Goal: Task Accomplishment & Management: Manage account settings

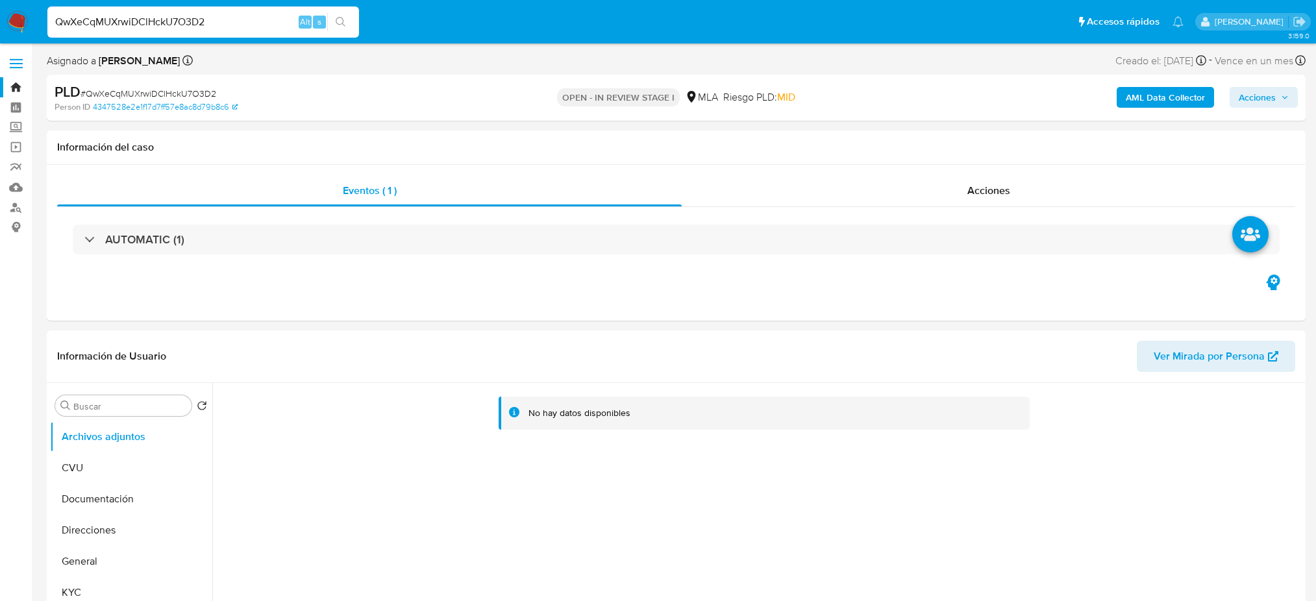
select select "10"
drag, startPoint x: 244, startPoint y: 18, endPoint x: 0, endPoint y: 38, distance: 245.0
click at [0, 38] on nav "Pausado Ver notificaciones QwXeCqMUXrwiDClHckU7O3D2 Alt s Accesos rápidos Presi…" at bounding box center [658, 22] width 1316 height 44
paste input "wJUdwwUdljyz9OcmwpuqjnSc"
type input "wJUdwwUdljyz9OcmwpuqjnSc"
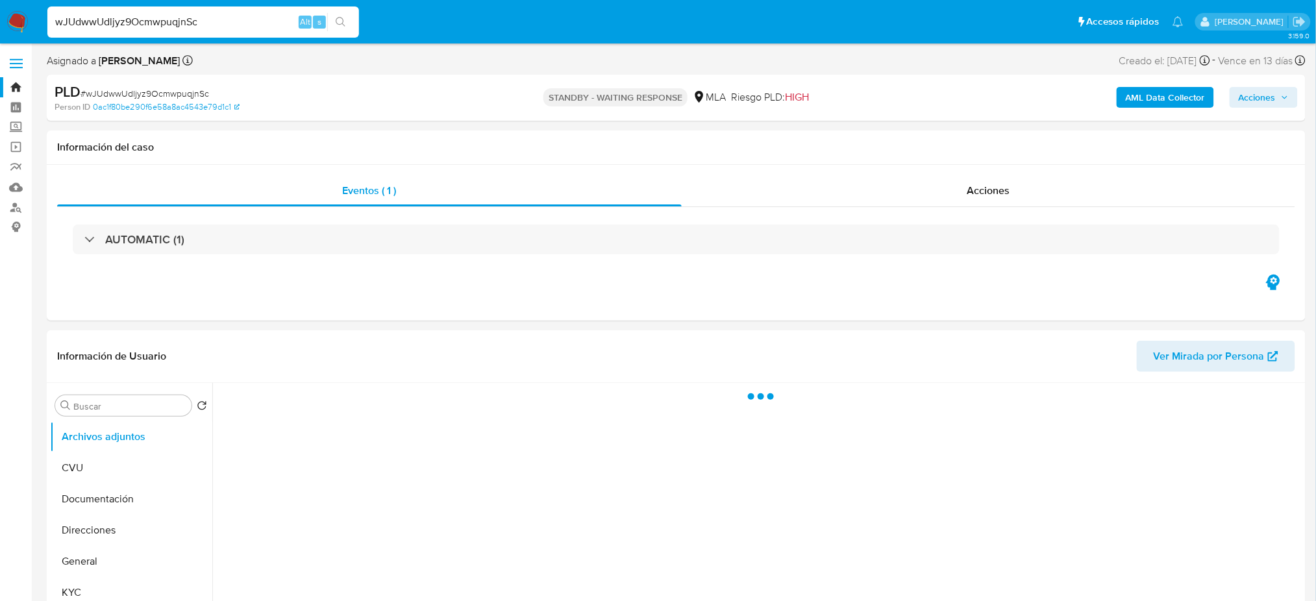
select select "10"
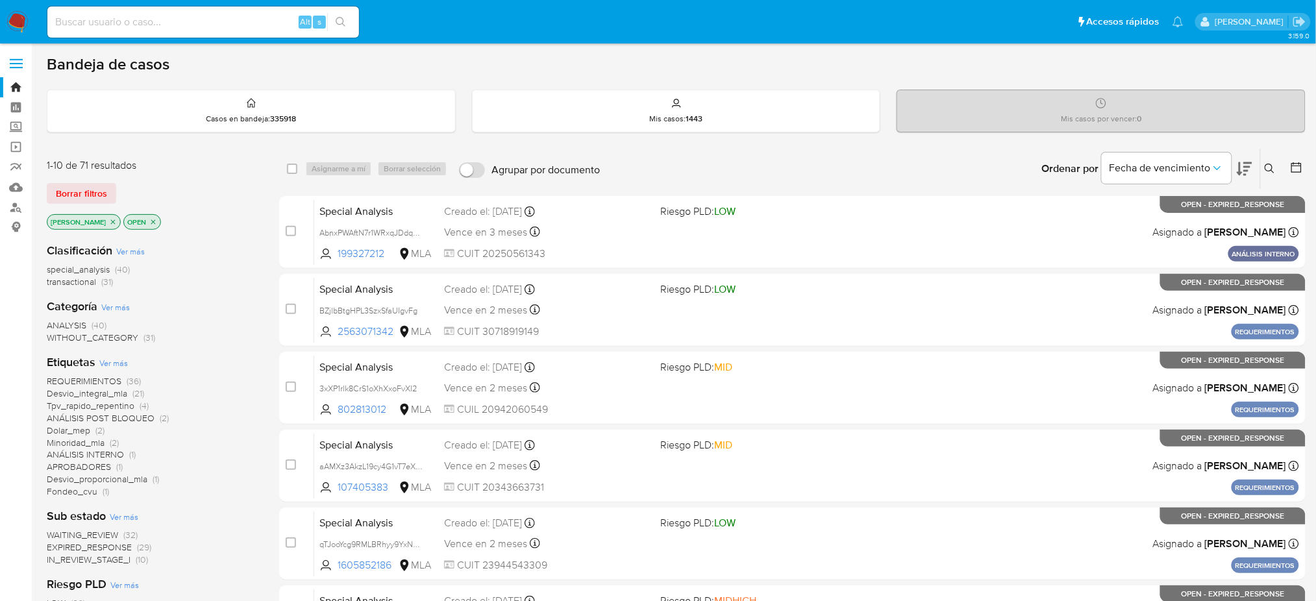
click at [1273, 165] on icon at bounding box center [1270, 169] width 10 height 10
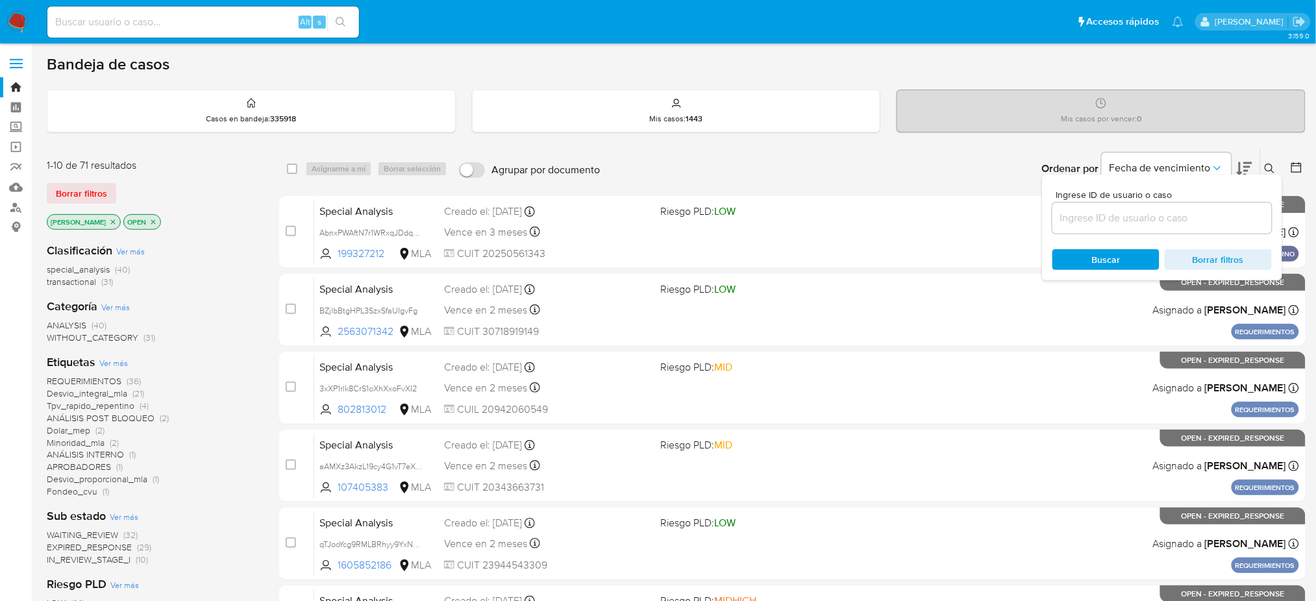
click at [1163, 225] on input at bounding box center [1161, 218] width 219 height 17
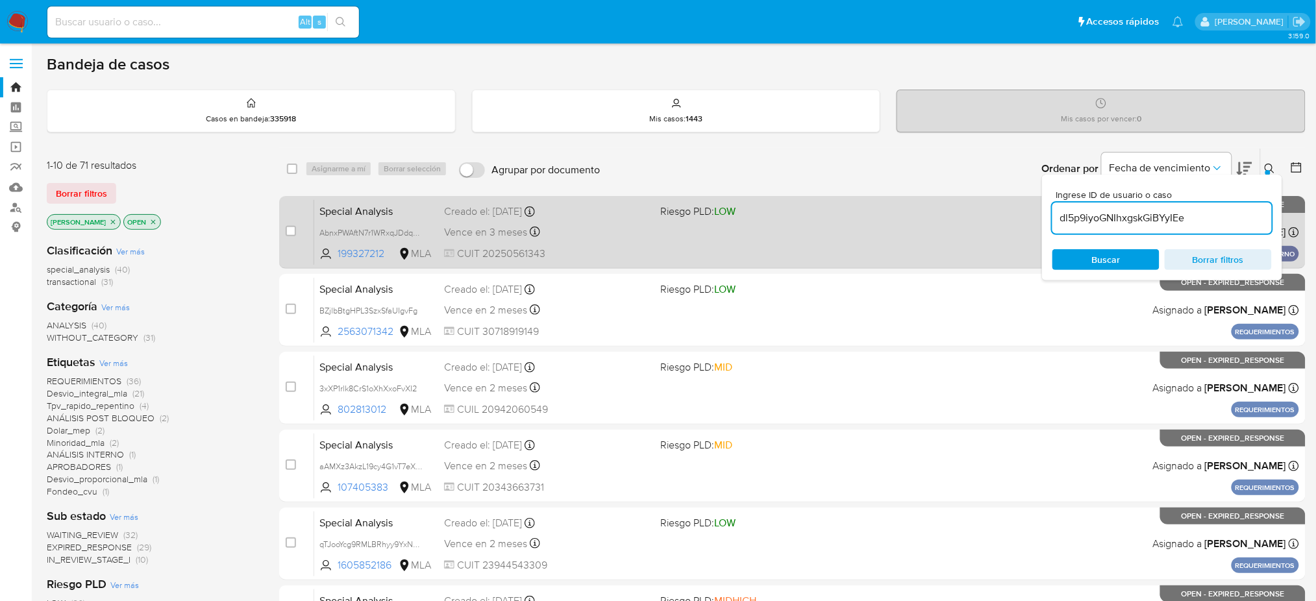
type input "dl5p9iyoGNIhxgskGiBYyIEe"
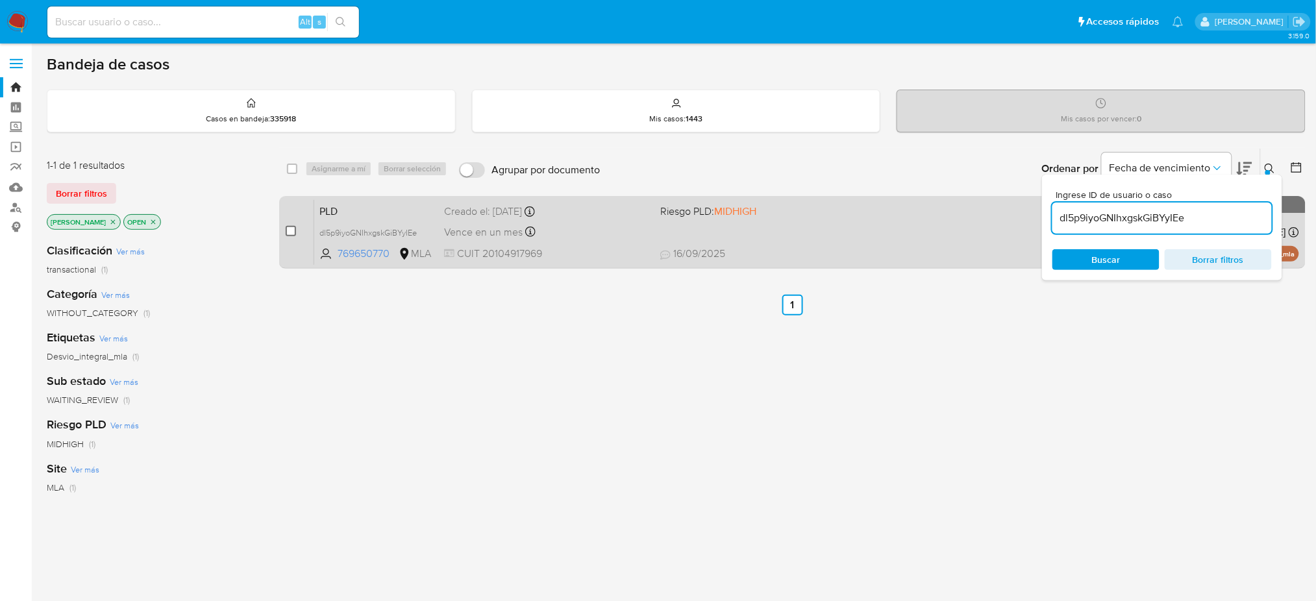
click at [293, 227] on input "checkbox" at bounding box center [291, 231] width 10 height 10
checkbox input "true"
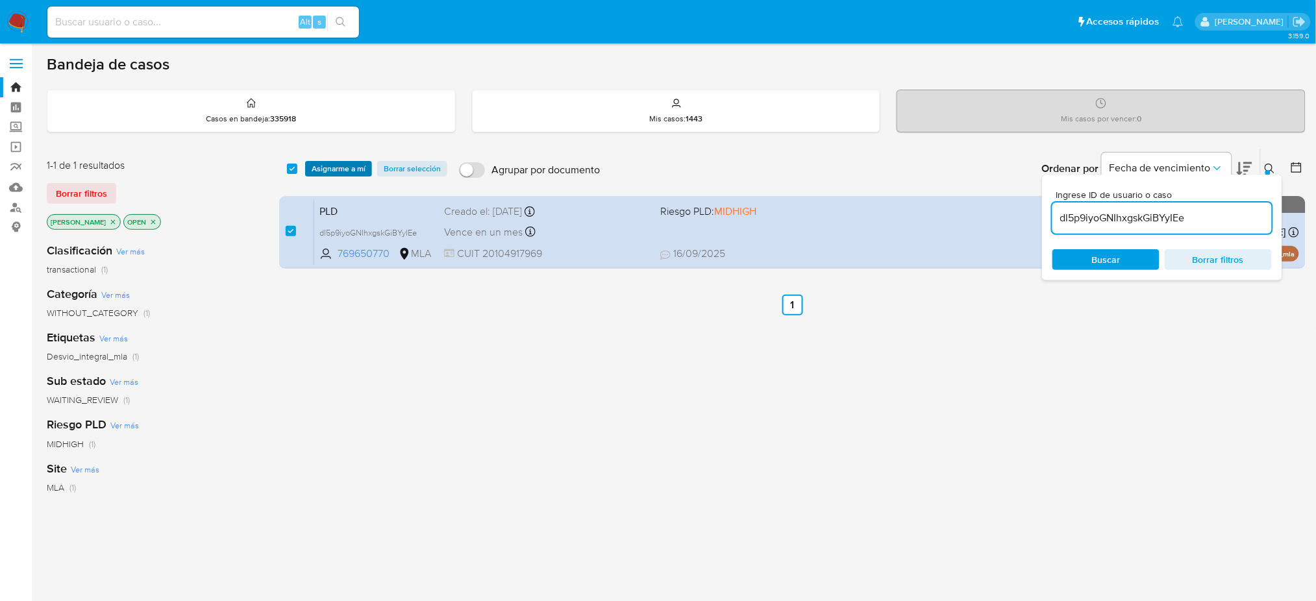
click at [329, 164] on span "Asignarme a mí" at bounding box center [339, 168] width 54 height 13
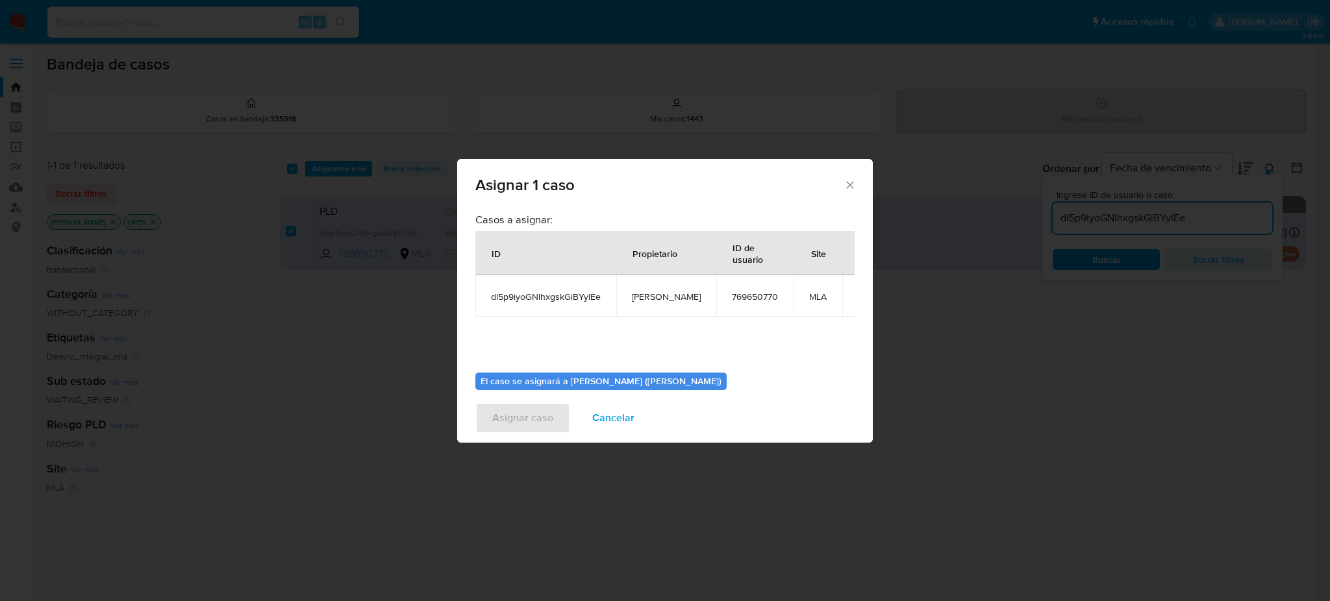
click at [652, 291] on span "[PERSON_NAME]" at bounding box center [666, 297] width 69 height 12
copy span "[PERSON_NAME]"
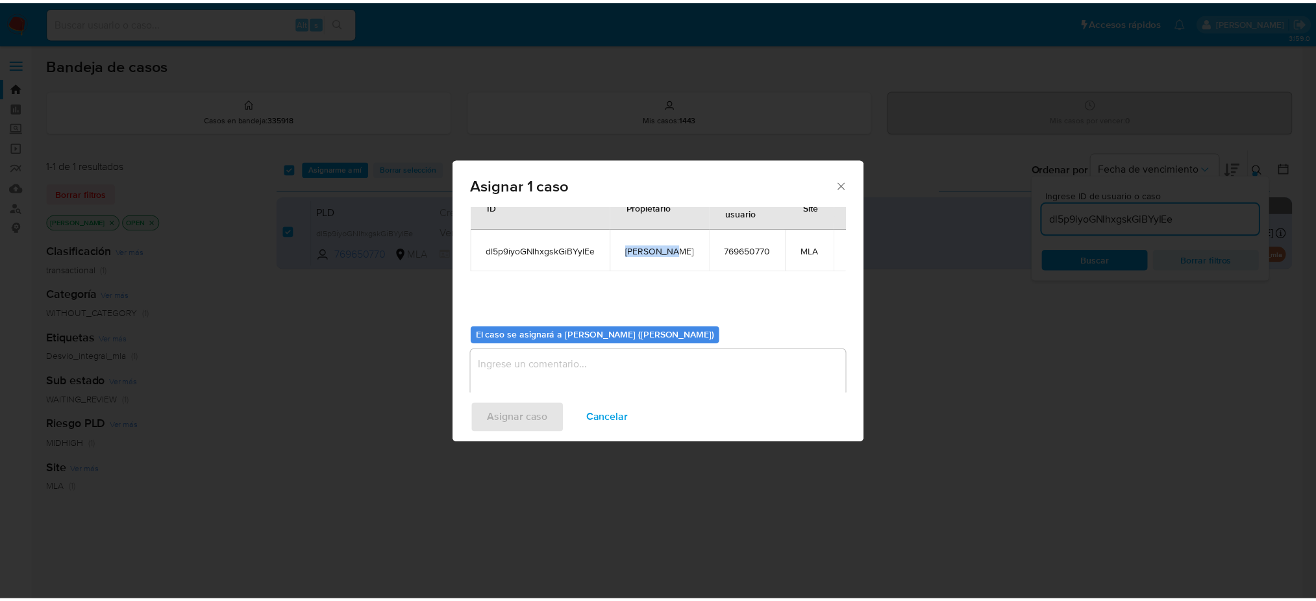
scroll to position [66, 0]
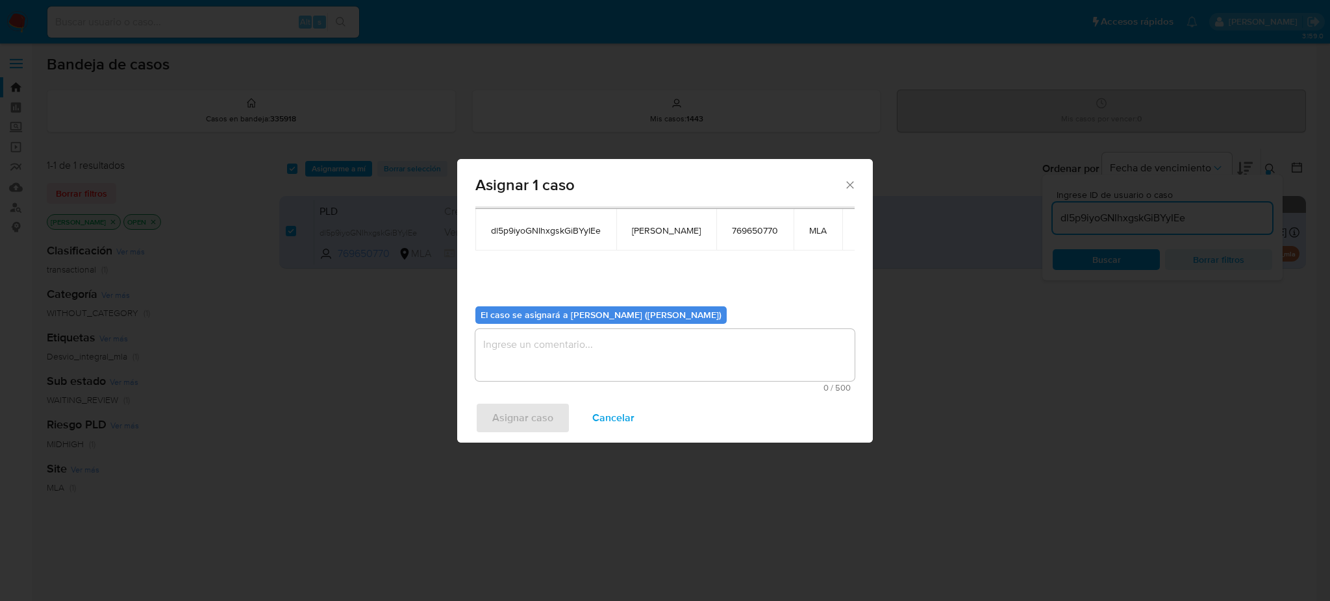
click at [559, 356] on textarea "assign-modal" at bounding box center [664, 355] width 379 height 52
paste textarea "[PERSON_NAME]"
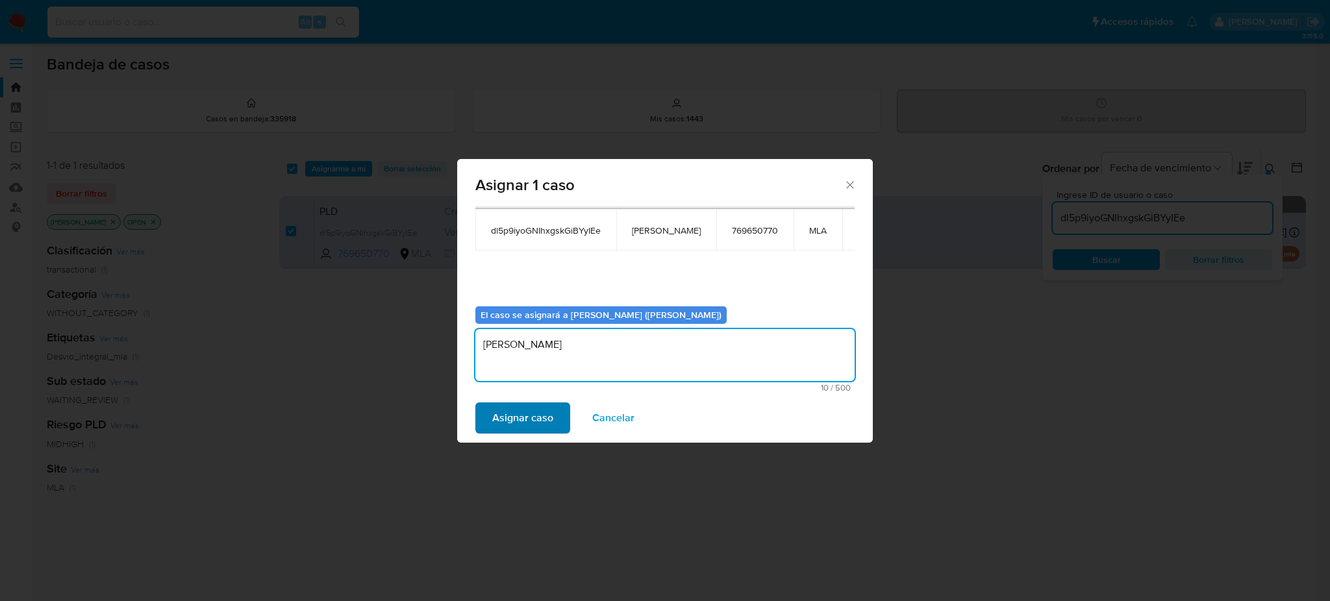
type textarea "[PERSON_NAME]"
click at [527, 429] on span "Asignar caso" at bounding box center [522, 418] width 61 height 29
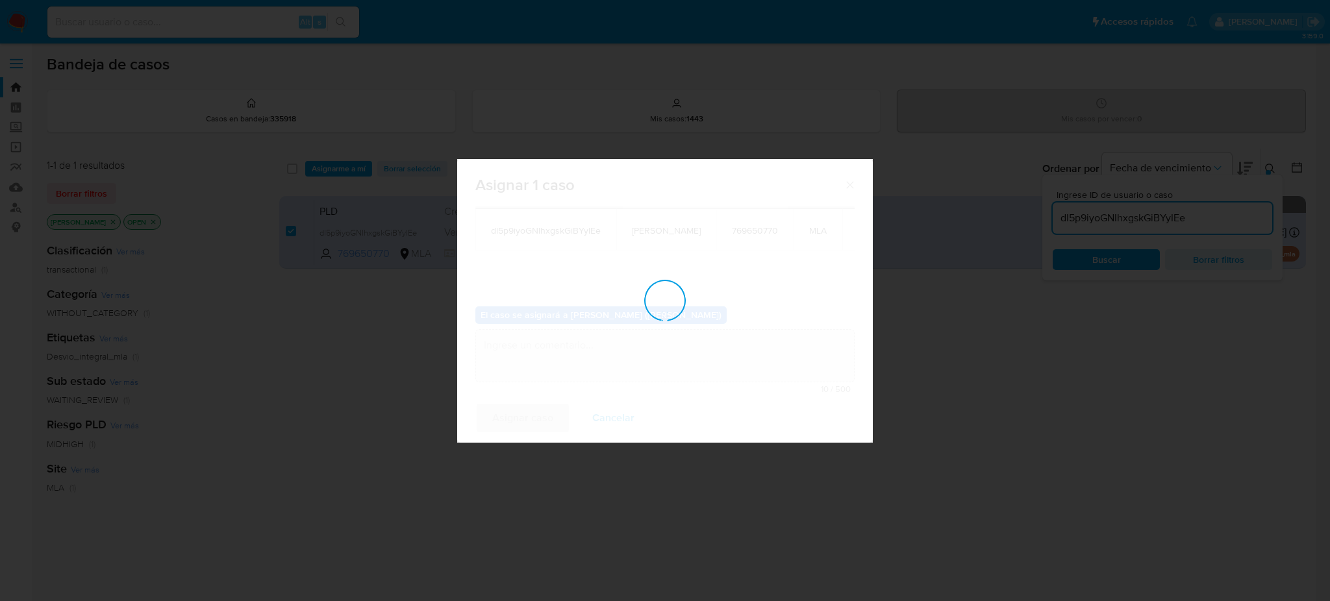
checkbox input "false"
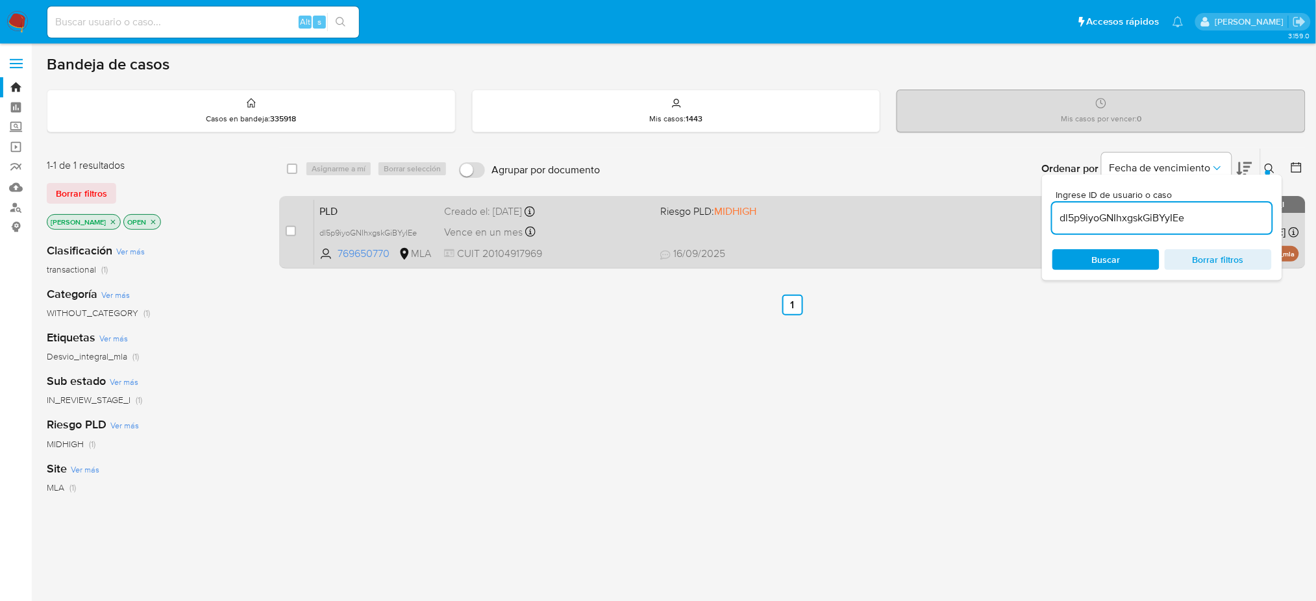
click at [587, 237] on div "Vence en un mes Vence el 29/10/2025 12:38:36" at bounding box center [547, 232] width 206 height 18
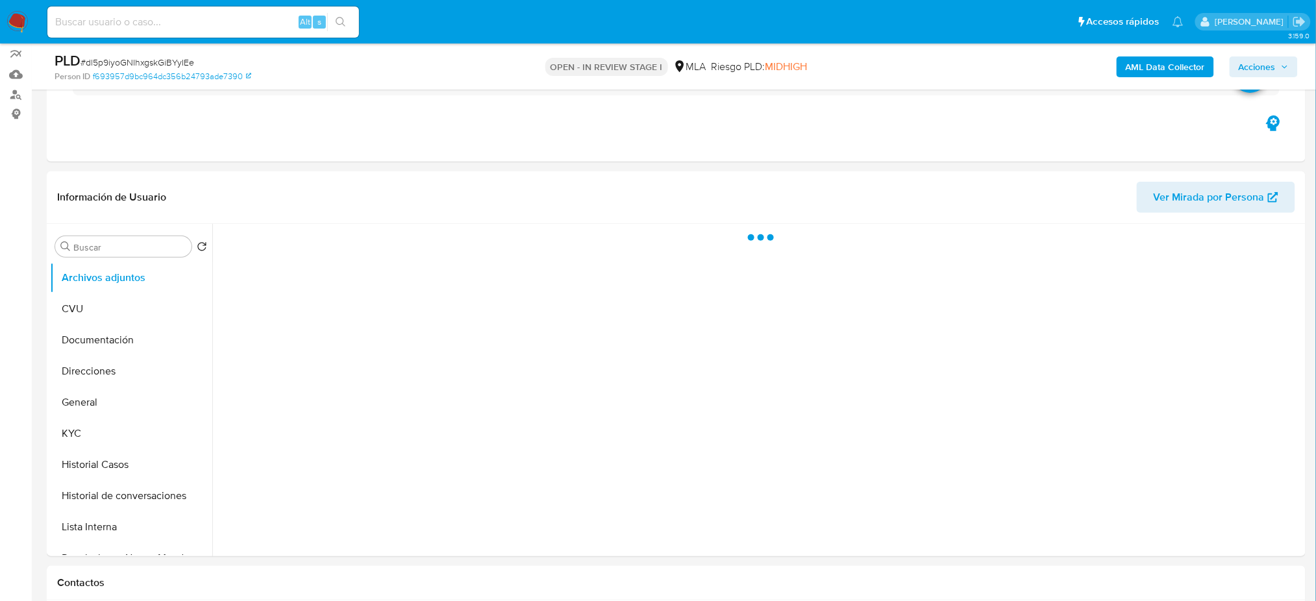
scroll to position [519, 0]
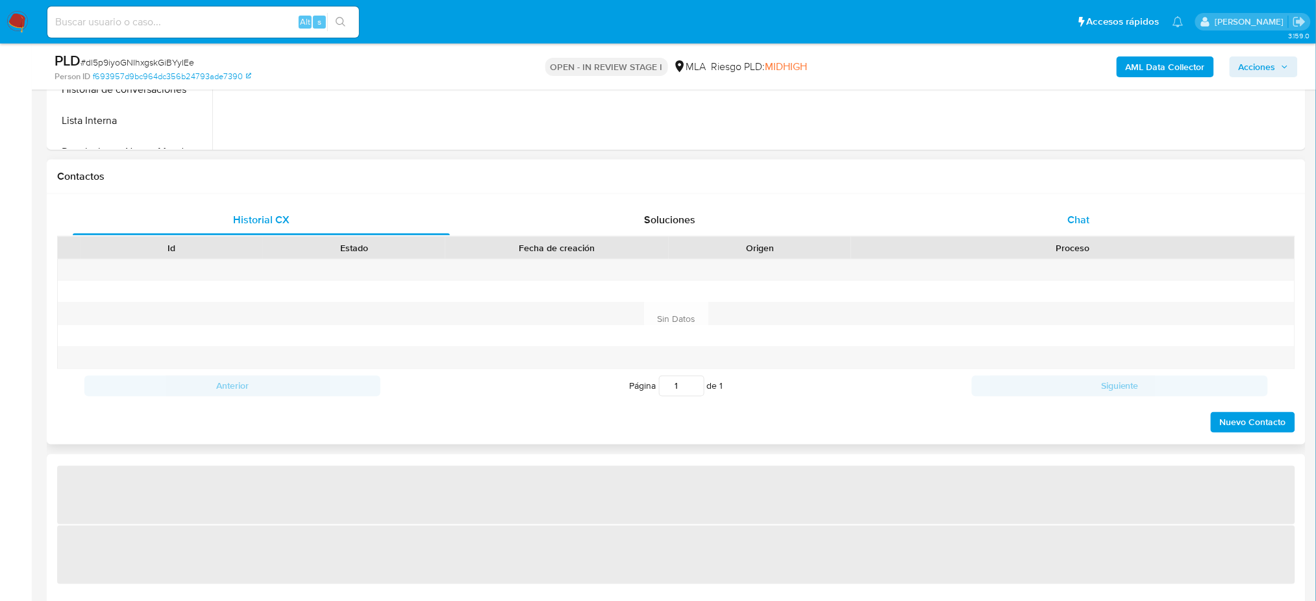
click at [1110, 205] on div "Chat" at bounding box center [1078, 220] width 377 height 31
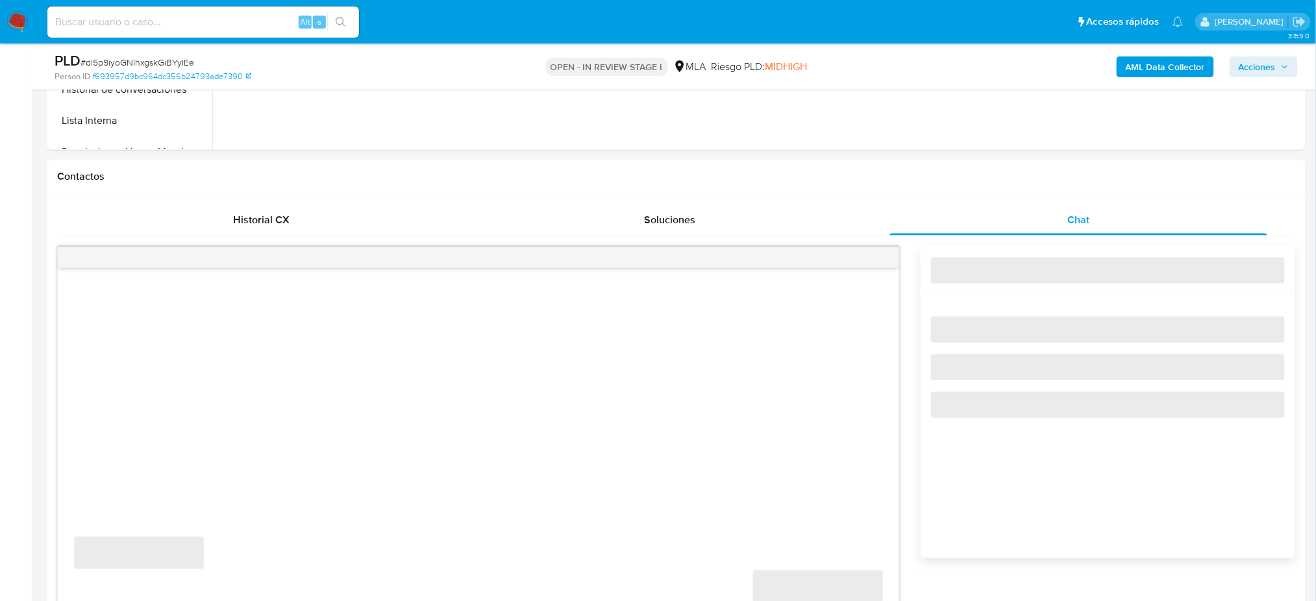
select select "10"
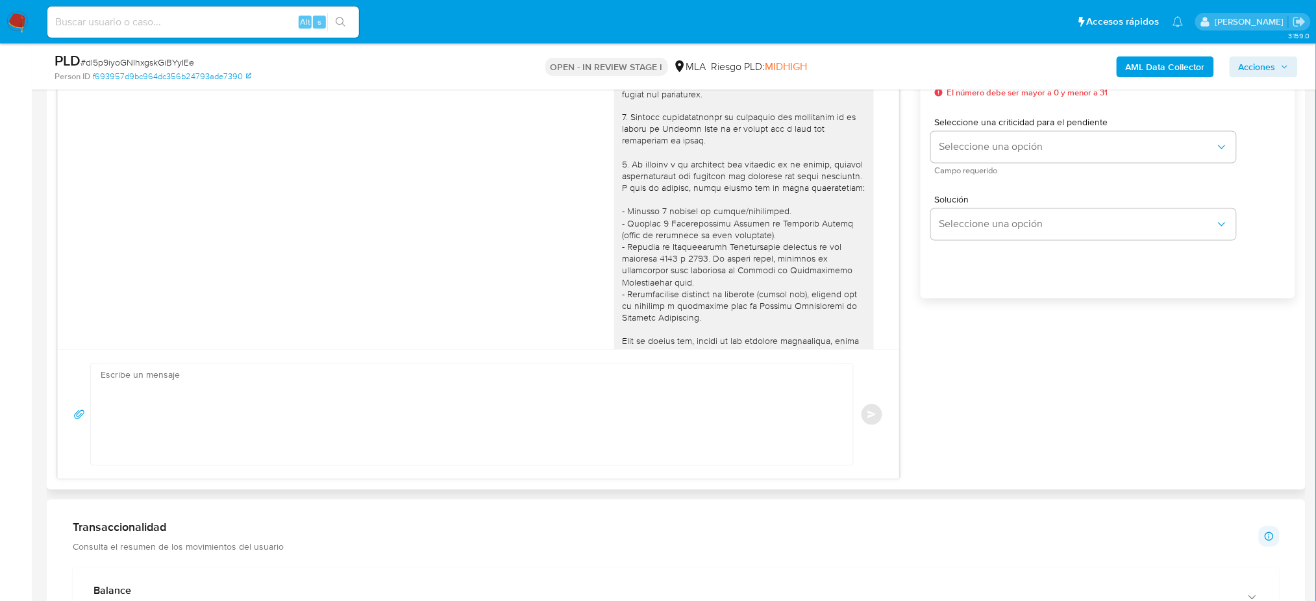
scroll to position [1812, 0]
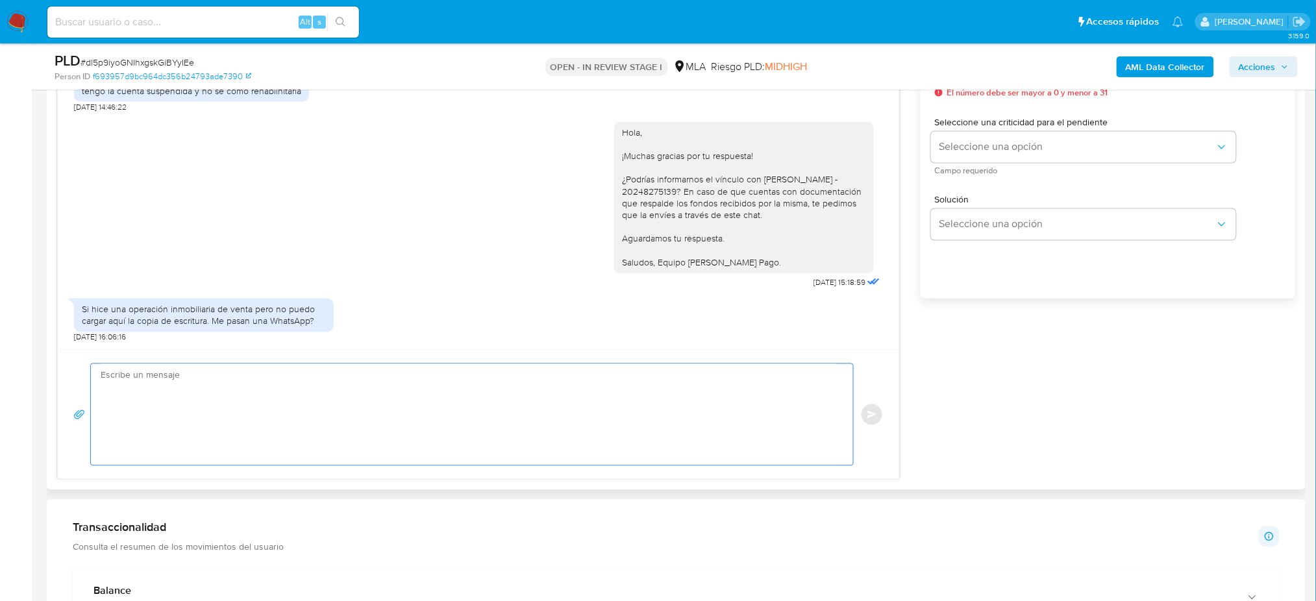
click at [173, 412] on textarea at bounding box center [469, 414] width 736 height 101
paste textarea "Hola, ¡Muchas gracias por tu respuesta! La documentación puede ser enviada a tr…"
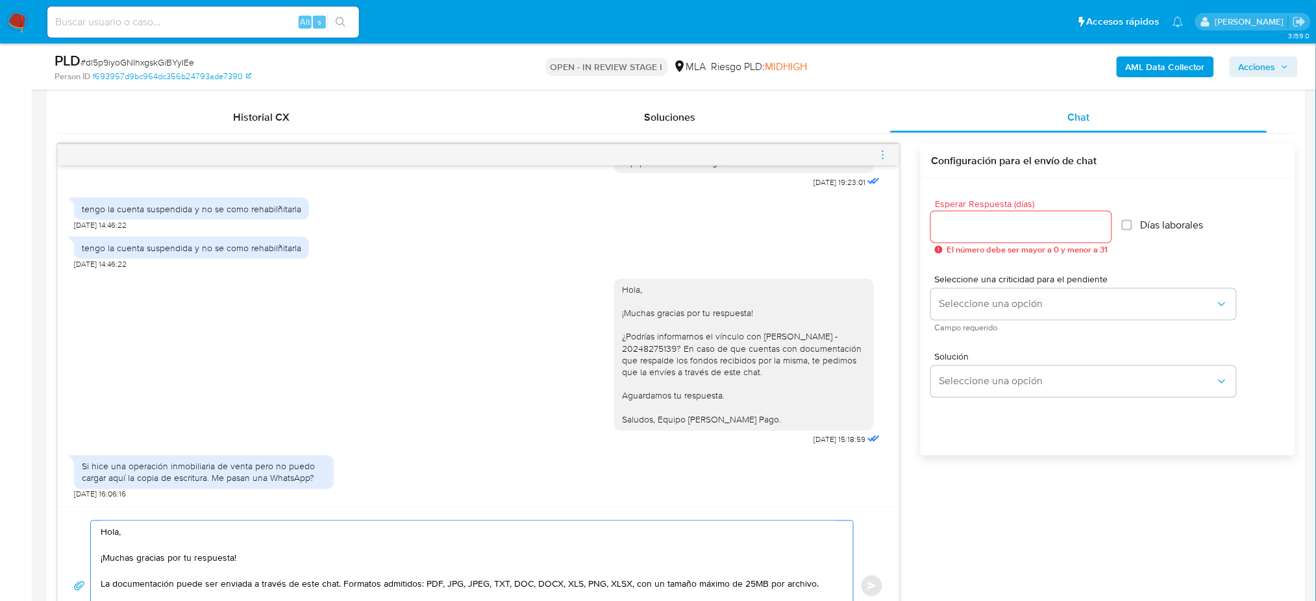
scroll to position [606, 0]
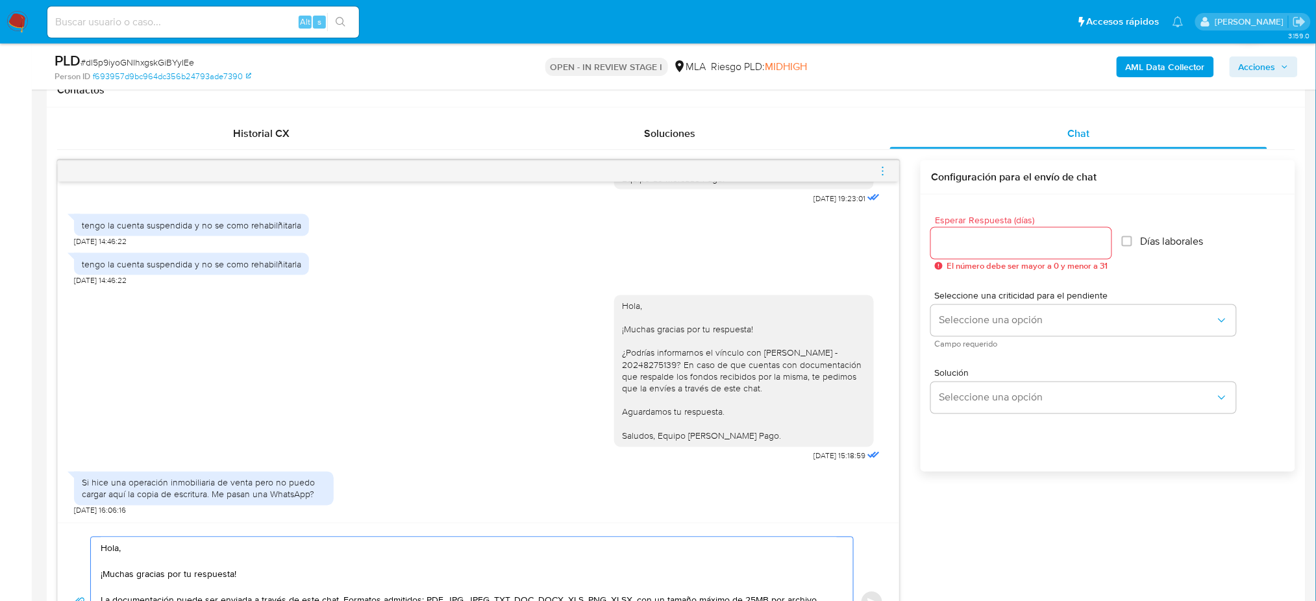
type textarea "Hola, ¡Muchas gracias por tu respuesta! La documentación puede ser enviada a tr…"
click at [984, 243] on input "Esperar Respuesta (días)" at bounding box center [1021, 243] width 180 height 17
type input "1"
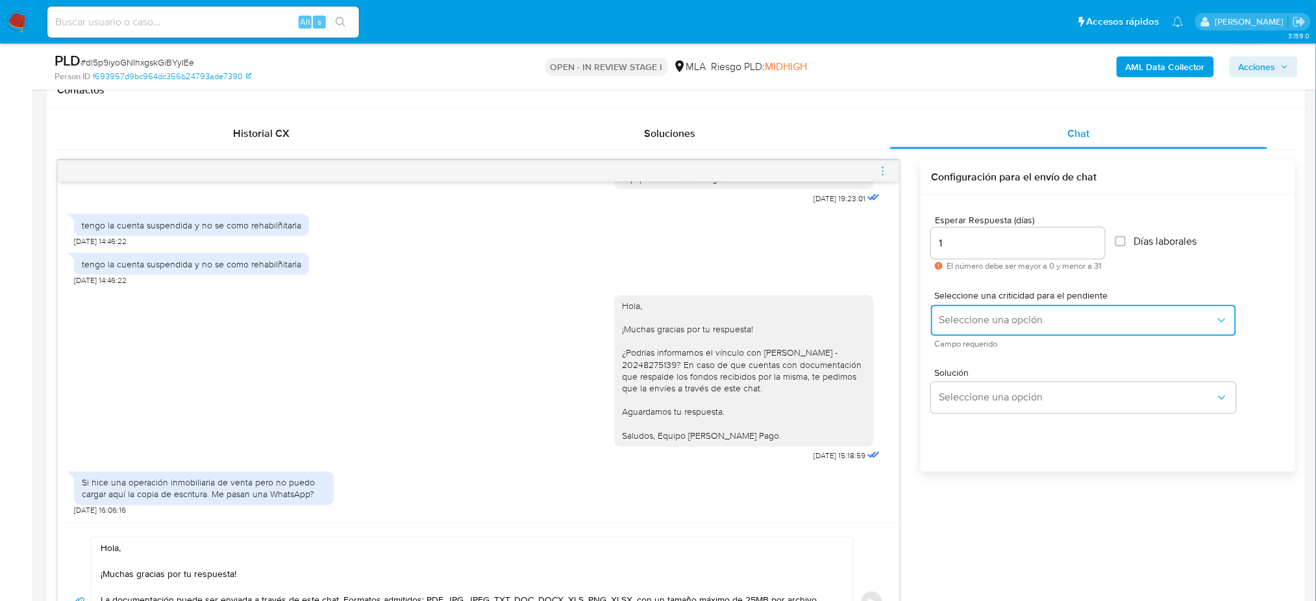
click at [957, 327] on span "Seleccione una opción" at bounding box center [1077, 320] width 277 height 13
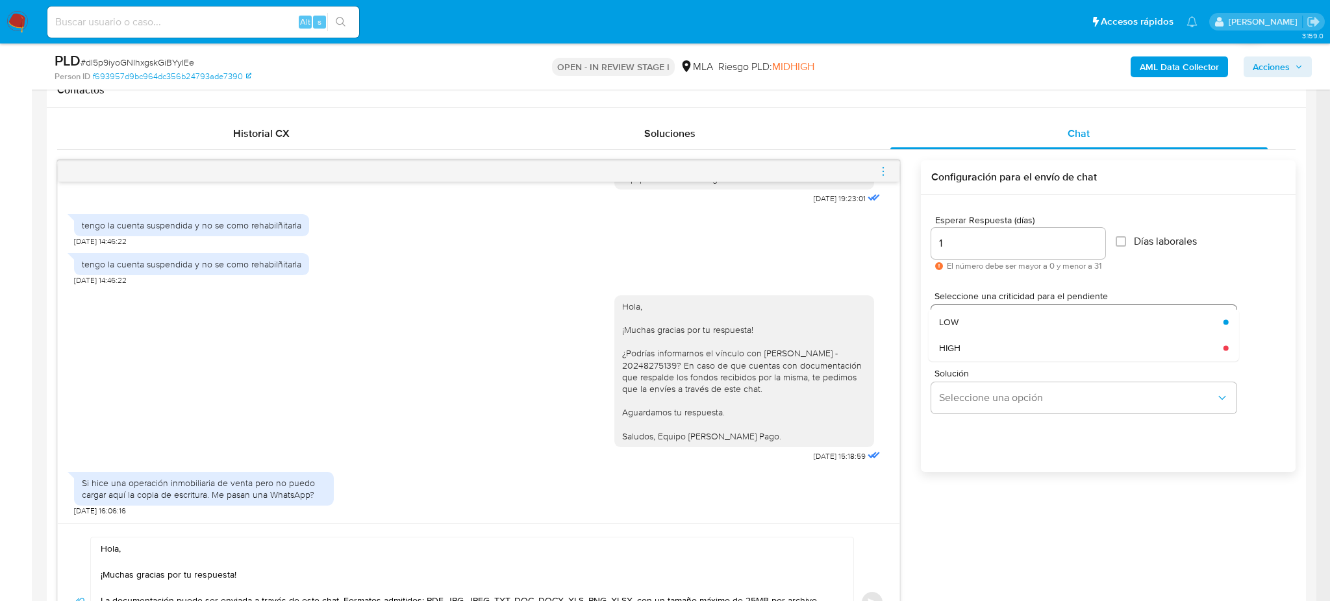
click at [954, 356] on div "HIGH" at bounding box center [1077, 348] width 277 height 26
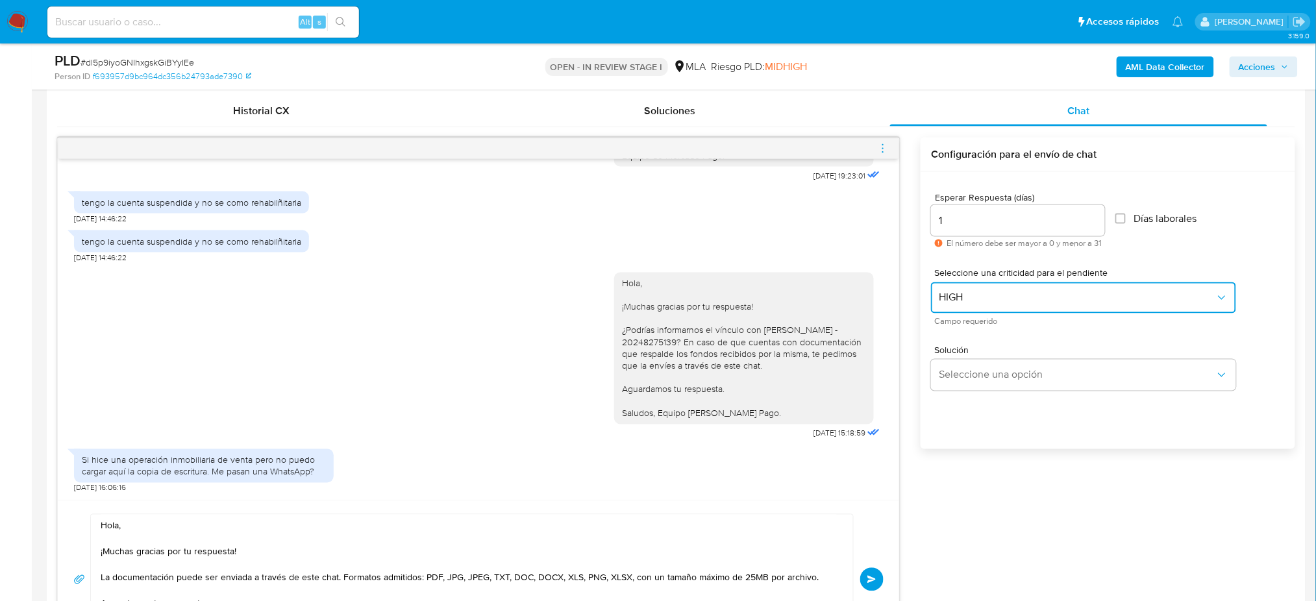
scroll to position [779, 0]
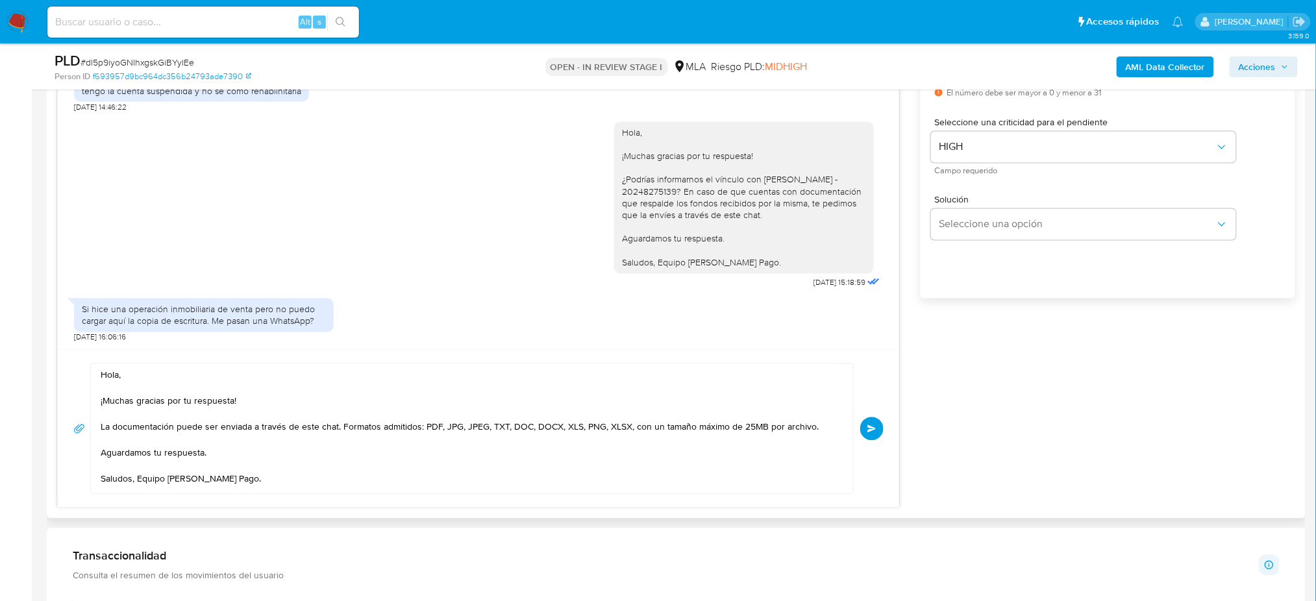
click at [864, 436] on button "Enviar" at bounding box center [871, 428] width 23 height 23
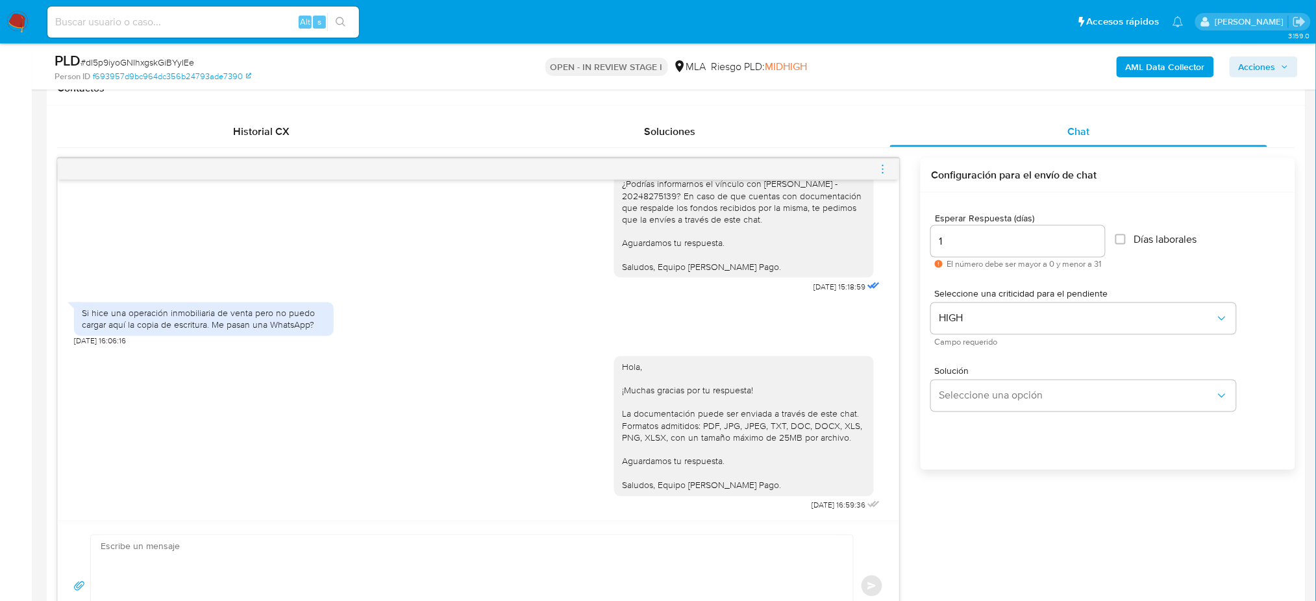
scroll to position [606, 0]
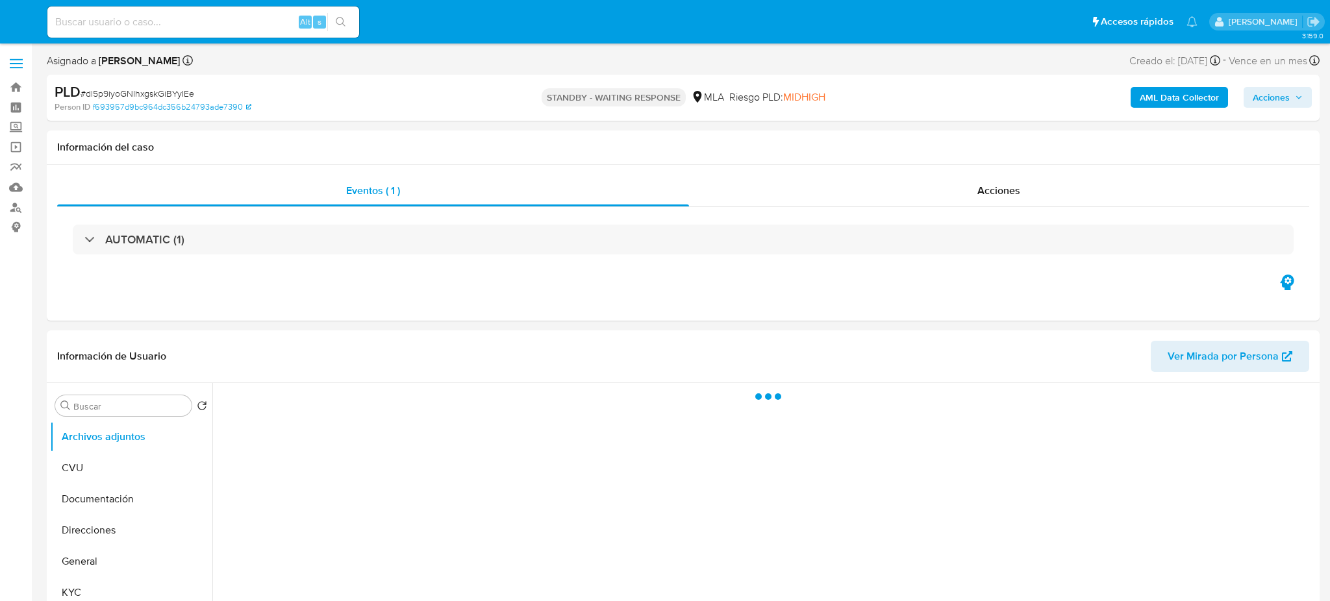
select select "10"
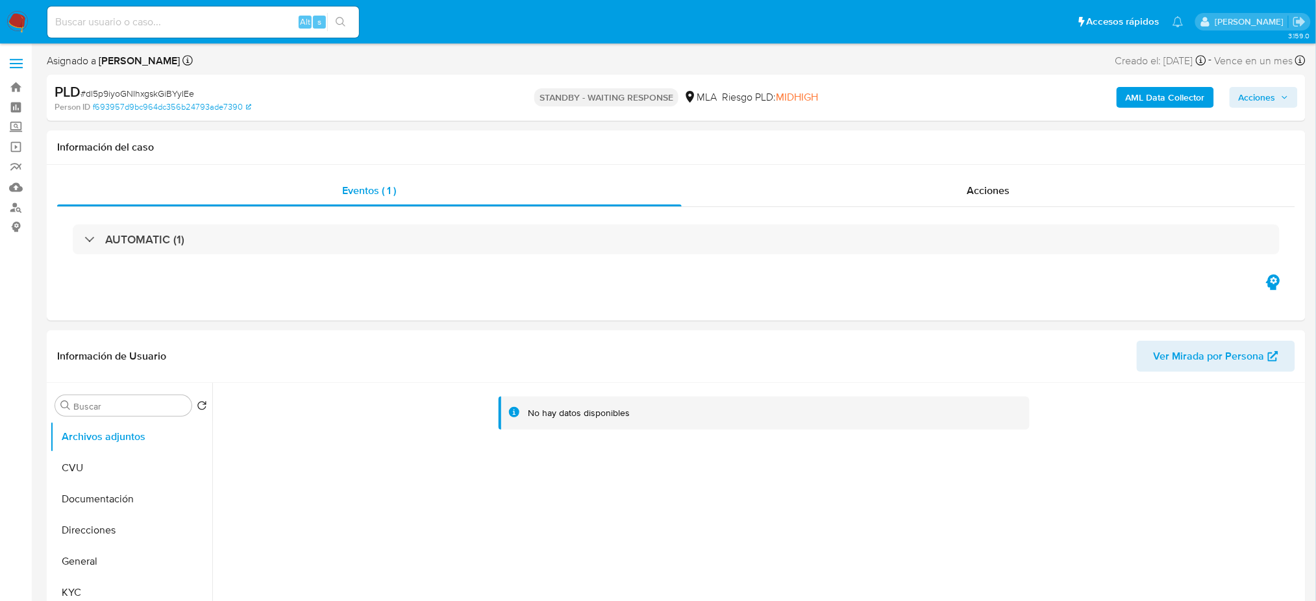
click at [149, 34] on div "Alt s" at bounding box center [203, 21] width 312 height 31
click at [140, 24] on input at bounding box center [203, 22] width 312 height 17
paste input "eGsl9TWGoJB4lwqsfEiWnsOv"
type input "eGsl9TWGoJB4lwqsfEiWnsOv"
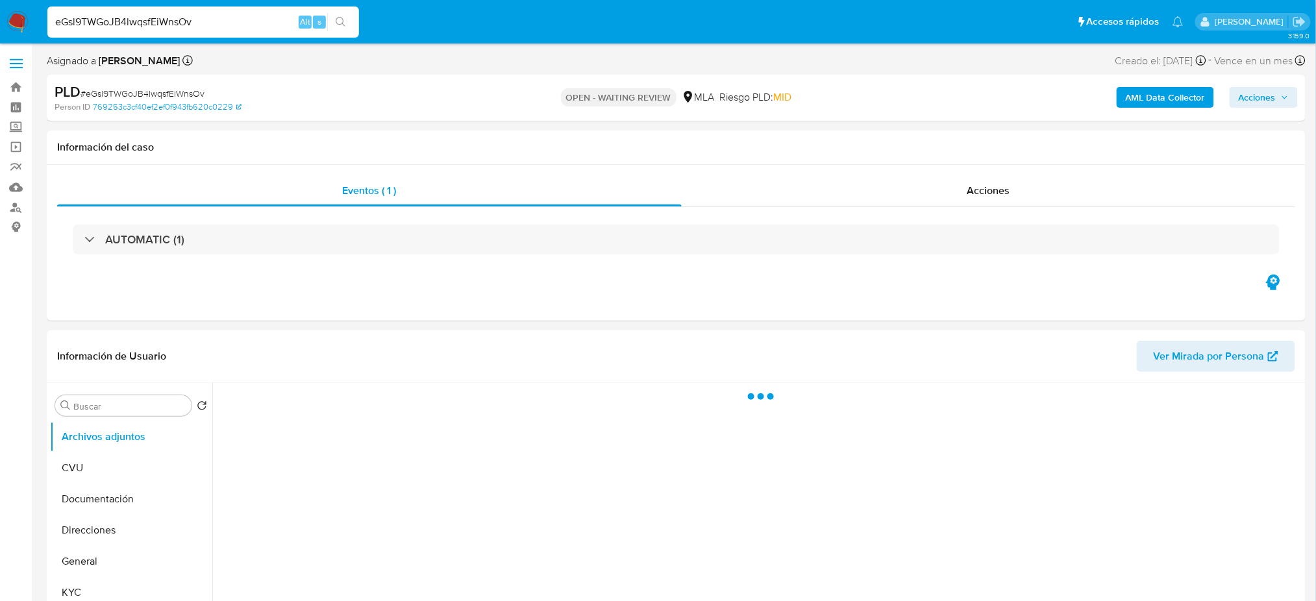
select select "10"
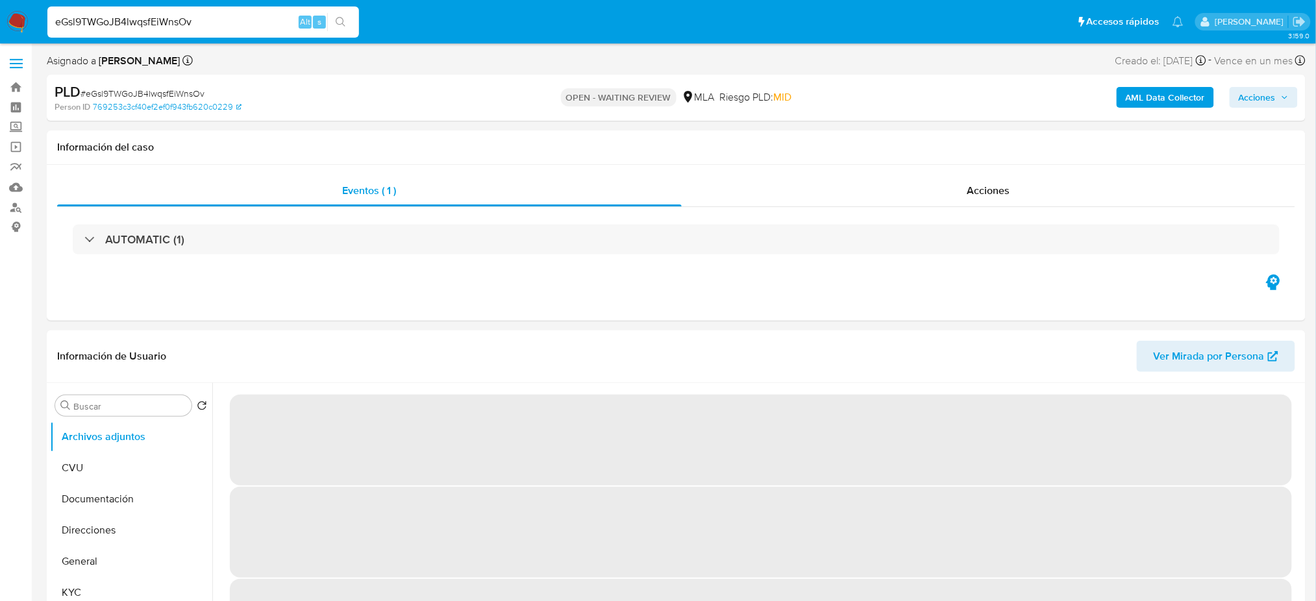
click at [190, 91] on span "# eGsl9TWGoJB4lwqsfEiWnsOv" at bounding box center [143, 93] width 124 height 13
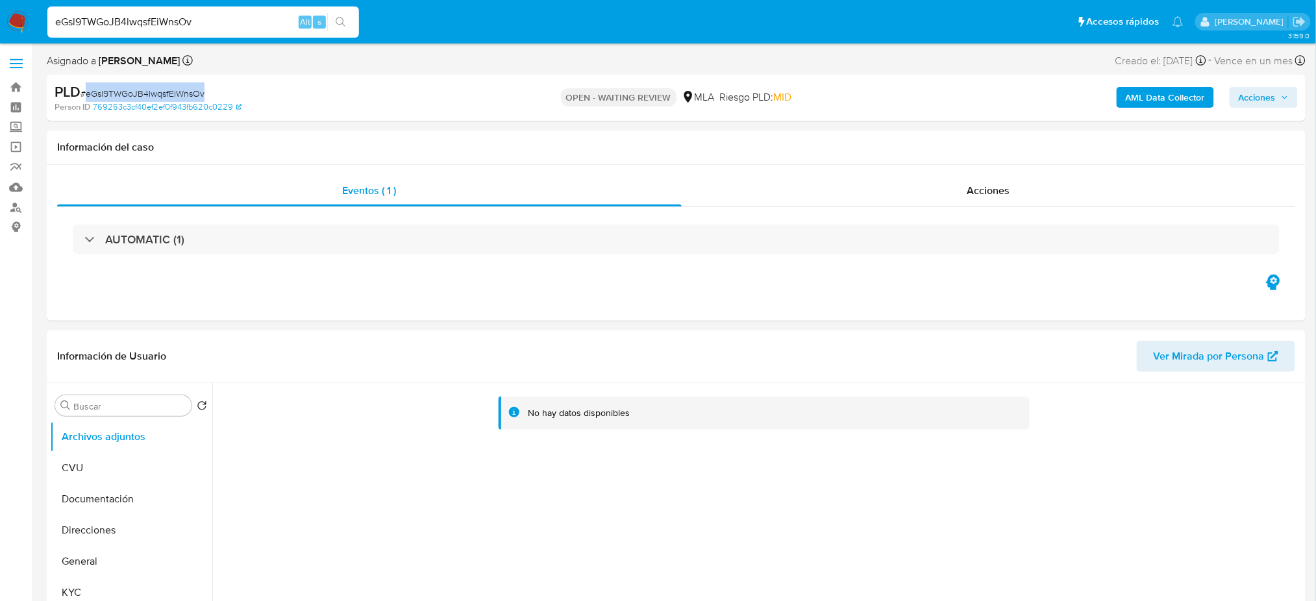
copy span "eGsl9TWGoJB4lwqsfEiWnsOv"
click at [8, 19] on img at bounding box center [17, 22] width 22 height 22
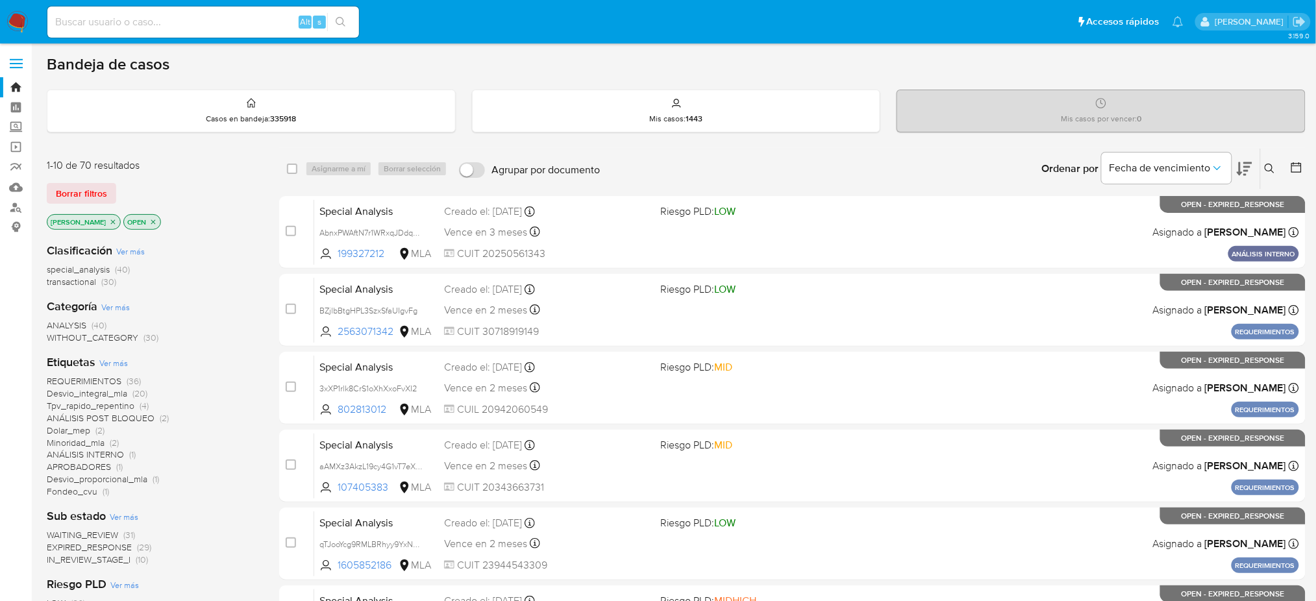
click at [1265, 164] on icon at bounding box center [1270, 169] width 10 height 10
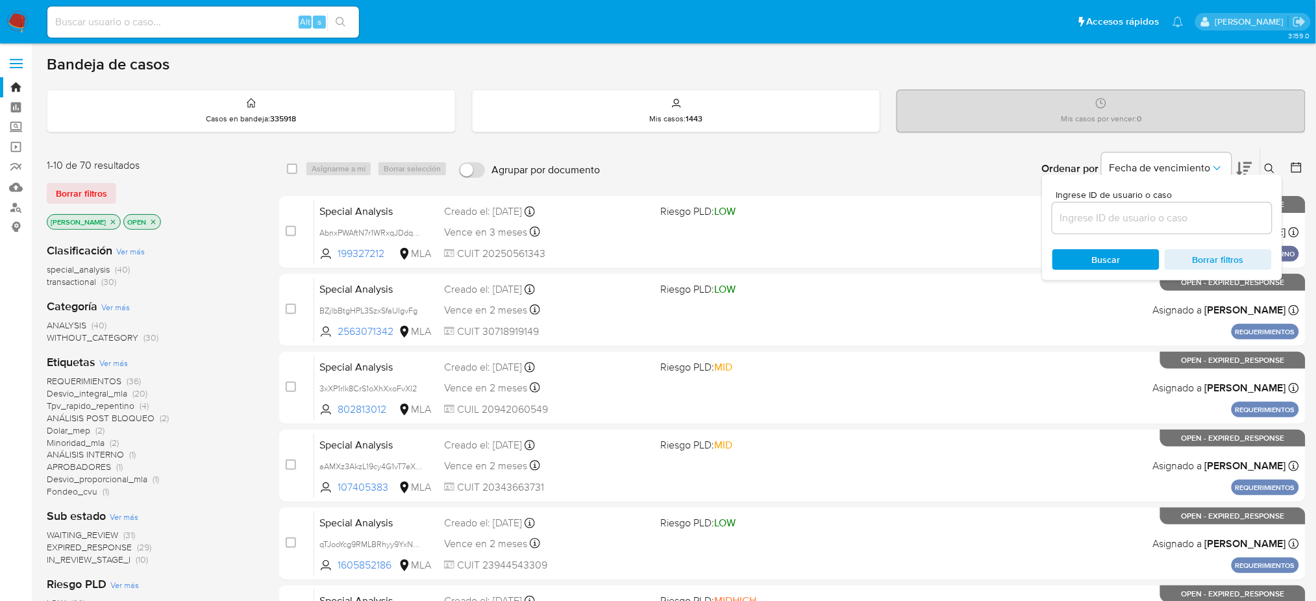
click at [1084, 206] on div at bounding box center [1161, 218] width 219 height 31
click at [1098, 219] on input at bounding box center [1161, 218] width 219 height 17
paste input "eGsl9TWGoJB4lwqsfEiWnsOv"
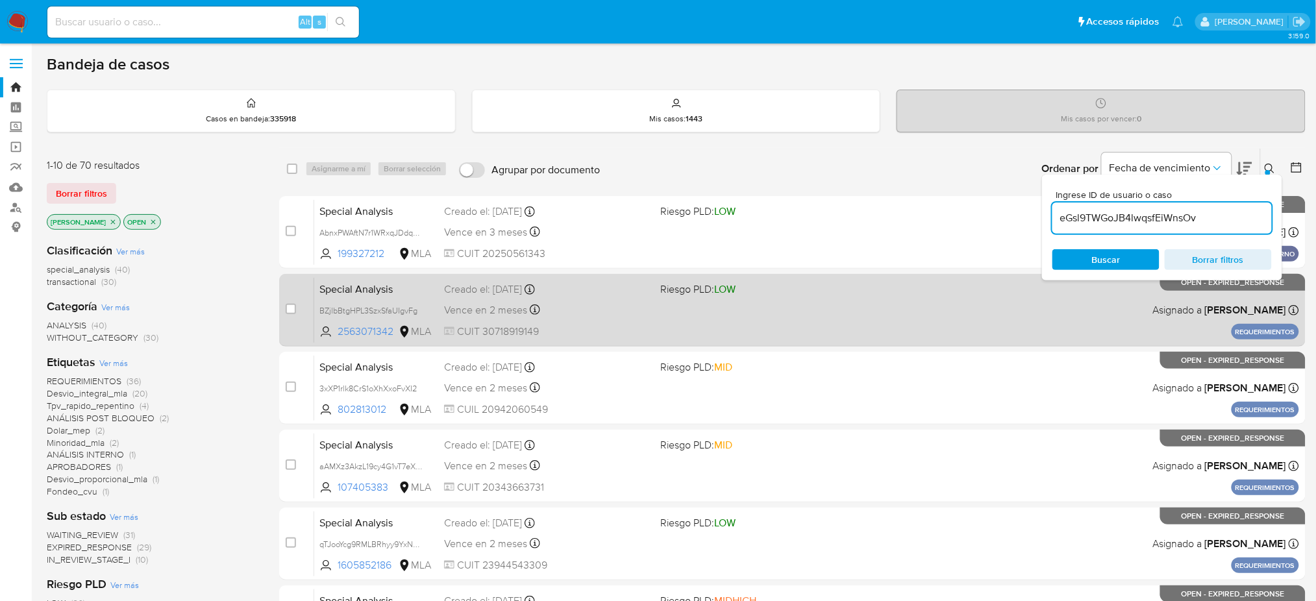
type input "eGsl9TWGoJB4lwqsfEiWnsOv"
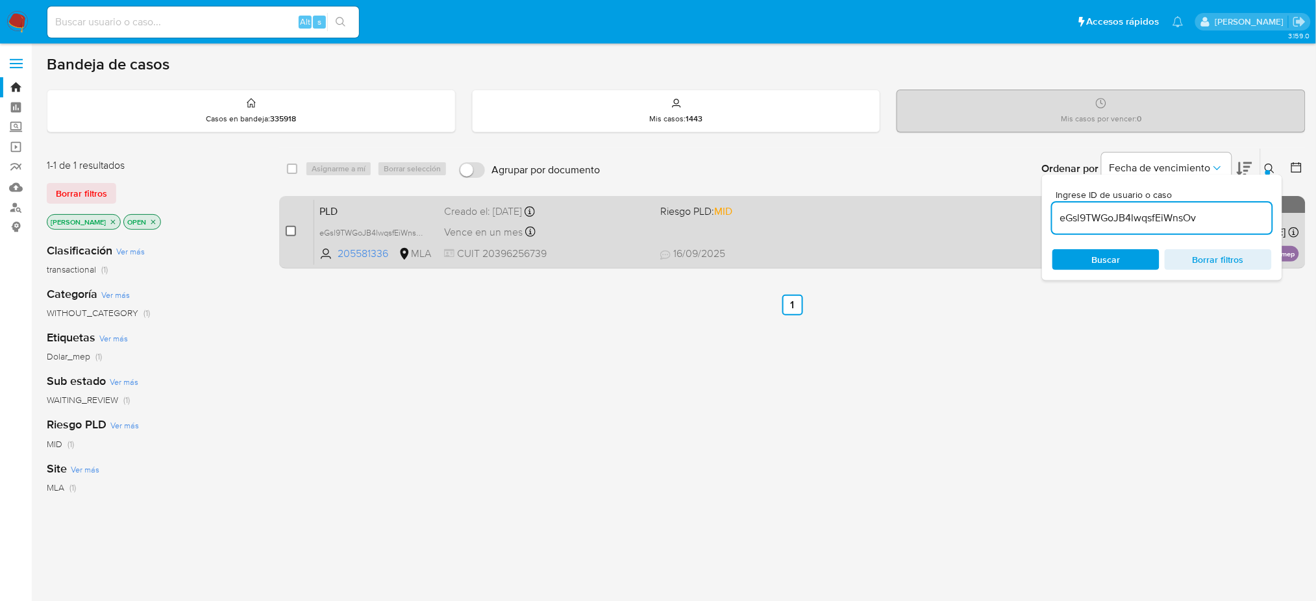
click at [290, 235] on input "checkbox" at bounding box center [291, 231] width 10 height 10
checkbox input "true"
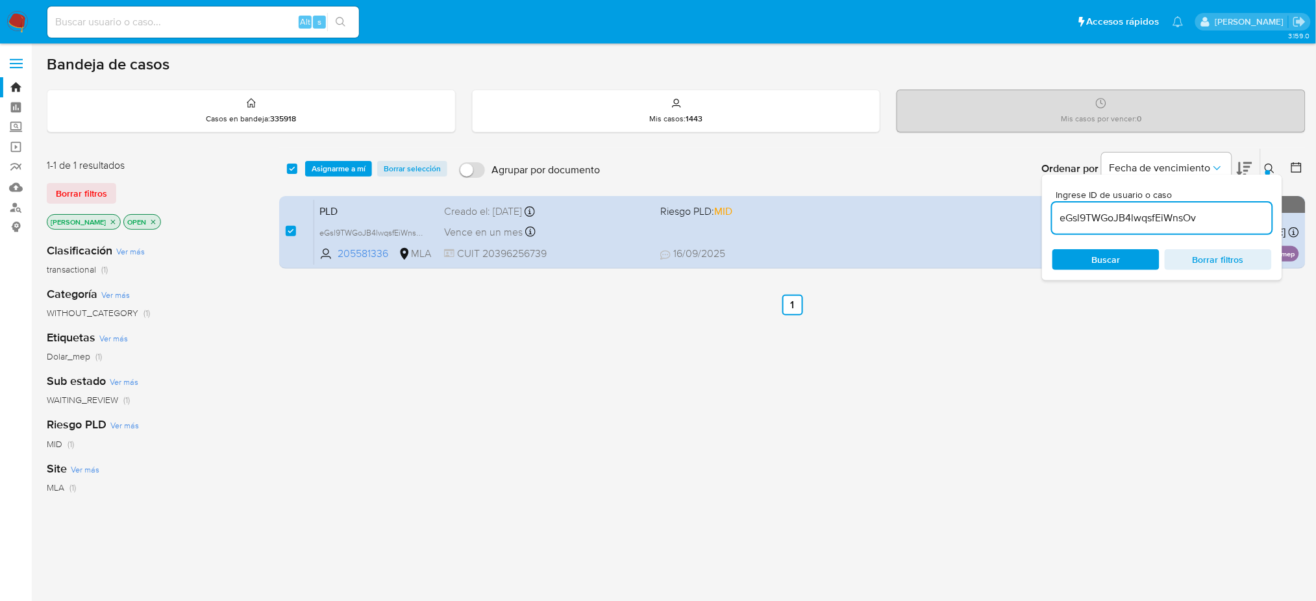
click at [313, 177] on div "select-all-cases-checkbox Asignarme a mí Borrar selección Agrupar por documento…" at bounding box center [792, 169] width 1026 height 40
click at [327, 164] on span "Asignarme a mí" at bounding box center [339, 168] width 54 height 13
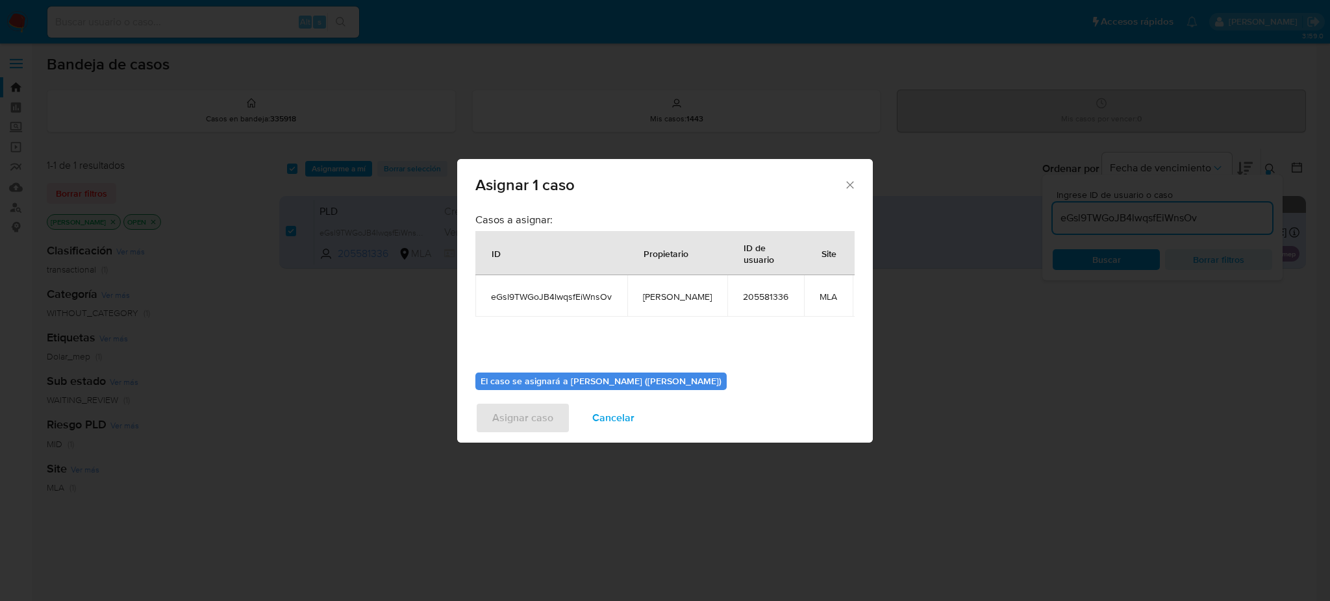
click at [656, 289] on td "[PERSON_NAME]" at bounding box center [677, 296] width 100 height 42
copy span "[PERSON_NAME]"
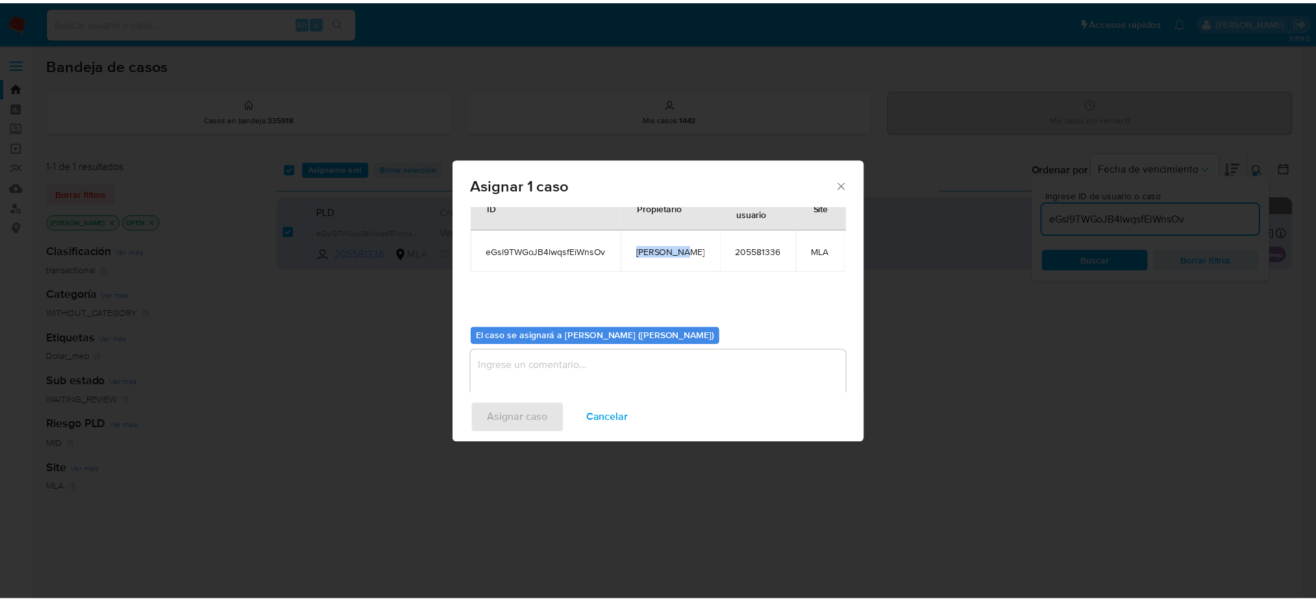
scroll to position [66, 0]
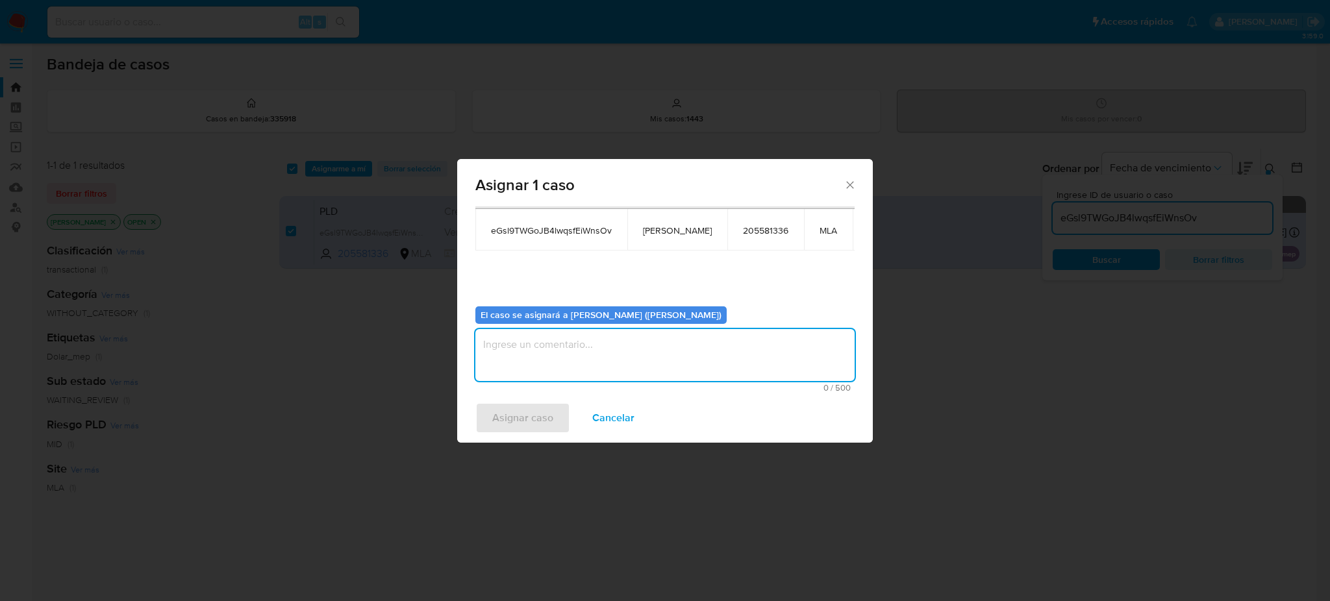
click at [534, 344] on textarea "assign-modal" at bounding box center [664, 355] width 379 height 52
paste textarea "[PERSON_NAME]"
type textarea "[PERSON_NAME]"
click at [525, 415] on span "Asignar caso" at bounding box center [522, 418] width 61 height 29
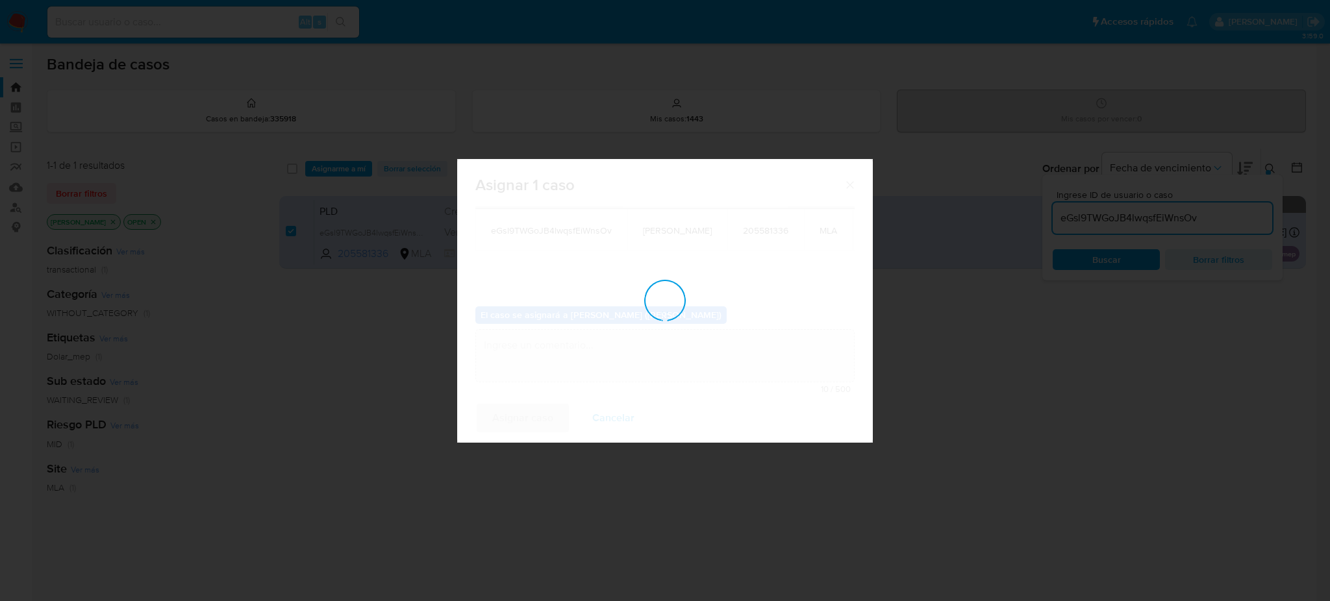
checkbox input "false"
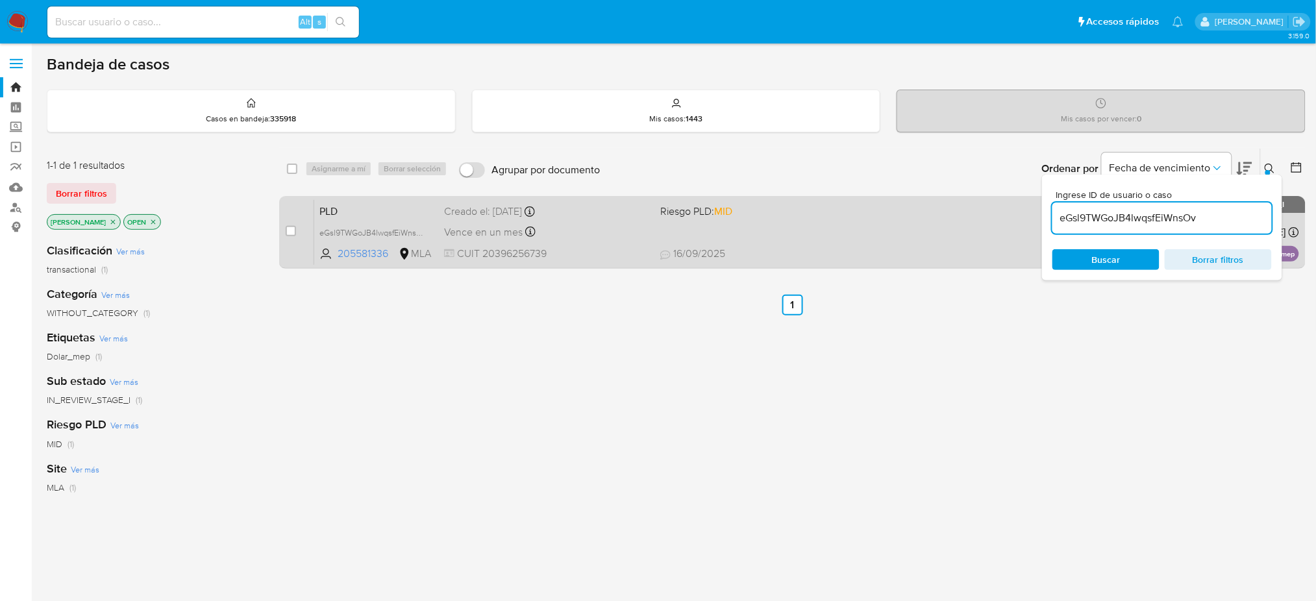
click at [589, 239] on div "Vence en un mes Vence el 29/10/2025 12:06:53" at bounding box center [547, 232] width 206 height 18
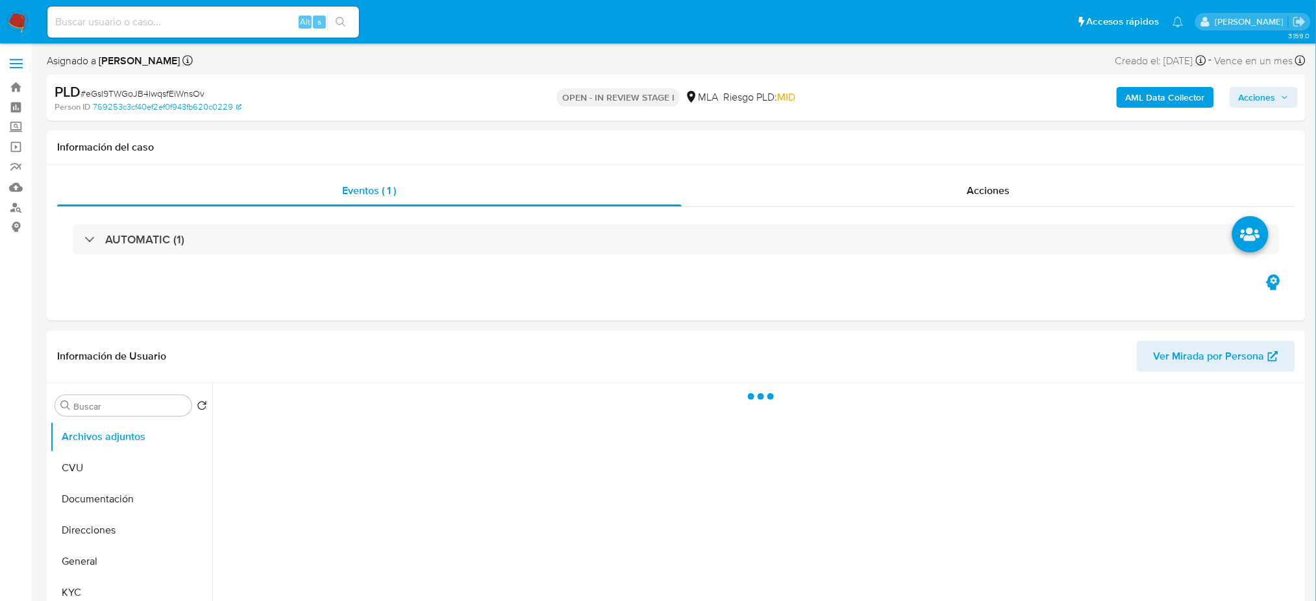
select select "10"
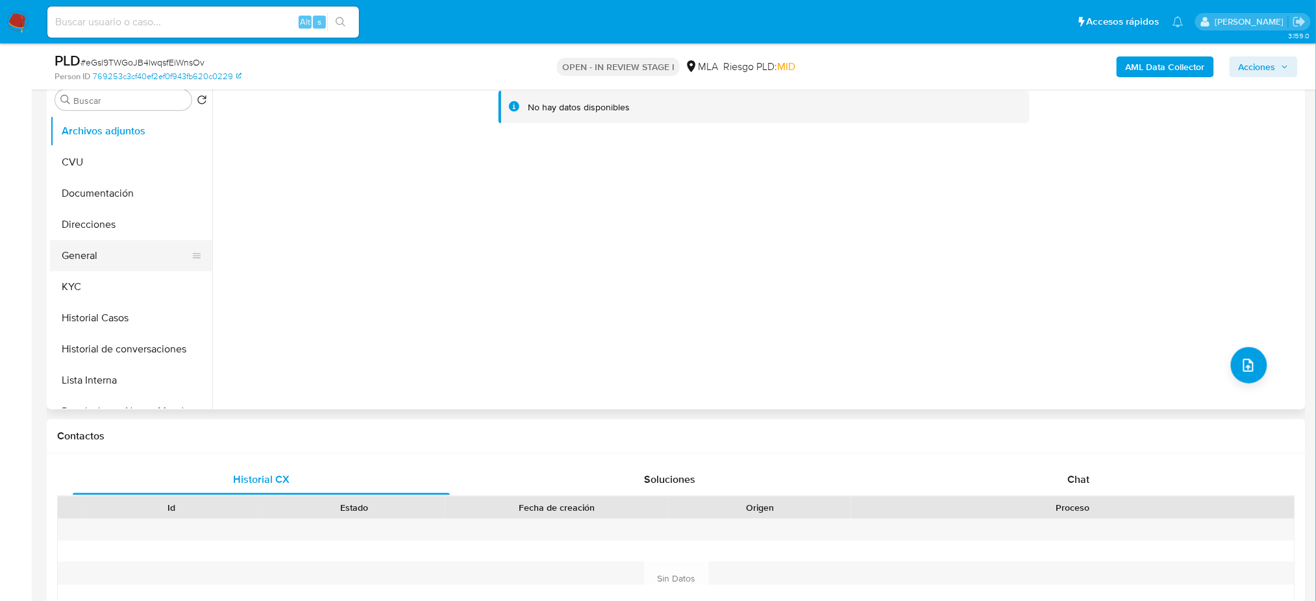
scroll to position [173, 0]
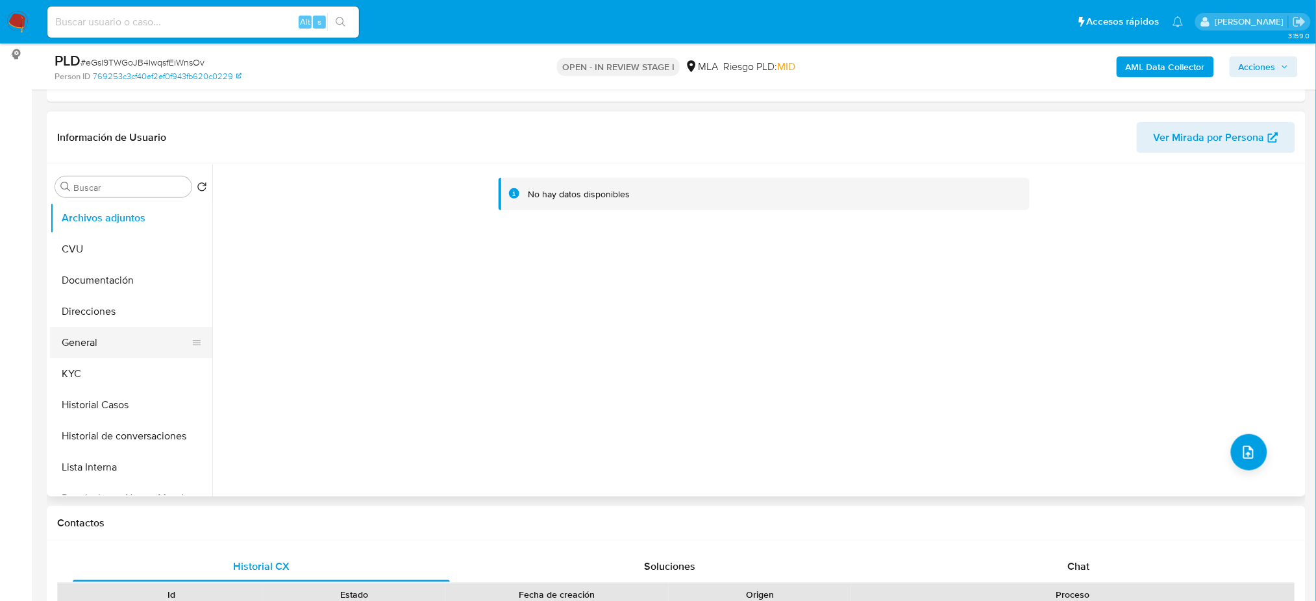
click at [83, 333] on button "General" at bounding box center [126, 342] width 152 height 31
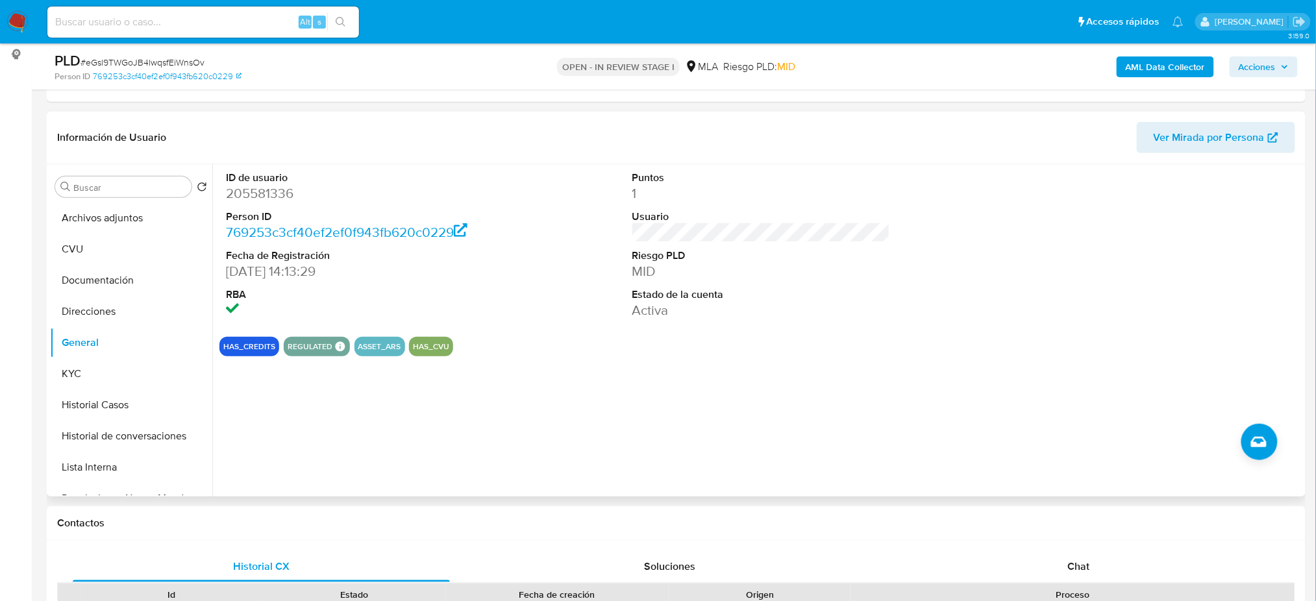
click at [240, 203] on dd "205581336" at bounding box center [355, 193] width 258 height 18
copy dd "205581336"
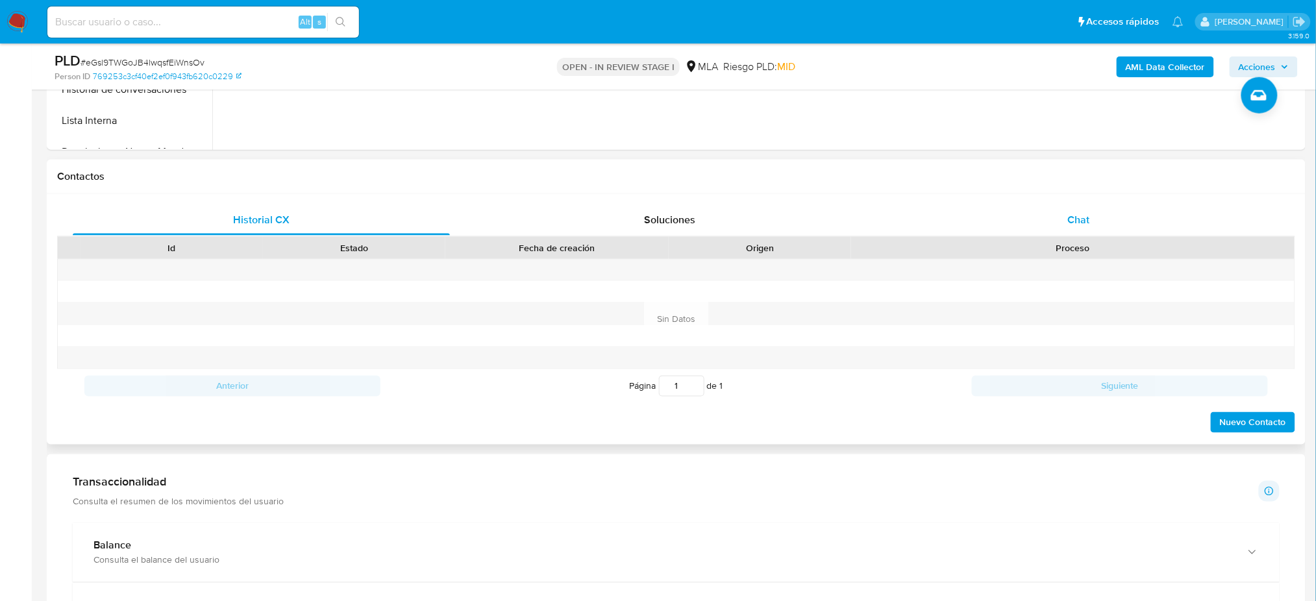
click at [1176, 227] on div "Chat" at bounding box center [1078, 220] width 377 height 31
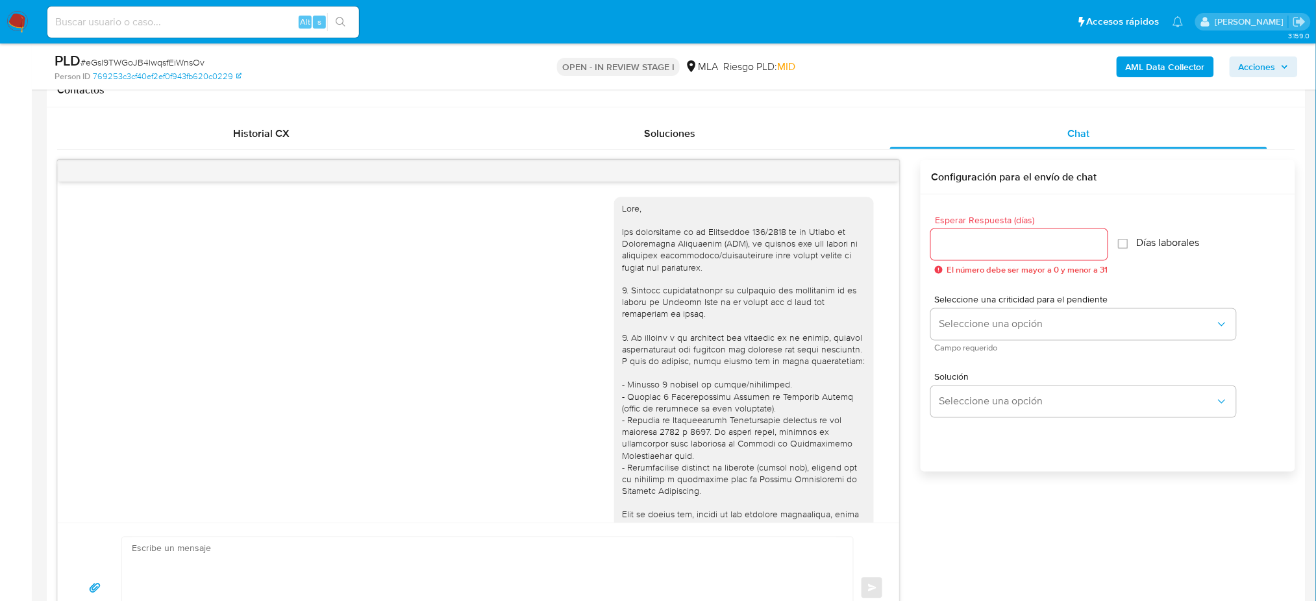
scroll to position [1058, 0]
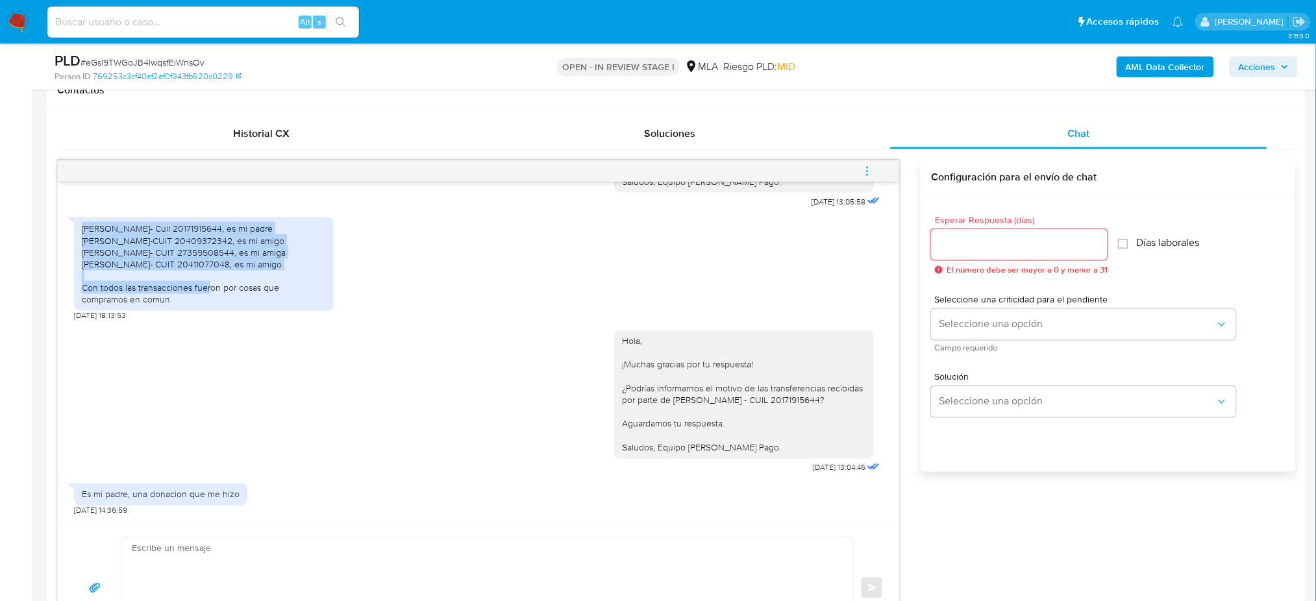
drag, startPoint x: 134, startPoint y: 244, endPoint x: 307, endPoint y: 273, distance: 175.7
click at [307, 273] on div "[PERSON_NAME]- Cuil 20171915644, es mi padre [PERSON_NAME]-CUIT 20409372342, es…" at bounding box center [204, 264] width 260 height 93
copy div "Nestor Sabino Taddio- Cuil 20171915644, es mi padre Brian marco Vizgarra-CUIT 2…"
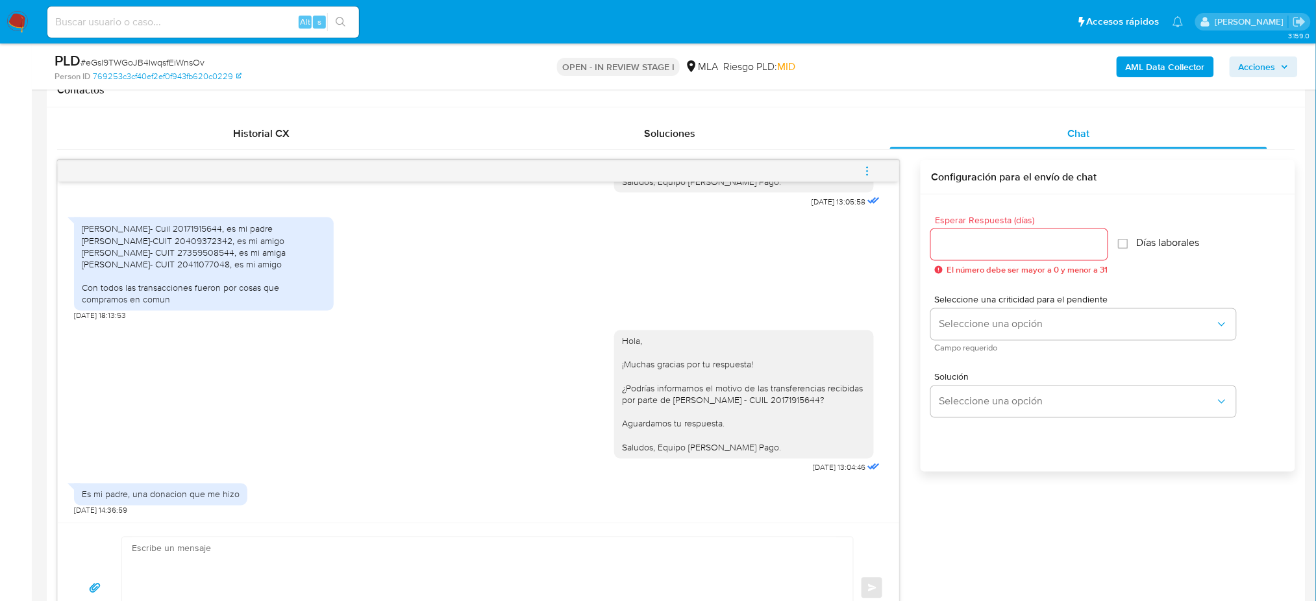
click at [190, 295] on div "[PERSON_NAME]- Cuil 20171915644, es mi padre [PERSON_NAME]-CUIT 20409372342, es…" at bounding box center [204, 264] width 244 height 82
drag, startPoint x: 186, startPoint y: 303, endPoint x: 53, endPoint y: 226, distance: 153.6
click at [53, 226] on div "Historial CX Soluciones Chat Id Estado Fecha de creación Origen Proceso Anterio…" at bounding box center [676, 386] width 1259 height 556
click at [152, 491] on div "Es mi padre, una donacion que me hizo" at bounding box center [161, 495] width 158 height 12
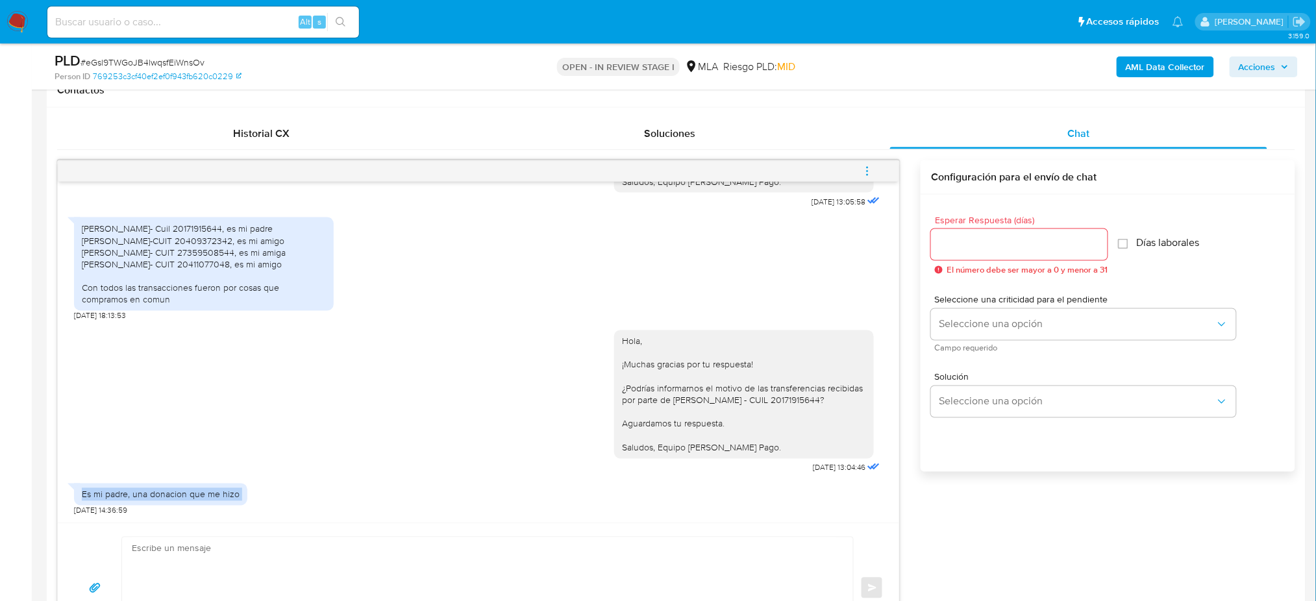
click at [152, 491] on div "Es mi padre, una donacion que me hizo" at bounding box center [161, 495] width 158 height 12
copy div "Es mi padre, una donacion que me hizo"
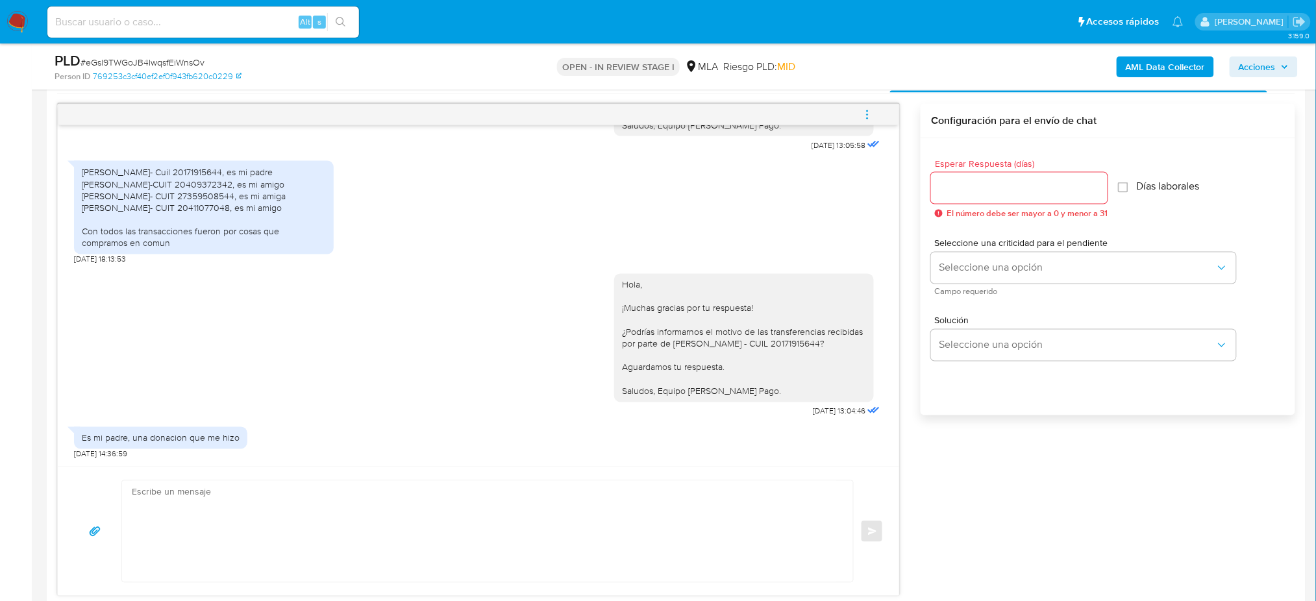
scroll to position [692, 0]
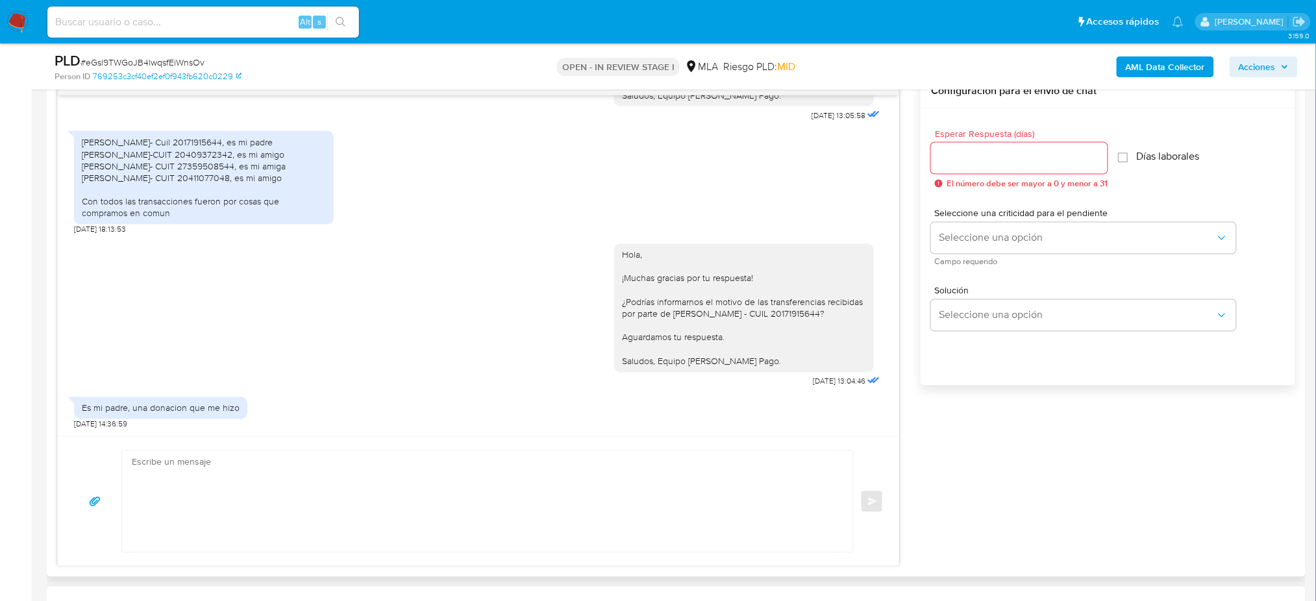
click at [174, 493] on textarea at bounding box center [484, 501] width 705 height 101
paste textarea "Hola, ¡Muchas gracias por tu respuesta! Te informamos que estaremos analizando …"
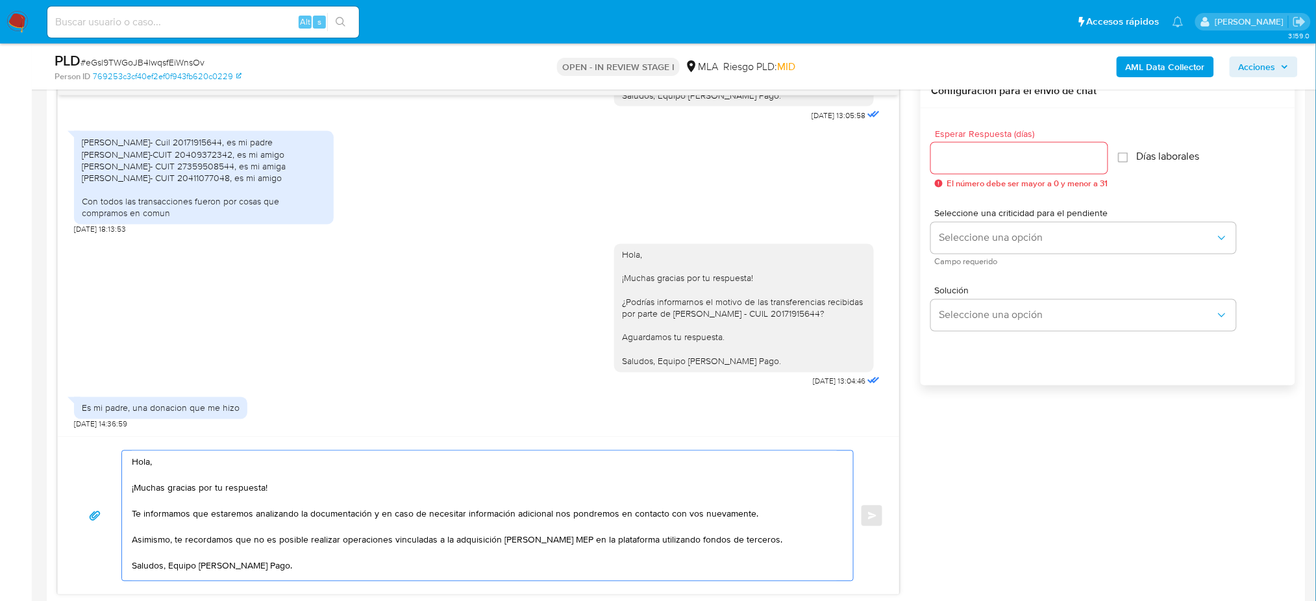
scroll to position [6, 0]
type textarea "Hola, ¡Muchas gracias por tu respuesta! Te informamos que estaremos analizando …"
click at [978, 153] on input "Esperar Respuesta (días)" at bounding box center [1019, 158] width 177 height 17
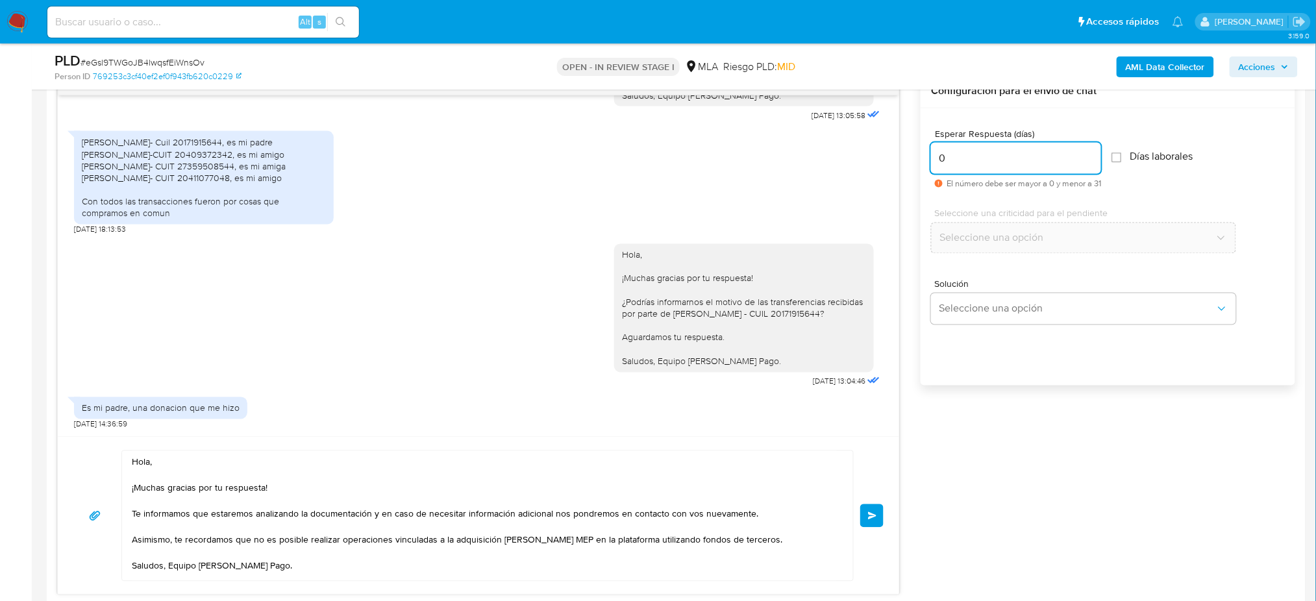
type input "0"
click at [177, 62] on span "# eGsl9TWGoJB4lwqsfEiWnsOv" at bounding box center [143, 62] width 124 height 13
copy span "eGsl9TWGoJB4lwqsfEiWnsOv"
click at [868, 514] on span "Enviar" at bounding box center [872, 516] width 9 height 8
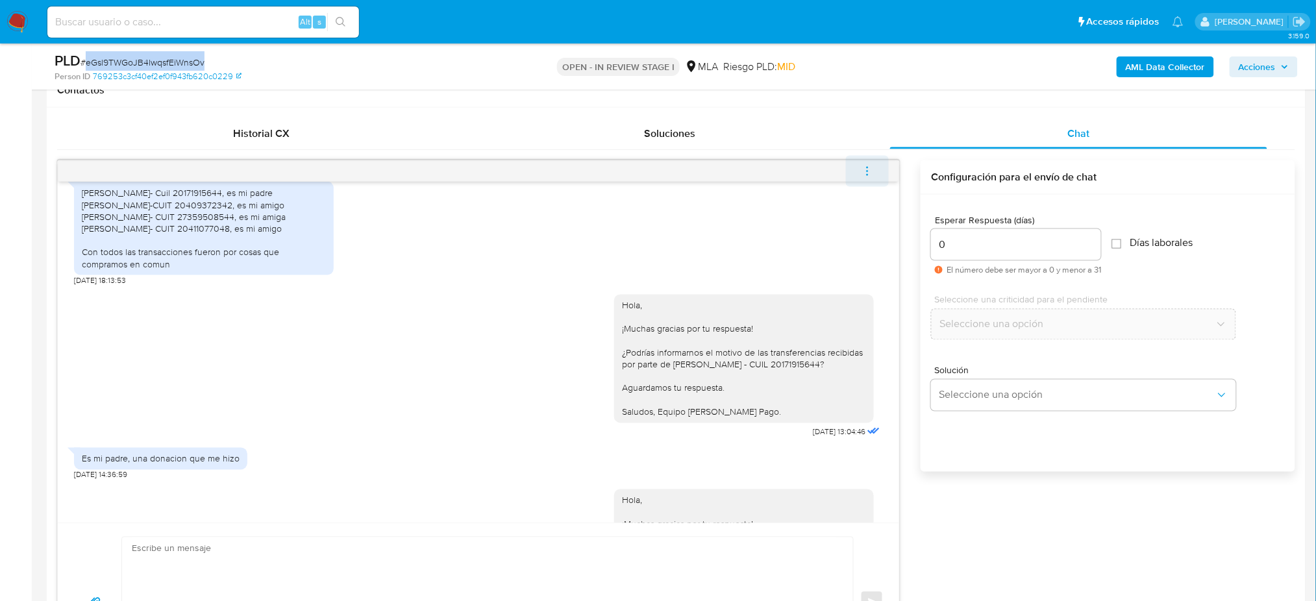
scroll to position [1249, 0]
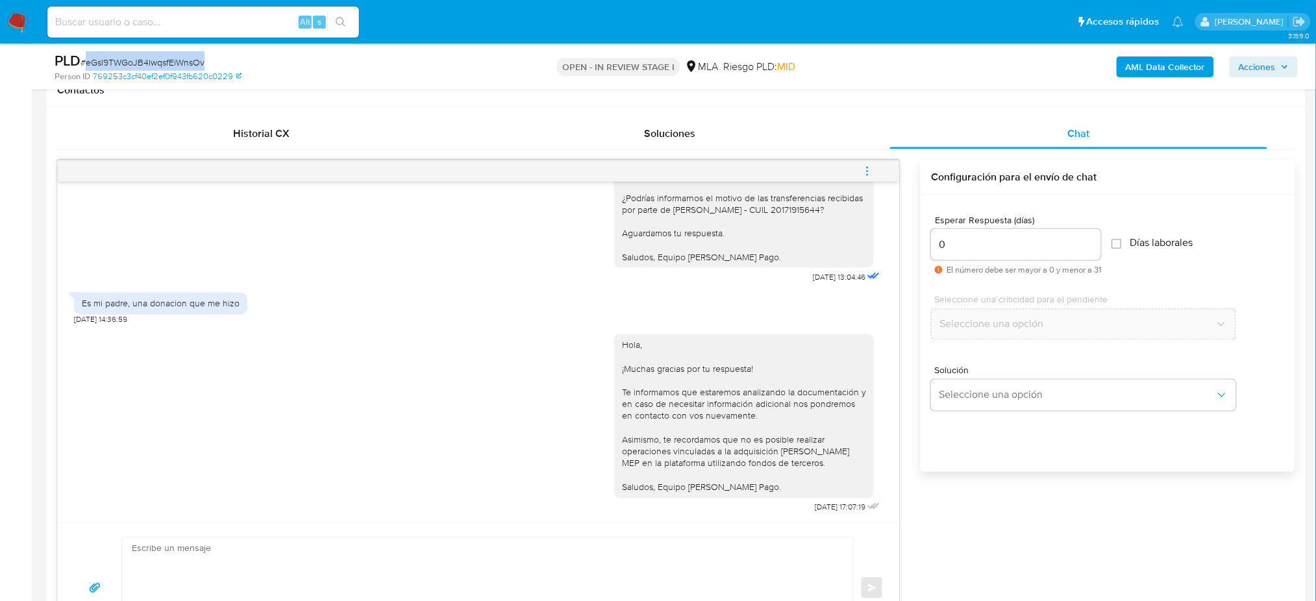
click at [867, 166] on icon "menu-action" at bounding box center [868, 172] width 12 height 12
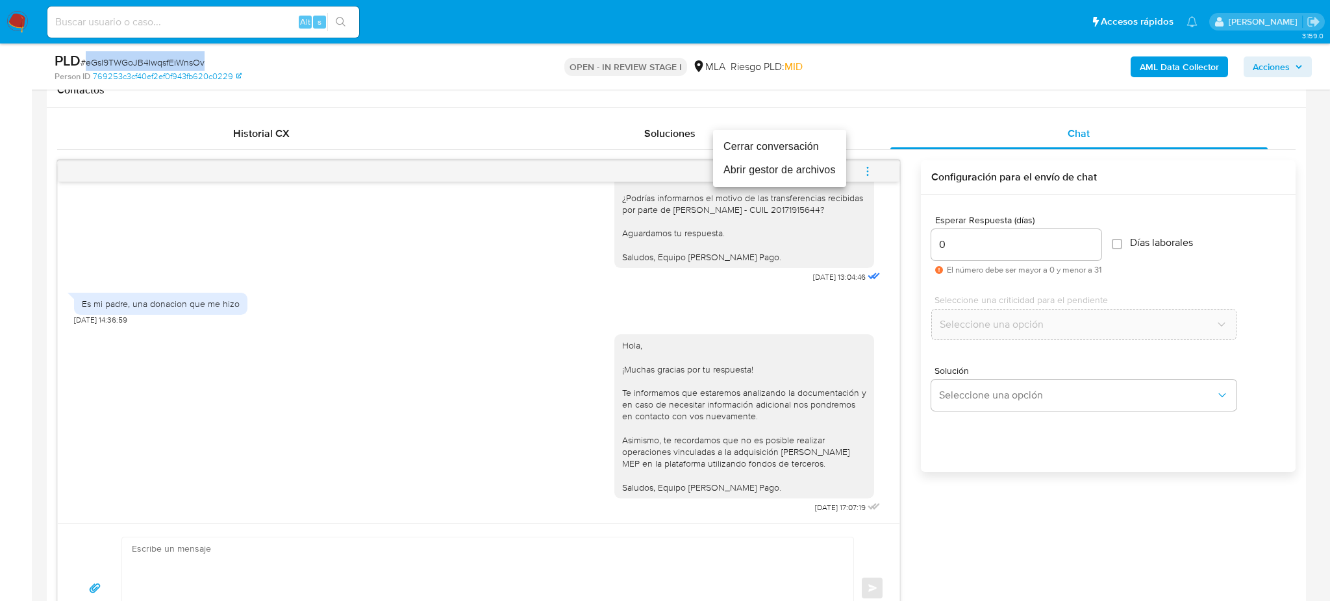
click at [779, 140] on li "Cerrar conversación" at bounding box center [779, 146] width 133 height 23
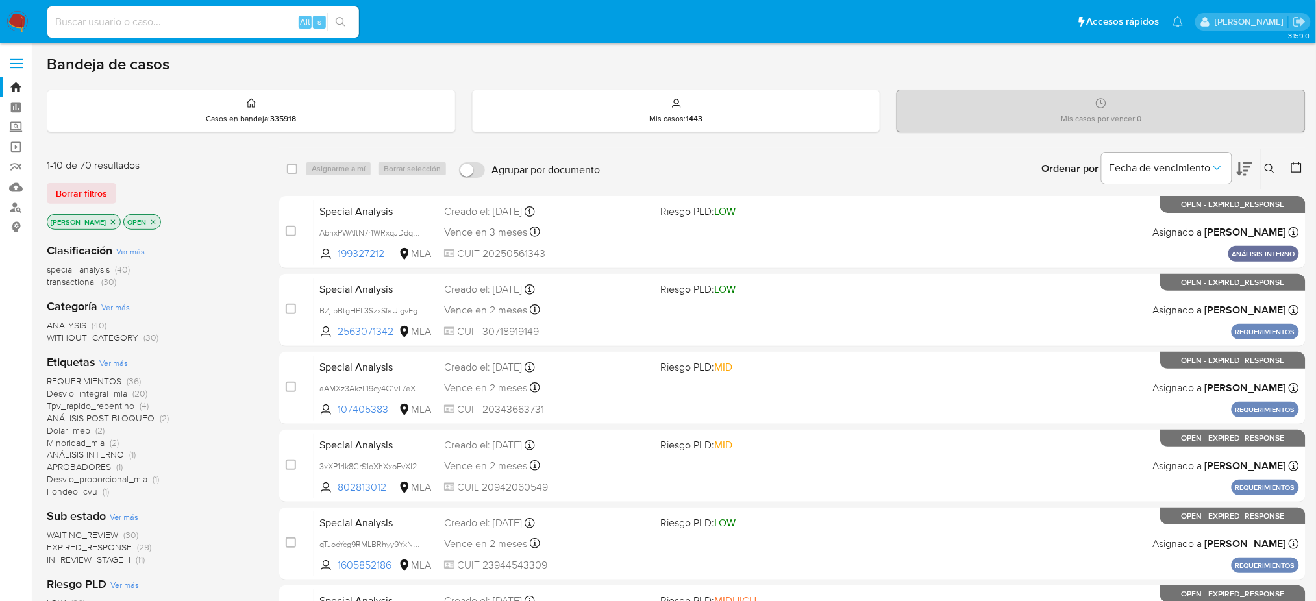
click at [1265, 161] on button at bounding box center [1271, 169] width 21 height 16
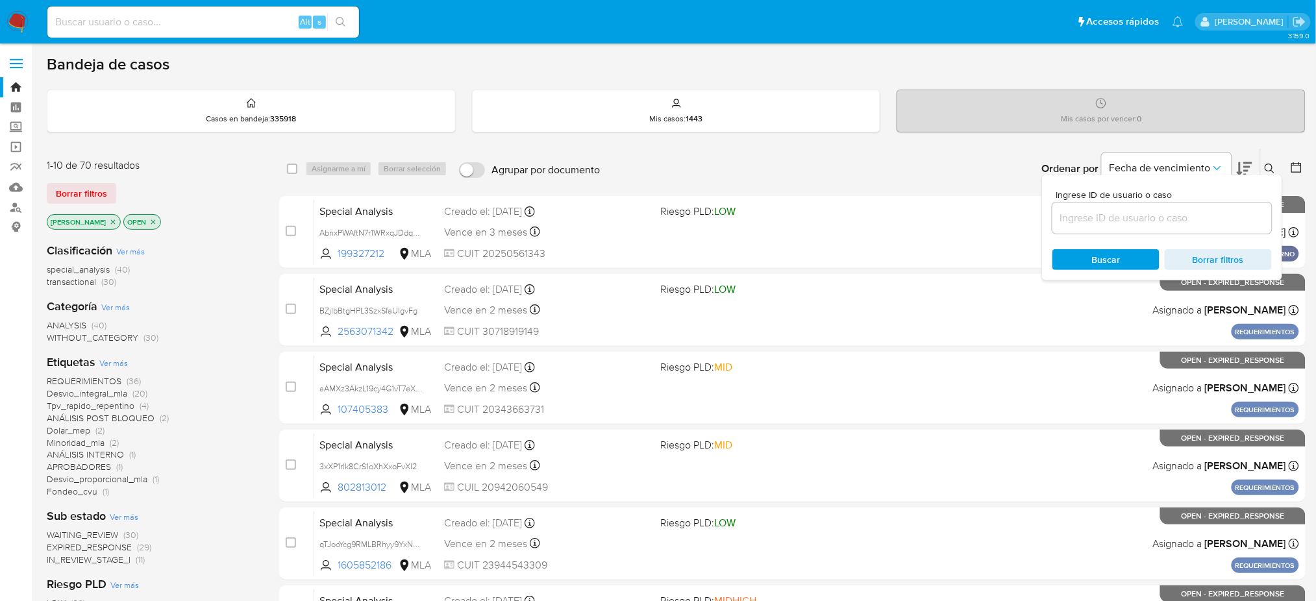
click at [1193, 222] on input at bounding box center [1161, 218] width 219 height 17
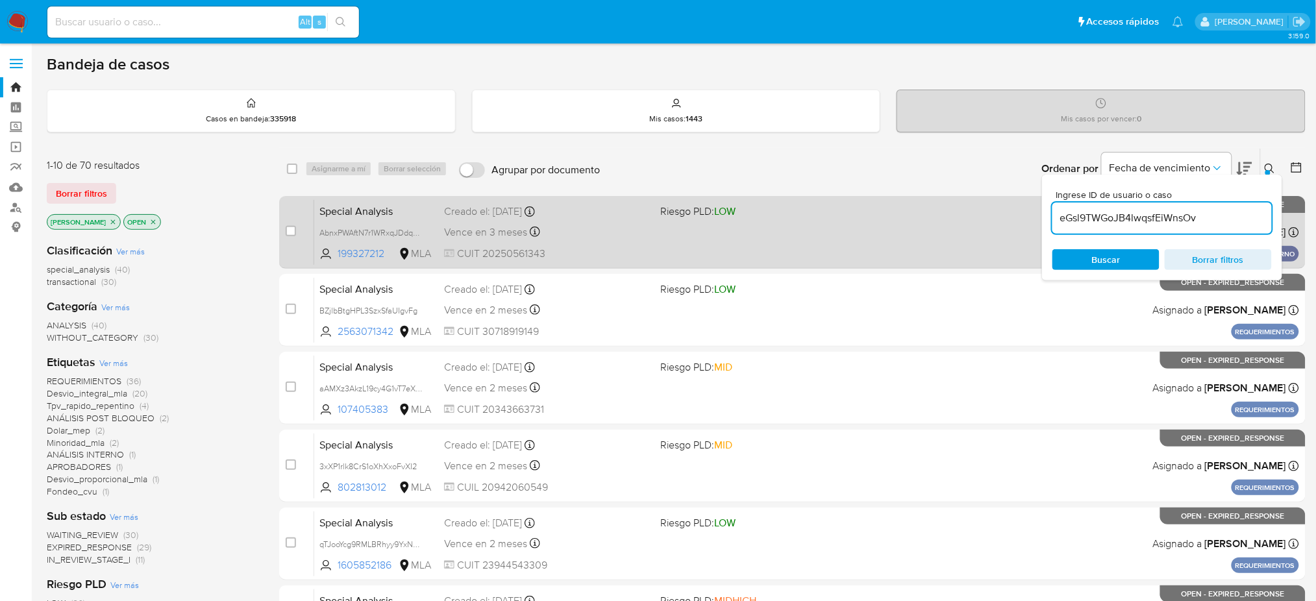
type input "eGsl9TWGoJB4lwqsfEiWnsOv"
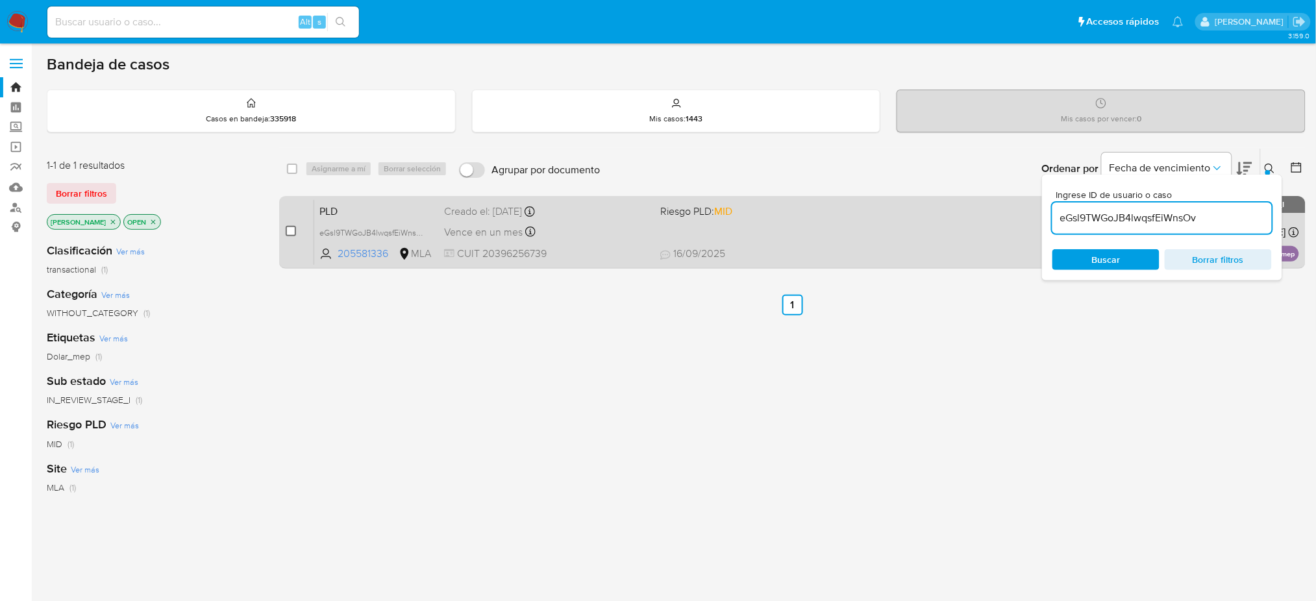
click at [290, 229] on input "checkbox" at bounding box center [291, 231] width 10 height 10
checkbox input "true"
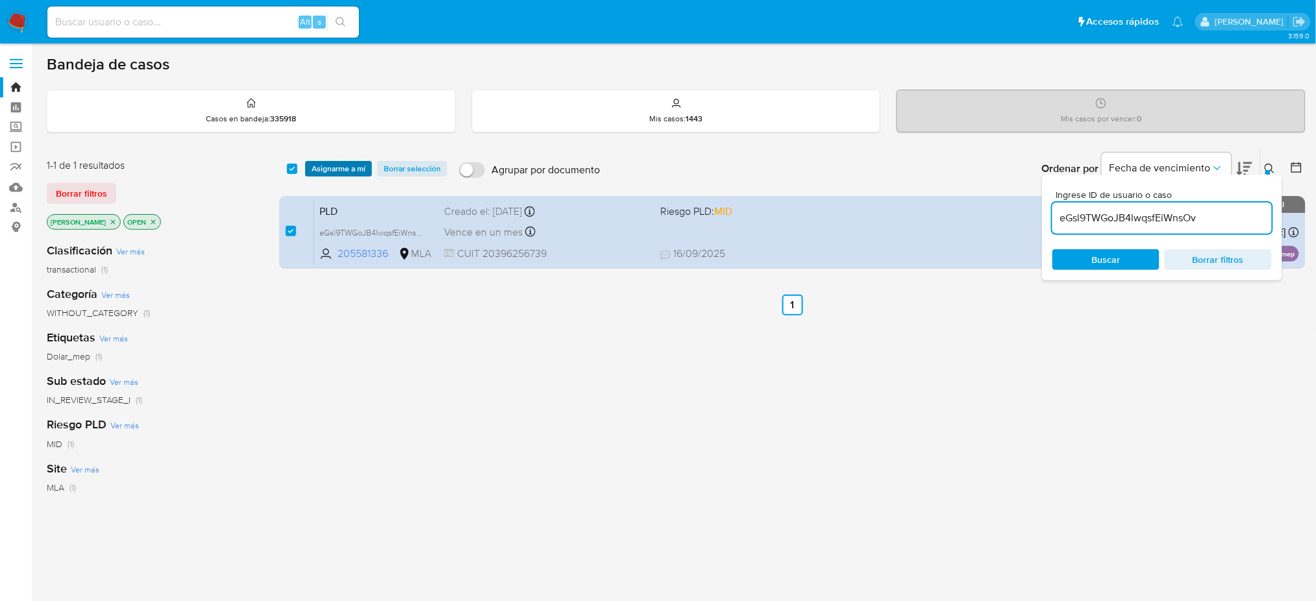
click at [340, 163] on span "Asignarme a mí" at bounding box center [339, 168] width 54 height 13
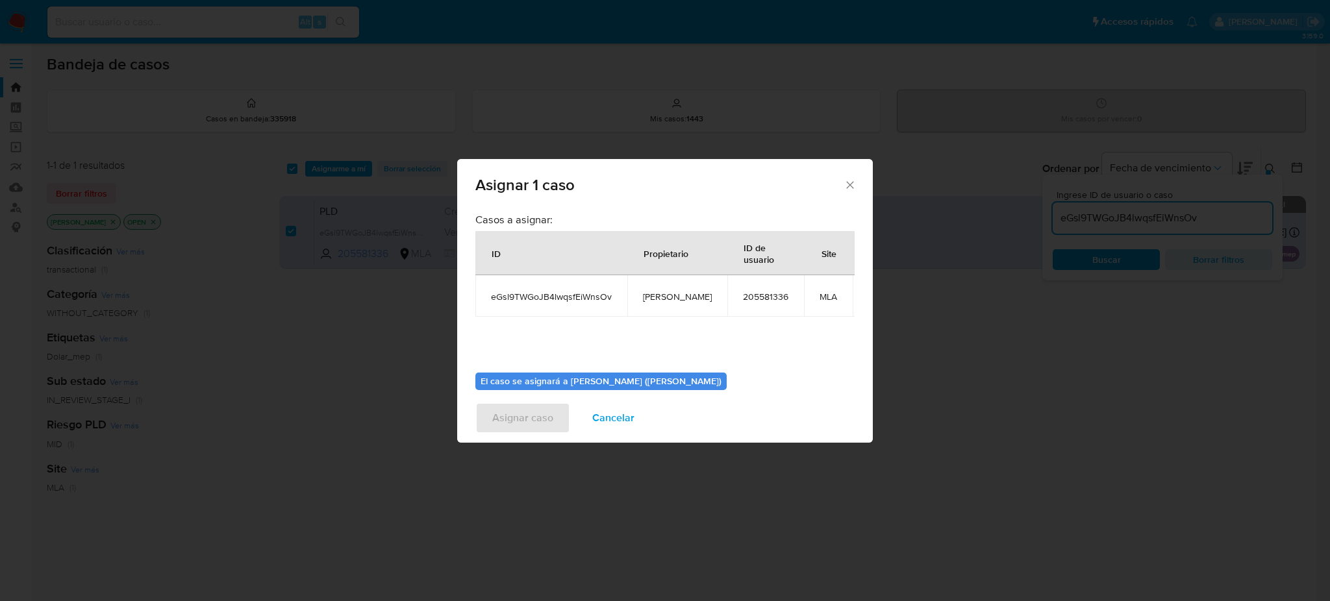
click at [667, 294] on span "[PERSON_NAME]" at bounding box center [677, 297] width 69 height 12
copy span "[PERSON_NAME]"
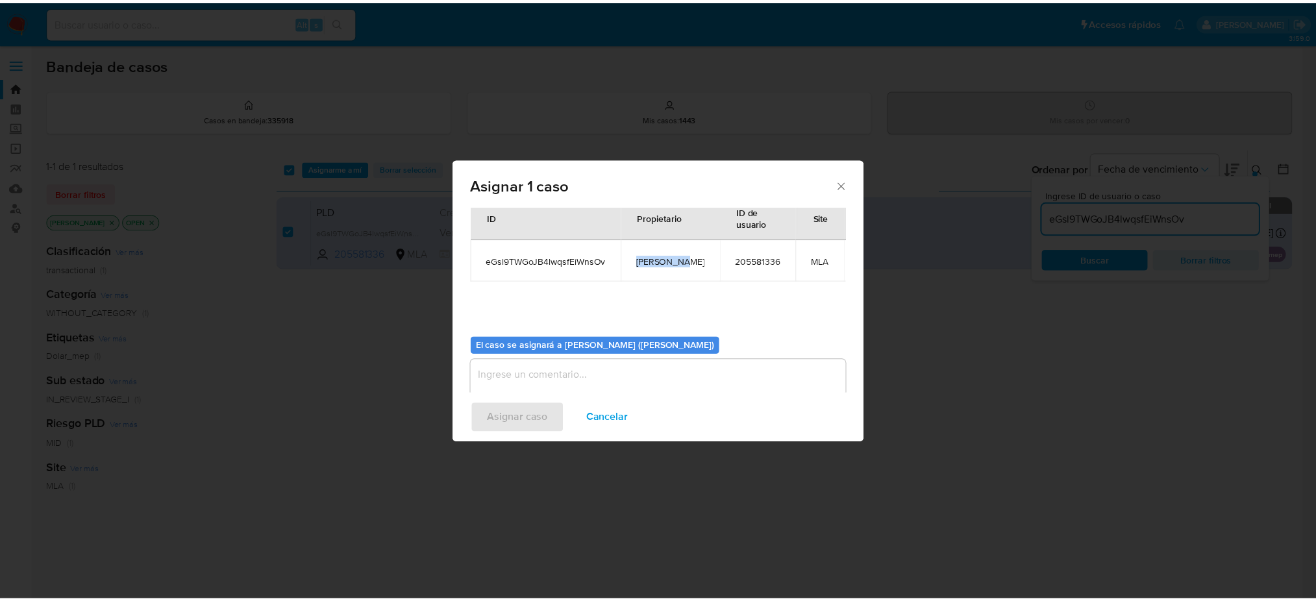
scroll to position [66, 0]
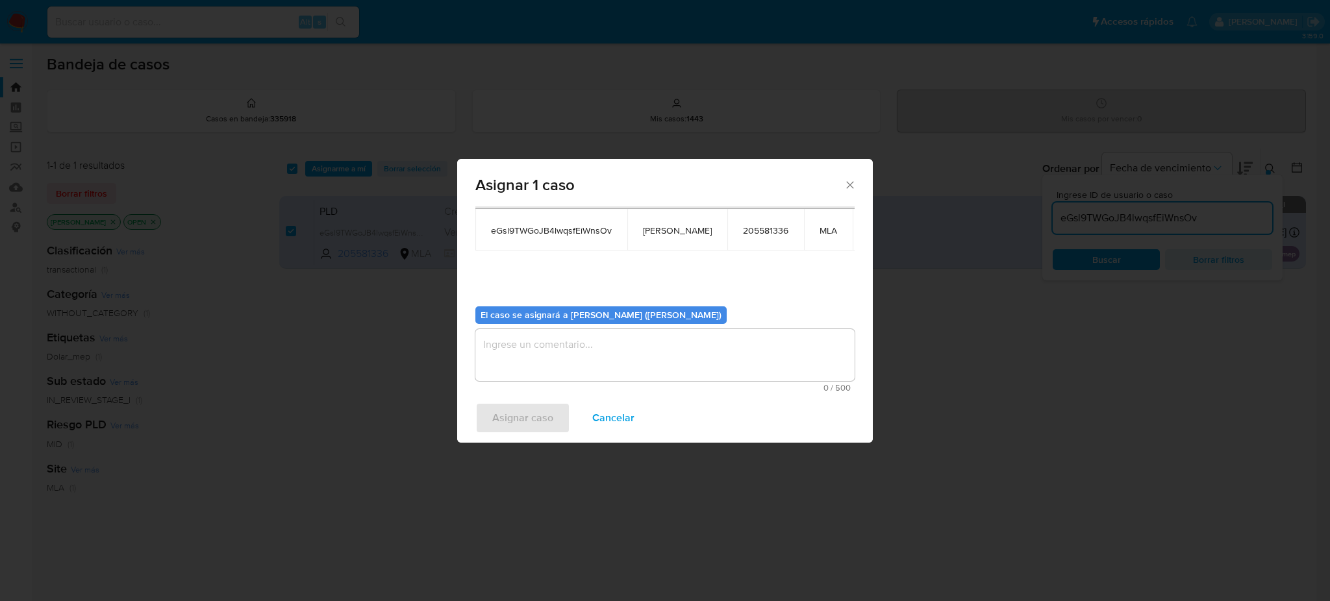
click at [588, 347] on textarea "assign-modal" at bounding box center [664, 355] width 379 height 52
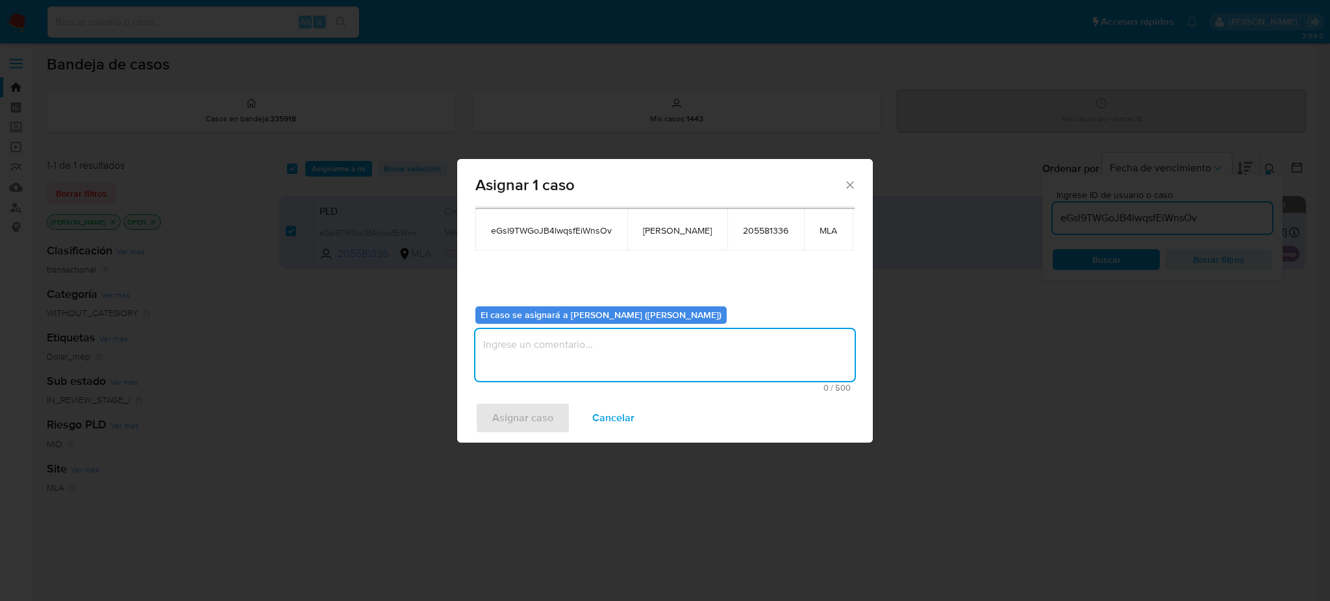
paste textarea "[PERSON_NAME]"
type textarea "[PERSON_NAME]"
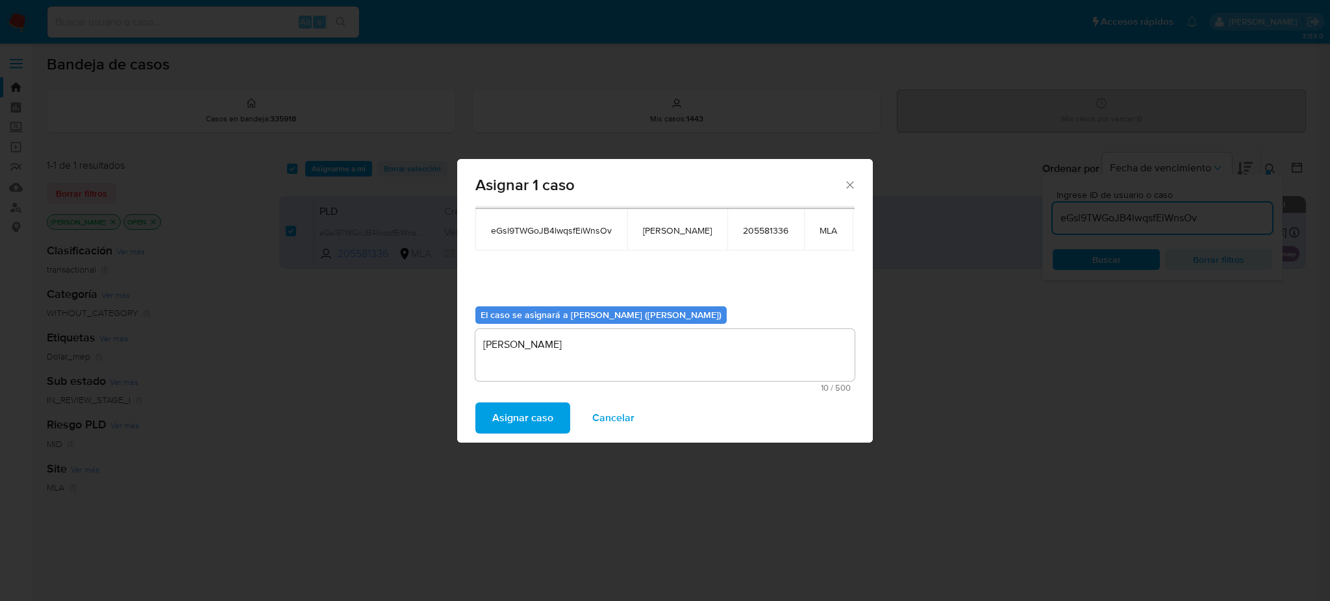
click at [548, 421] on span "Asignar caso" at bounding box center [522, 418] width 61 height 29
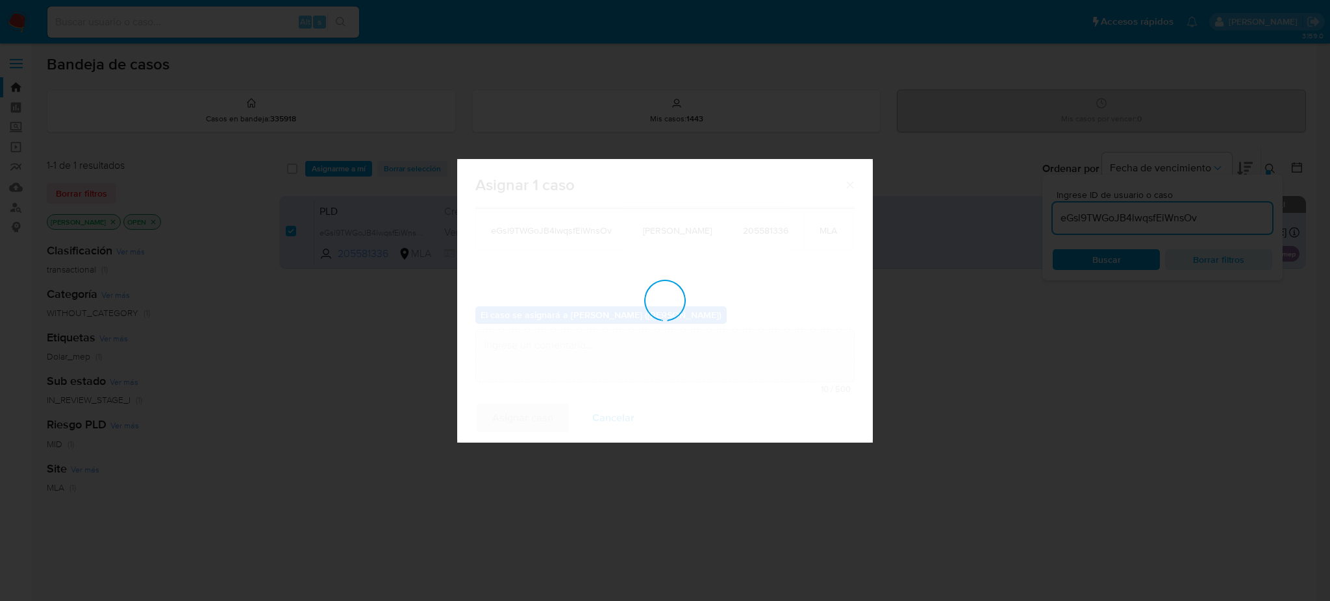
checkbox input "false"
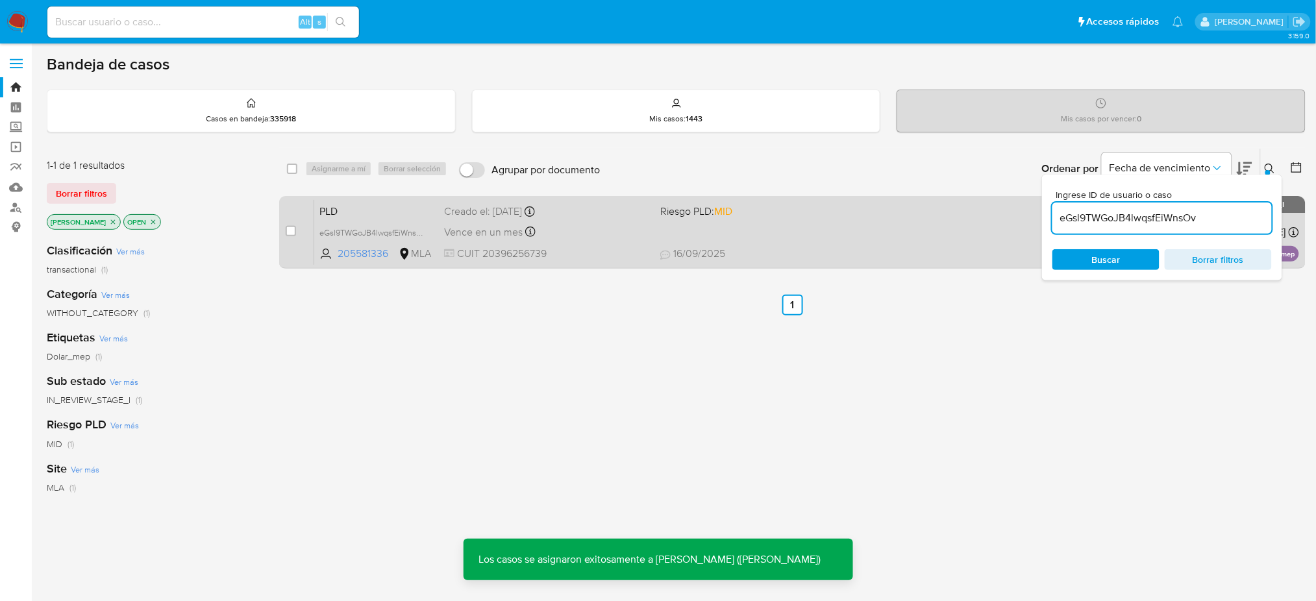
click at [583, 240] on div "Vence en un mes Vence el 29/10/2025 12:06:53" at bounding box center [547, 232] width 206 height 18
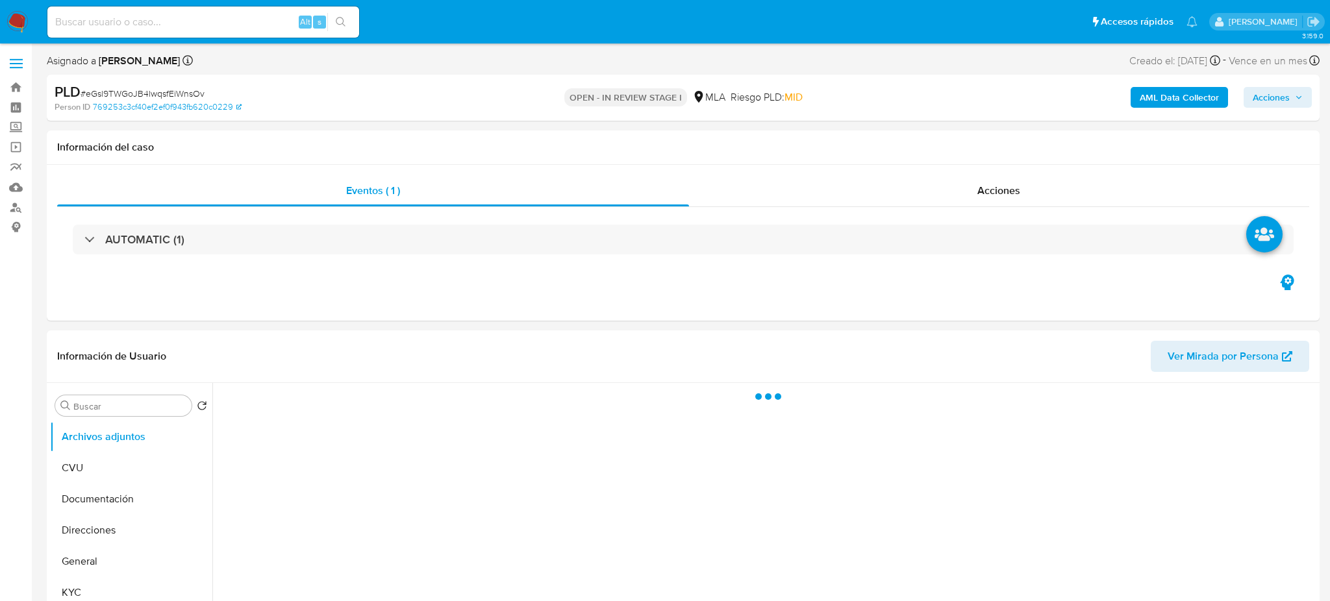
select select "10"
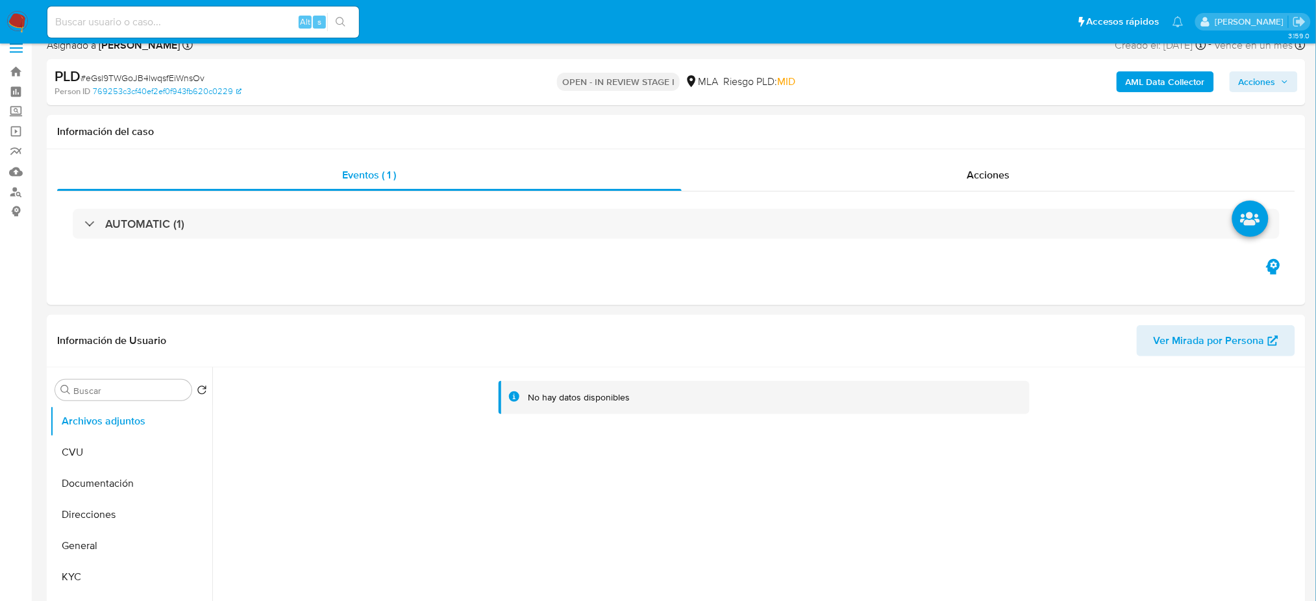
scroll to position [519, 0]
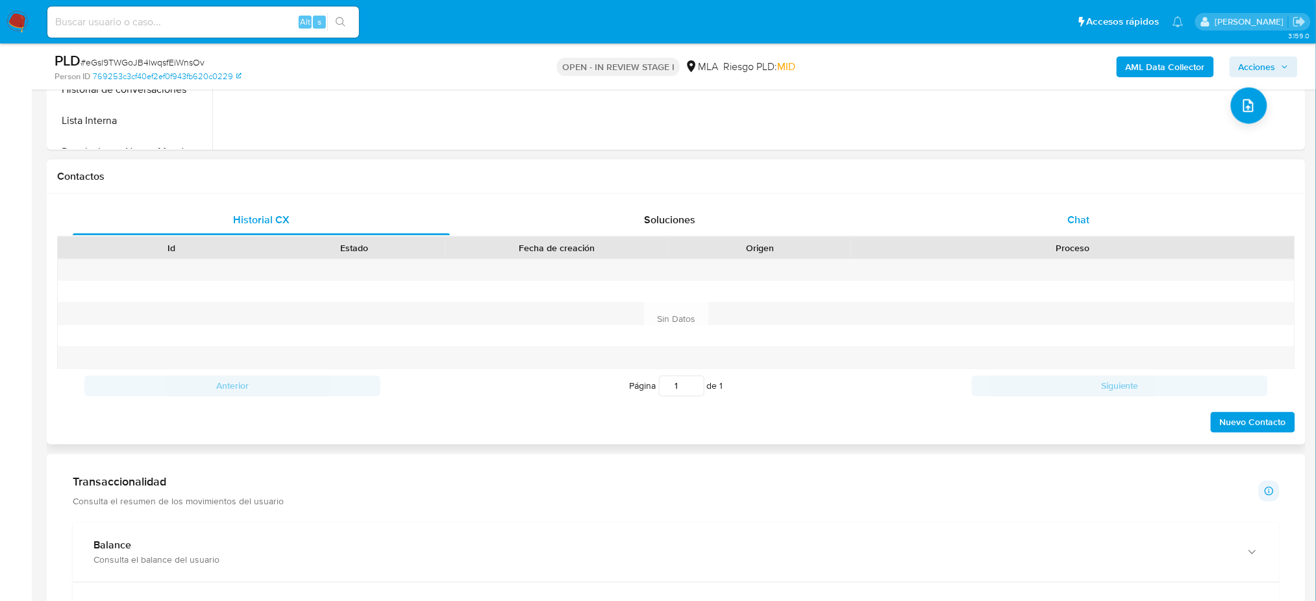
click at [1223, 218] on div "Chat" at bounding box center [1078, 220] width 377 height 31
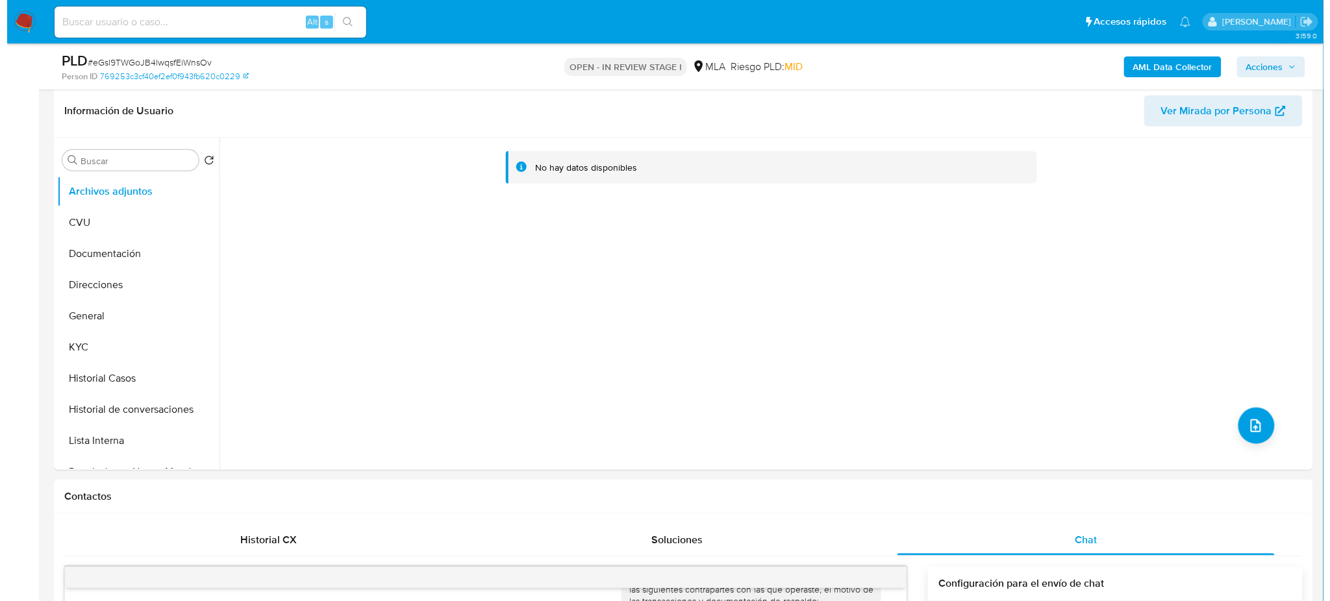
scroll to position [173, 0]
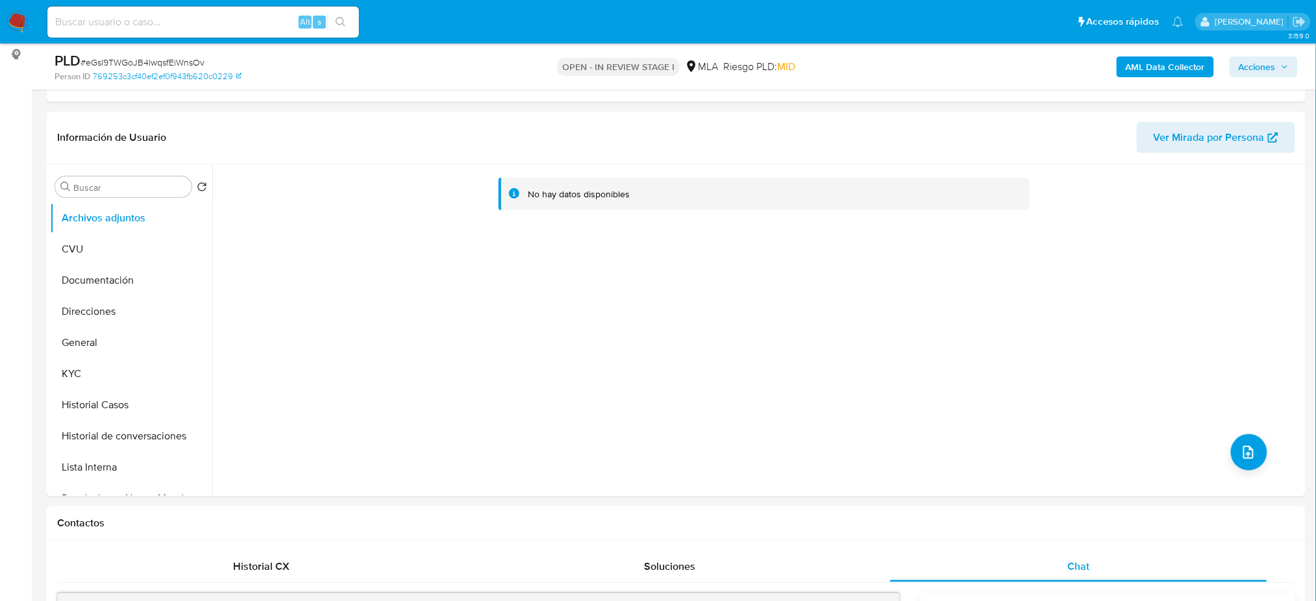
click at [1173, 56] on b "AML Data Collector" at bounding box center [1165, 66] width 79 height 21
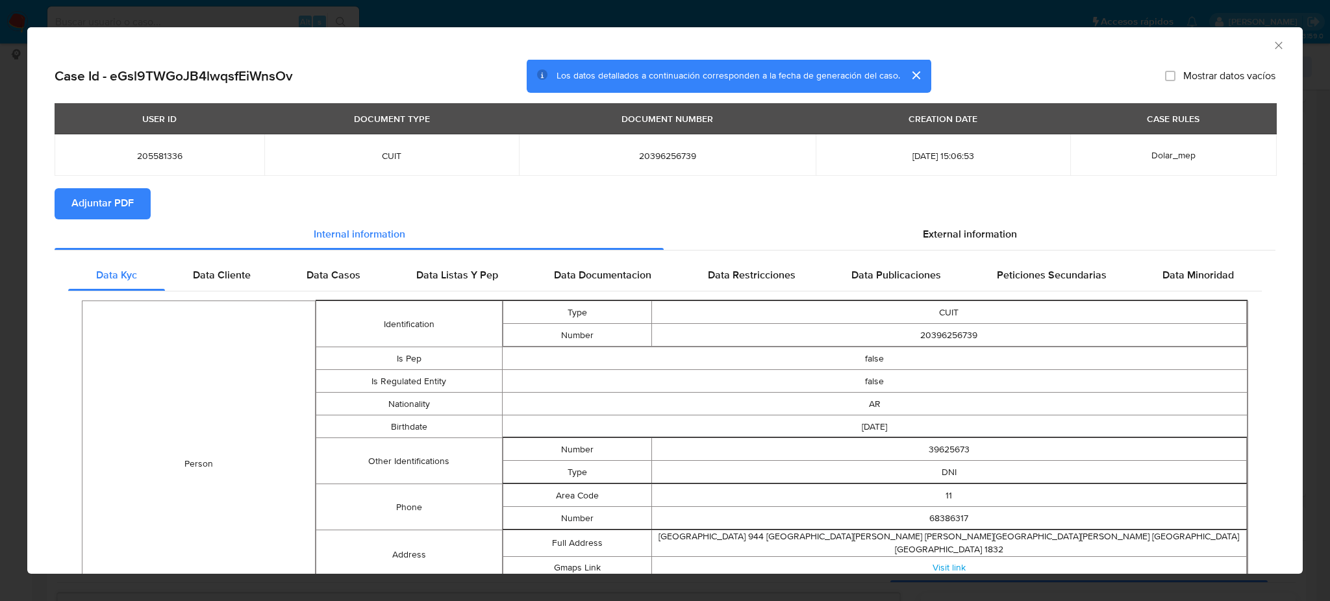
click at [119, 195] on span "Adjuntar PDF" at bounding box center [102, 204] width 62 height 29
click at [1272, 46] on icon "Cerrar ventana" at bounding box center [1278, 45] width 13 height 13
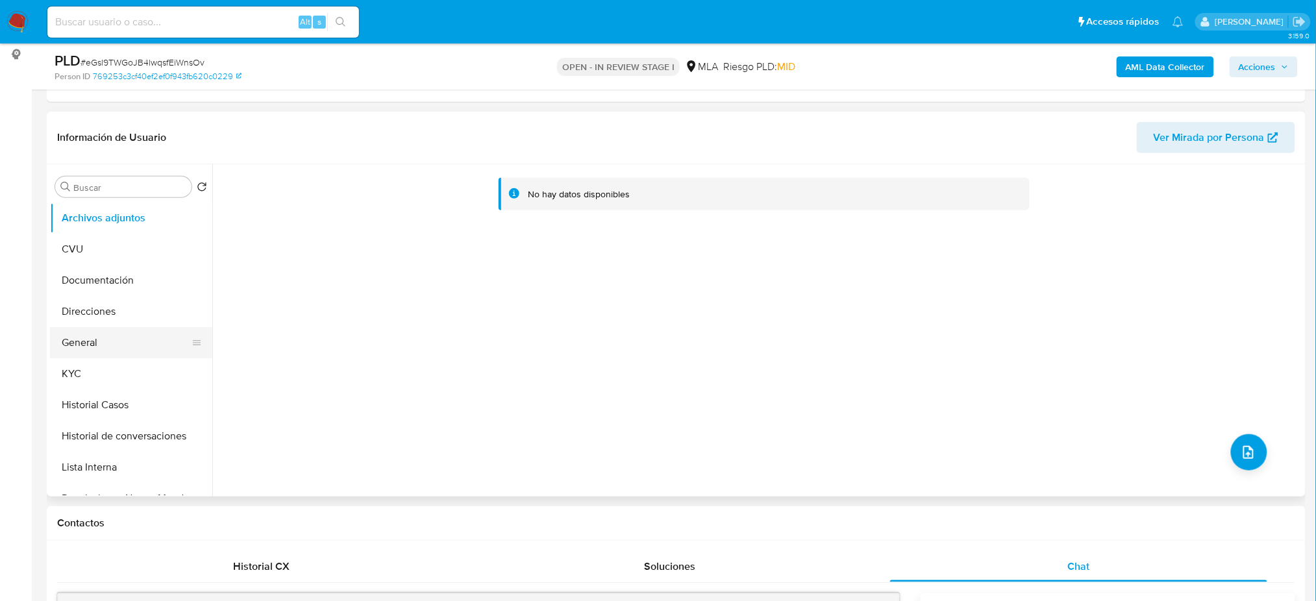
click at [102, 343] on button "General" at bounding box center [126, 342] width 152 height 31
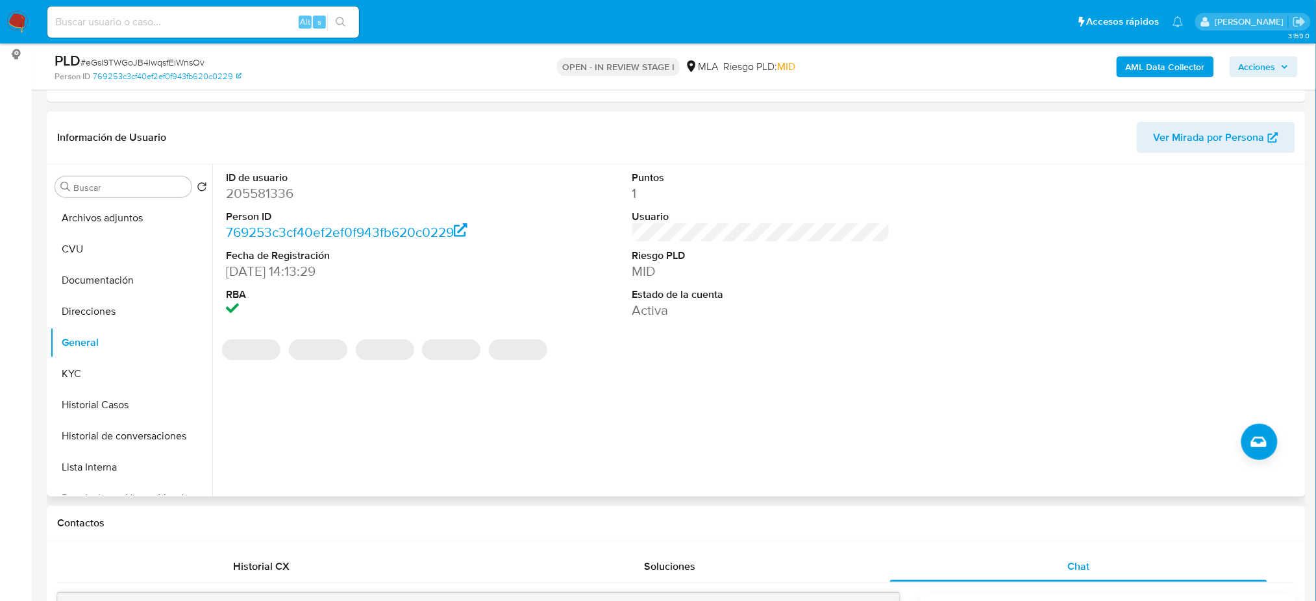
click at [261, 195] on dd "205581336" at bounding box center [355, 193] width 258 height 18
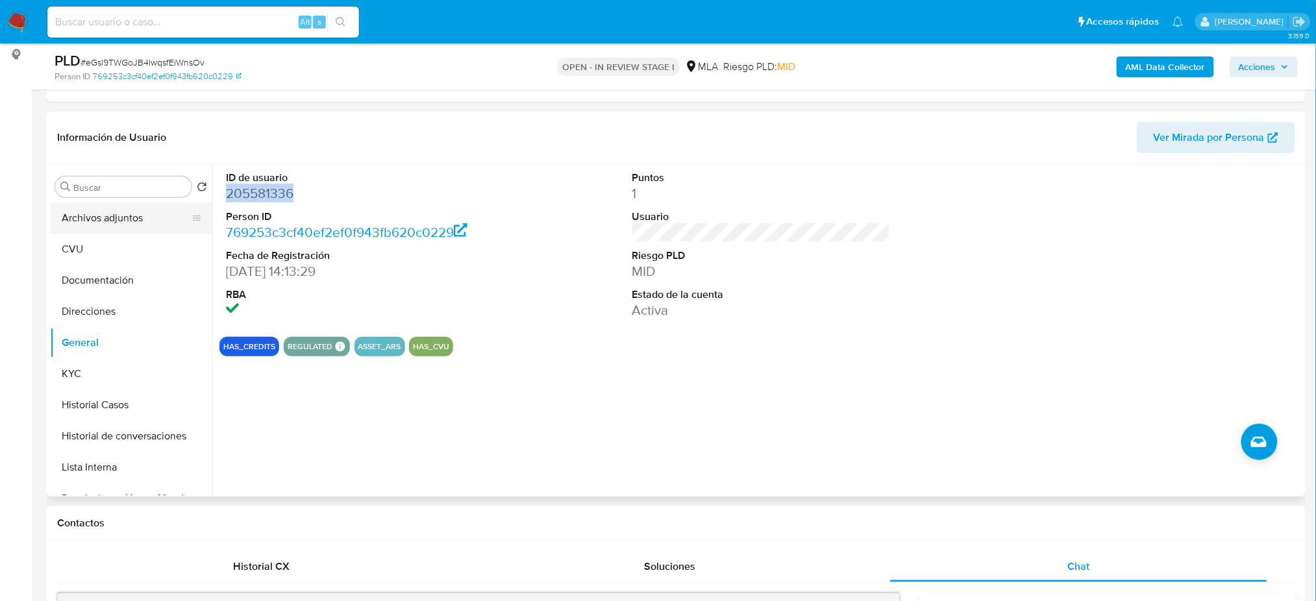
copy dd "205581336"
click at [106, 223] on button "Archivos adjuntos" at bounding box center [126, 218] width 152 height 31
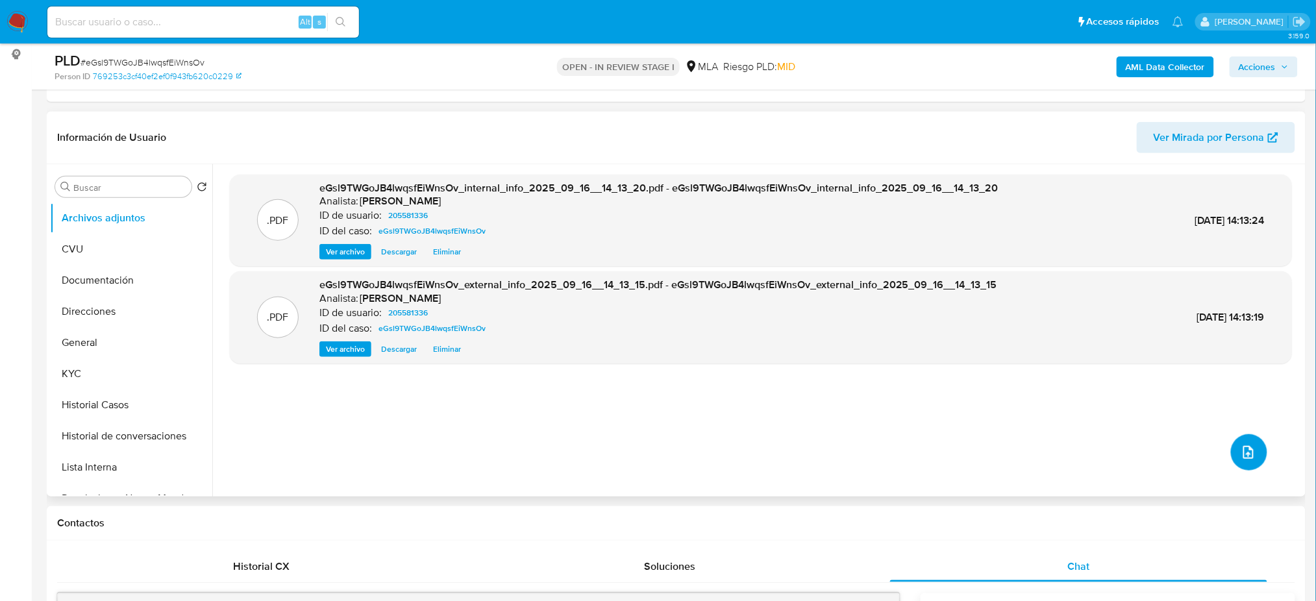
click at [1244, 458] on icon "upload-file" at bounding box center [1249, 453] width 16 height 16
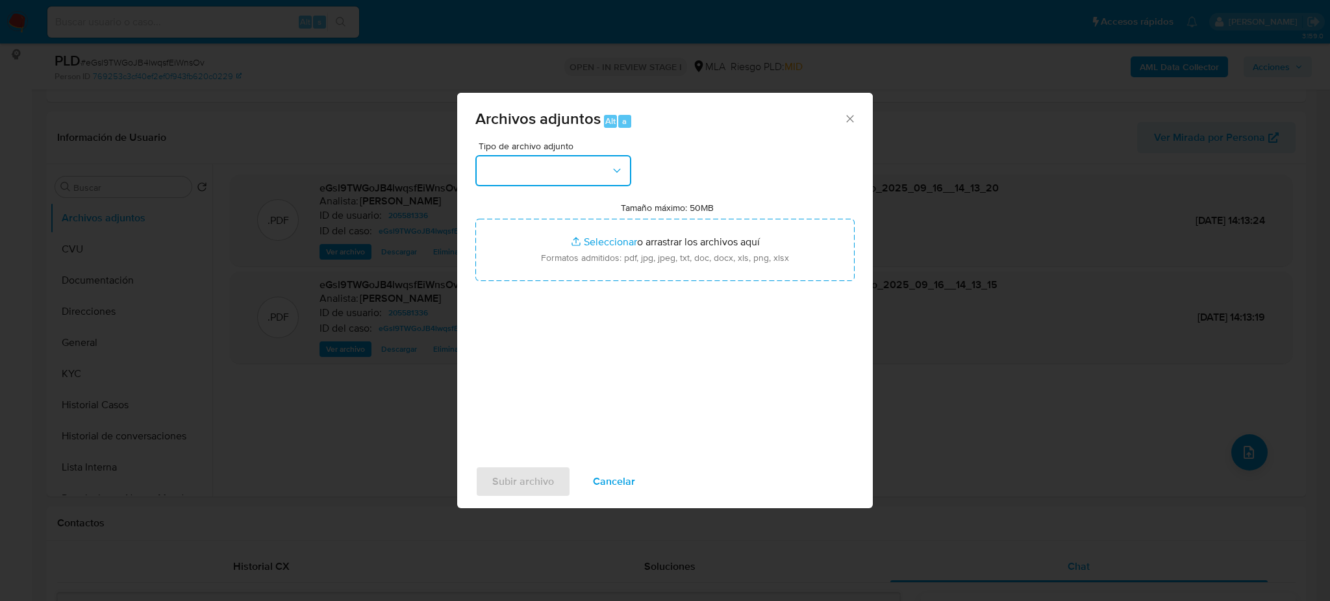
click at [544, 166] on button "button" at bounding box center [553, 170] width 156 height 31
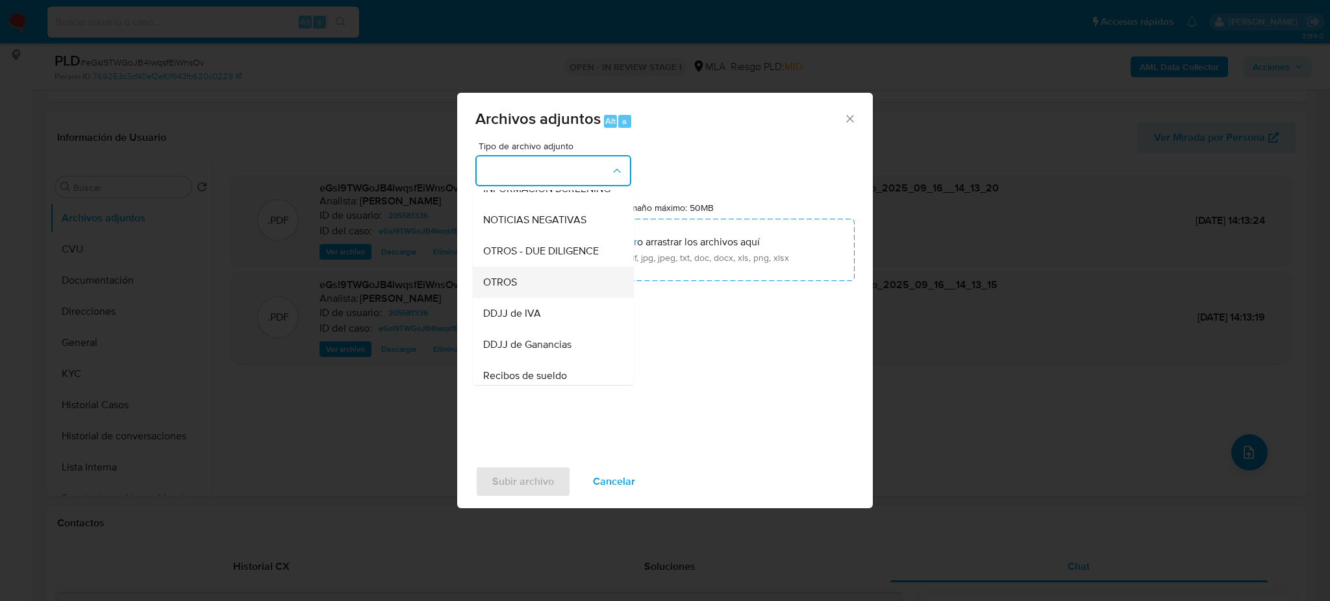
click at [504, 289] on span "OTROS" at bounding box center [500, 282] width 34 height 13
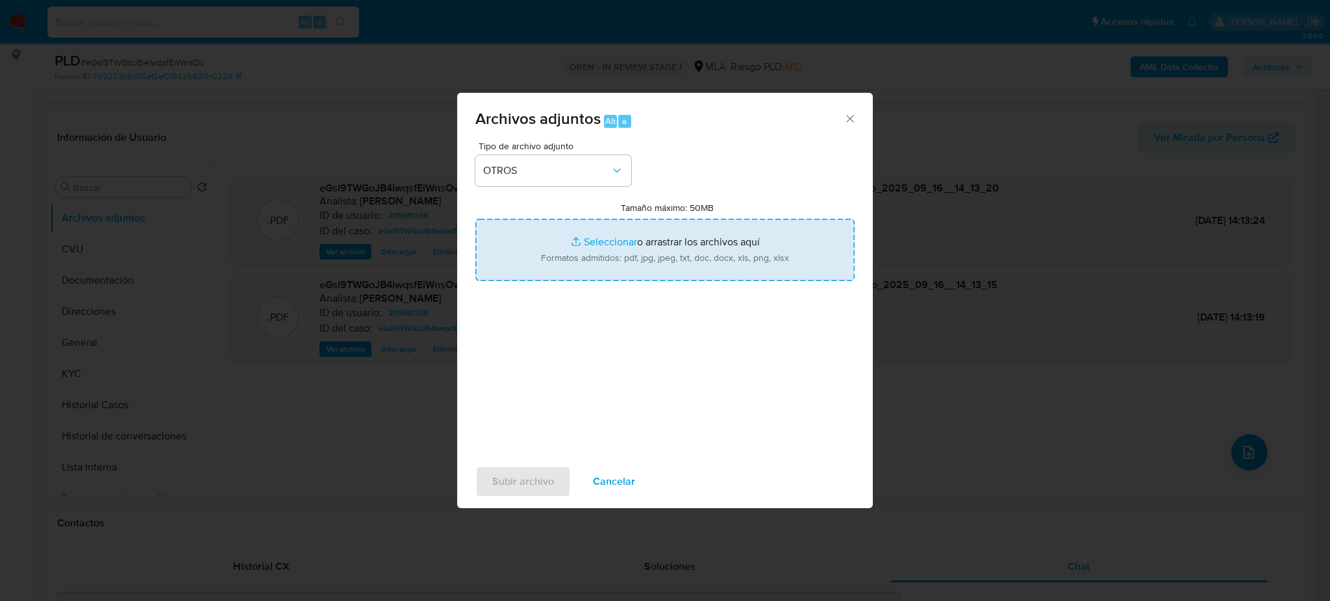
click at [578, 244] on input "Tamaño máximo: 50MB Seleccionar archivos" at bounding box center [664, 250] width 379 height 62
type input "C:\fakepath\Caselog eGsl9TWGoJB4lwqsfEiWnsOv_2025_08_18_23_58_39.docx"
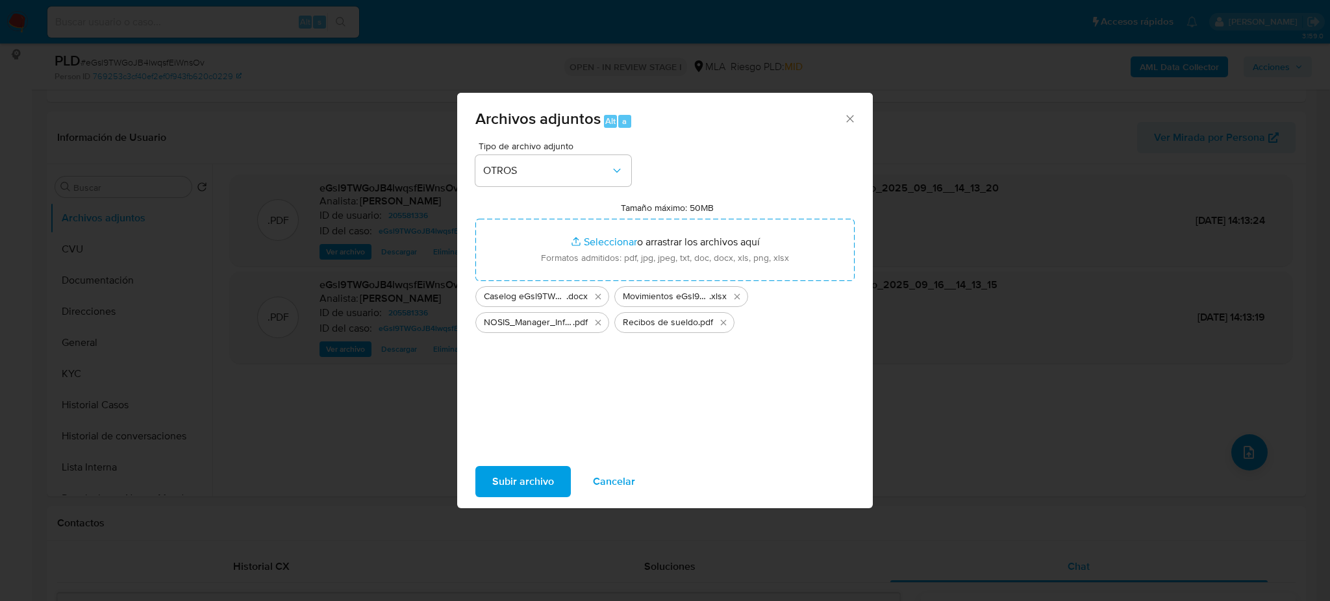
click at [506, 478] on span "Subir archivo" at bounding box center [523, 481] width 62 height 29
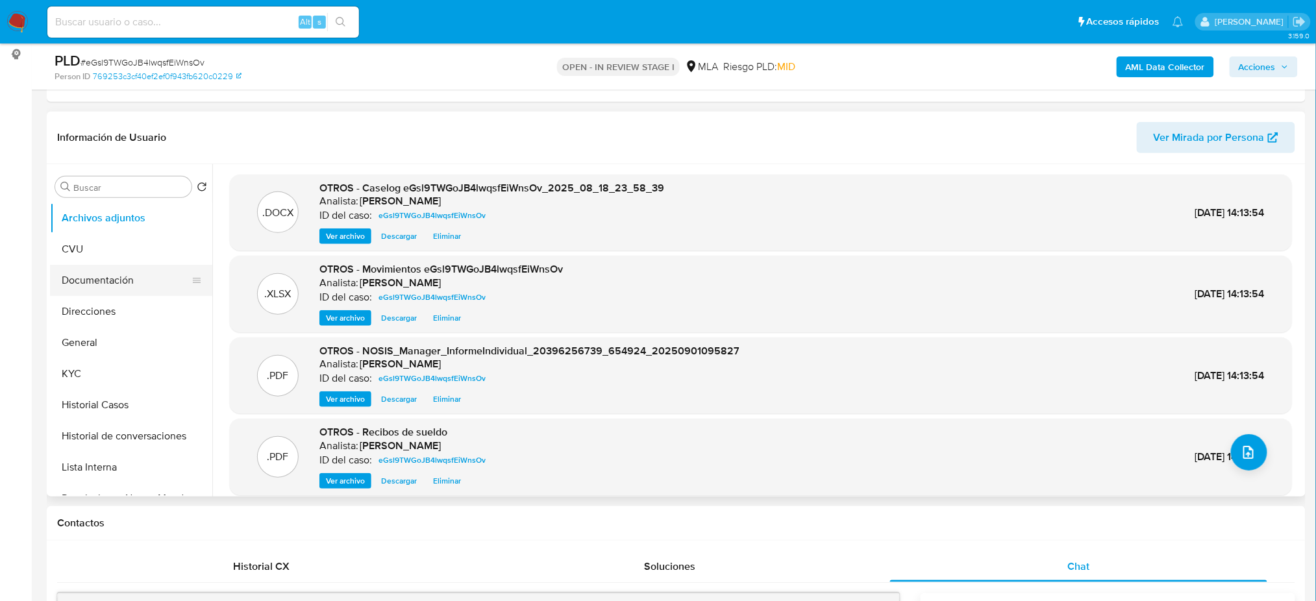
drag, startPoint x: 108, startPoint y: 351, endPoint x: 202, endPoint y: 293, distance: 110.5
click at [108, 351] on button "General" at bounding box center [131, 342] width 162 height 31
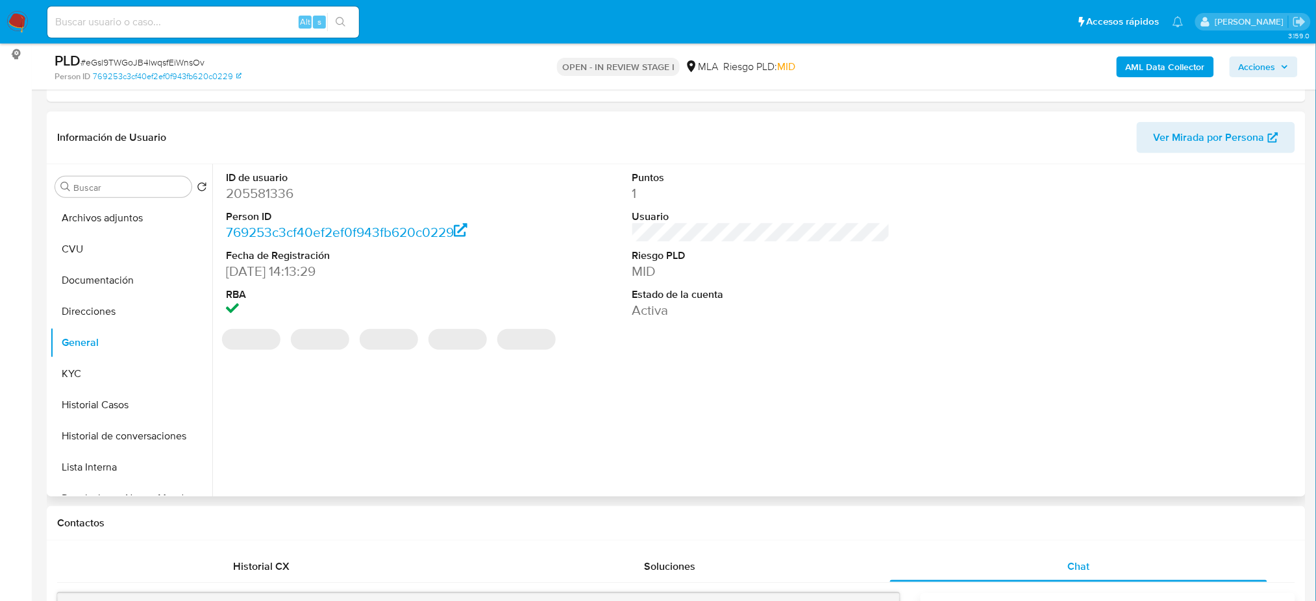
click at [250, 195] on dd "205581336" at bounding box center [355, 193] width 258 height 18
copy dd "205581336"
click at [143, 398] on button "Historial Casos" at bounding box center [126, 405] width 152 height 31
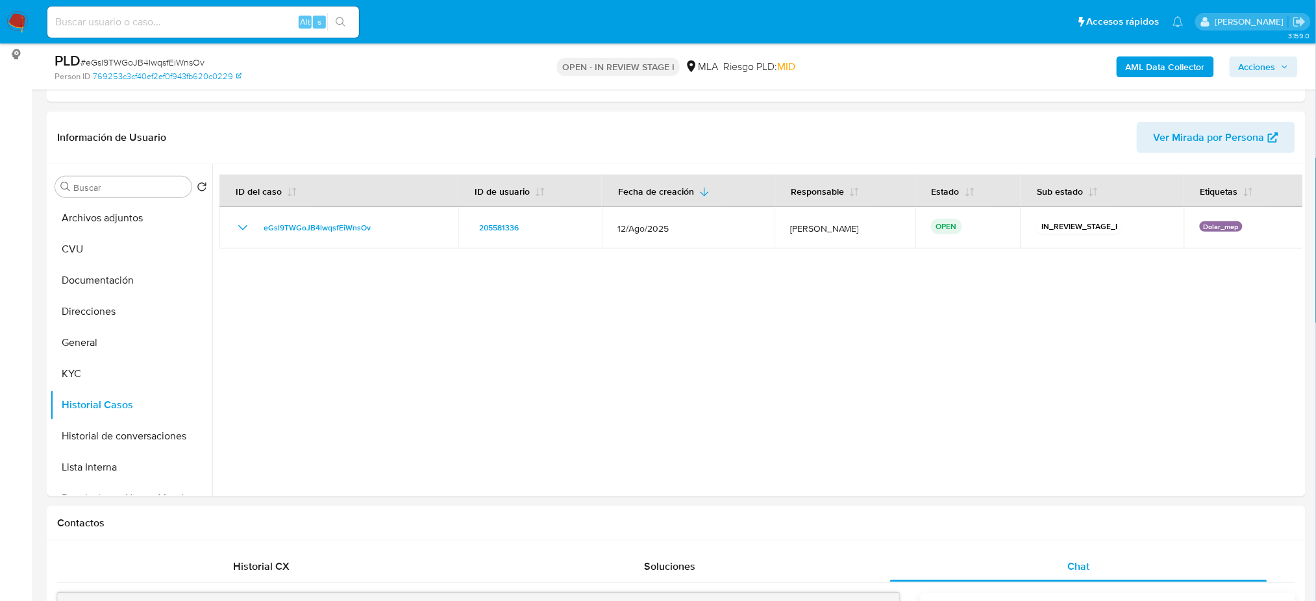
click at [1280, 60] on span "Acciones" at bounding box center [1264, 67] width 50 height 18
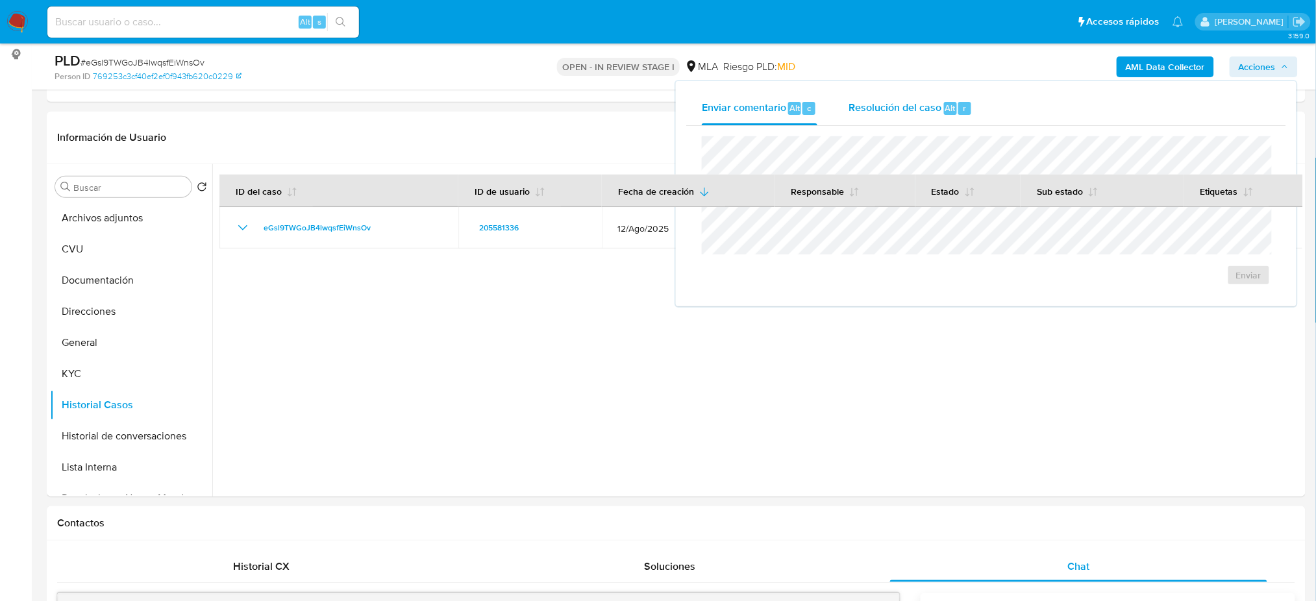
click at [928, 112] on span "Resolución del caso" at bounding box center [895, 107] width 93 height 15
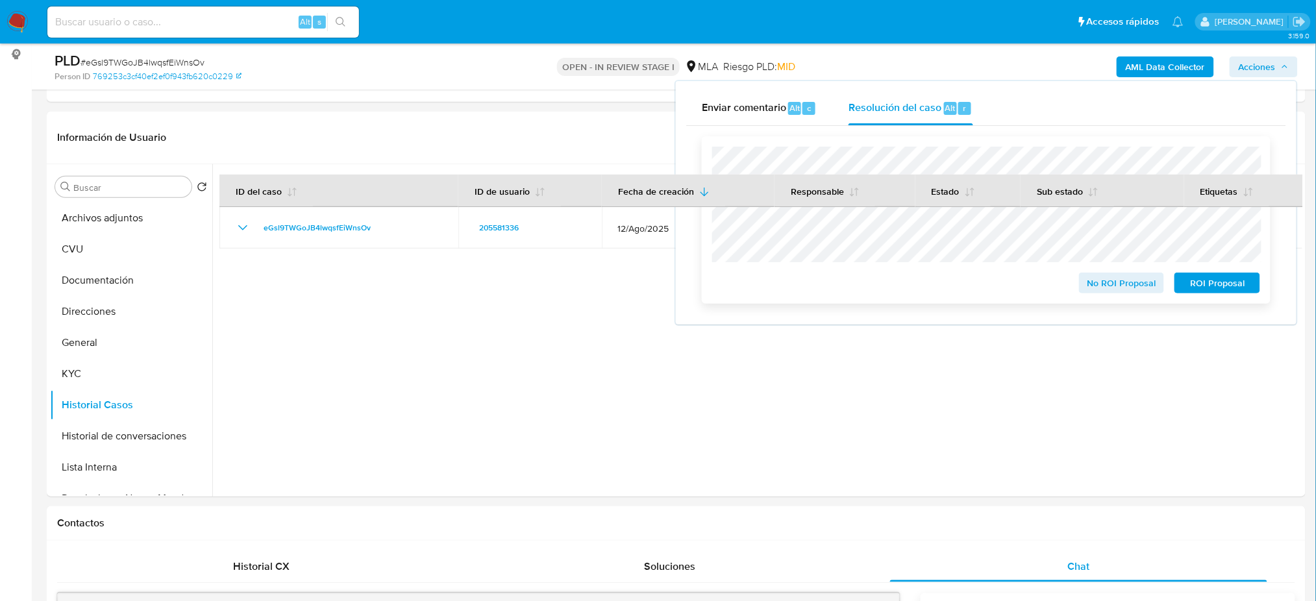
click at [1106, 284] on span "No ROI Proposal" at bounding box center [1122, 283] width 68 height 18
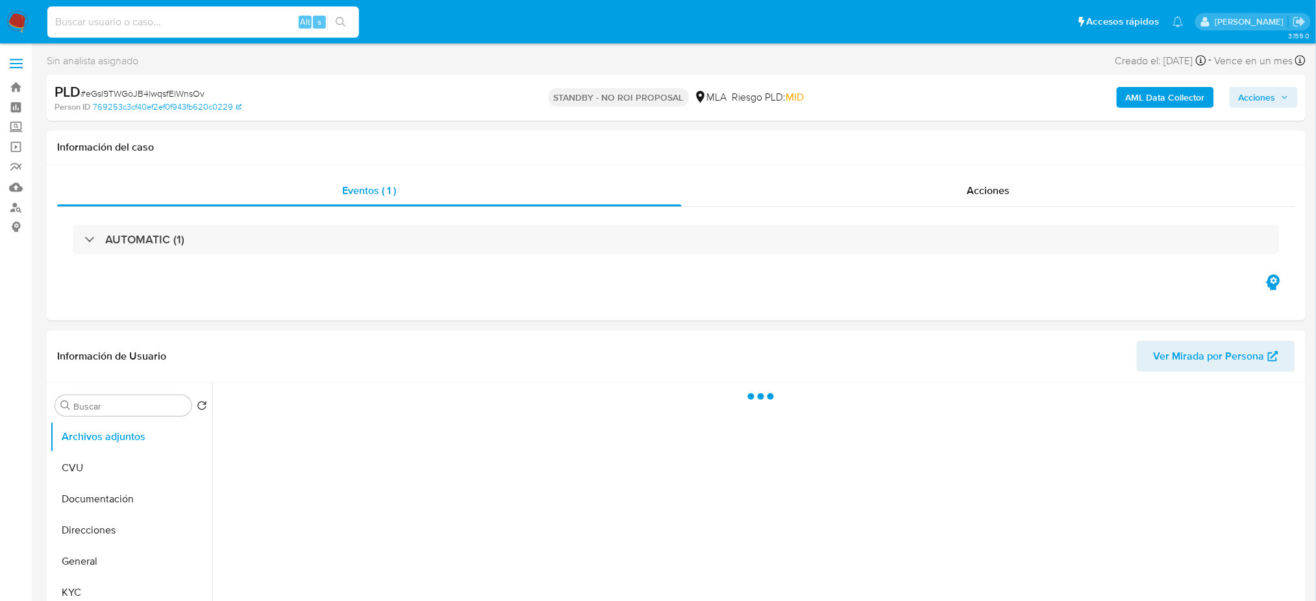
click at [132, 21] on input at bounding box center [203, 22] width 312 height 17
paste input "dl5p9iyoGNIhxgskGiBYyIEe"
type input "dl5p9iyoGNIhxgskGiBYyIEe"
select select "10"
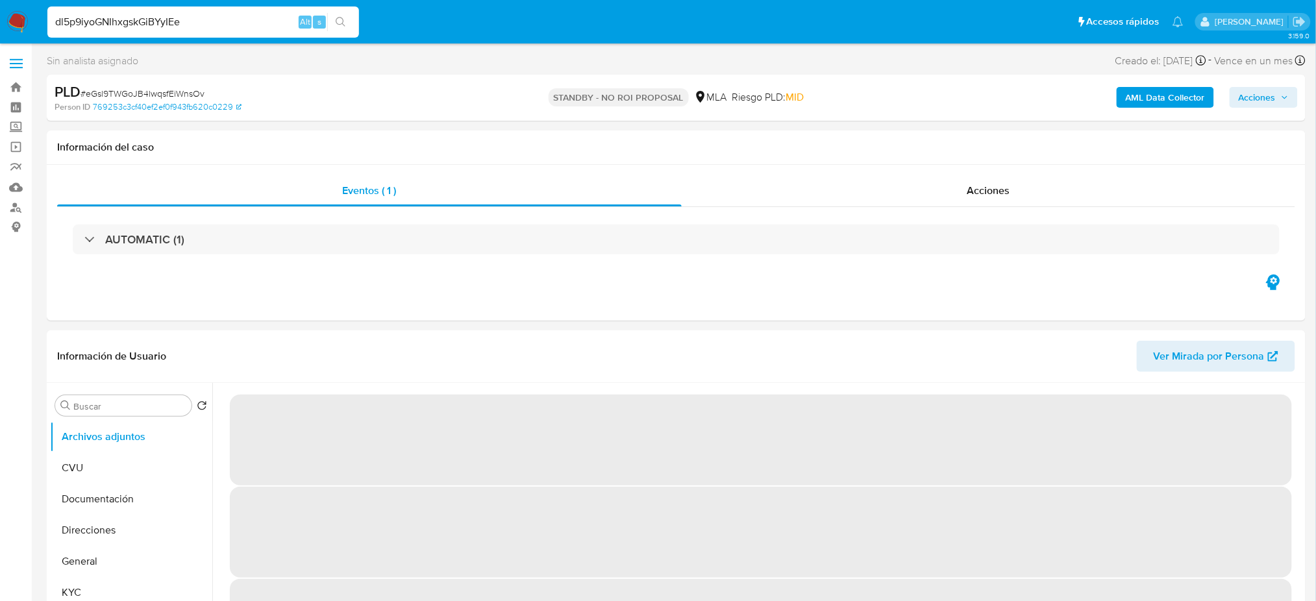
type input "dl5p9iyoGNIhxgskGiBYyIEe"
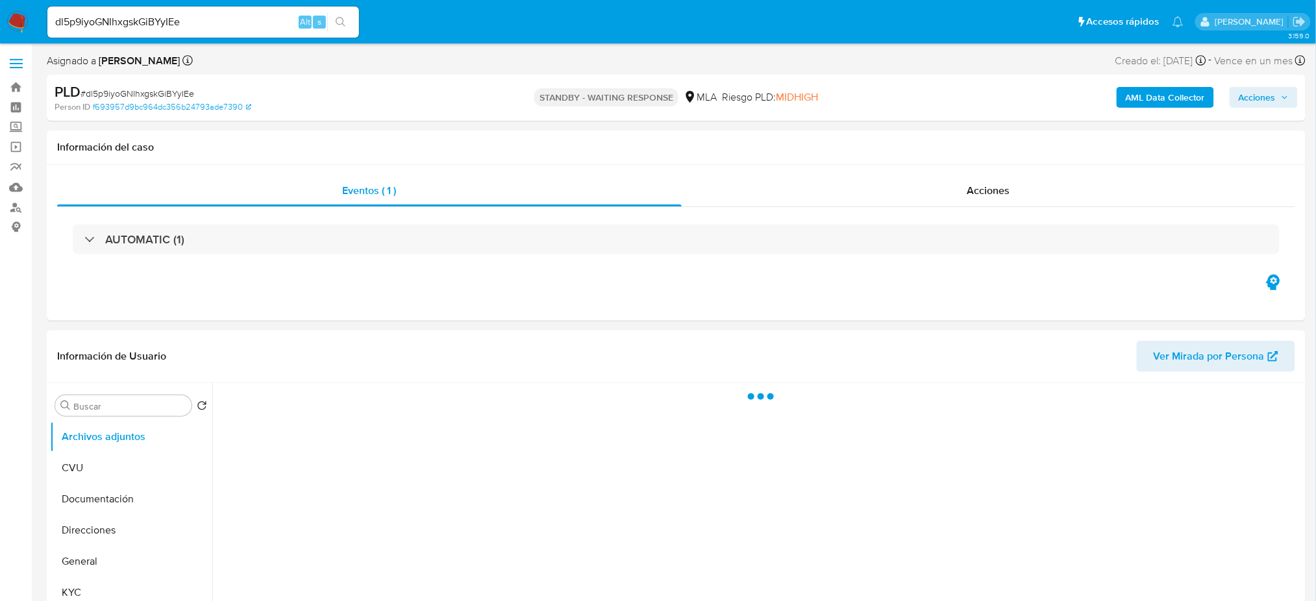
click at [16, 25] on img at bounding box center [17, 22] width 22 height 22
select select "10"
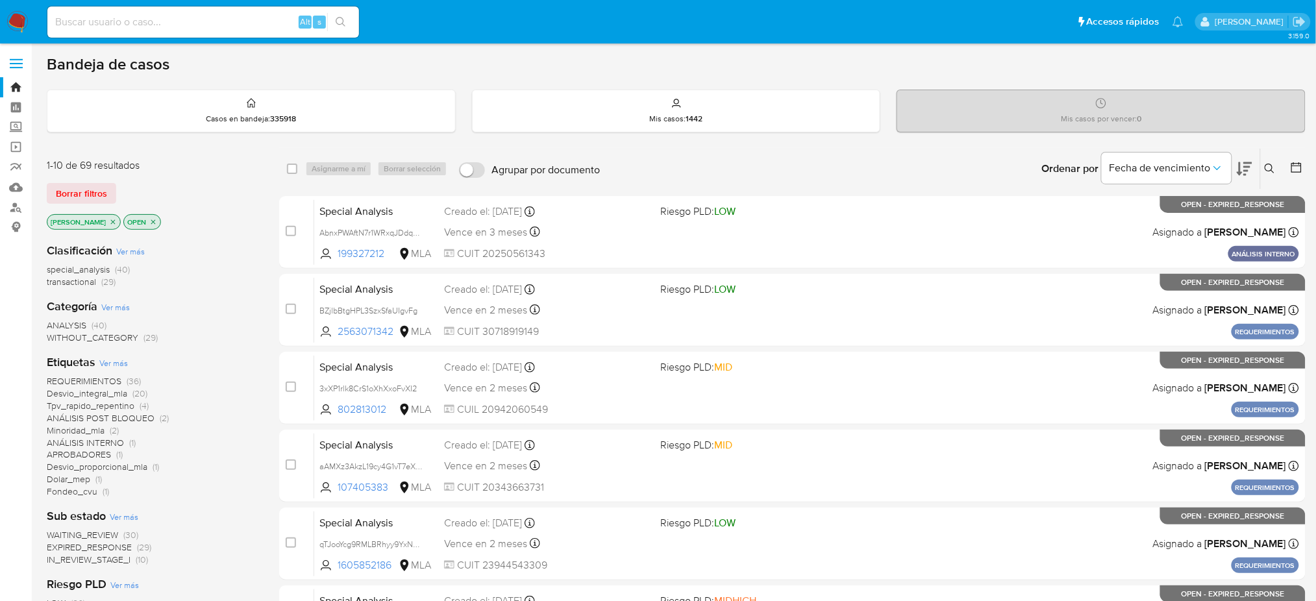
click at [109, 221] on icon "close-filter" at bounding box center [113, 222] width 8 height 8
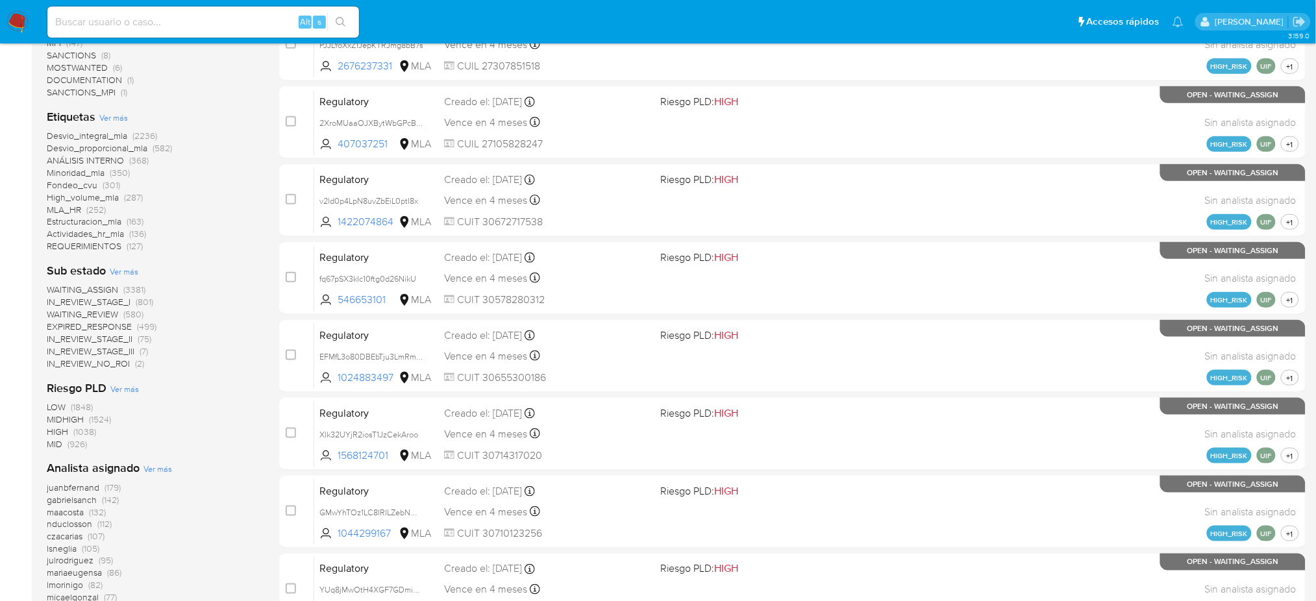
scroll to position [506, 0]
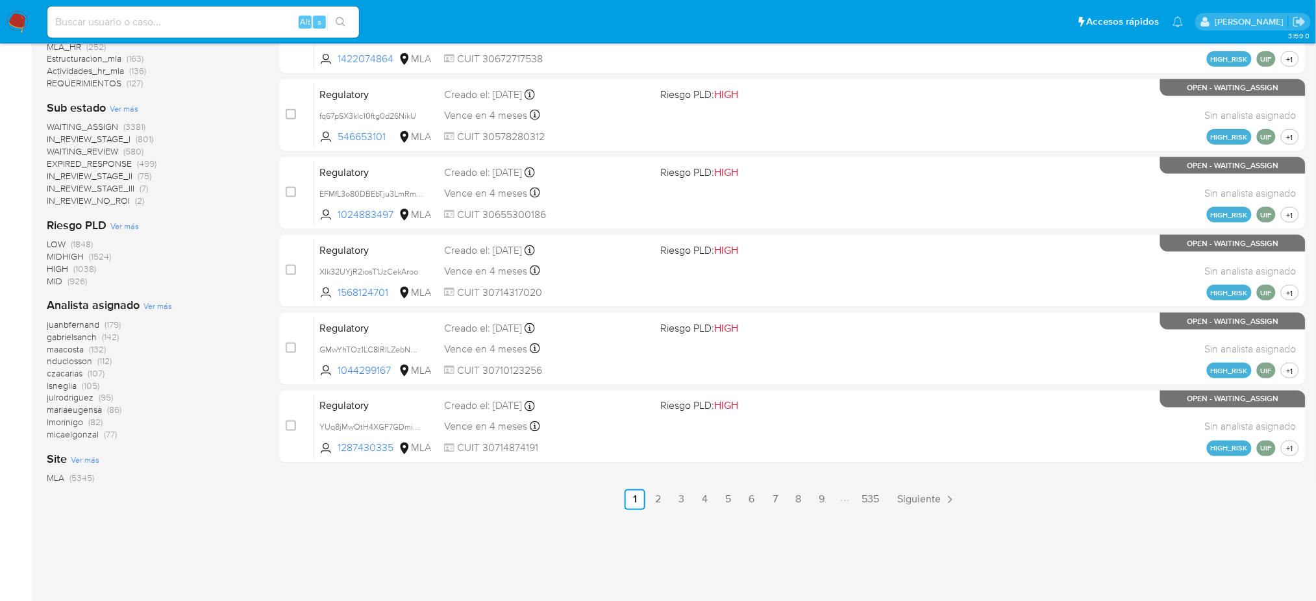
click at [153, 303] on span "Ver más" at bounding box center [157, 306] width 29 height 12
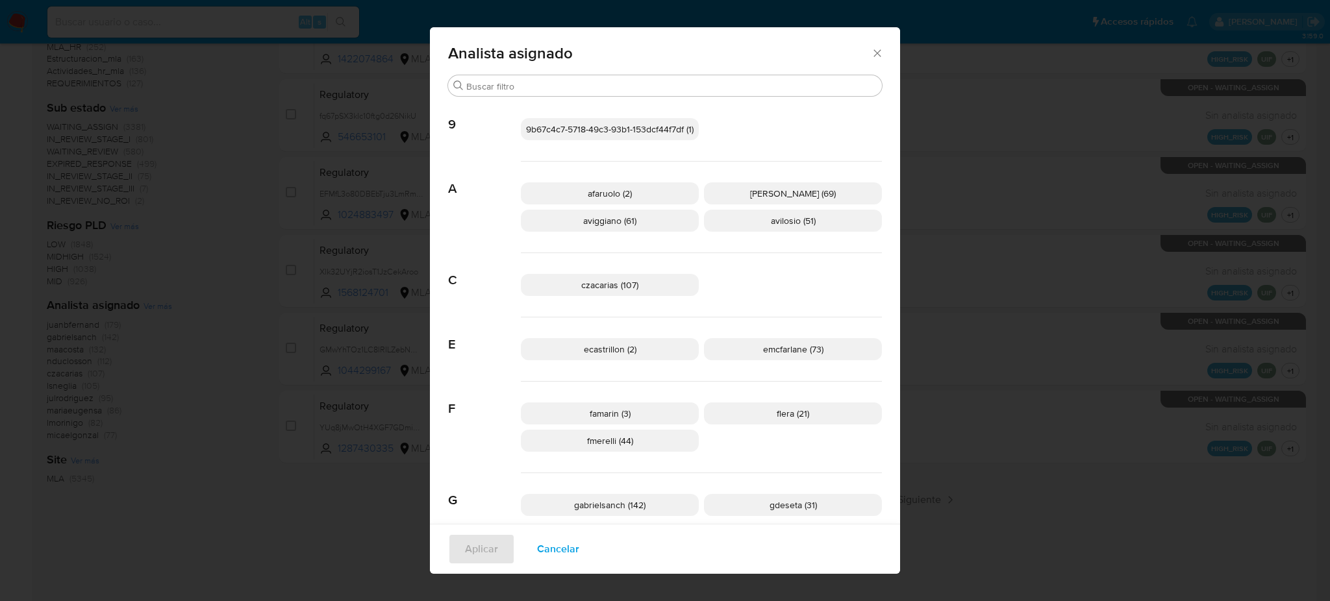
click at [867, 59] on div "Analista asignado" at bounding box center [665, 50] width 470 height 47
click at [871, 56] on icon "Cerrar" at bounding box center [877, 53] width 13 height 13
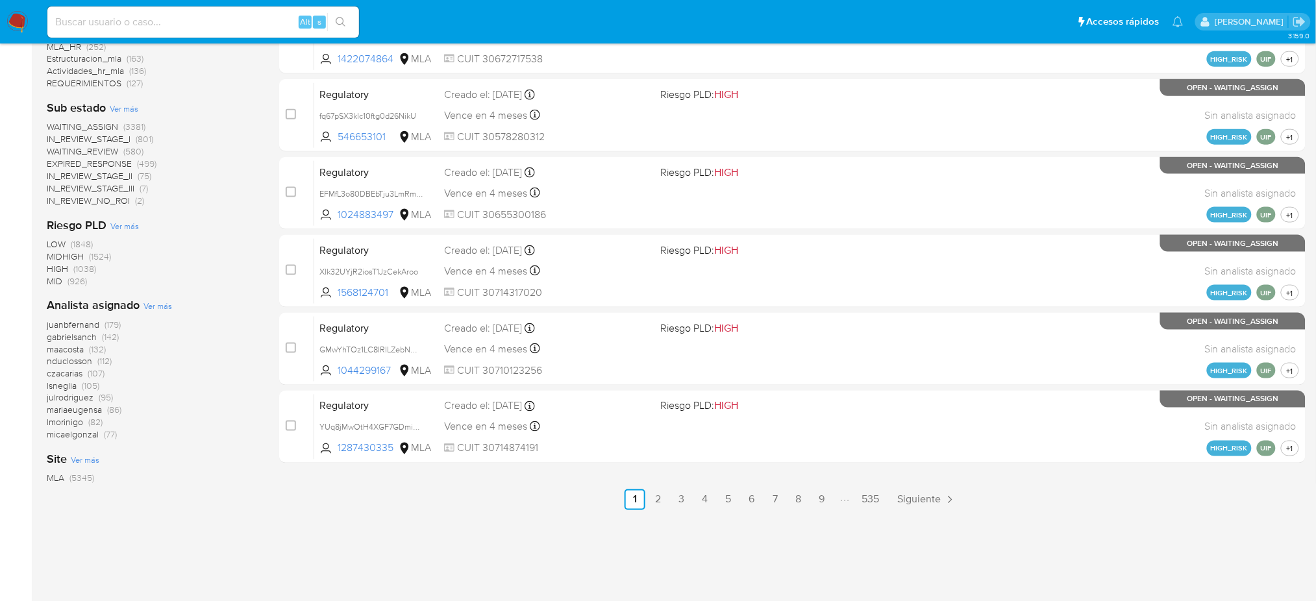
click at [19, 20] on img at bounding box center [17, 22] width 22 height 22
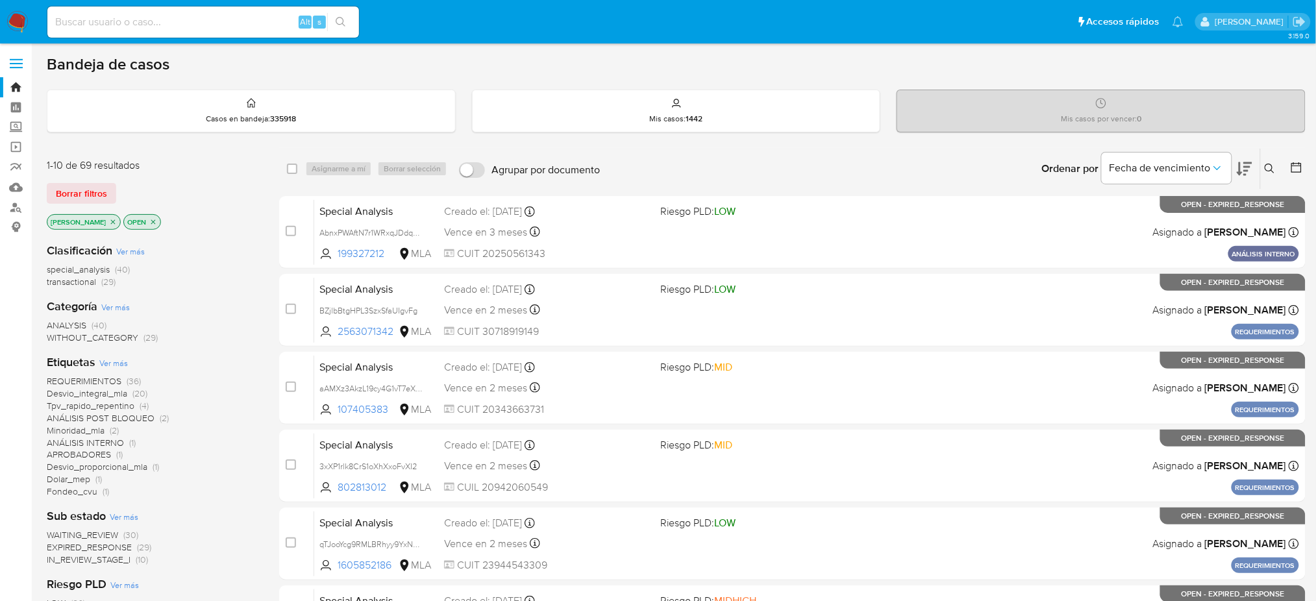
click at [229, 21] on input at bounding box center [203, 22] width 312 height 17
paste input "dl5p9iyoGNIhxgskGiBYyIEe"
type input "dl5p9iyoGNIhxgskGiBYyIEe"
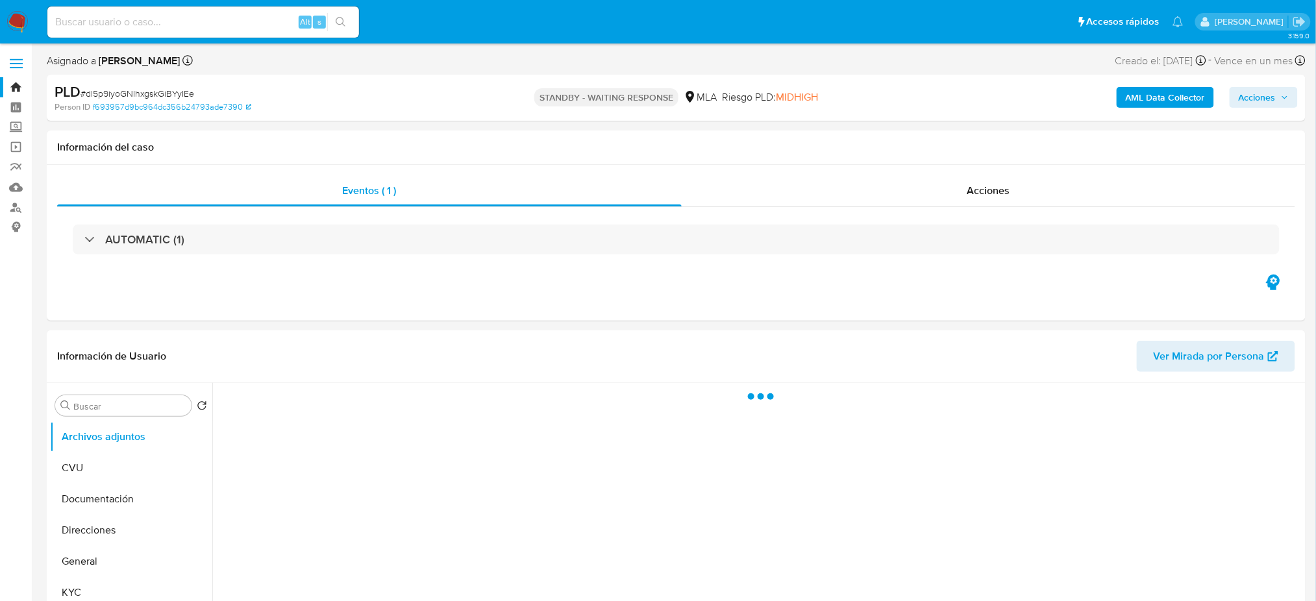
select select "10"
click at [192, 21] on input at bounding box center [203, 22] width 312 height 17
paste input "bBDSOMtUzGs0TLEP4jPYhvI2"
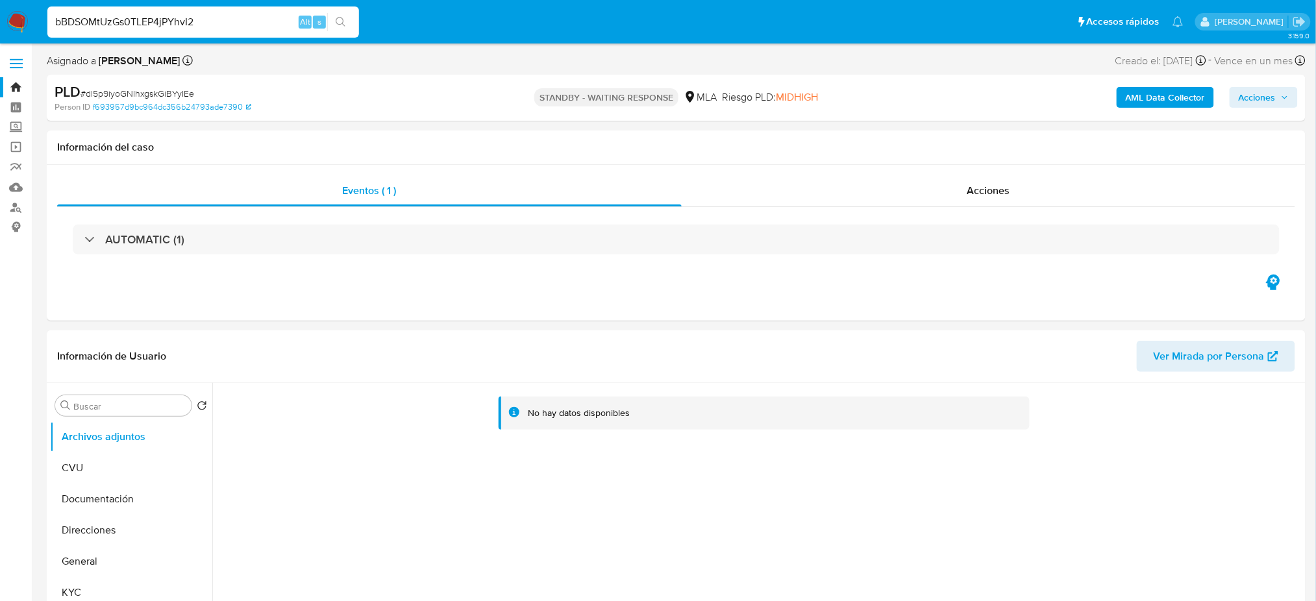
type input "bBDSOMtUzGs0TLEP4jPYhvI2"
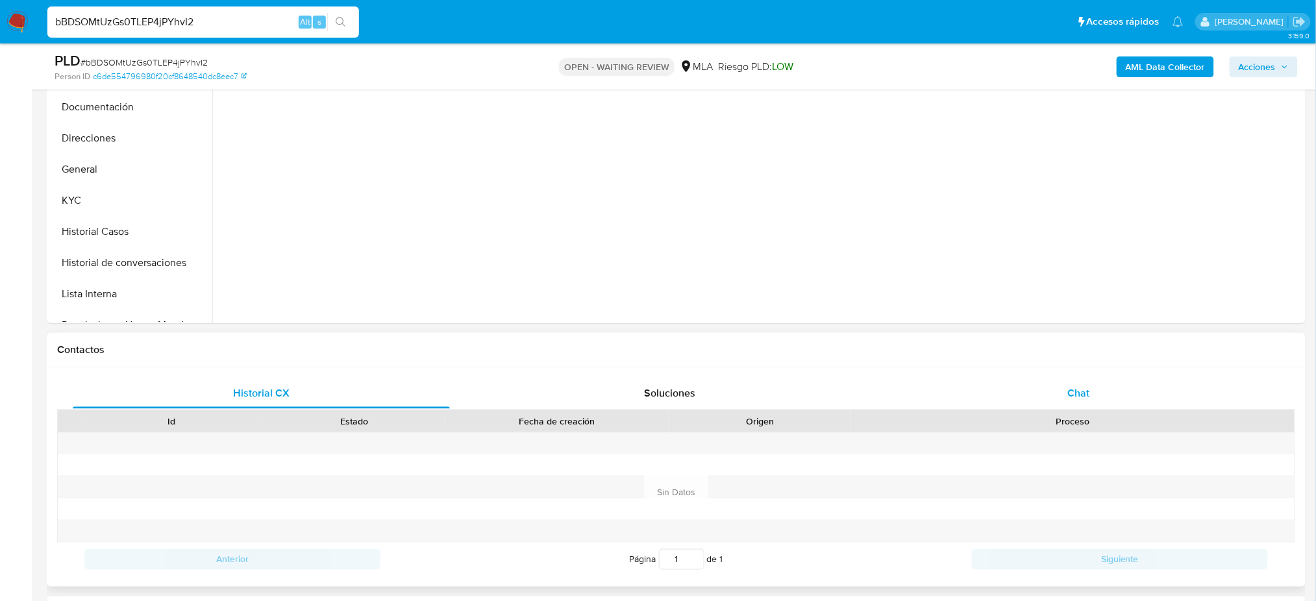
select select "10"
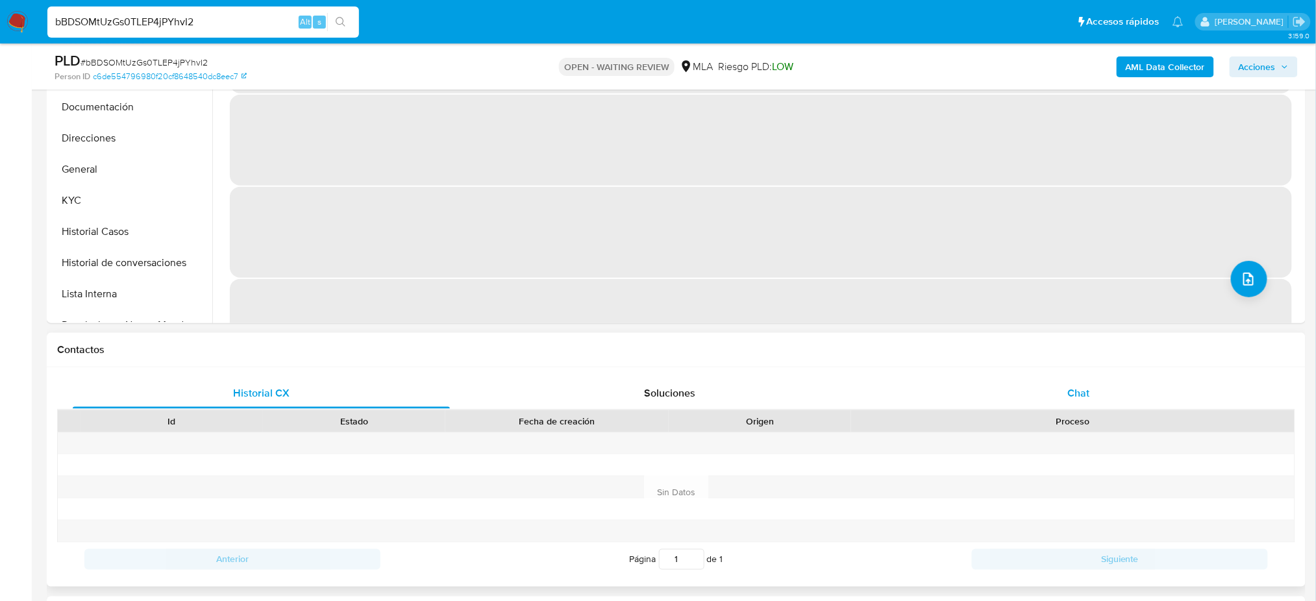
click at [1062, 379] on div "Chat" at bounding box center [1078, 393] width 377 height 31
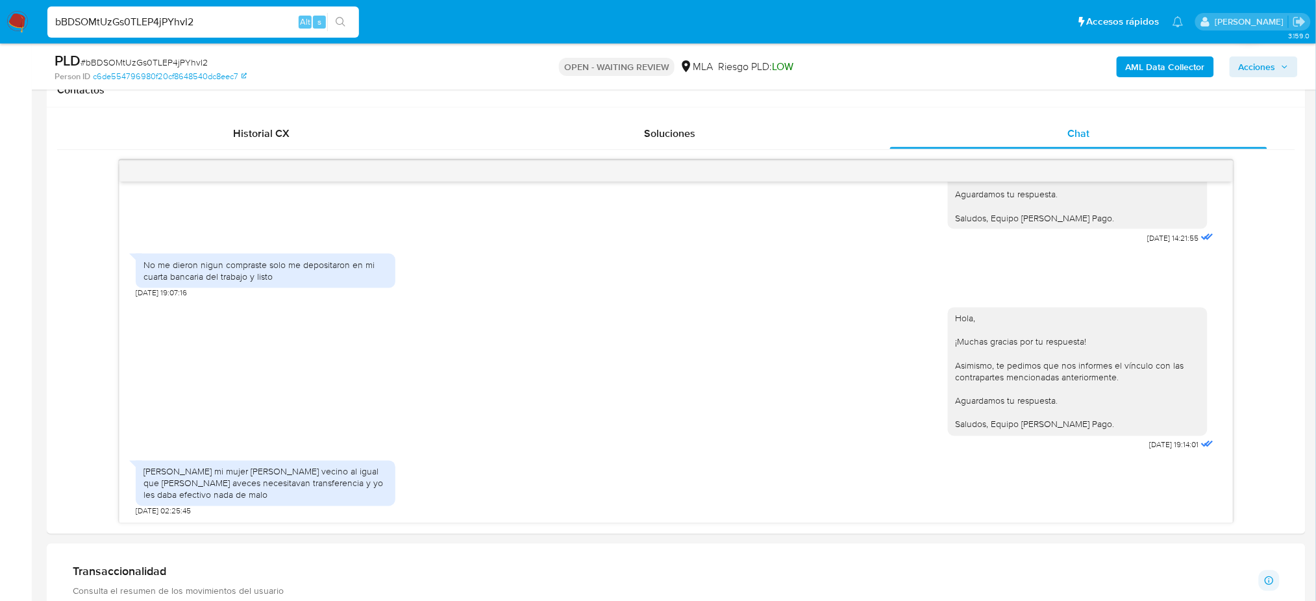
scroll to position [260, 0]
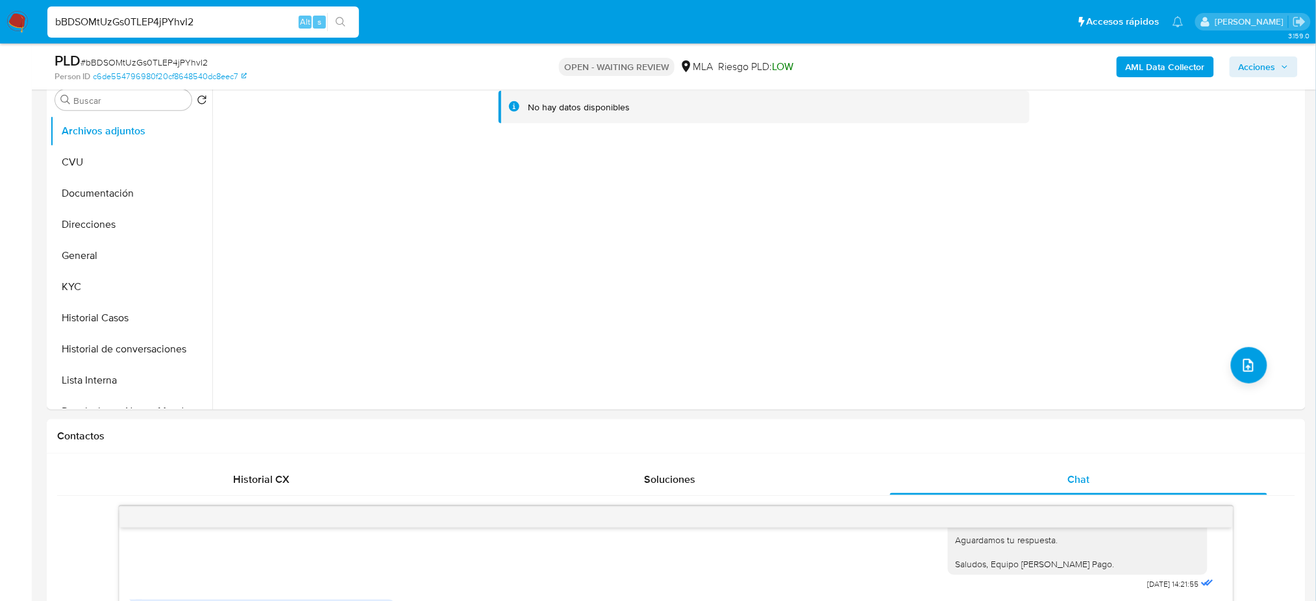
click at [136, 61] on span "# bBDSOMtUzGs0TLEP4jPYhvI2" at bounding box center [144, 62] width 127 height 13
copy span "bBDSOMtUzGs0TLEP4jPYhvI2"
click at [25, 23] on img at bounding box center [17, 22] width 22 height 22
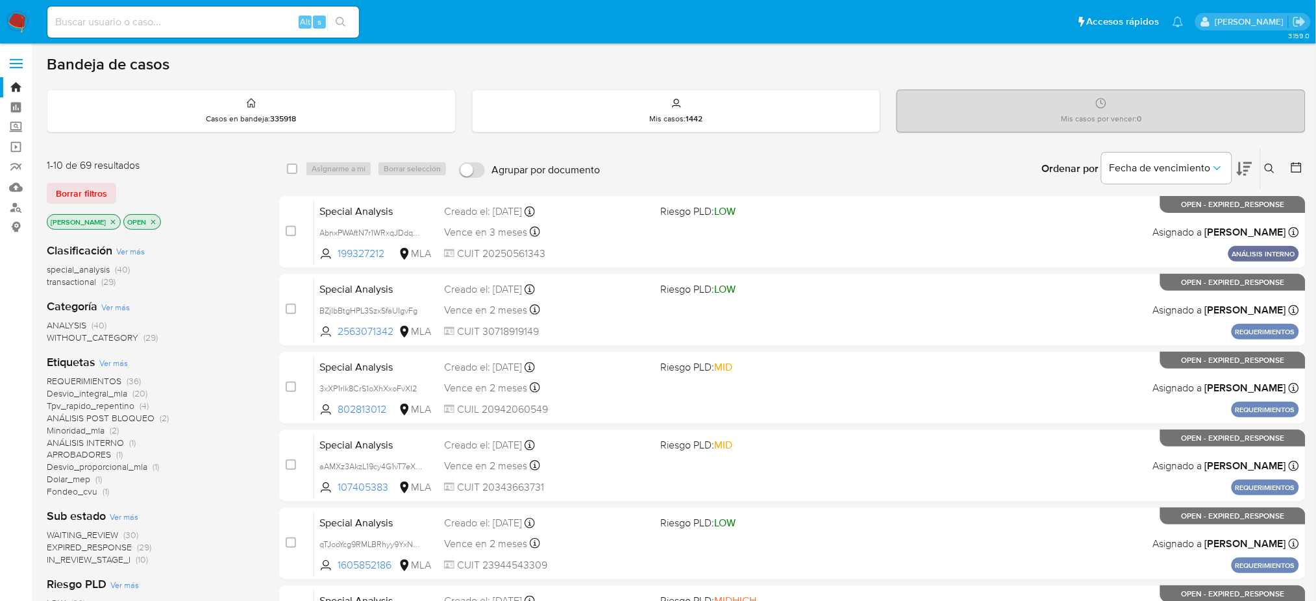
click at [1269, 171] on icon at bounding box center [1270, 169] width 10 height 10
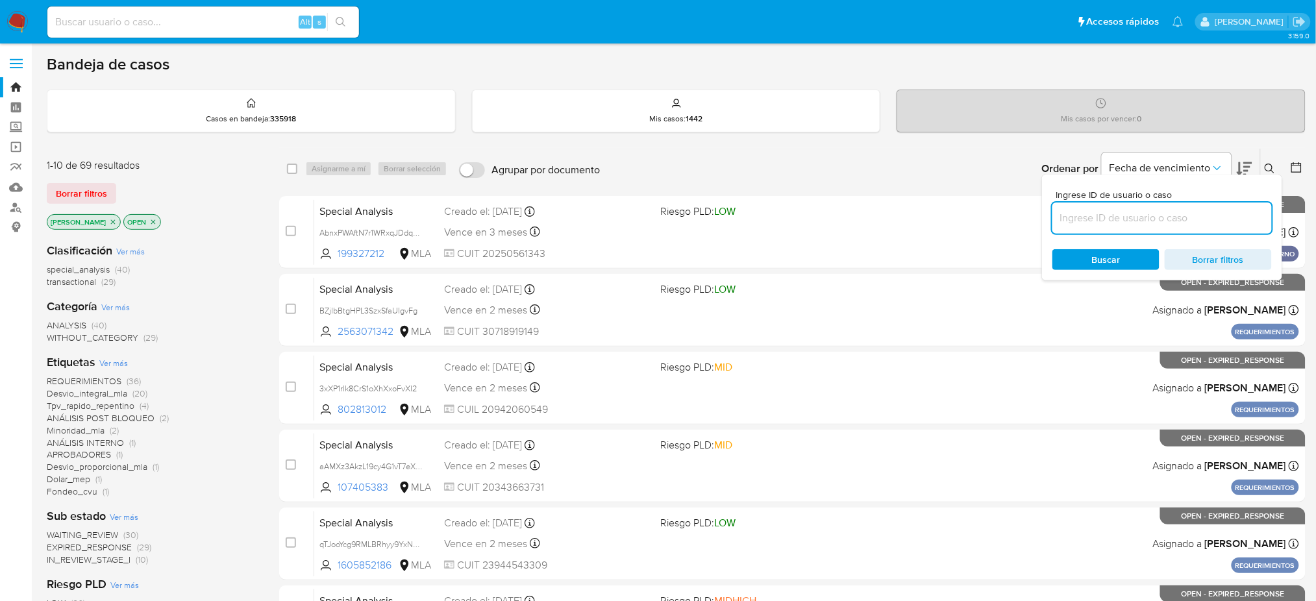
click at [1199, 215] on input at bounding box center [1161, 218] width 219 height 17
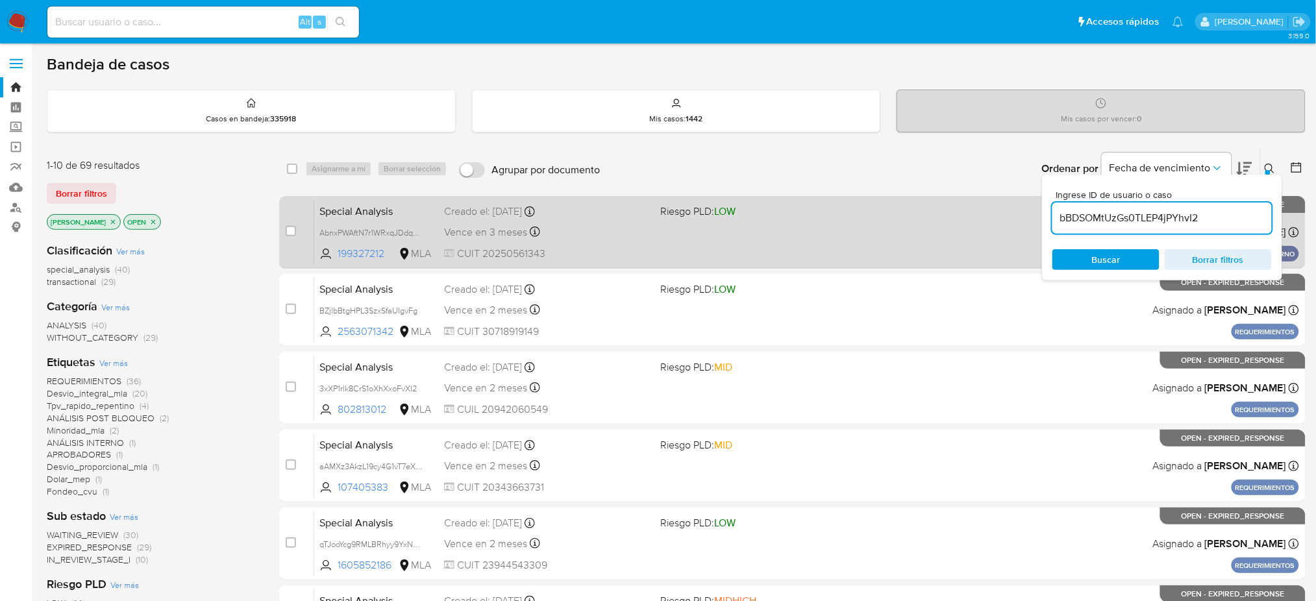
type input "bBDSOMtUzGs0TLEP4jPYhvI2"
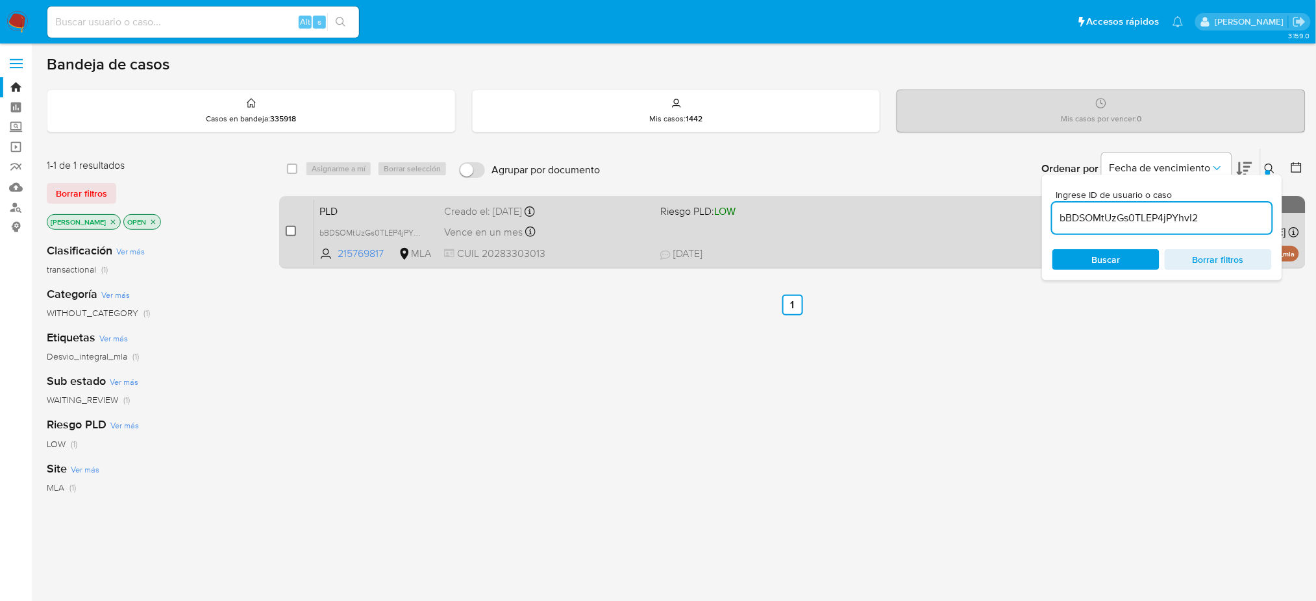
click at [293, 230] on input "checkbox" at bounding box center [291, 231] width 10 height 10
checkbox input "true"
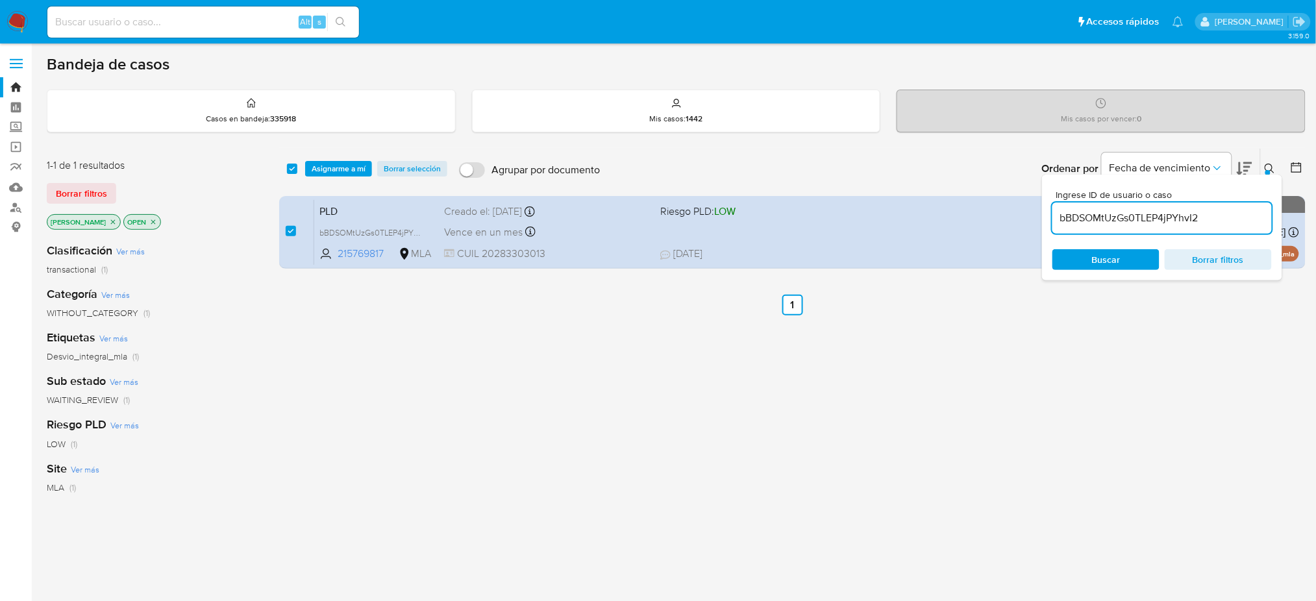
click at [341, 175] on span "Asignarme a mí" at bounding box center [339, 168] width 54 height 13
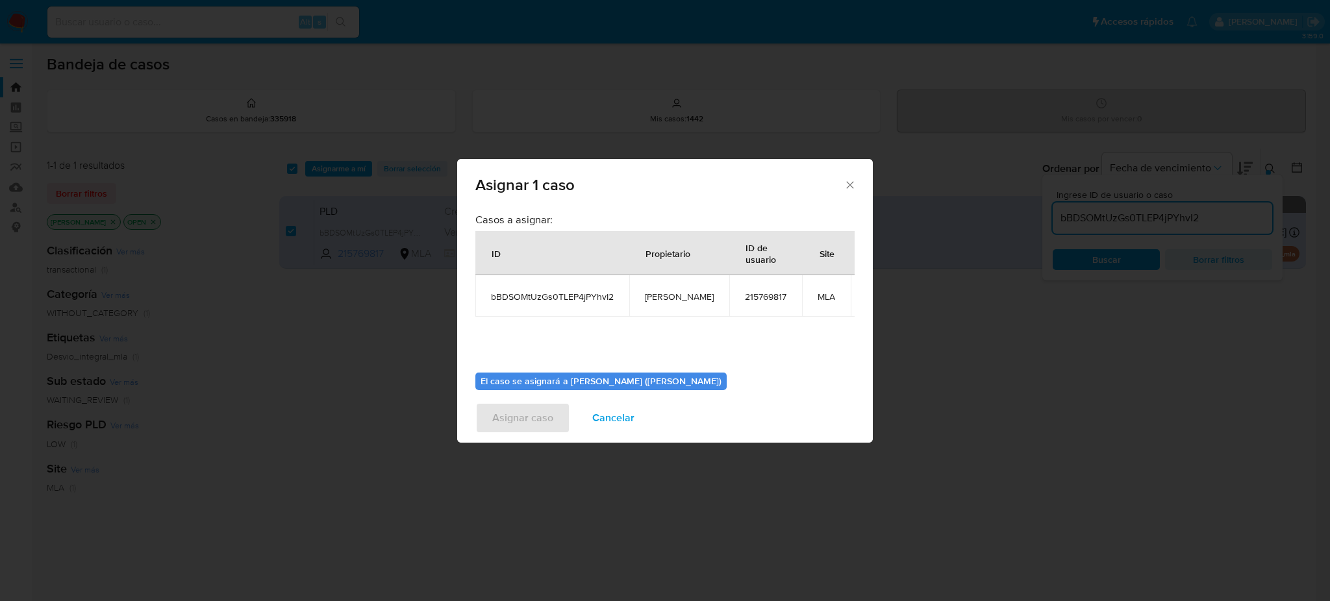
click at [347, 168] on div "Asignar 1 caso Casos a asignar: ID Propietario ID de usuario Site bBDSOMtUzGs0T…" at bounding box center [665, 300] width 1330 height 601
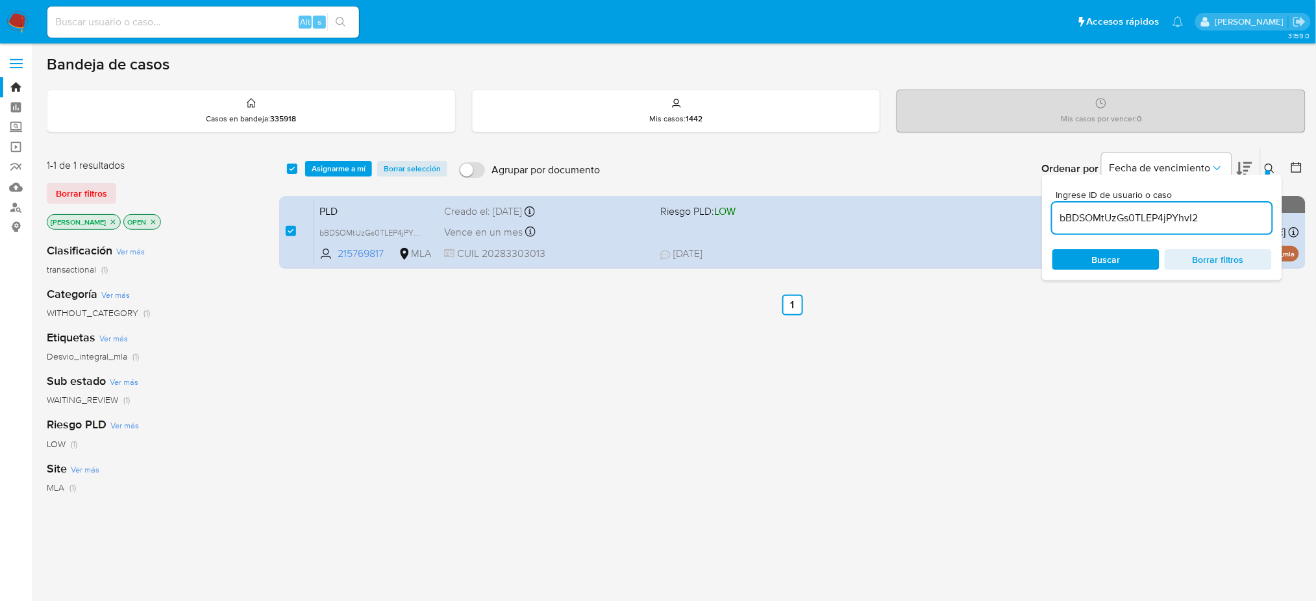
click at [335, 162] on span "Asignarme a mí" at bounding box center [339, 168] width 54 height 13
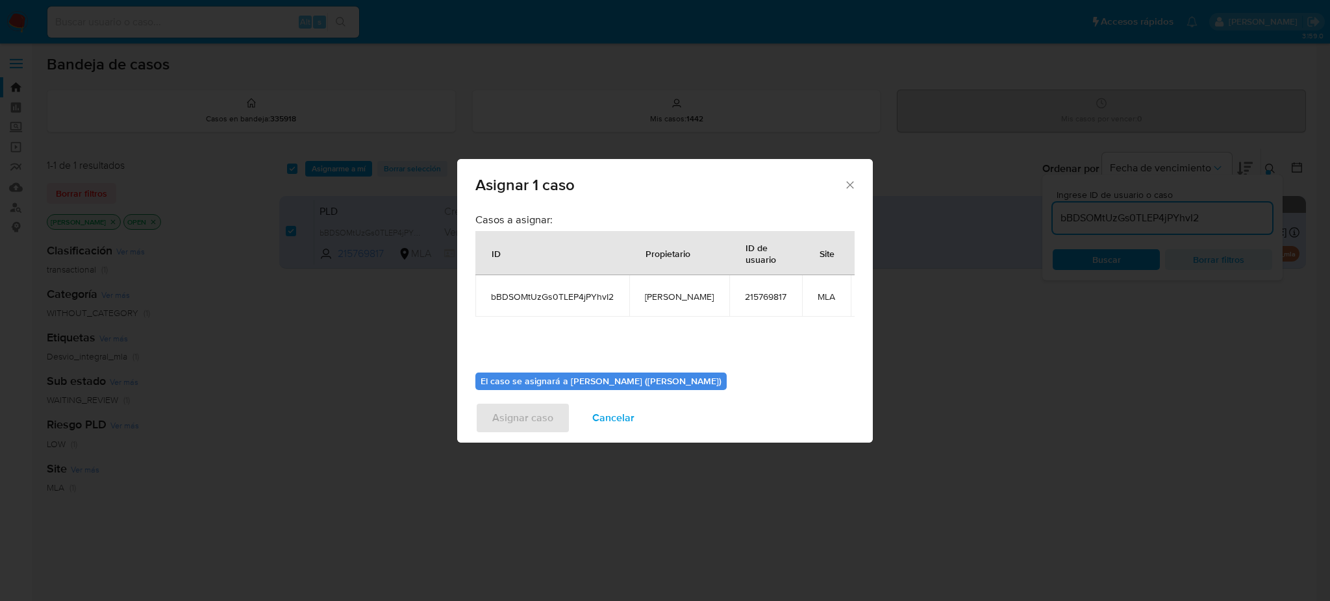
click at [661, 293] on span "[PERSON_NAME]" at bounding box center [679, 297] width 69 height 12
copy span "[PERSON_NAME]"
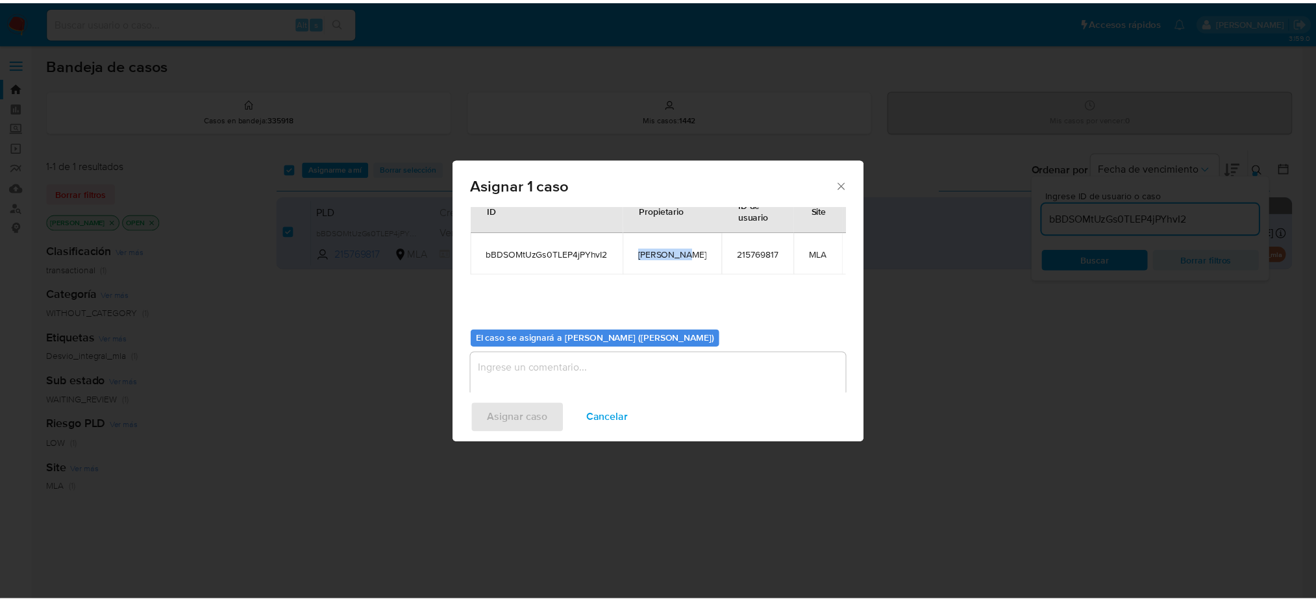
scroll to position [66, 0]
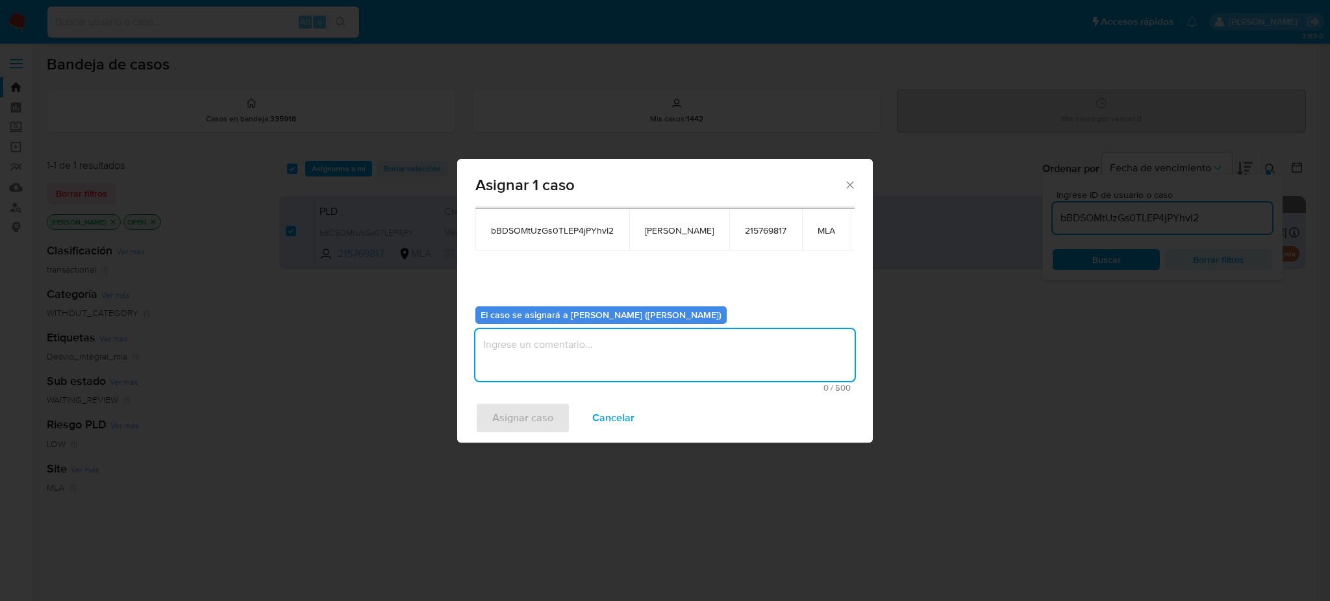
click at [551, 342] on textarea "assign-modal" at bounding box center [664, 355] width 379 height 52
paste textarea "[PERSON_NAME]"
type textarea "[PERSON_NAME]"
click at [530, 416] on span "Asignar caso" at bounding box center [522, 418] width 61 height 29
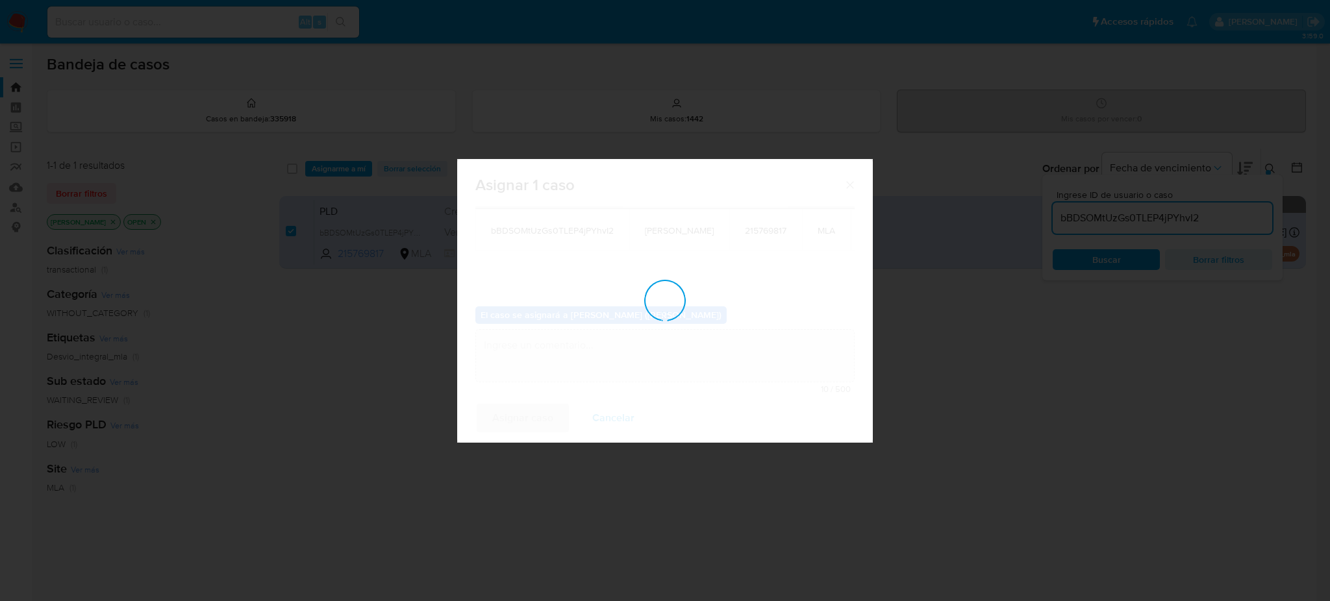
checkbox input "false"
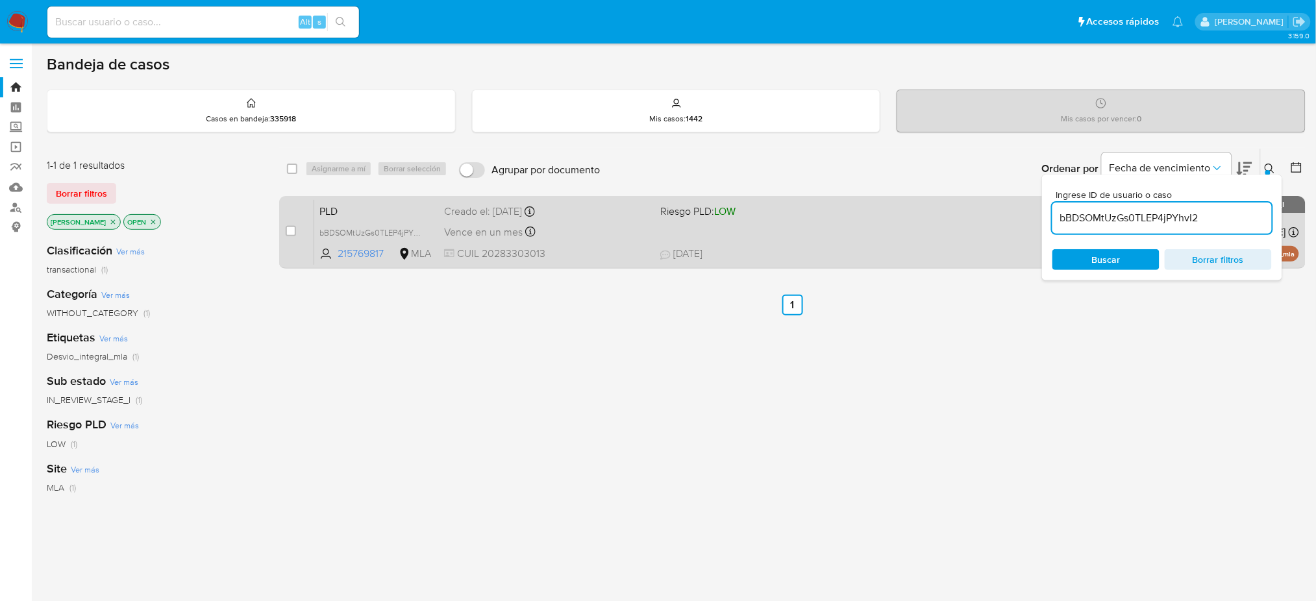
click at [598, 256] on span "CUIL 20283303013" at bounding box center [547, 254] width 206 height 14
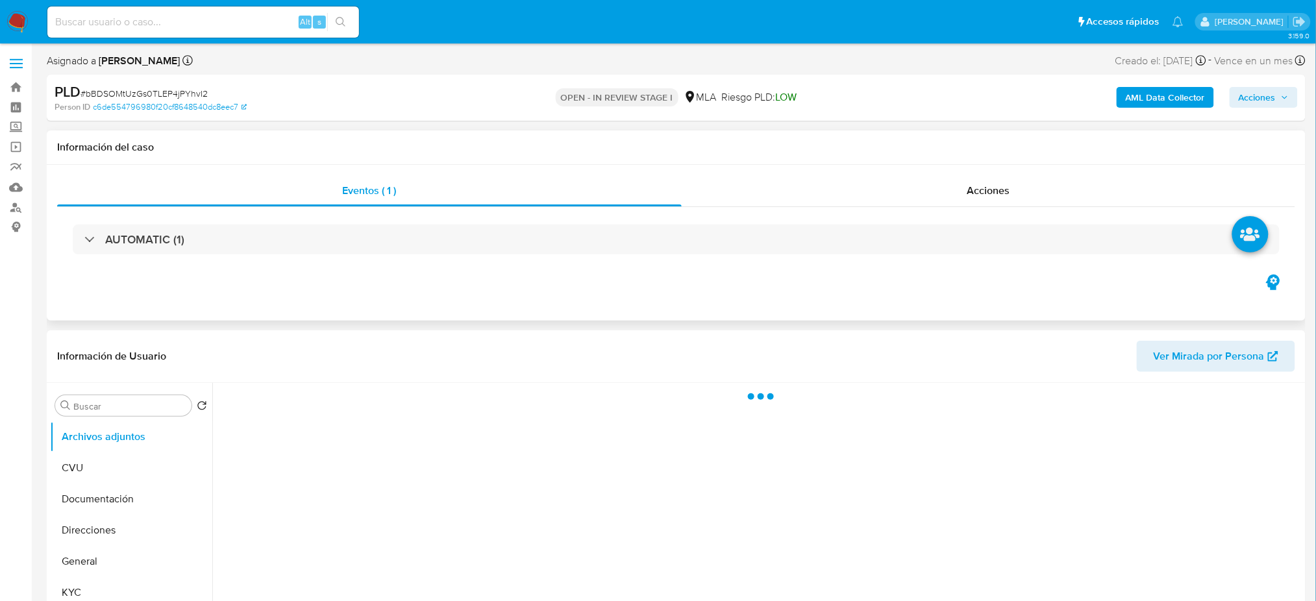
select select "10"
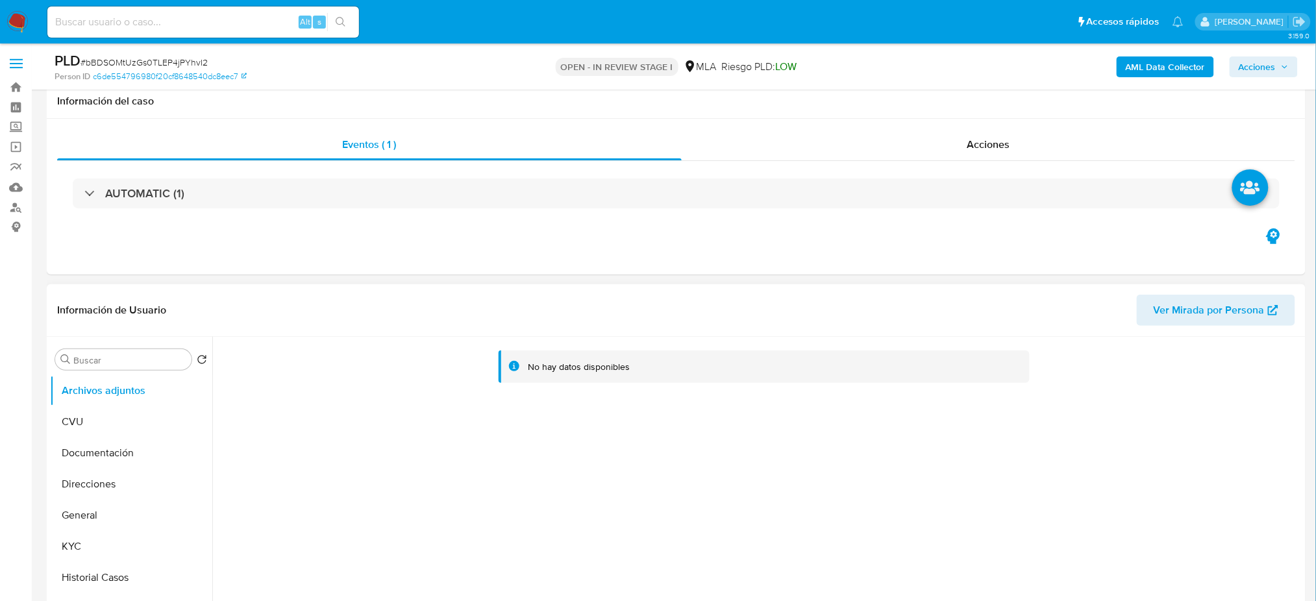
scroll to position [346, 0]
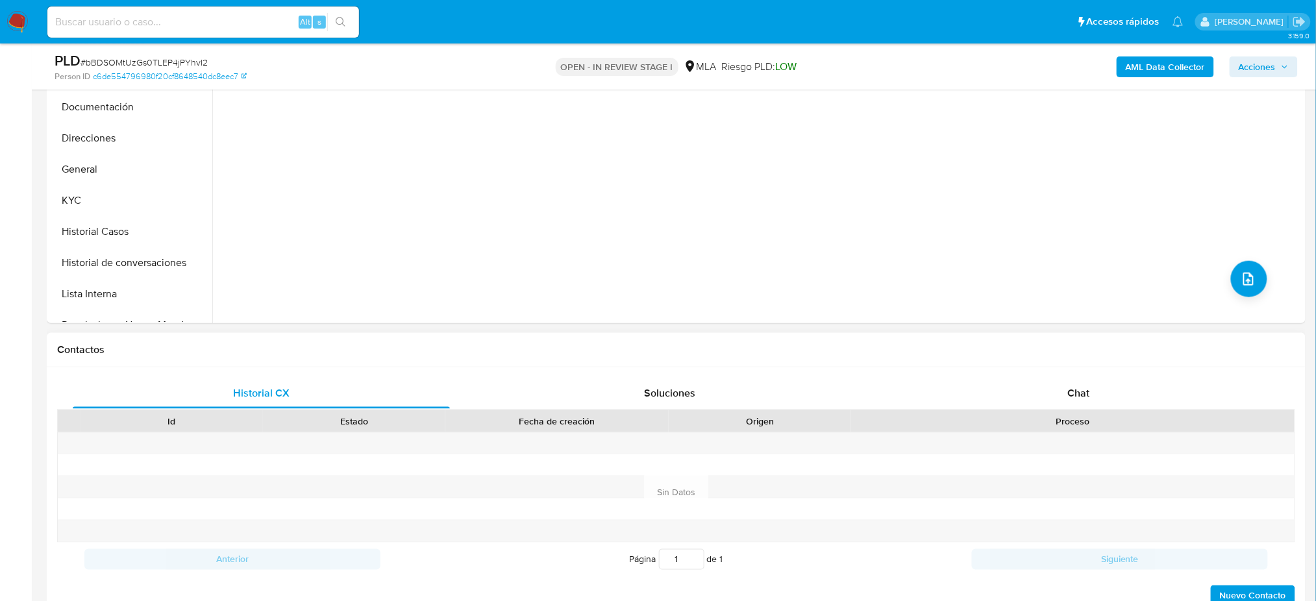
click at [1073, 377] on div "Historial CX Soluciones Chat Id Estado Fecha de creación Origen Proceso Anterio…" at bounding box center [676, 492] width 1259 height 251
click at [1078, 396] on span "Chat" at bounding box center [1078, 393] width 22 height 15
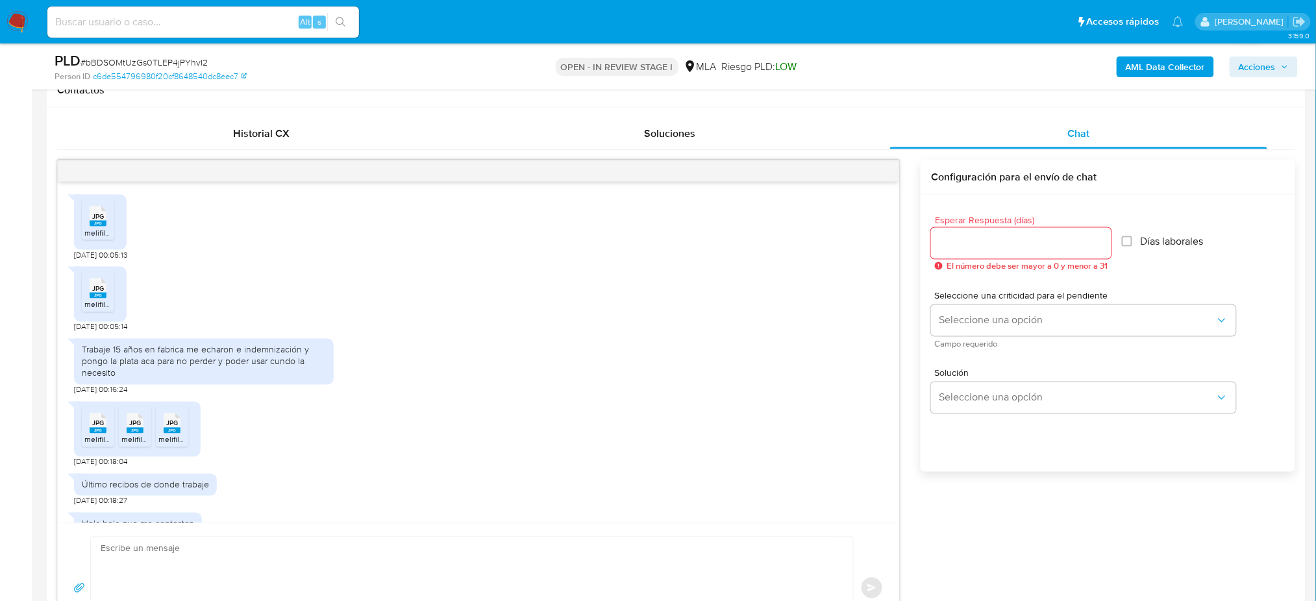
scroll to position [549, 0]
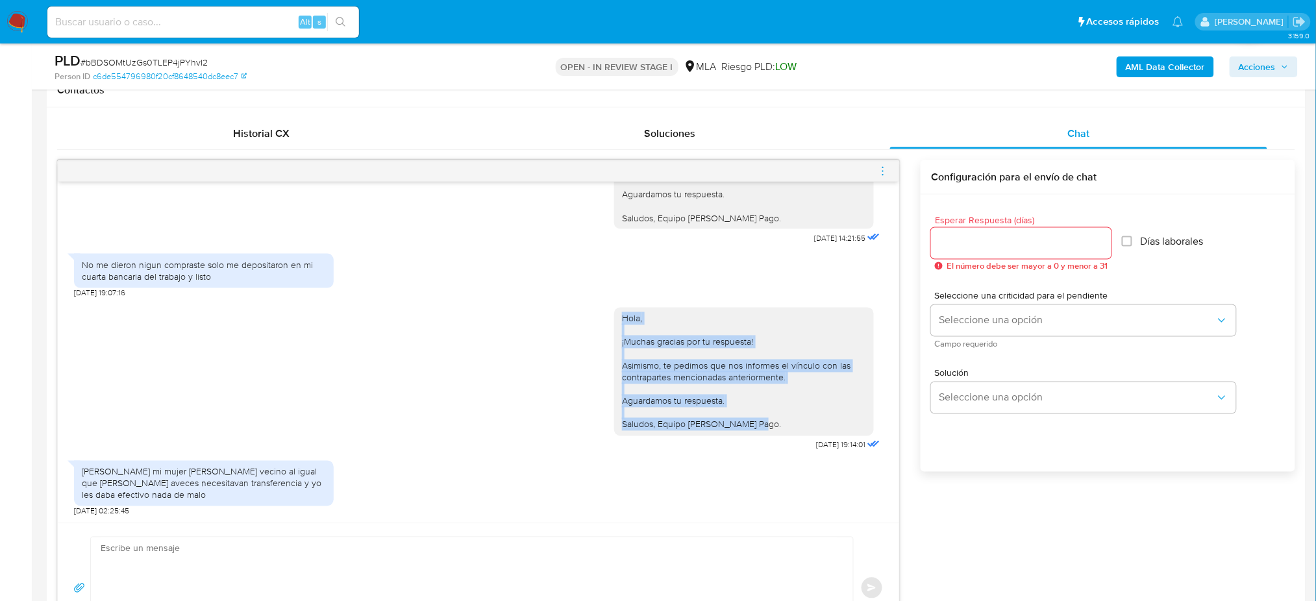
drag, startPoint x: 607, startPoint y: 321, endPoint x: 752, endPoint y: 423, distance: 176.7
click at [752, 423] on div "Hola, ¡Muchas gracias por tu respuesta! Asimismo, te pedimos que nos informes e…" at bounding box center [744, 372] width 260 height 129
copy div "Hola, ¡Muchas gracias por tu respuesta! Asimismo, te pedimos que nos informes e…"
click at [752, 423] on div "Hola, ¡Muchas gracias por tu respuesta! Asimismo, te pedimos que nos informes e…" at bounding box center [744, 372] width 244 height 118
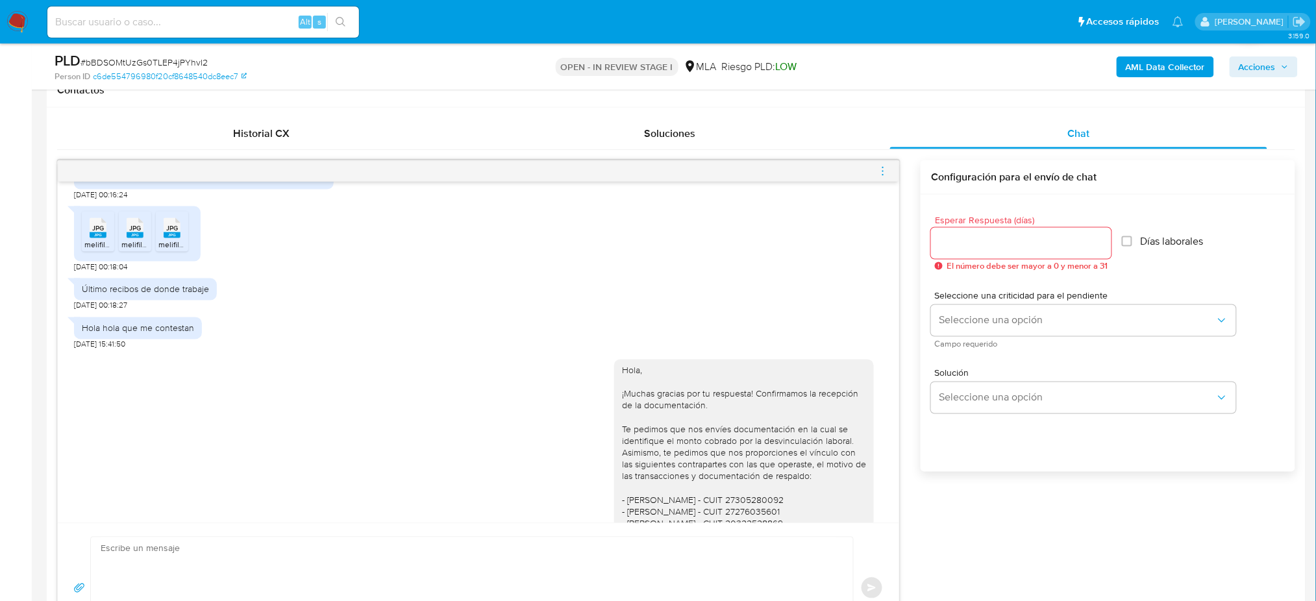
scroll to position [289, 0]
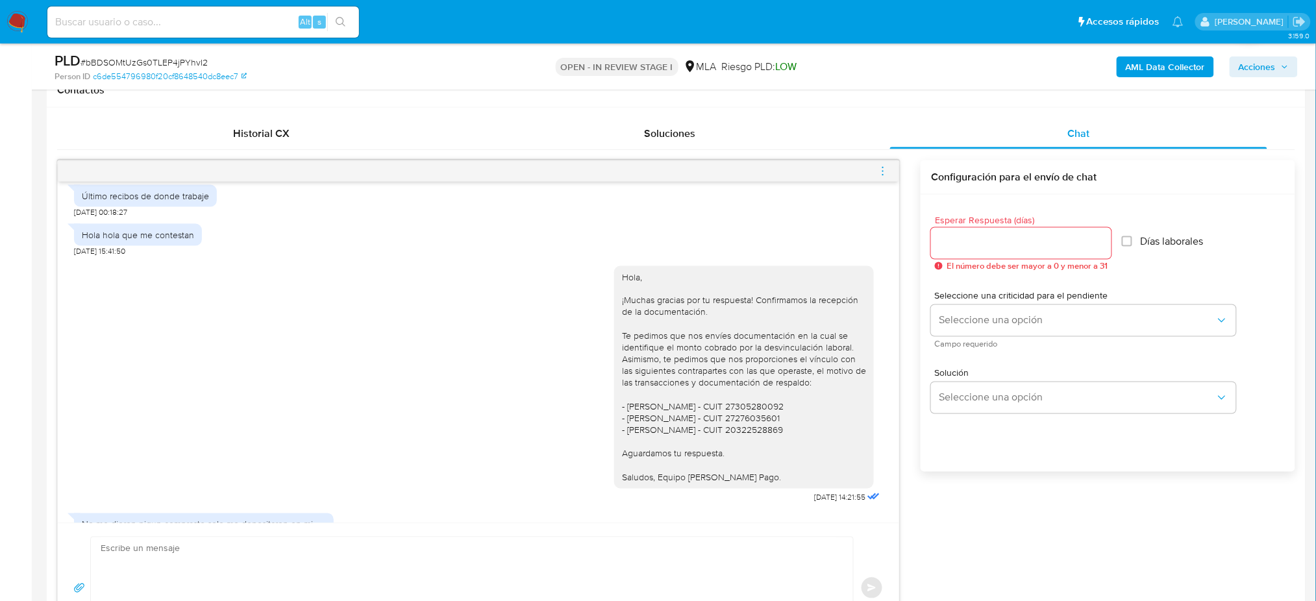
click at [244, 577] on textarea at bounding box center [469, 588] width 736 height 101
paste textarea "Hola, ¡Muchas gracias por tu respuesta! Asimismo, te pedimos que nos envíes una…"
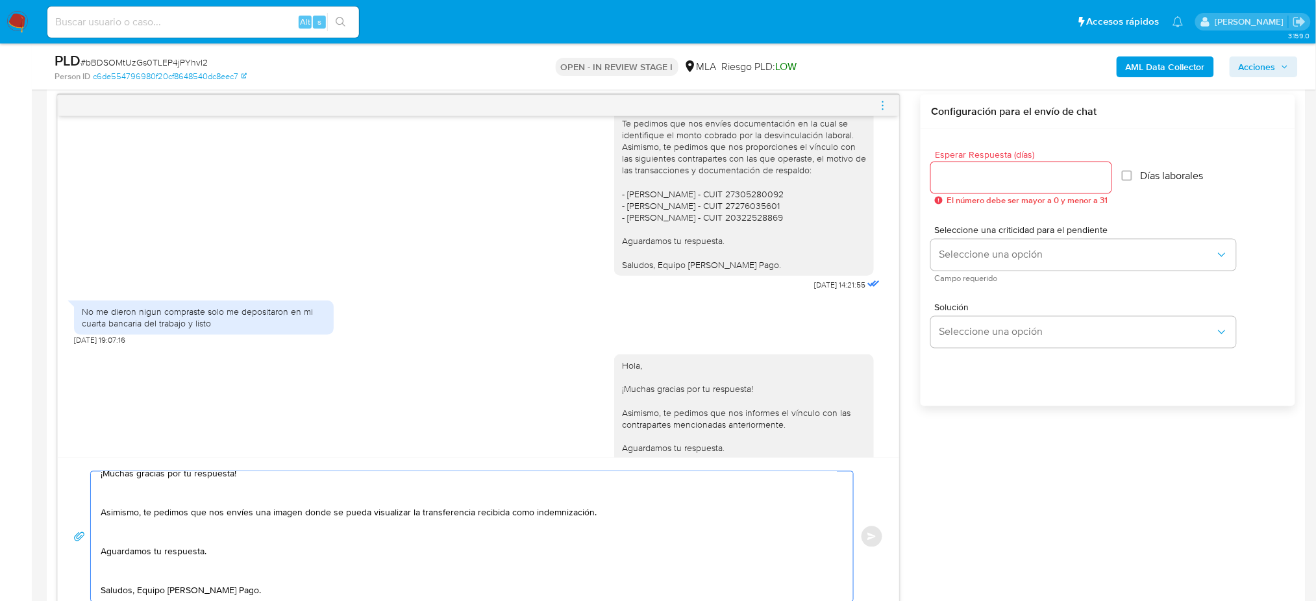
scroll to position [549, 0]
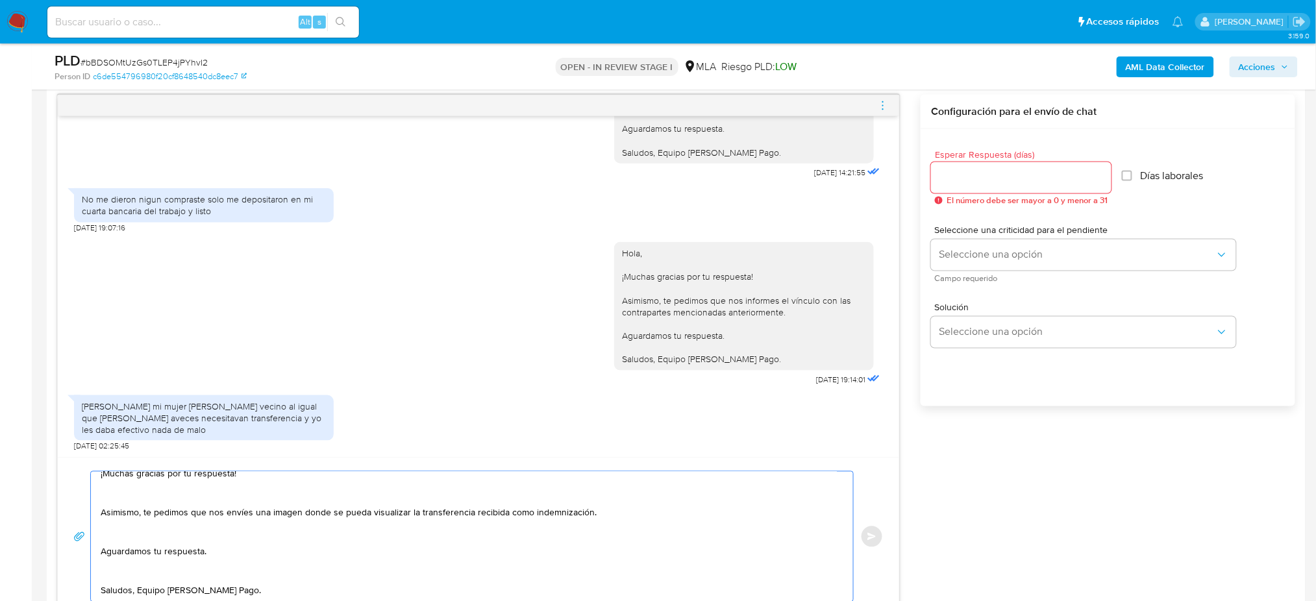
type textarea "Hola, ¡Muchas gracias por tu respuesta! Asimismo, te pedimos que nos envíes una…"
click at [968, 169] on input "Esperar Respuesta (días)" at bounding box center [1021, 177] width 180 height 17
type input "2"
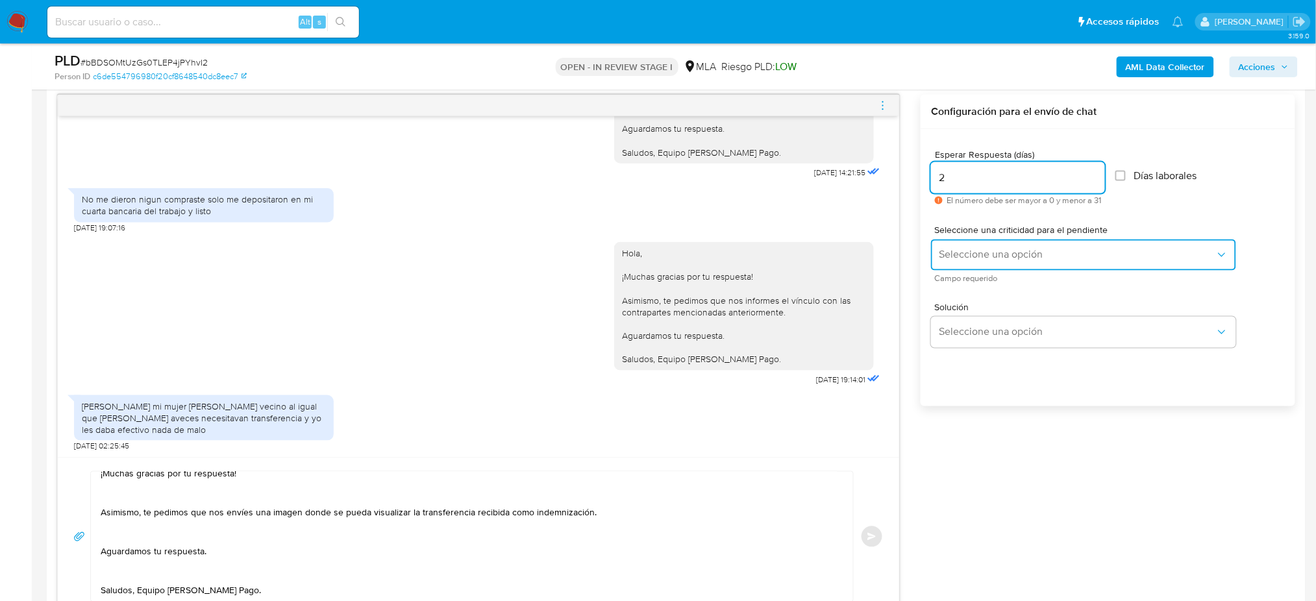
click at [957, 249] on span "Seleccione una opción" at bounding box center [1077, 255] width 277 height 13
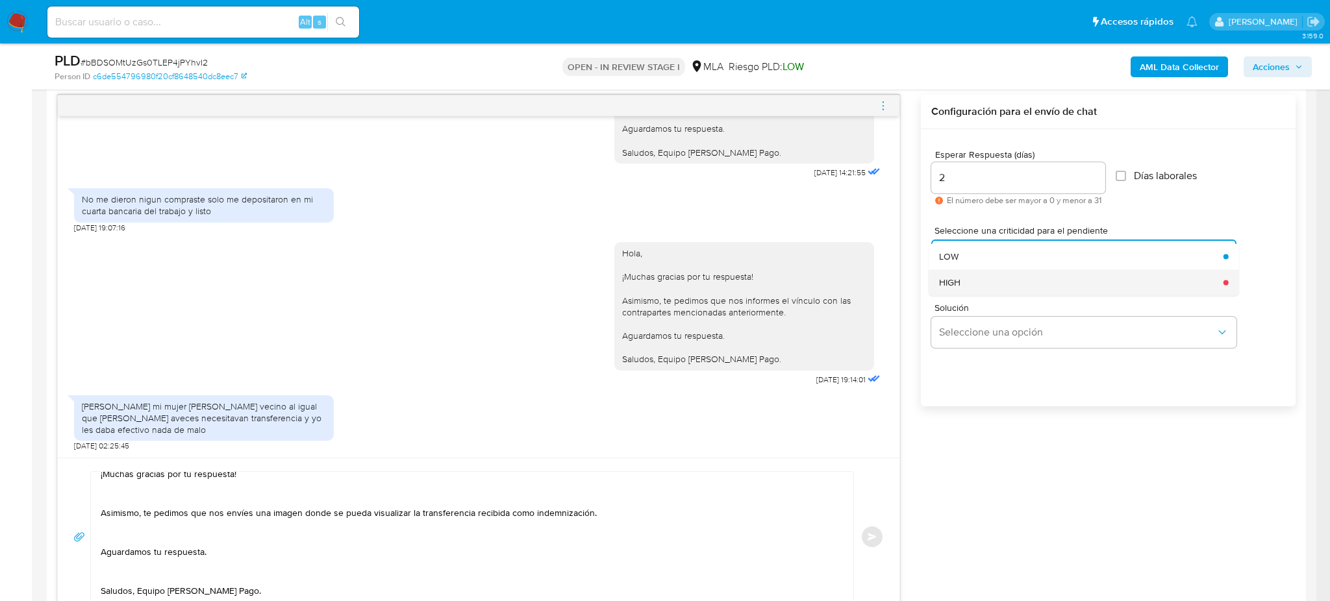
click at [958, 274] on div "HIGH" at bounding box center [1077, 282] width 277 height 26
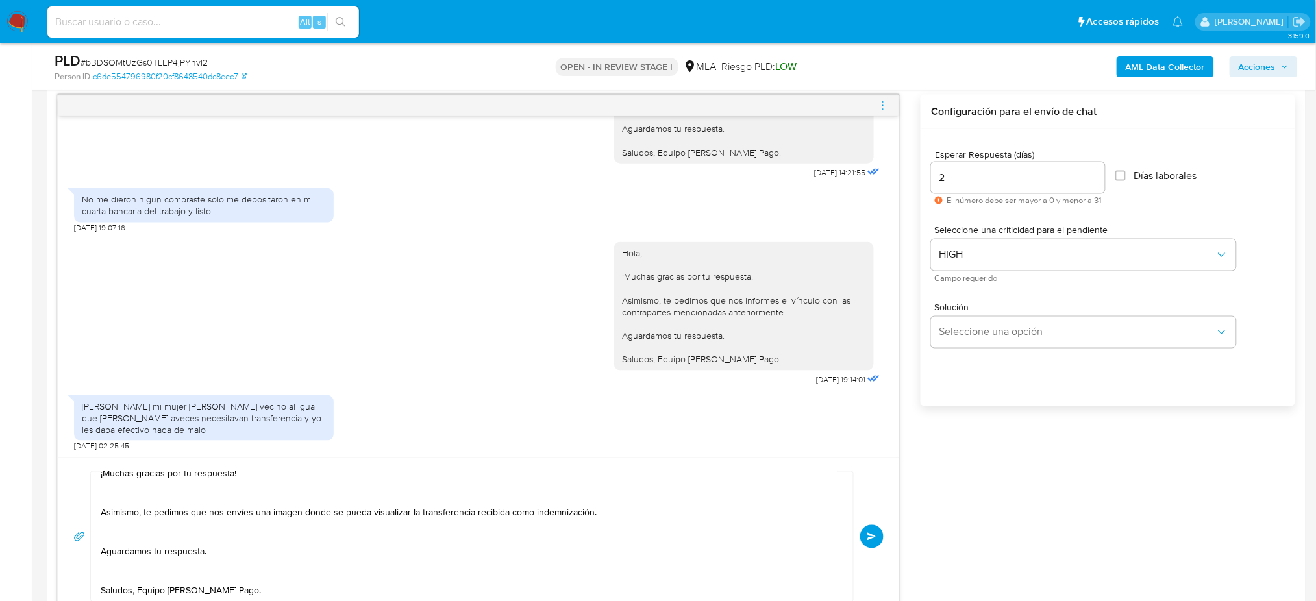
click at [869, 544] on button "Enviar" at bounding box center [871, 536] width 23 height 23
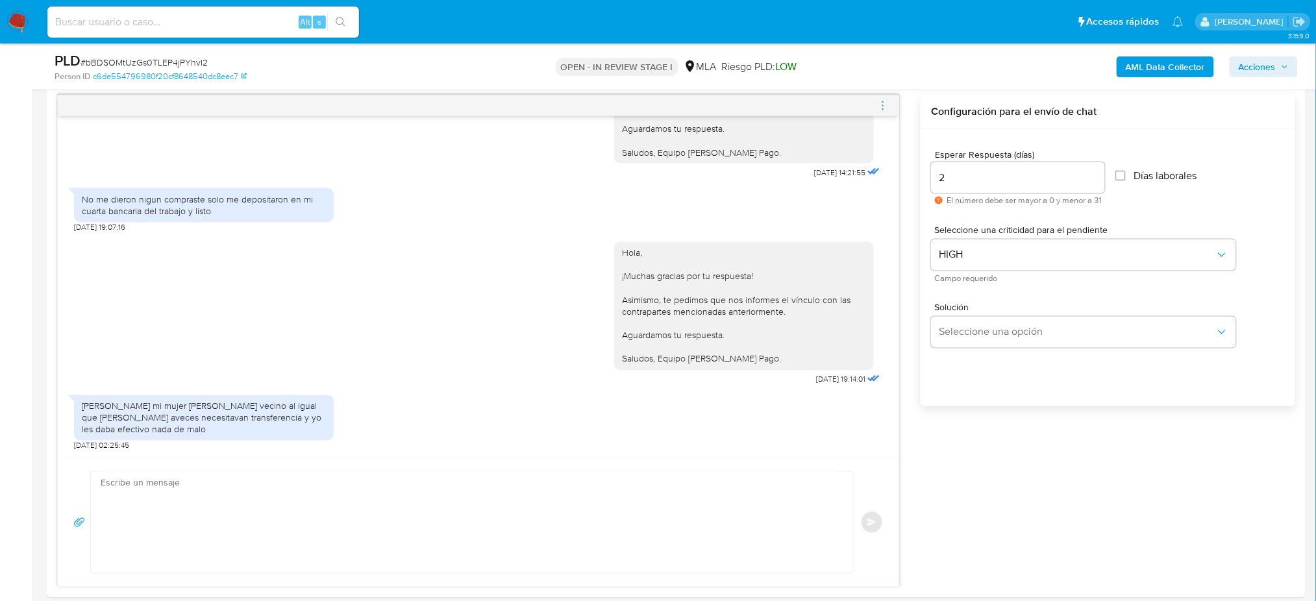
scroll to position [764, 0]
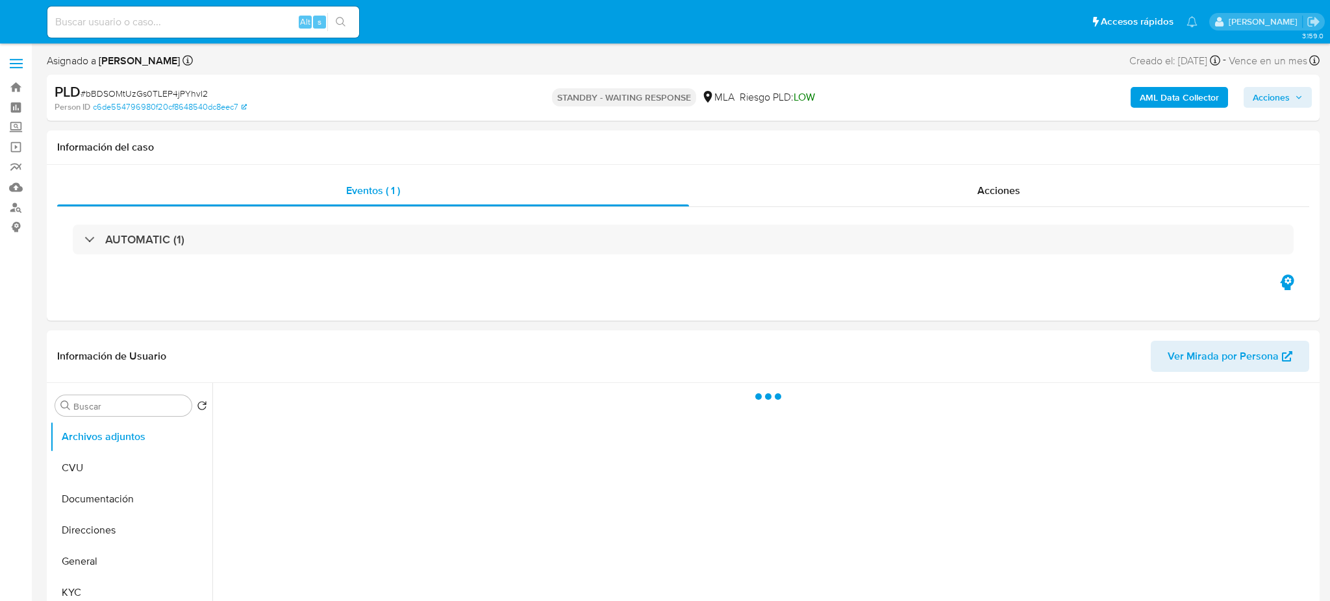
select select "10"
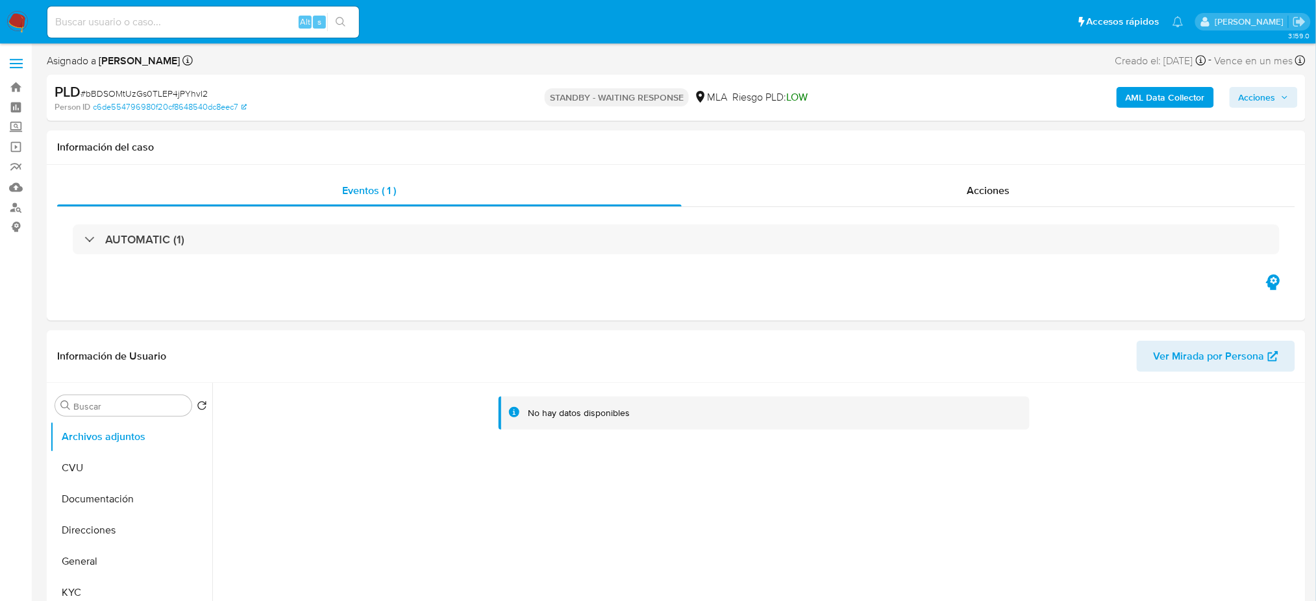
click at [170, 5] on div "Alt s" at bounding box center [203, 22] width 312 height 36
click at [174, 26] on input at bounding box center [203, 22] width 312 height 17
paste input "xCsjkoNkmhBS6595rCVH7RGO"
type input "xCsjkoNkmhBS6595rCVH7RGO"
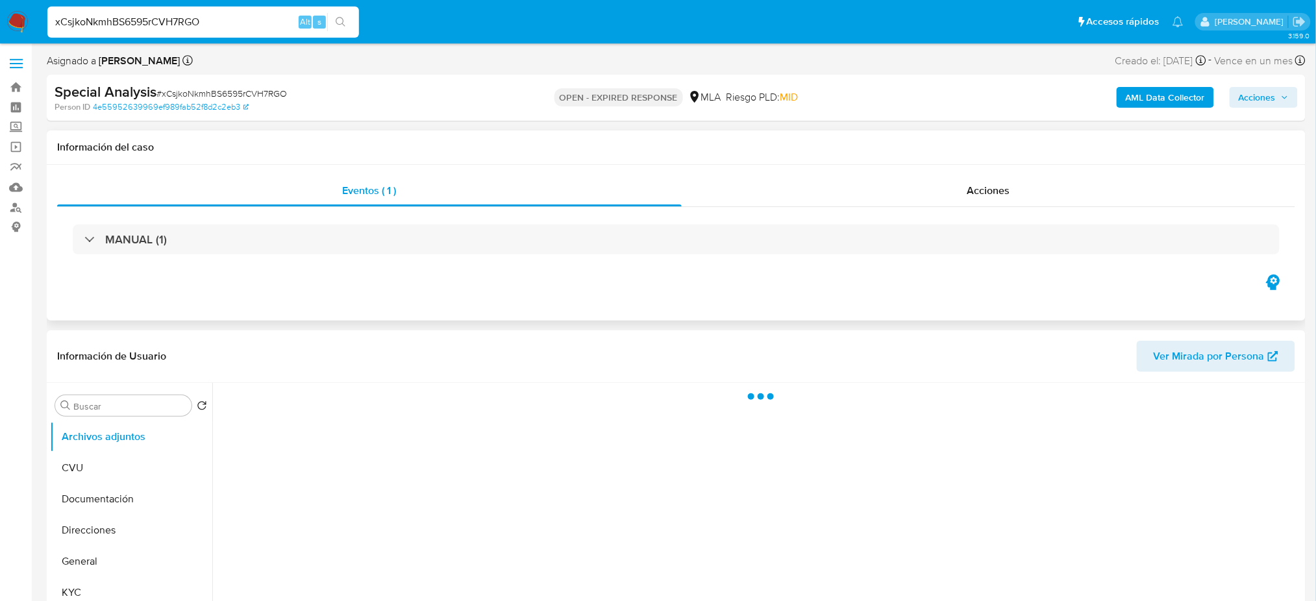
select select "10"
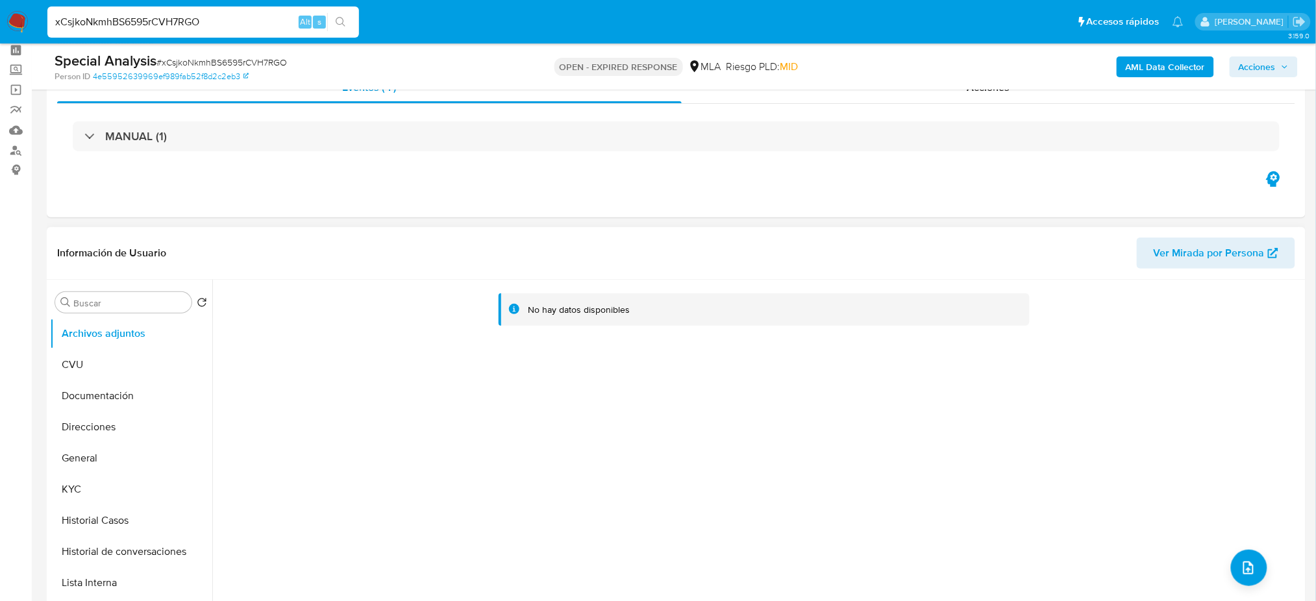
scroll to position [260, 0]
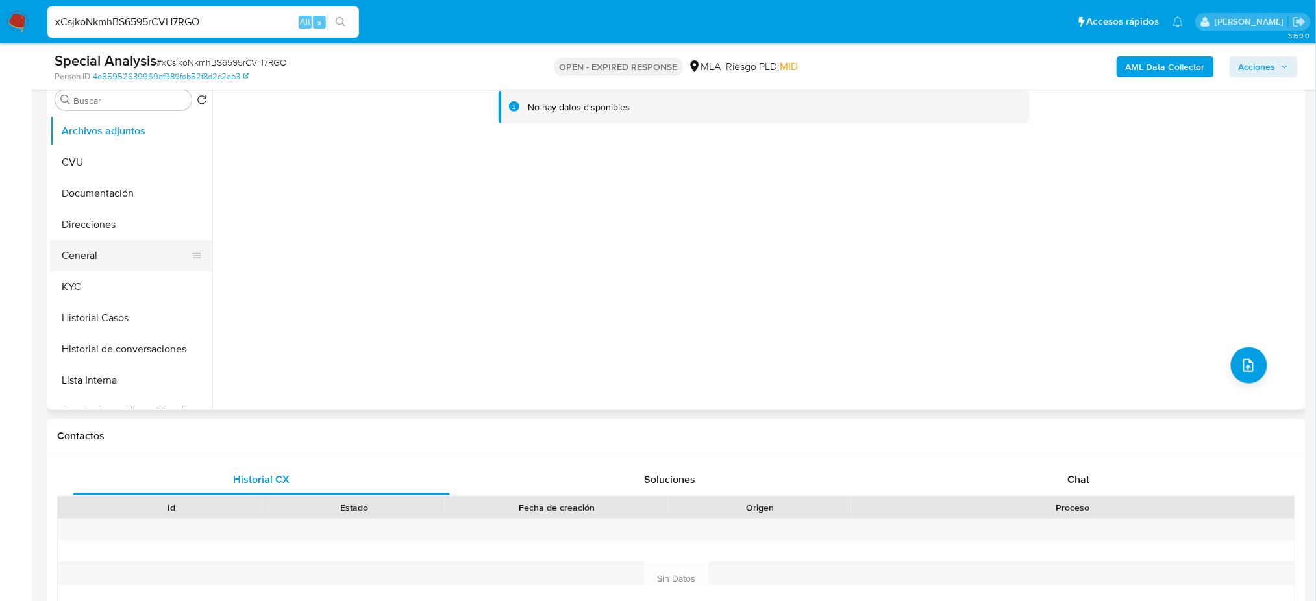
click at [79, 256] on button "General" at bounding box center [126, 255] width 152 height 31
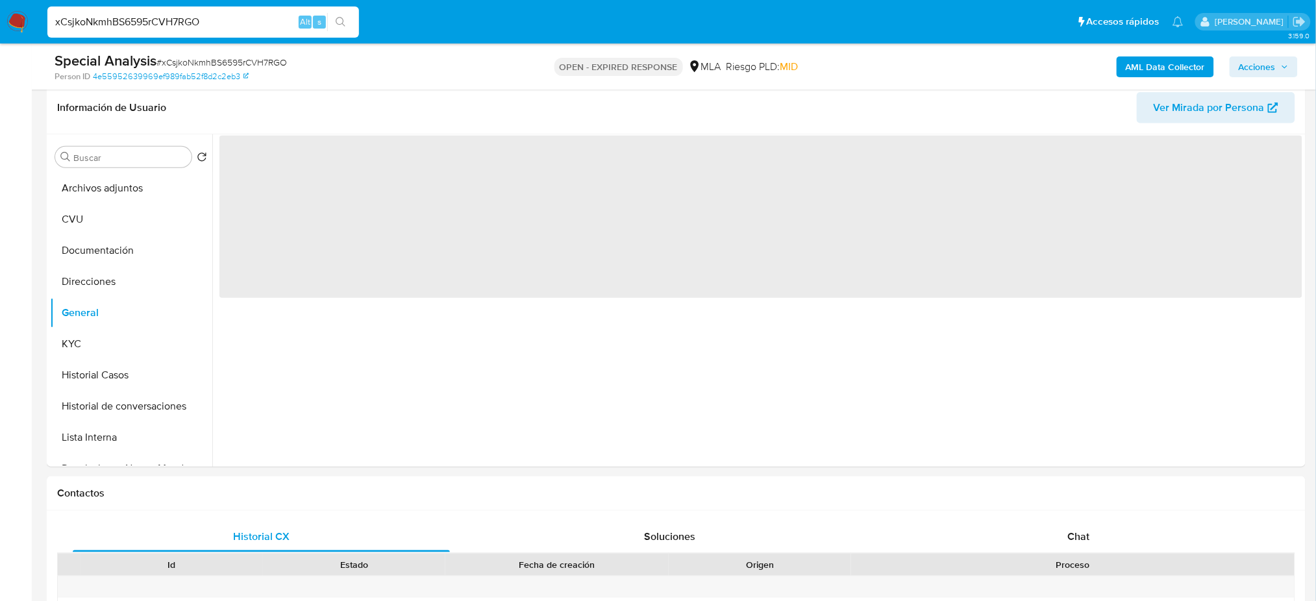
scroll to position [173, 0]
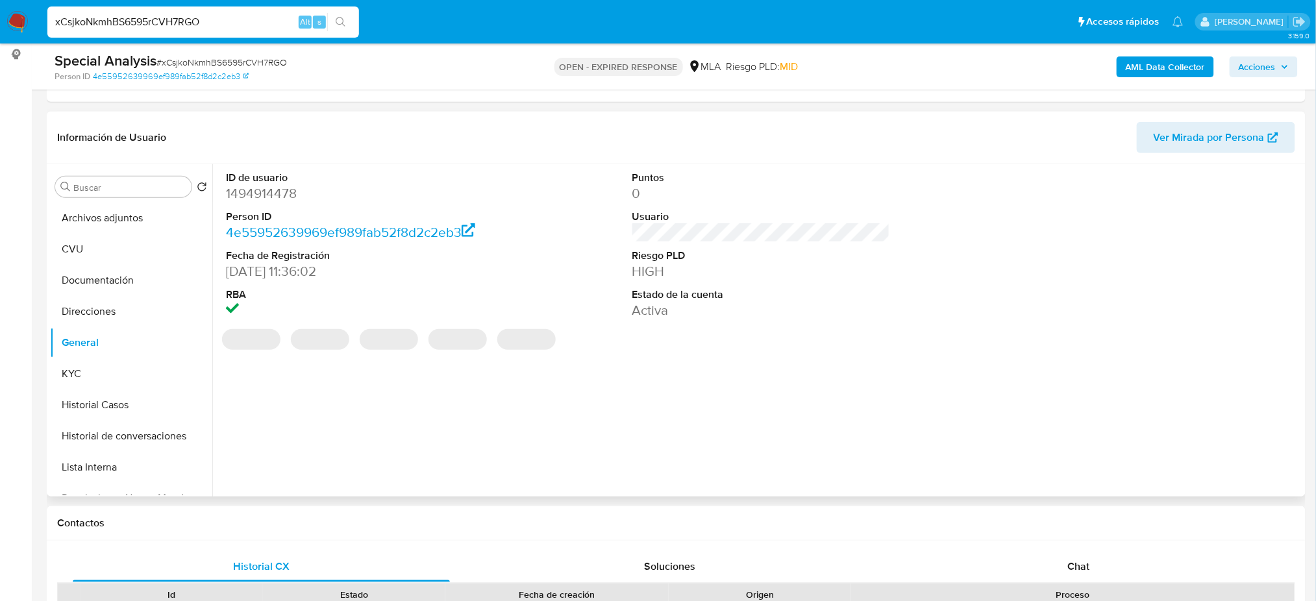
click at [251, 188] on dd "1494914478" at bounding box center [355, 193] width 258 height 18
click at [251, 187] on dd "1494914478" at bounding box center [355, 193] width 258 height 18
copy dd "1494914478"
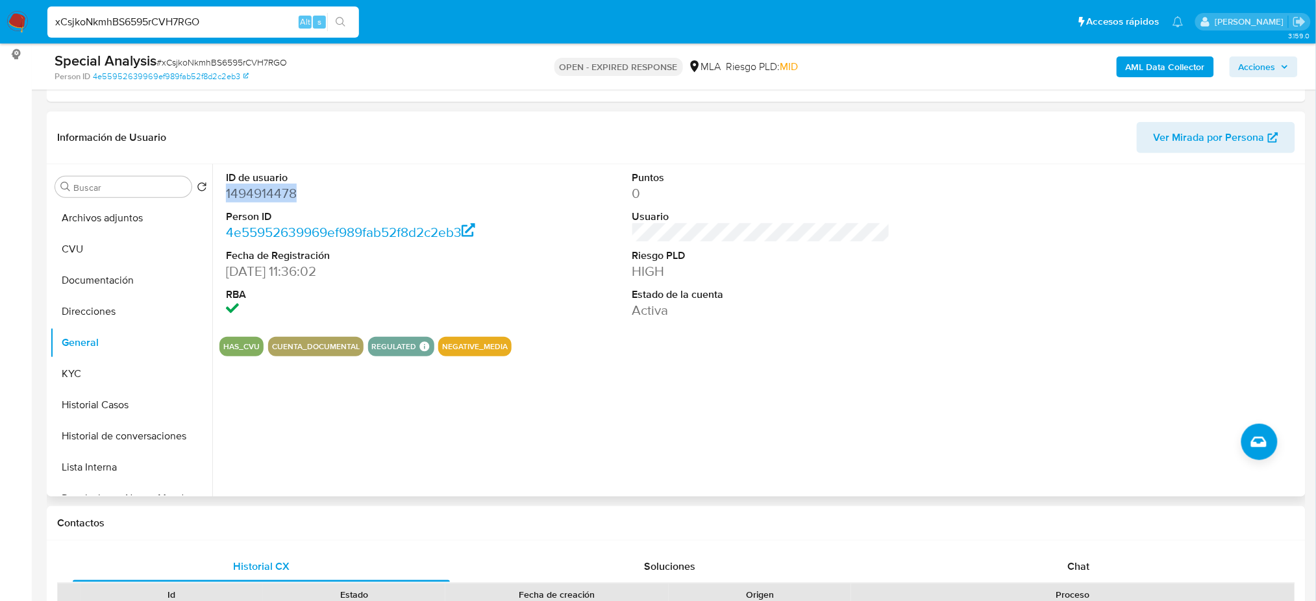
copy dd "1494914478"
click at [136, 377] on button "KYC" at bounding box center [126, 373] width 152 height 31
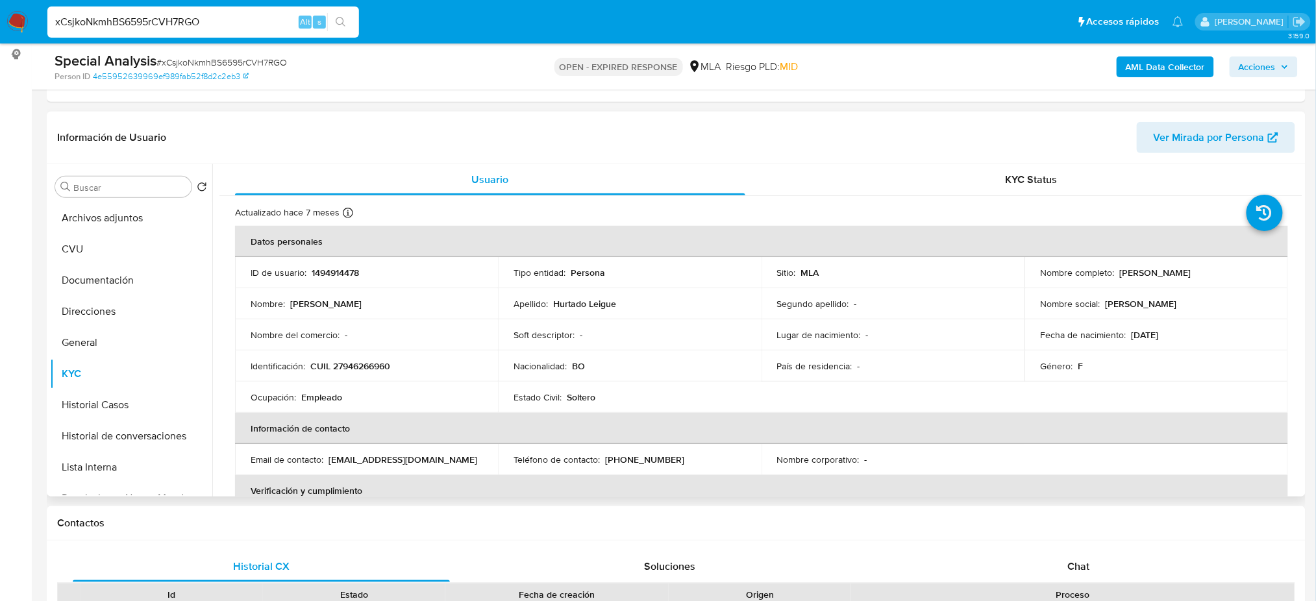
click at [355, 363] on p "CUIL 27946266960" at bounding box center [350, 366] width 80 height 12
click at [355, 362] on p "CUIL 27946266960" at bounding box center [350, 366] width 80 height 12
copy p "27946266960"
click at [341, 329] on div "Nombre del comercio : -" at bounding box center [367, 335] width 232 height 12
drag, startPoint x: 345, startPoint y: 369, endPoint x: 354, endPoint y: 369, distance: 9.1
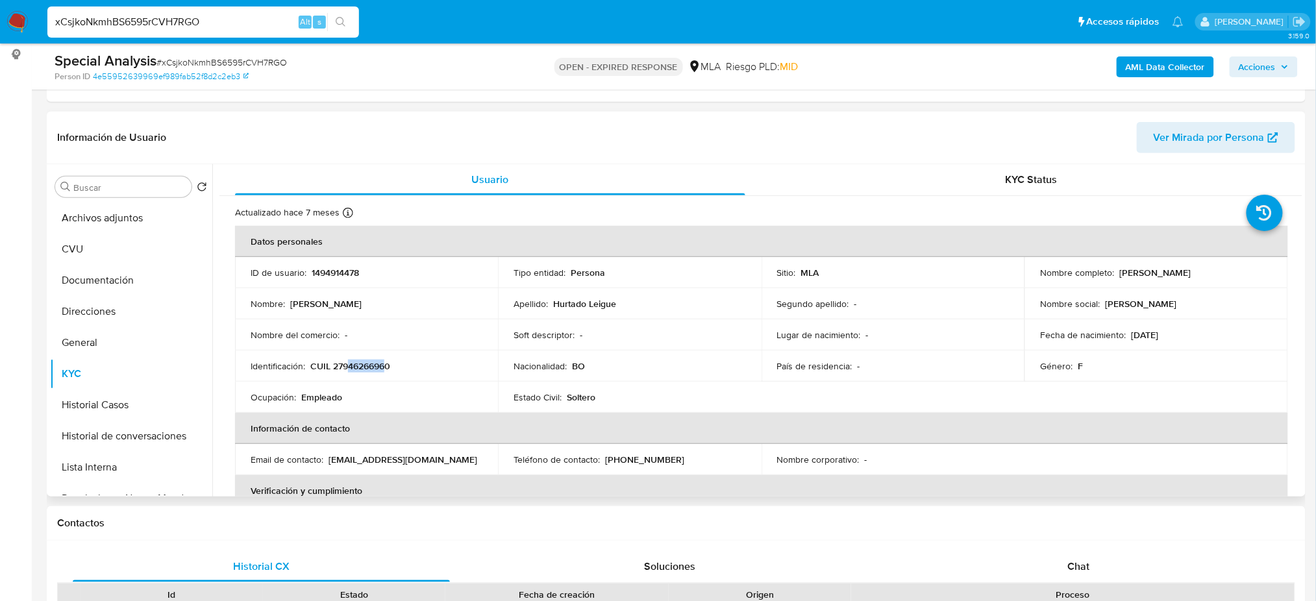
click at [386, 369] on p "CUIL 27946266960" at bounding box center [350, 366] width 80 height 12
drag, startPoint x: 342, startPoint y: 364, endPoint x: 386, endPoint y: 364, distance: 44.2
click at [386, 364] on p "CUIL 27946266960" at bounding box center [350, 366] width 80 height 12
copy p "94626696"
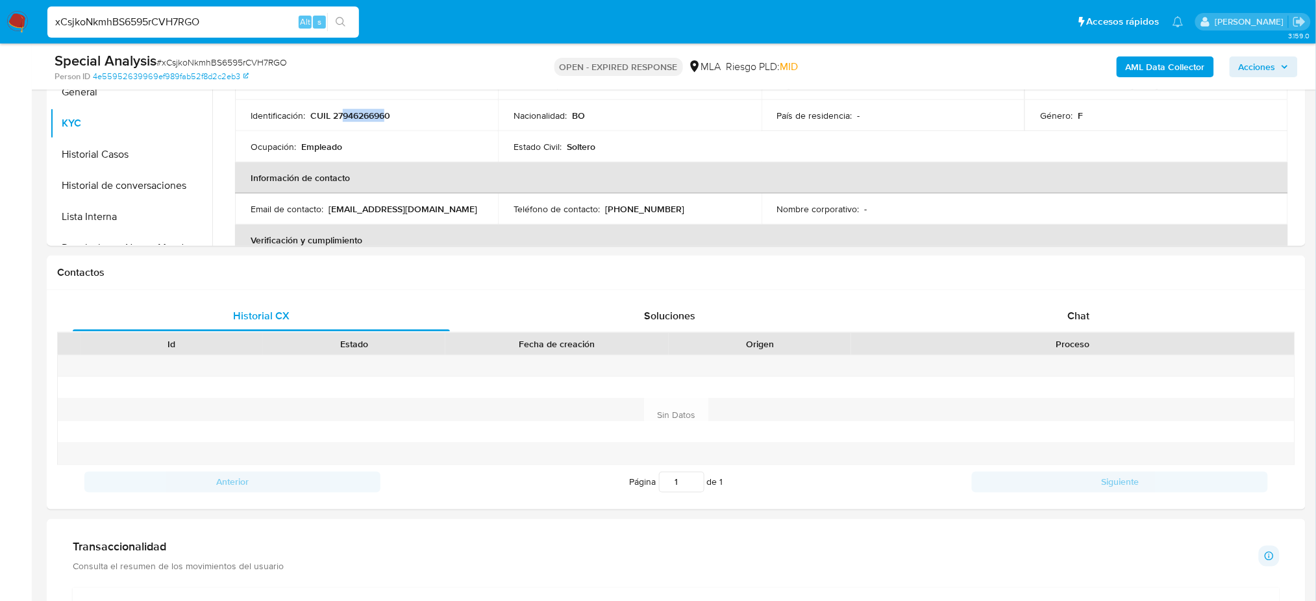
scroll to position [189, 0]
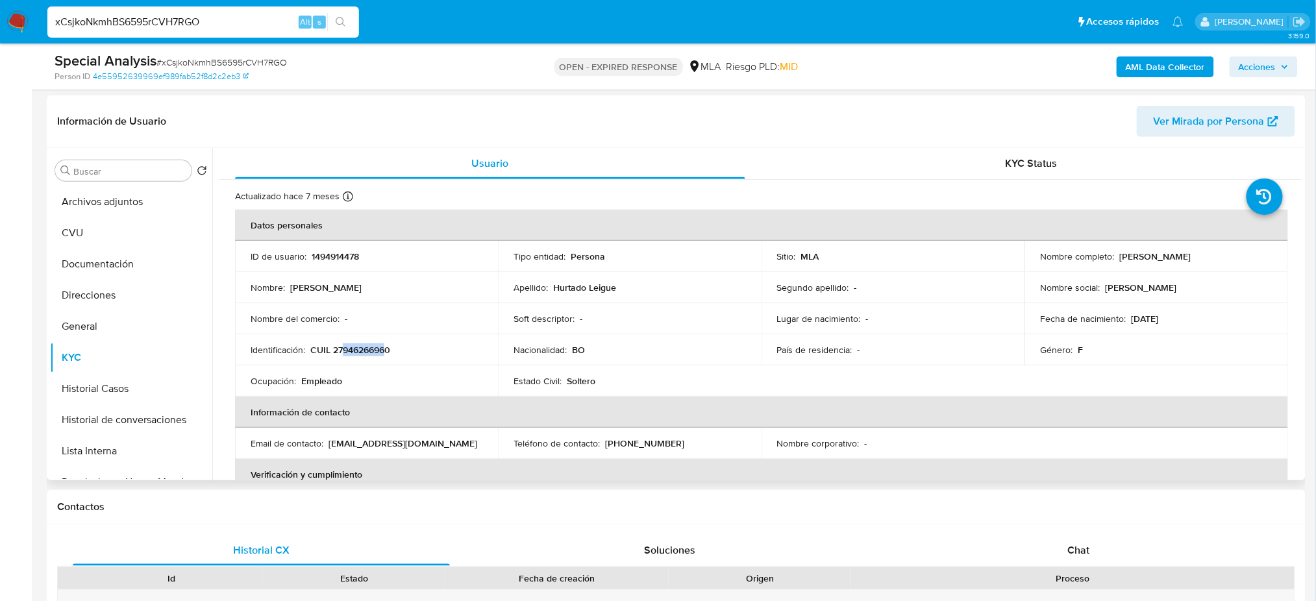
click at [1192, 113] on span "Ver Mirada por Persona" at bounding box center [1209, 121] width 111 height 31
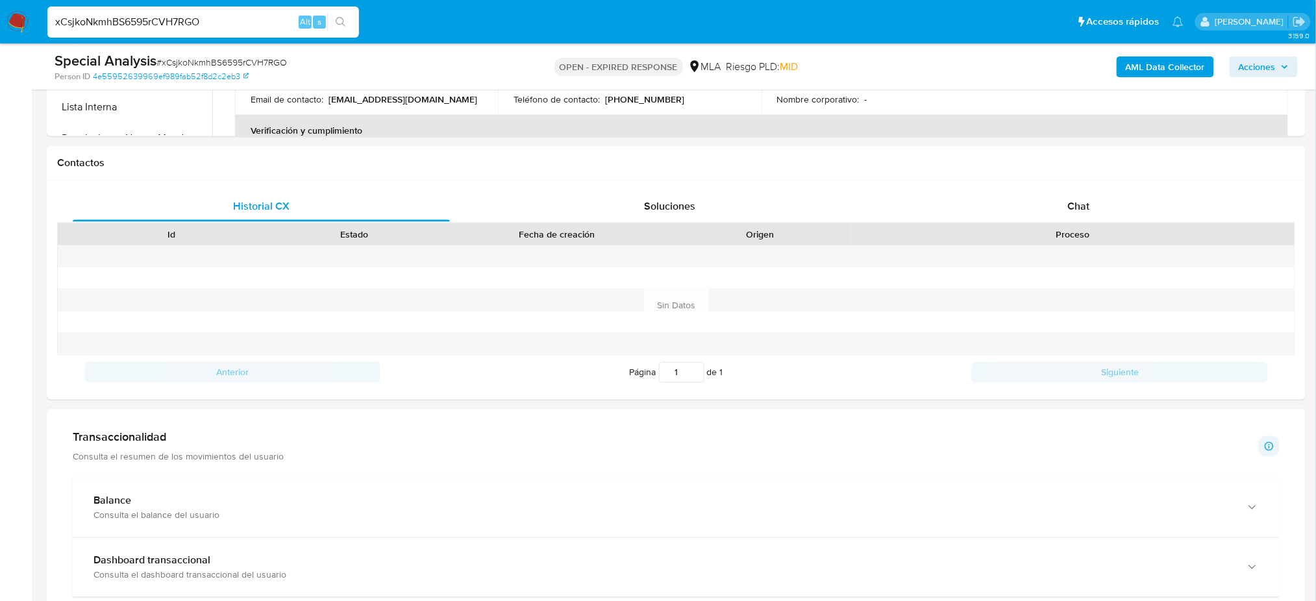
scroll to position [535, 0]
click at [1180, 205] on div "Chat" at bounding box center [1078, 204] width 377 height 31
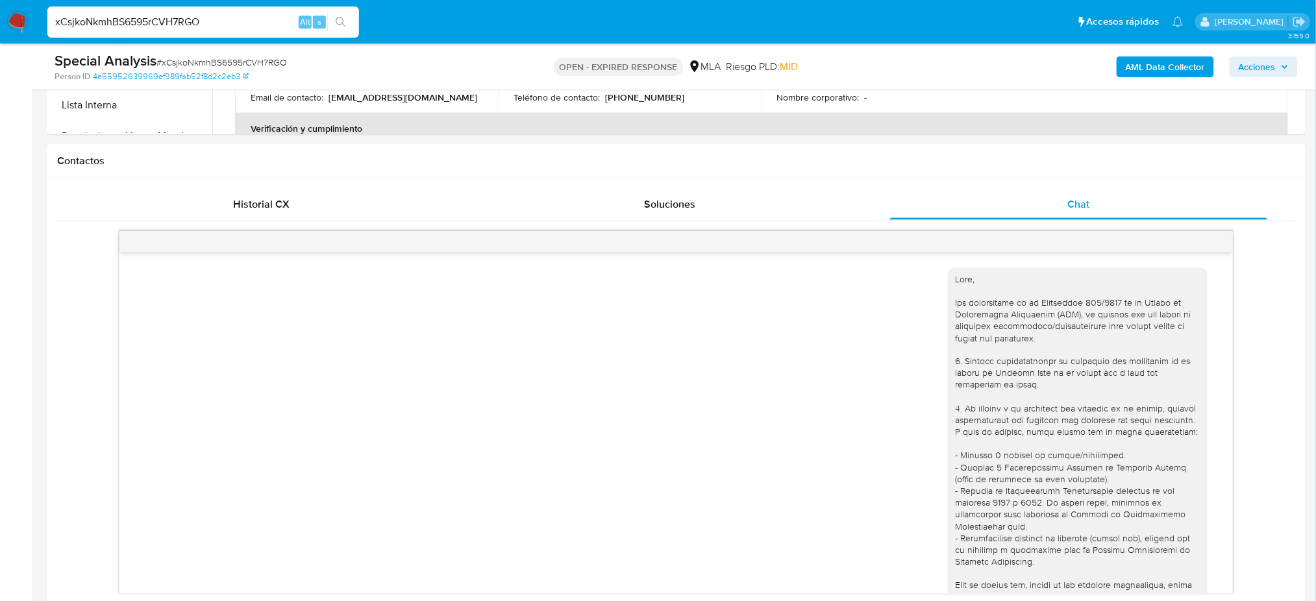
scroll to position [656, 0]
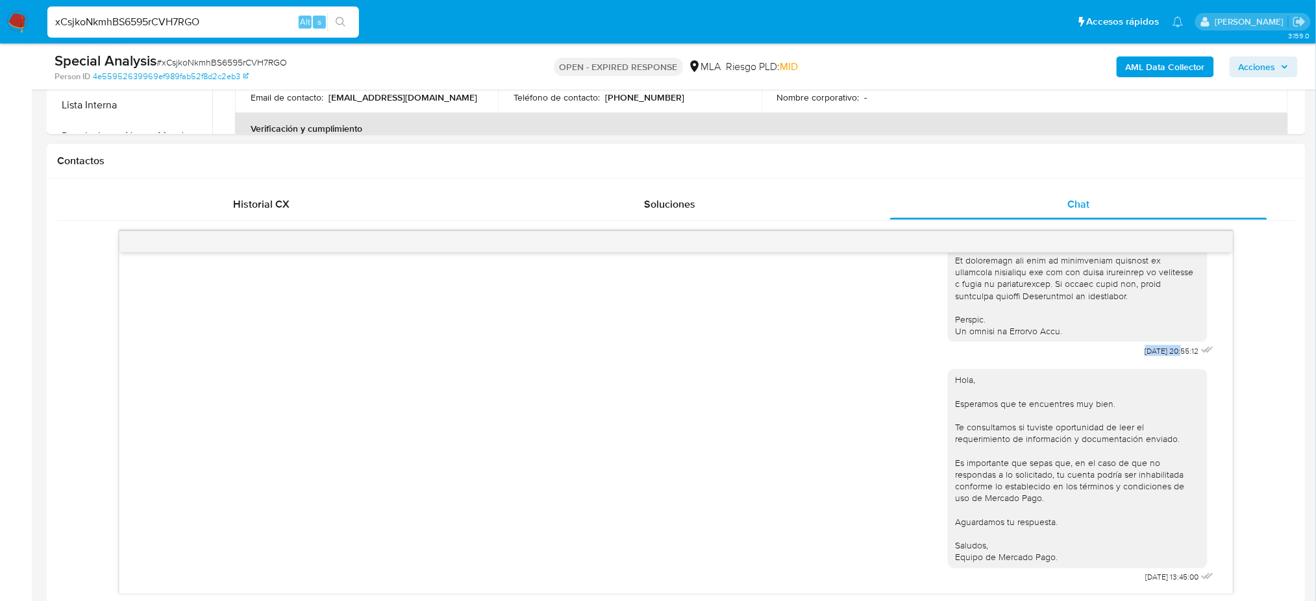
drag, startPoint x: 1108, startPoint y: 333, endPoint x: 1155, endPoint y: 332, distance: 47.4
click at [1155, 332] on div "16/07/2025 20:55:12" at bounding box center [1082, 5] width 269 height 711
copy span "16/07/2025"
drag, startPoint x: 1115, startPoint y: 580, endPoint x: 1155, endPoint y: 579, distance: 40.3
click at [1155, 579] on div "Hola, Esperamos que te encuentres muy bien. Te consultamos si tuviste oportunid…" at bounding box center [1082, 473] width 269 height 227
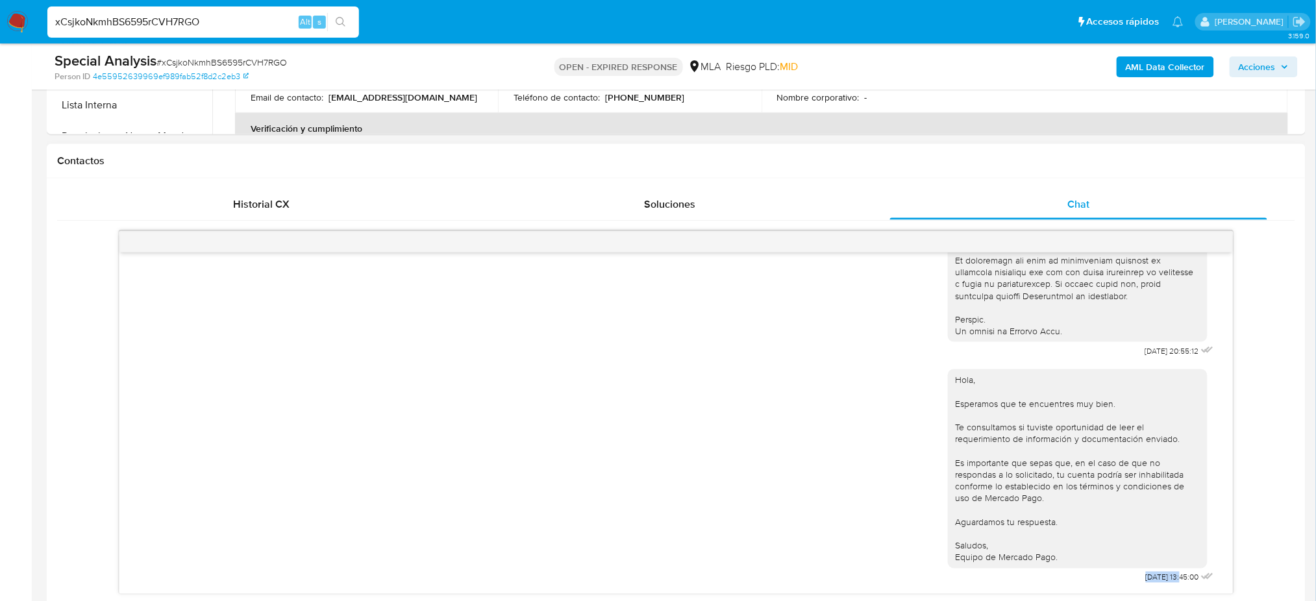
copy span "12/09/2025"
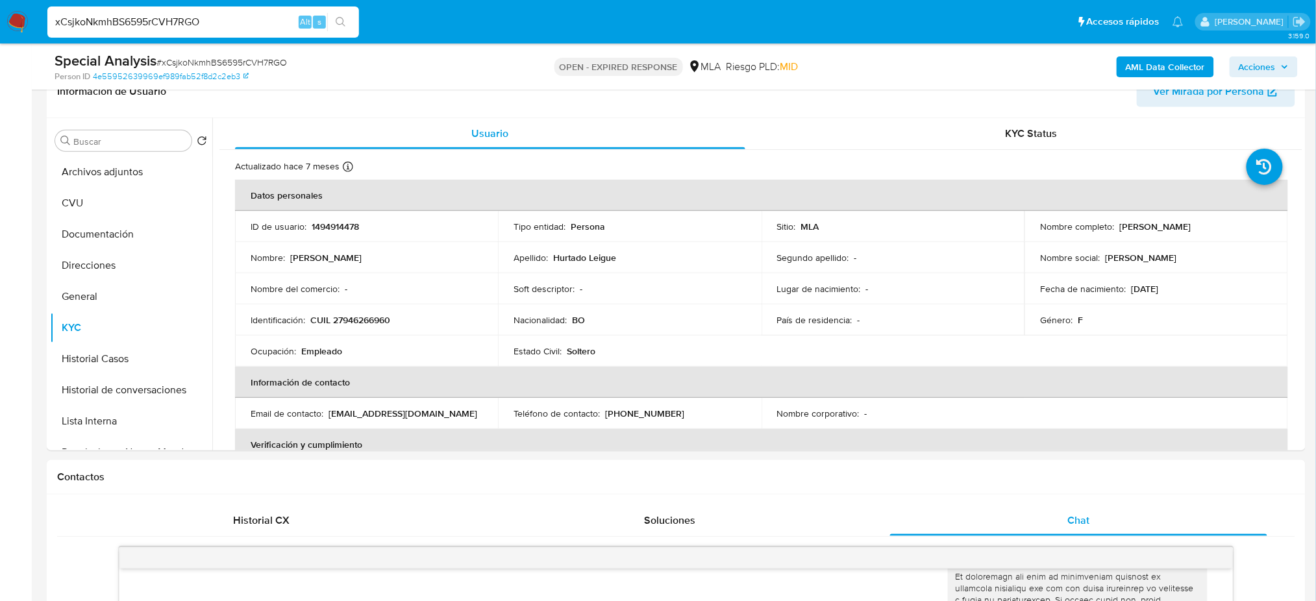
scroll to position [189, 0]
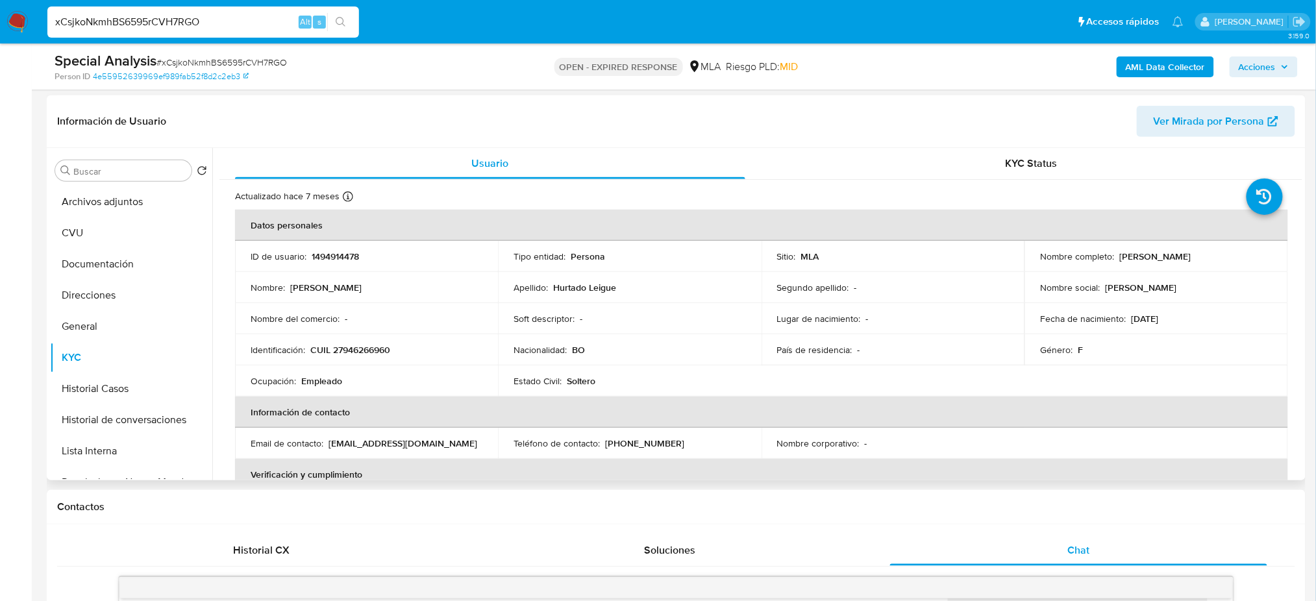
drag, startPoint x: 1117, startPoint y: 259, endPoint x: 1234, endPoint y: 263, distance: 116.9
click at [1234, 263] on td "Nombre completo : Claudia Hurtado Leigue" at bounding box center [1156, 256] width 263 height 31
copy p "[PERSON_NAME]"
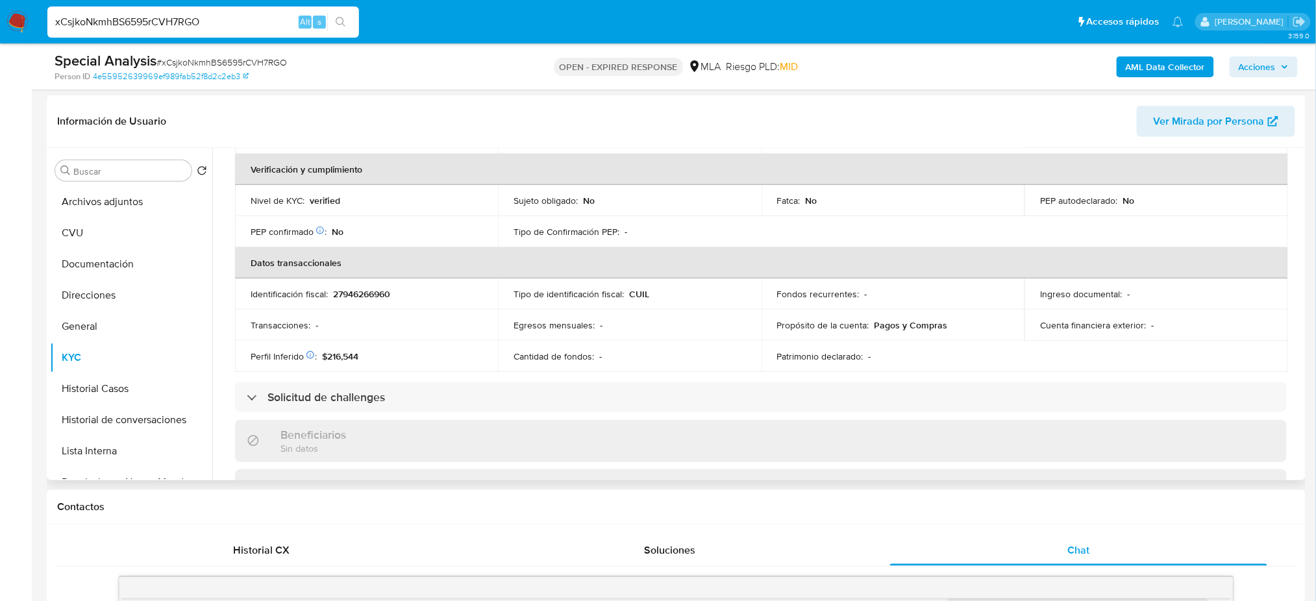
scroll to position [0, 0]
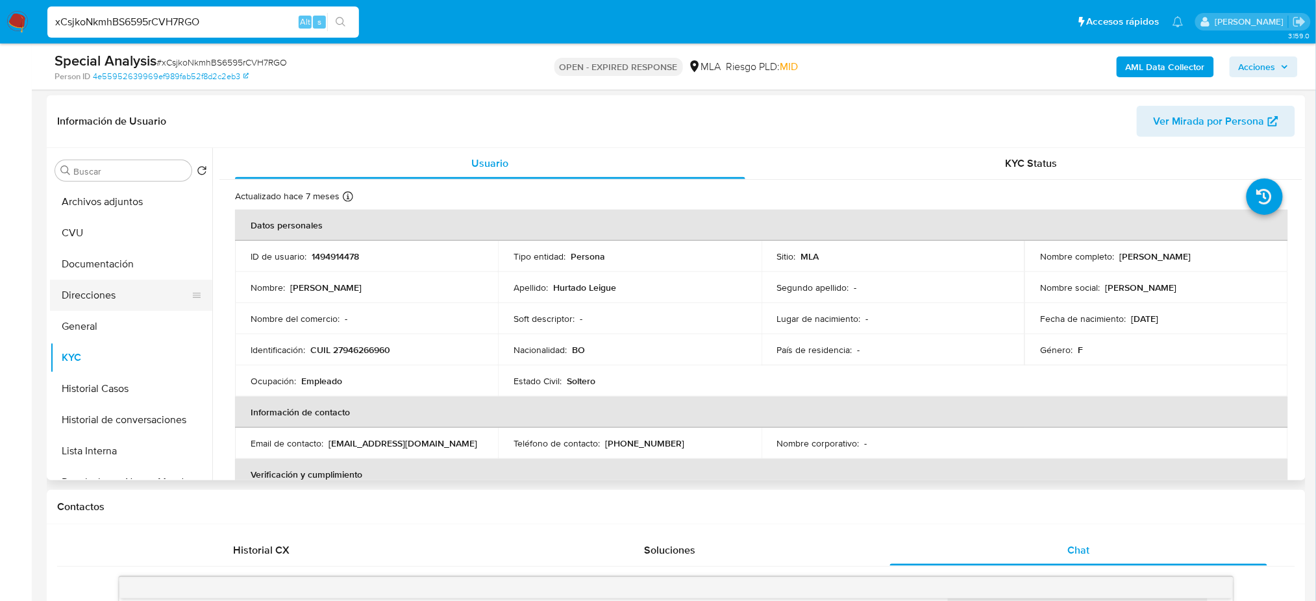
click at [116, 297] on button "Direcciones" at bounding box center [126, 295] width 152 height 31
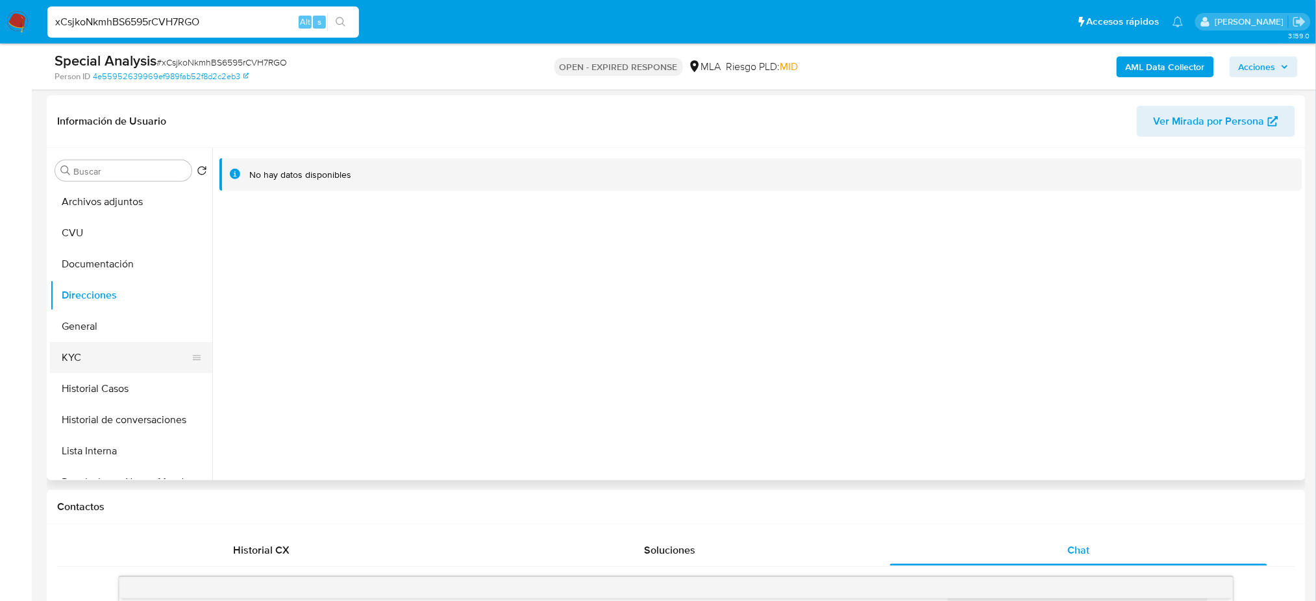
click at [82, 356] on button "KYC" at bounding box center [126, 357] width 152 height 31
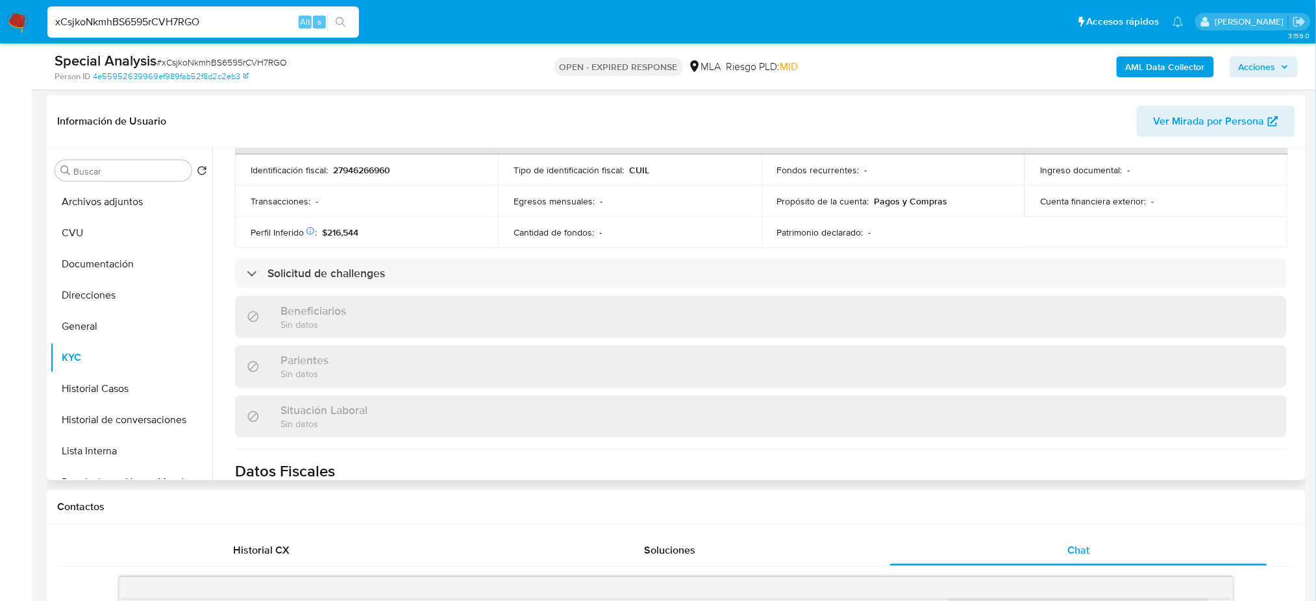
scroll to position [606, 0]
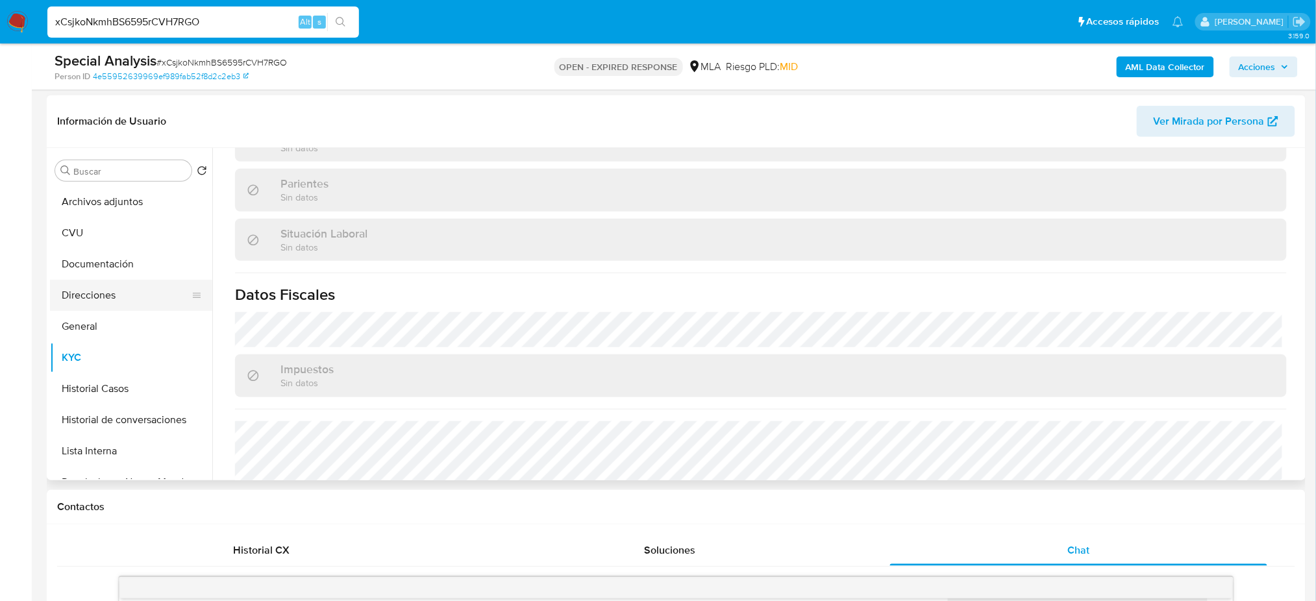
click at [116, 294] on button "Direcciones" at bounding box center [126, 295] width 152 height 31
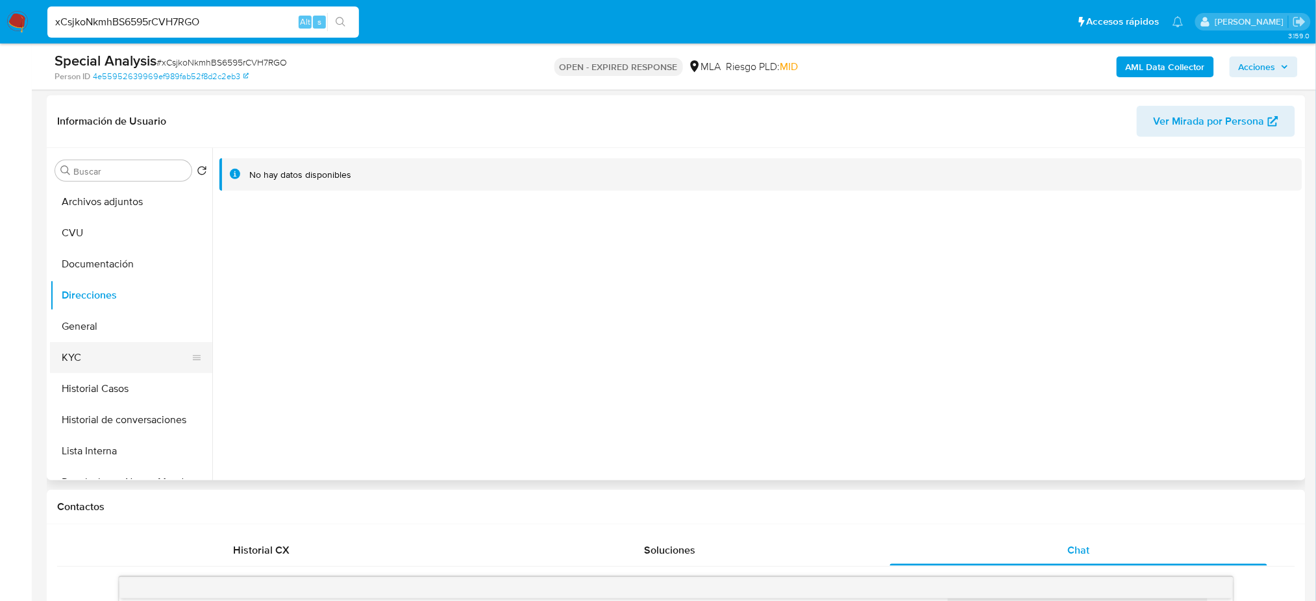
click at [86, 365] on button "KYC" at bounding box center [126, 357] width 152 height 31
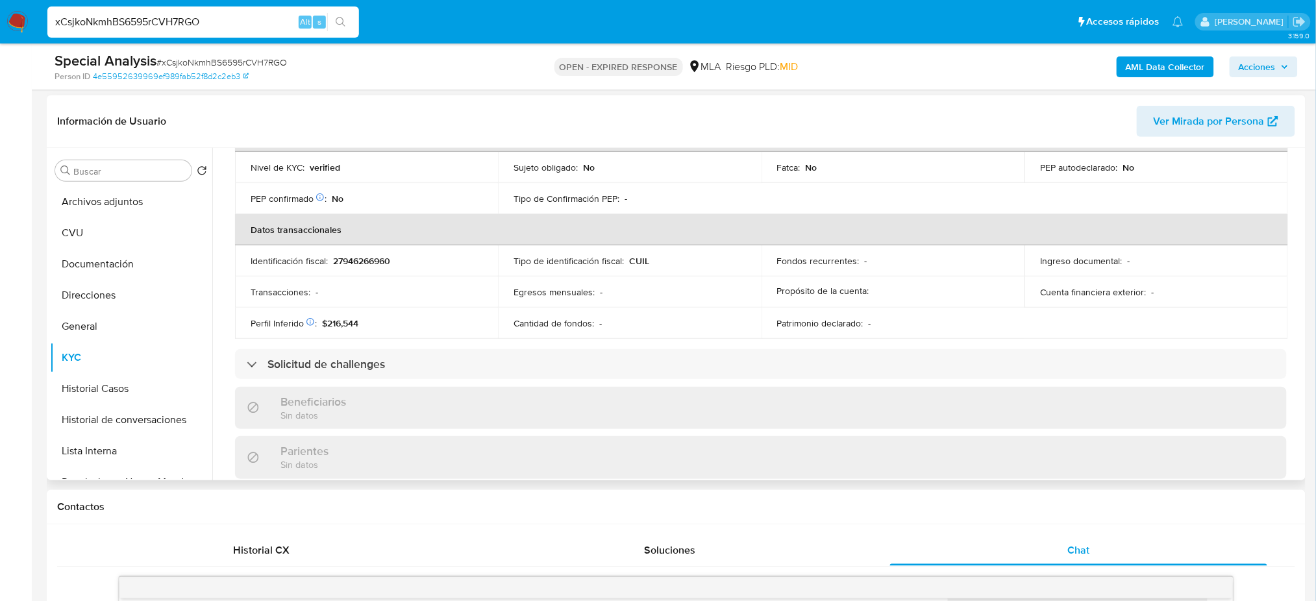
scroll to position [606, 0]
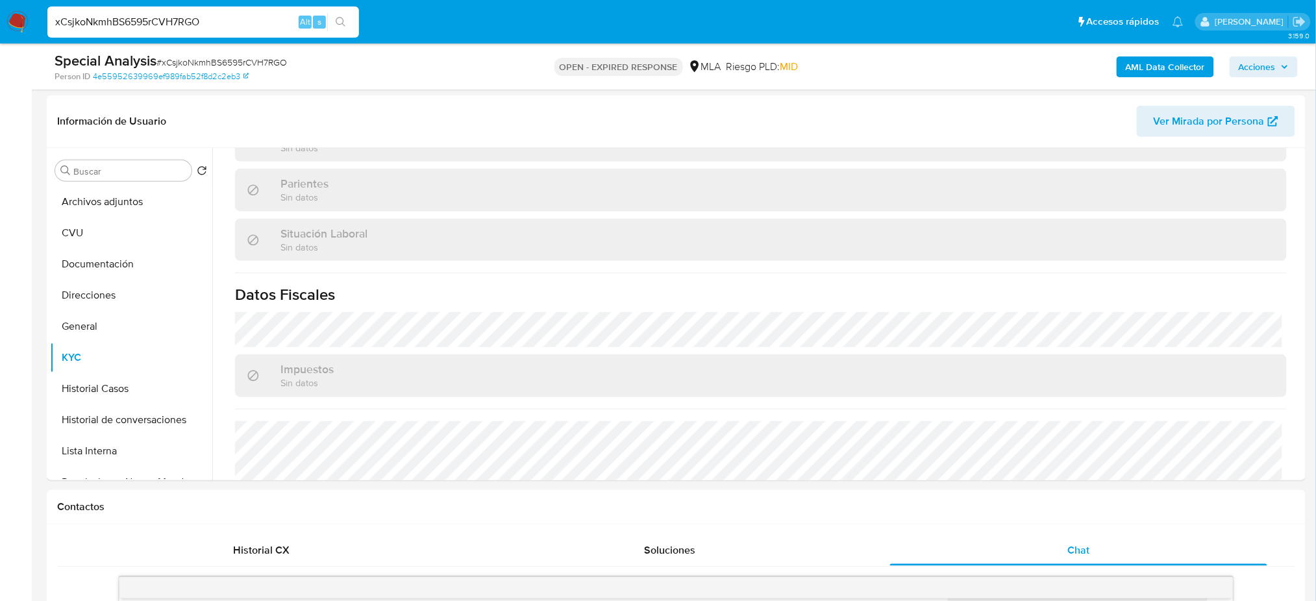
drag, startPoint x: 256, startPoint y: 26, endPoint x: 0, endPoint y: 32, distance: 255.9
click at [0, 32] on nav "Pausado Ver notificaciones xCsjkoNkmhBS6595rCVH7RGO Alt s Accesos rápidos Presi…" at bounding box center [658, 22] width 1316 height 44
paste input "v5w6v1ay1Oewav4T7N9LXQYR"
type input "v5w6v1ay1Oewav4T7N9LXQYR"
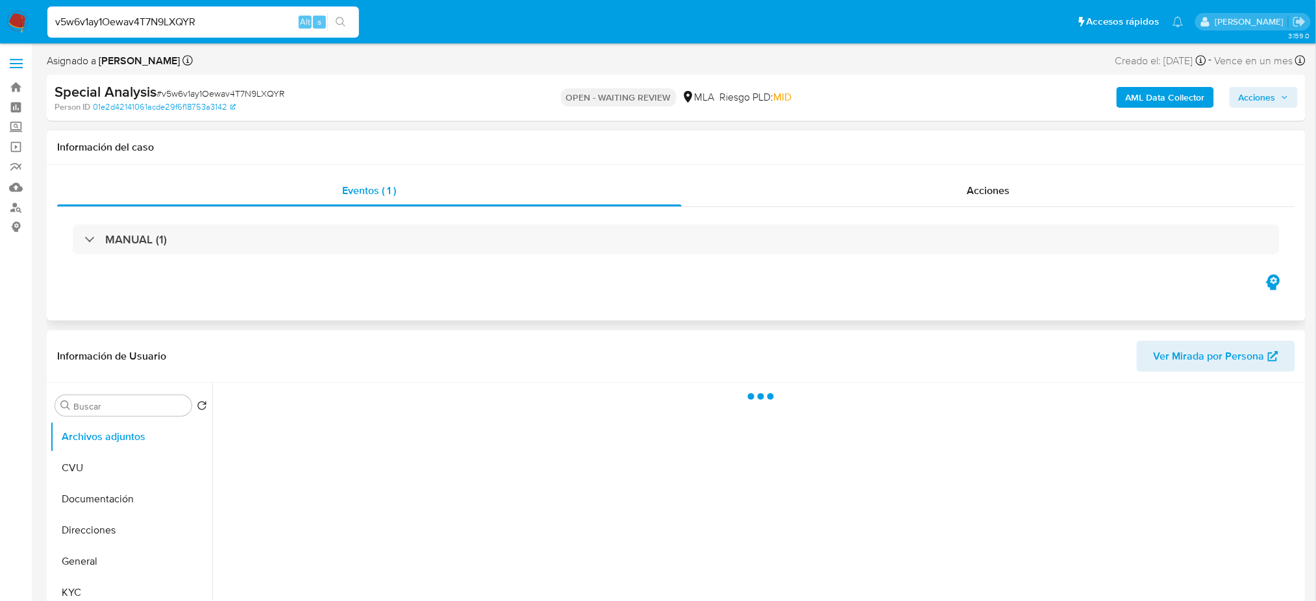
select select "10"
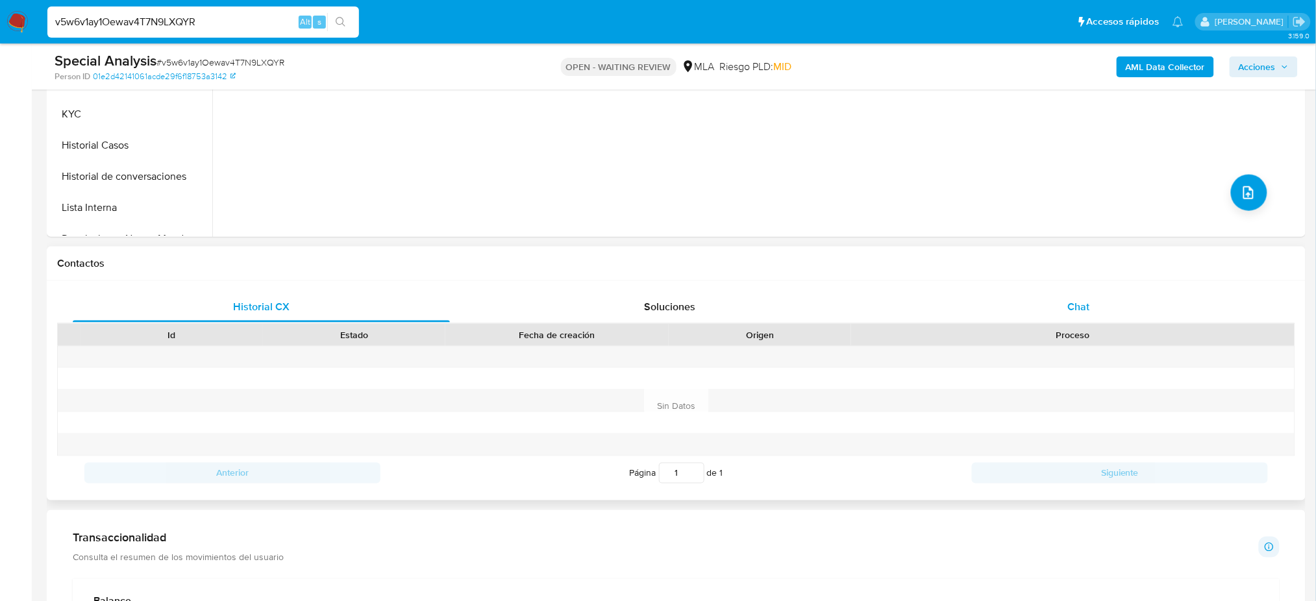
click at [1079, 308] on span "Chat" at bounding box center [1078, 306] width 22 height 15
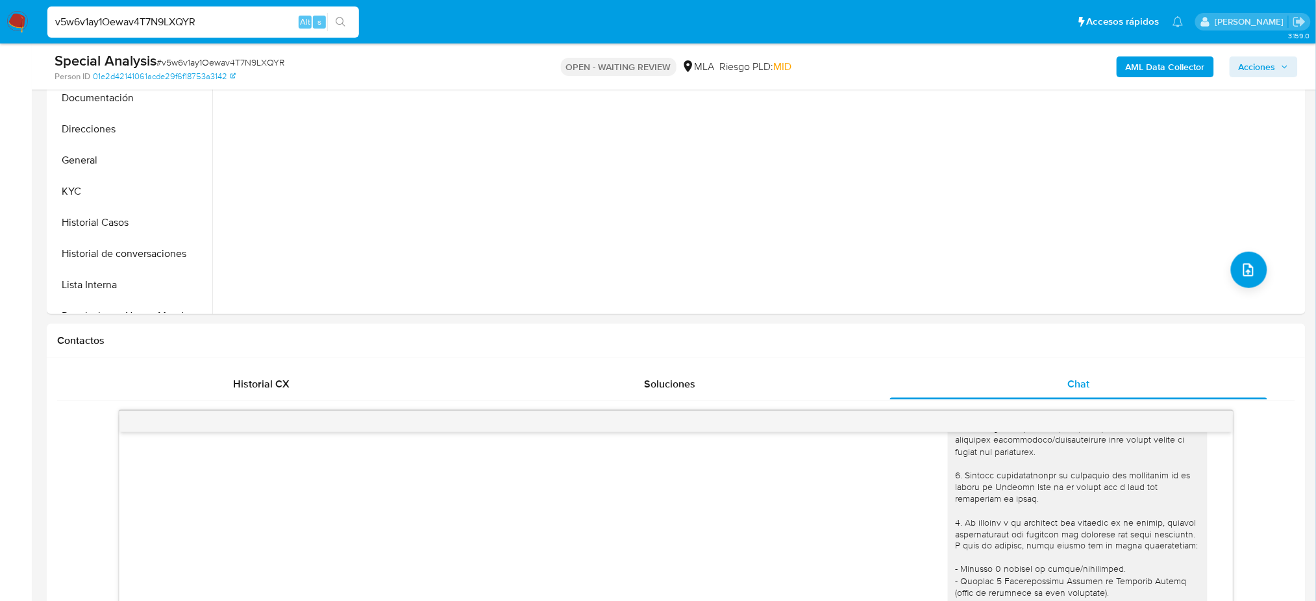
scroll to position [173, 0]
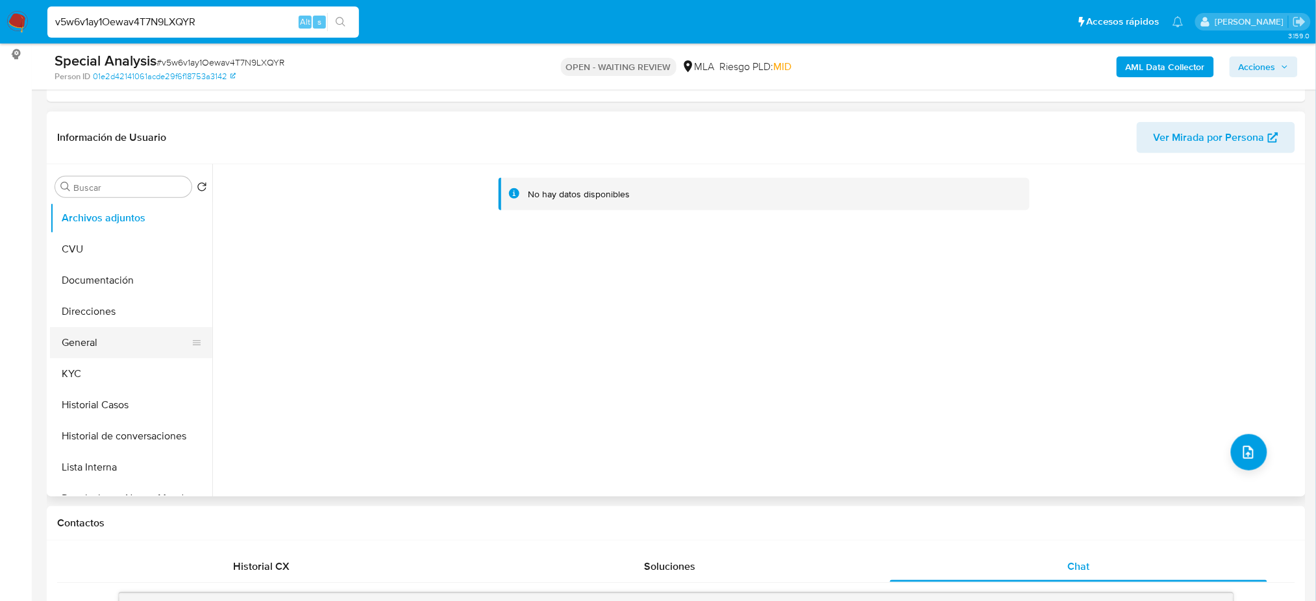
click at [77, 339] on button "General" at bounding box center [126, 342] width 152 height 31
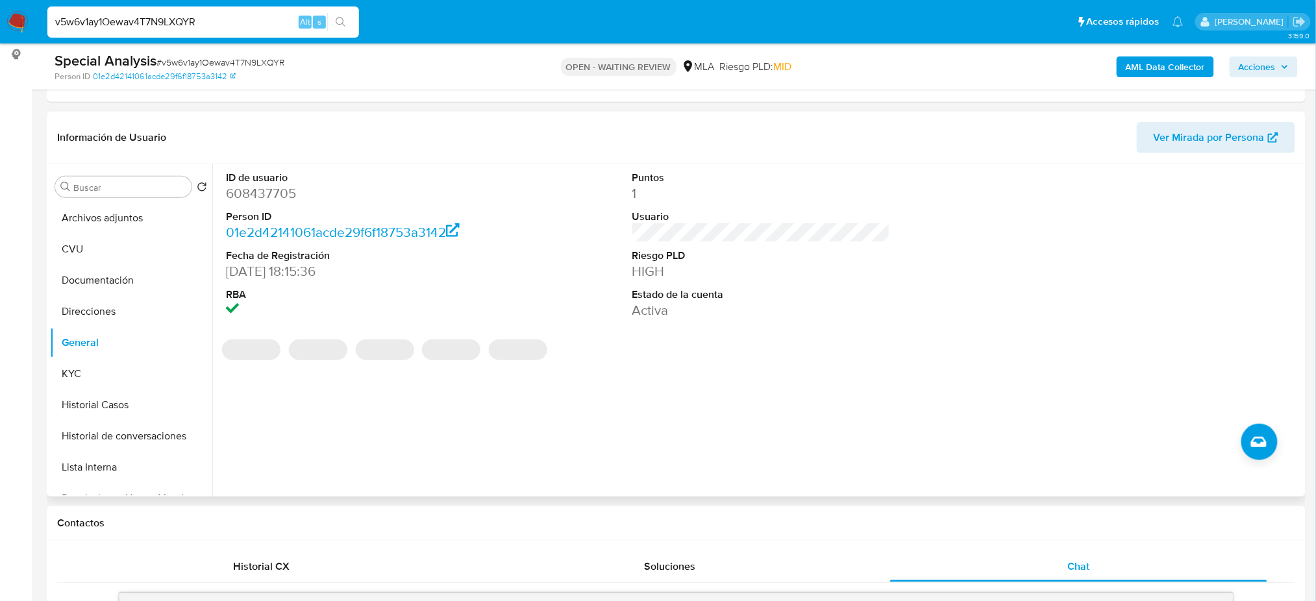
click at [243, 200] on dd "608437705" at bounding box center [355, 193] width 258 height 18
click at [243, 199] on dd "608437705" at bounding box center [355, 193] width 258 height 18
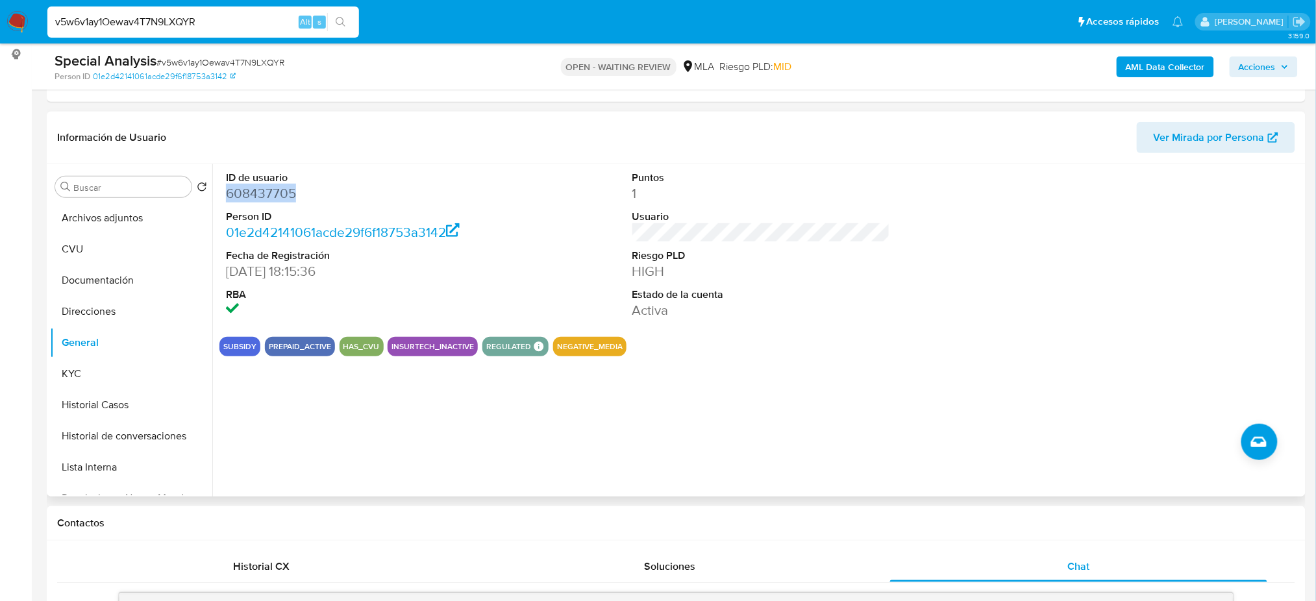
copy dd "608437705"
click at [106, 375] on button "KYC" at bounding box center [126, 373] width 152 height 31
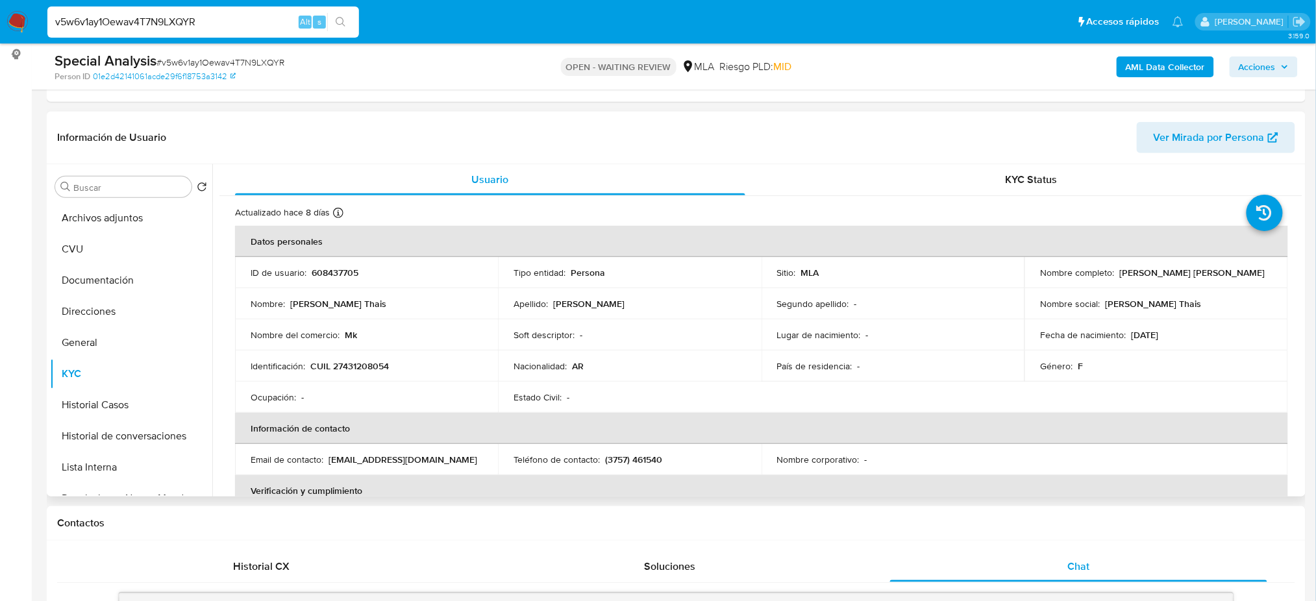
click at [352, 367] on p "CUIL 27431208054" at bounding box center [349, 366] width 79 height 12
click at [377, 372] on td "Identificación : CUIL 27431208054" at bounding box center [366, 366] width 263 height 31
click at [340, 368] on p "CUIL 27431208054" at bounding box center [349, 366] width 79 height 12
drag, startPoint x: 341, startPoint y: 368, endPoint x: 381, endPoint y: 365, distance: 40.4
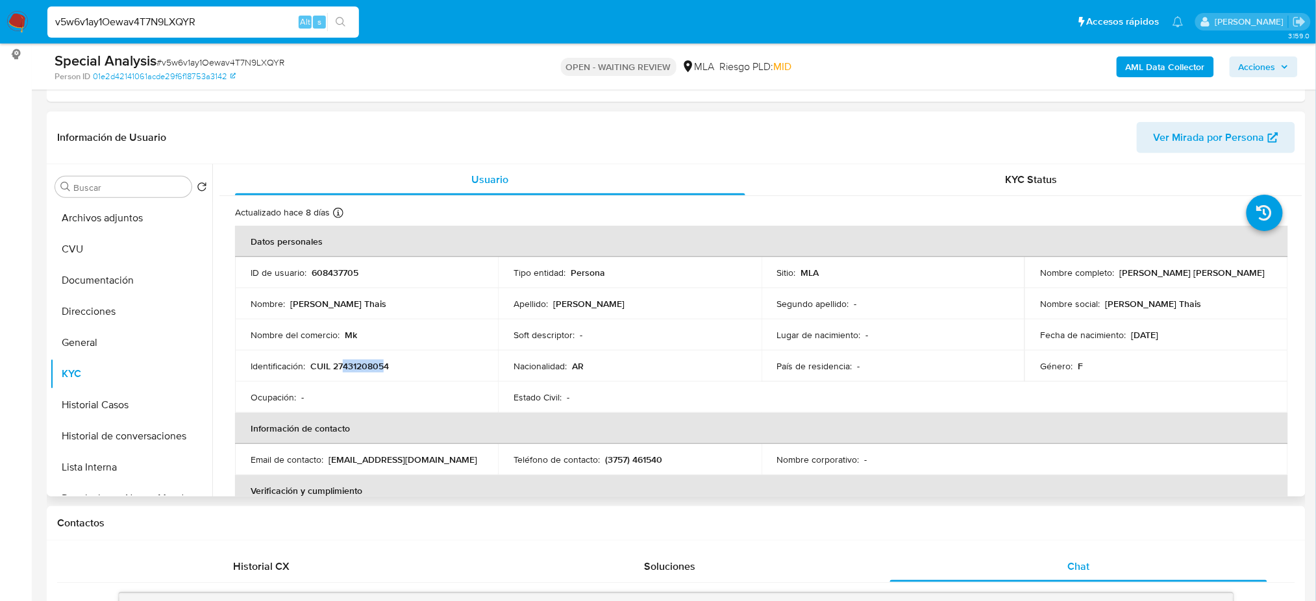
click at [381, 365] on p "CUIL 27431208054" at bounding box center [349, 366] width 79 height 12
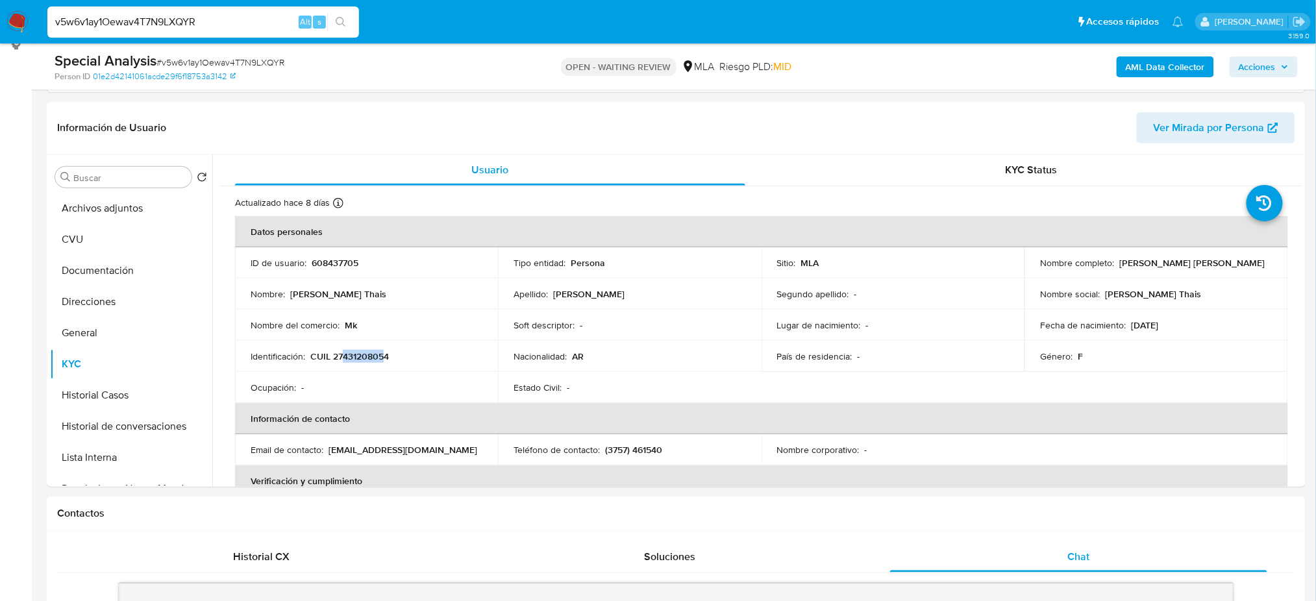
scroll to position [156, 0]
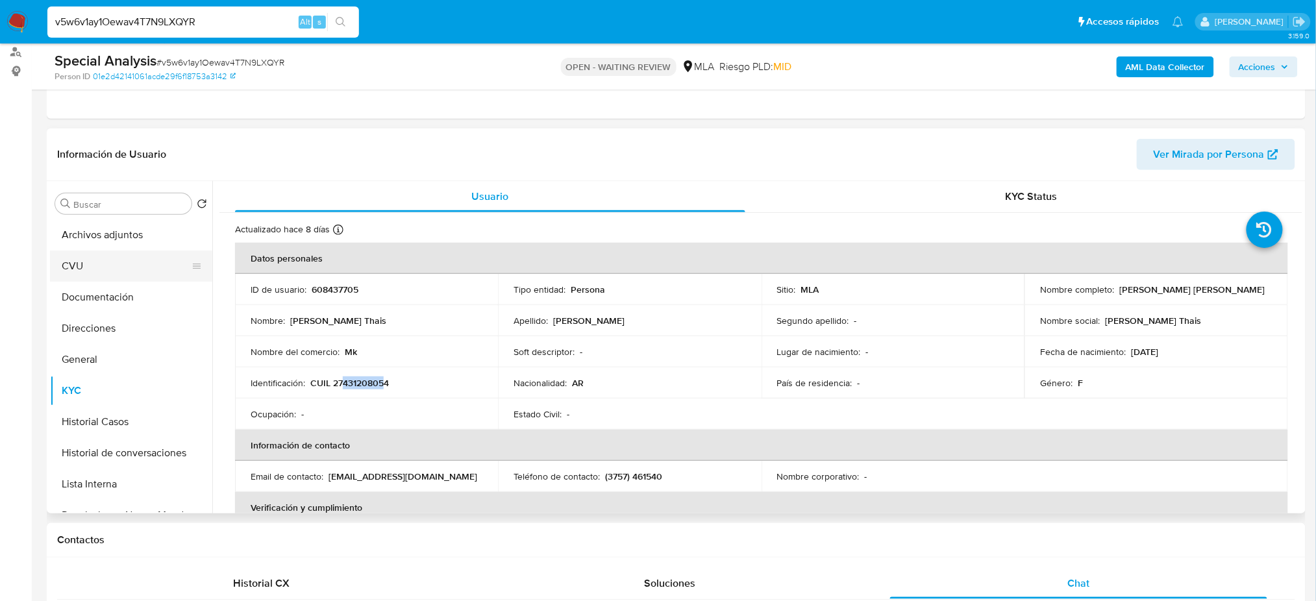
click at [121, 266] on button "CVU" at bounding box center [126, 266] width 152 height 31
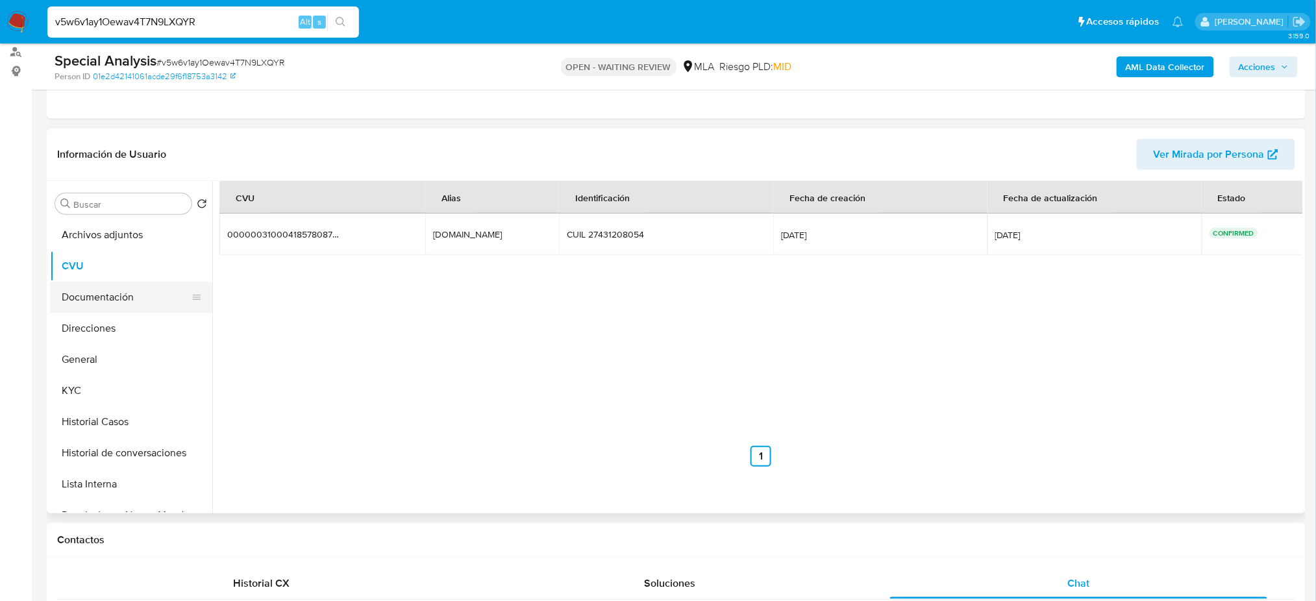
drag, startPoint x: 125, startPoint y: 300, endPoint x: 108, endPoint y: 305, distance: 17.5
click at [123, 301] on button "Documentación" at bounding box center [126, 297] width 152 height 31
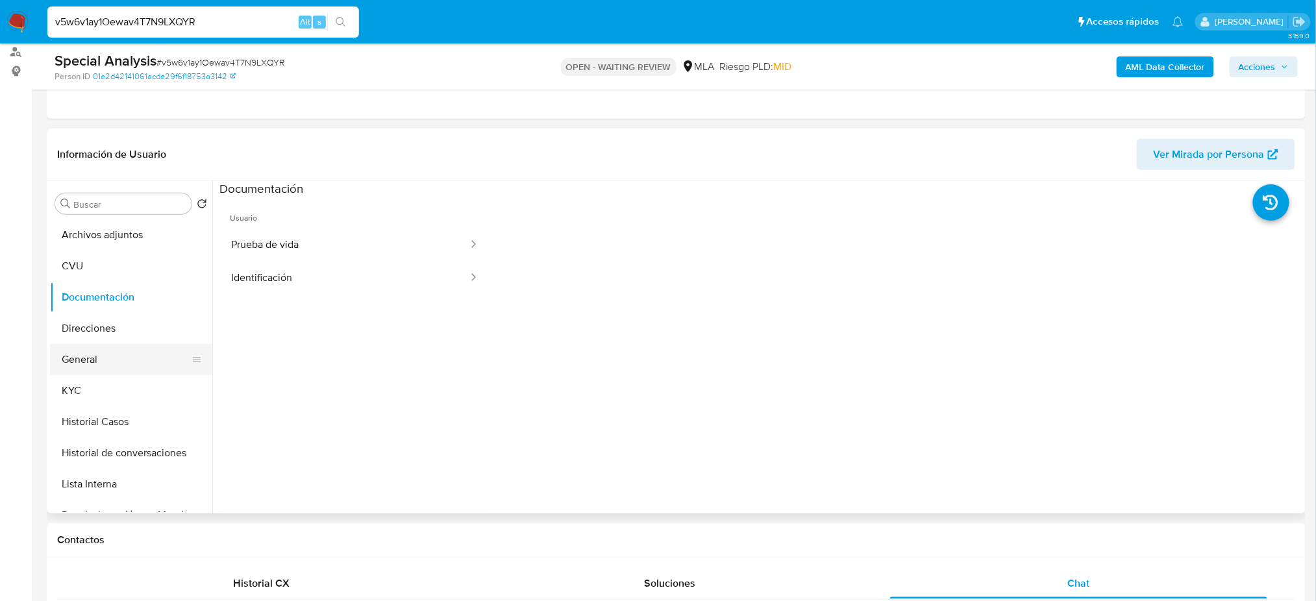
drag, startPoint x: 108, startPoint y: 364, endPoint x: 155, endPoint y: 353, distance: 47.9
click at [108, 363] on button "General" at bounding box center [126, 359] width 152 height 31
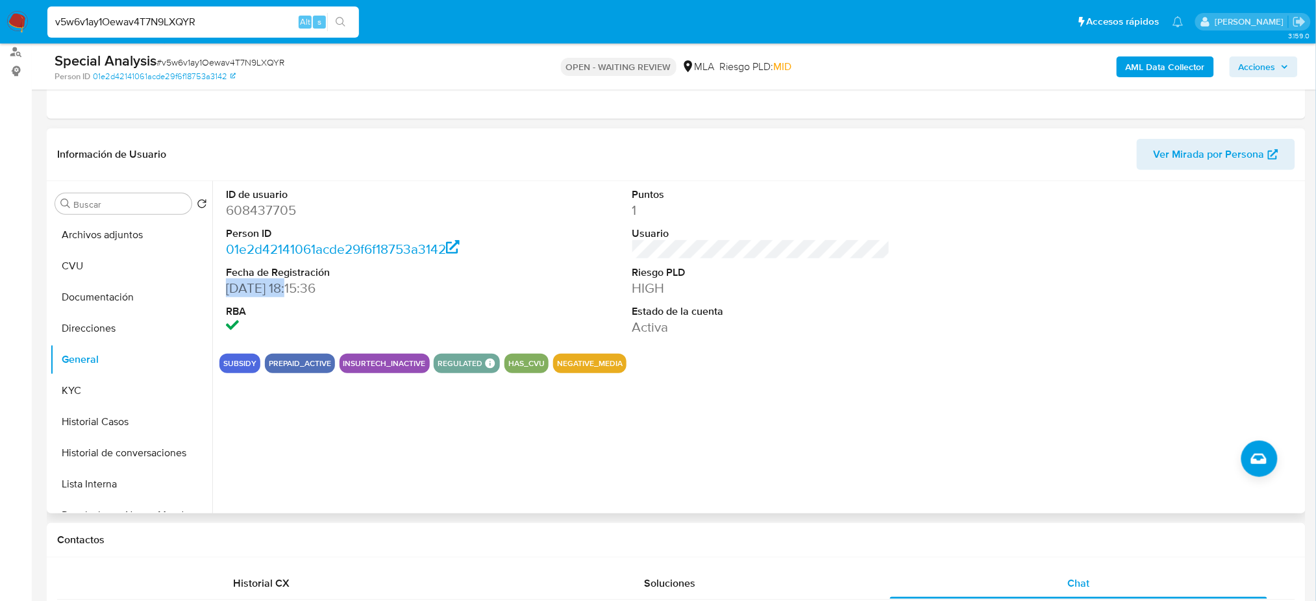
drag, startPoint x: 292, startPoint y: 294, endPoint x: 224, endPoint y: 289, distance: 68.4
click at [224, 289] on div "ID de usuario 608437705 Person ID 01e2d42141061acde29f6f18753a3142 Fecha de Reg…" at bounding box center [354, 262] width 271 height 162
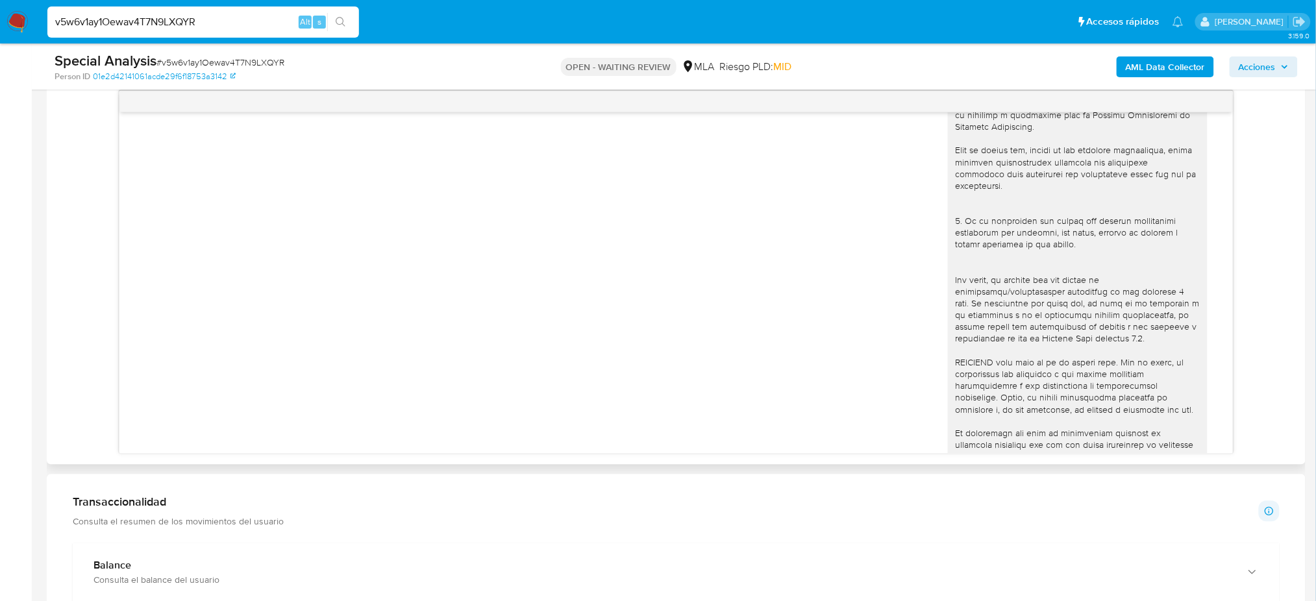
scroll to position [519, 0]
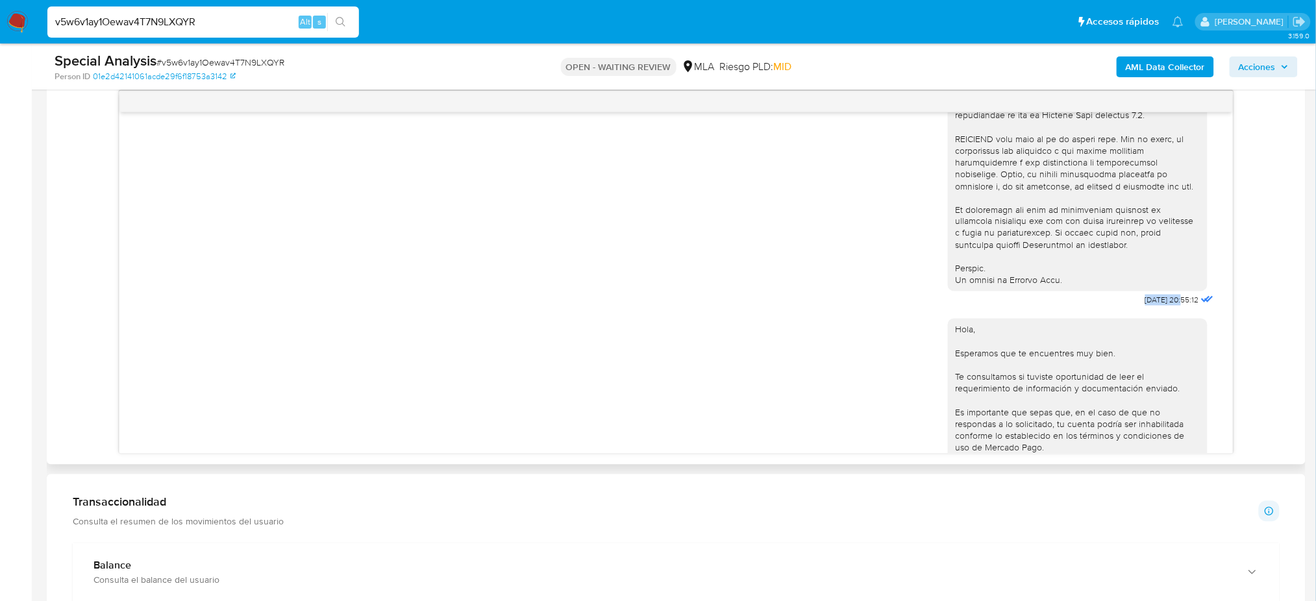
drag, startPoint x: 1137, startPoint y: 323, endPoint x: 1154, endPoint y: 329, distance: 18.5
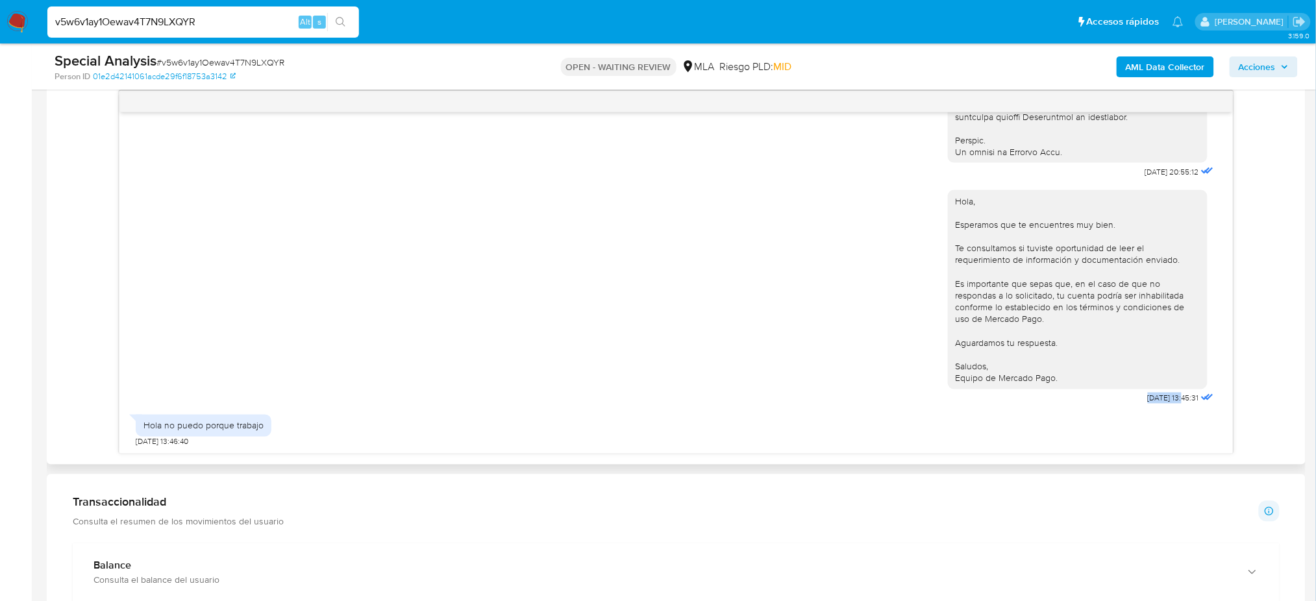
drag, startPoint x: 1115, startPoint y: 400, endPoint x: 880, endPoint y: 393, distance: 235.1
click at [1156, 401] on div "Hola, Esperamos que te encuentres muy bien. Te consultamos si tuviste oportunid…" at bounding box center [1082, 294] width 269 height 227
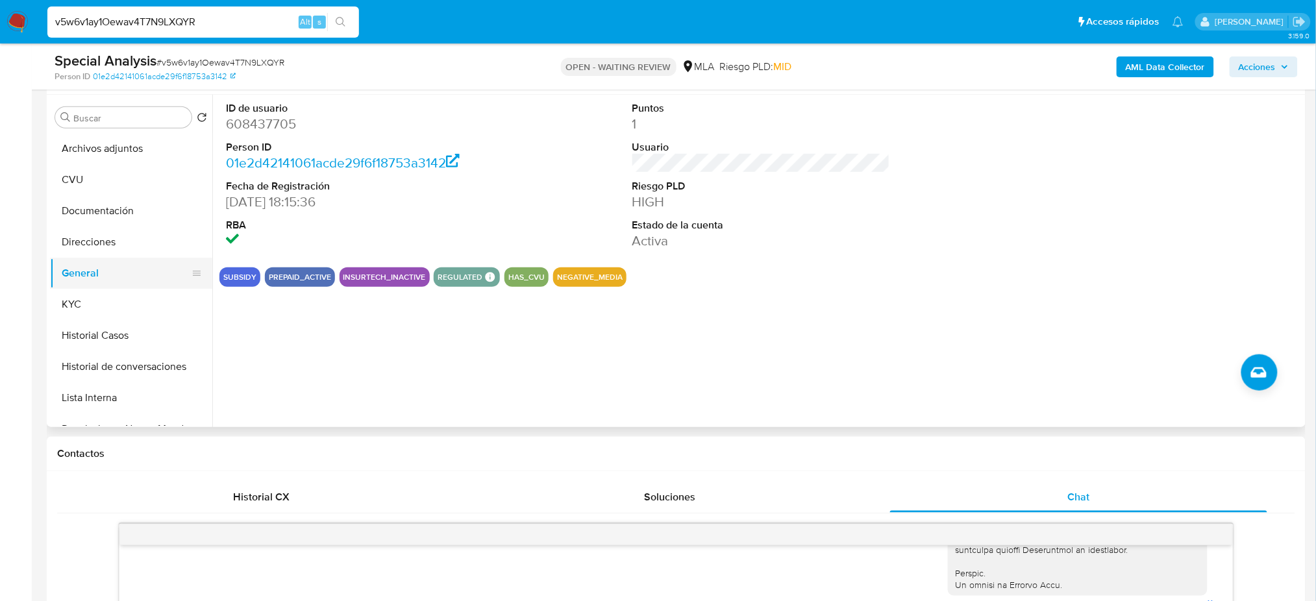
click at [94, 279] on button "General" at bounding box center [126, 273] width 152 height 31
drag, startPoint x: 109, startPoint y: 308, endPoint x: 60, endPoint y: 313, distance: 49.6
click at [109, 308] on button "KYC" at bounding box center [126, 304] width 152 height 31
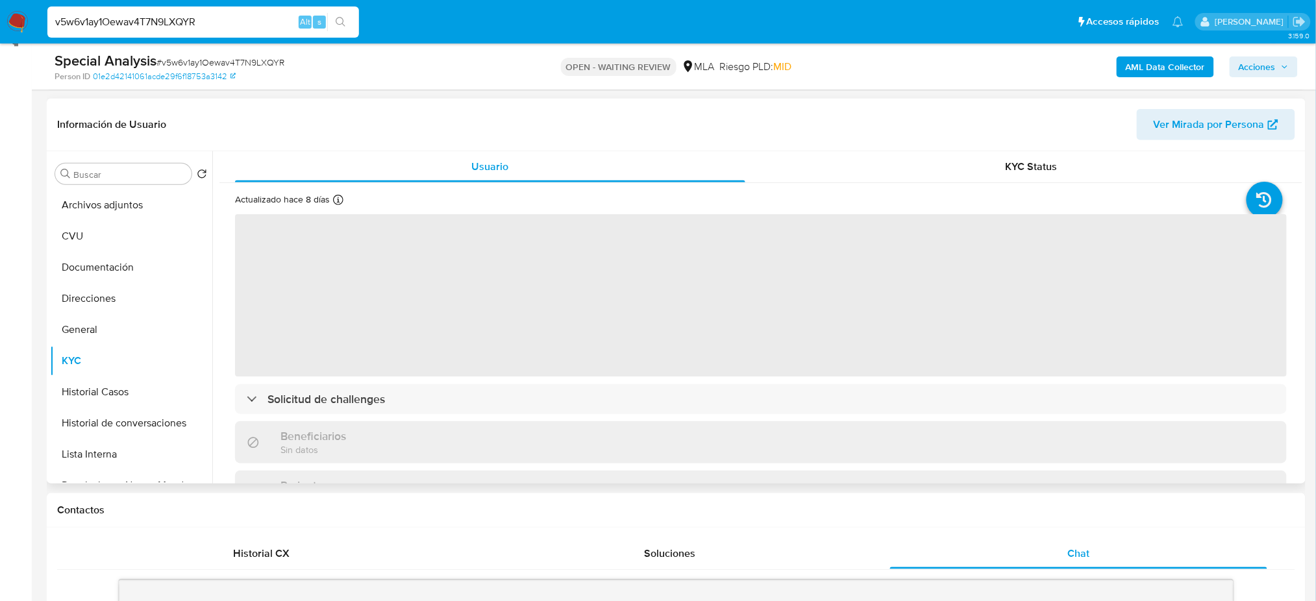
scroll to position [156, 0]
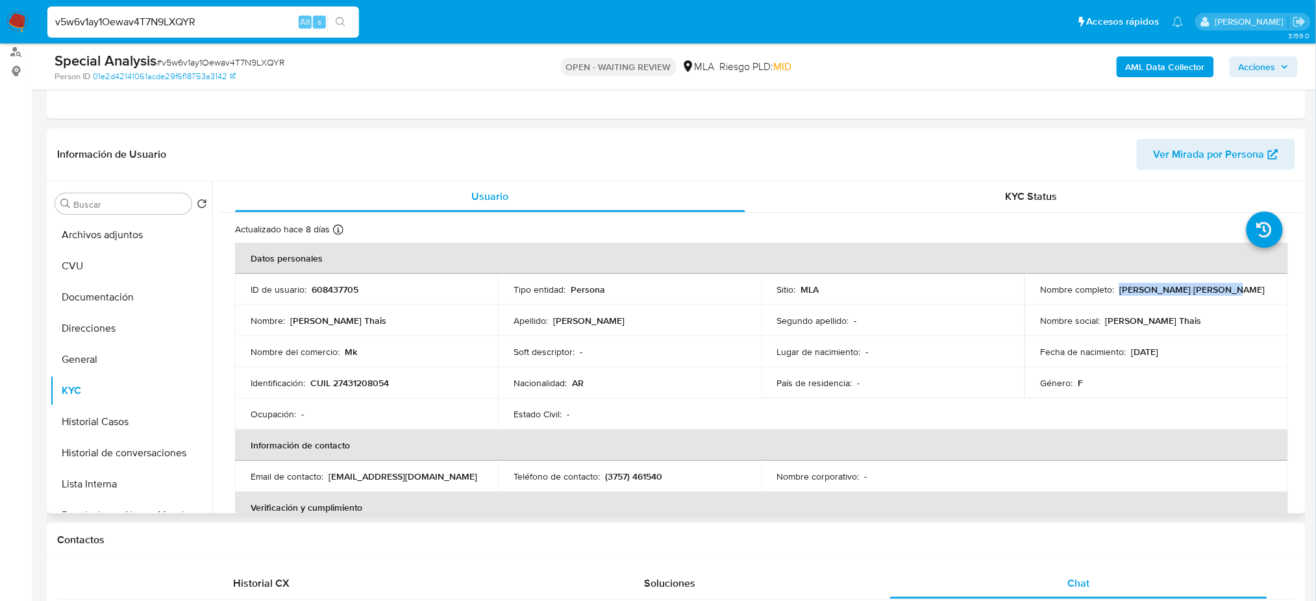
drag, startPoint x: 1117, startPoint y: 287, endPoint x: 1223, endPoint y: 288, distance: 105.8
click at [1223, 288] on div "Nombre completo : Maia Camila Thais Kruse" at bounding box center [1156, 290] width 232 height 12
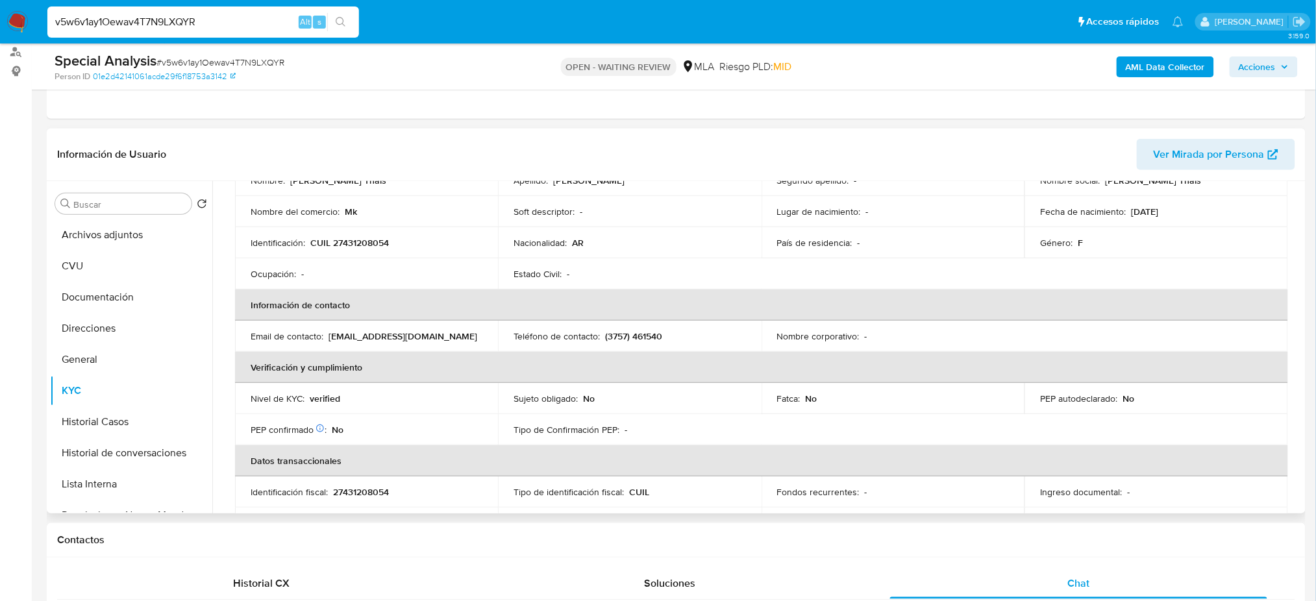
scroll to position [0, 0]
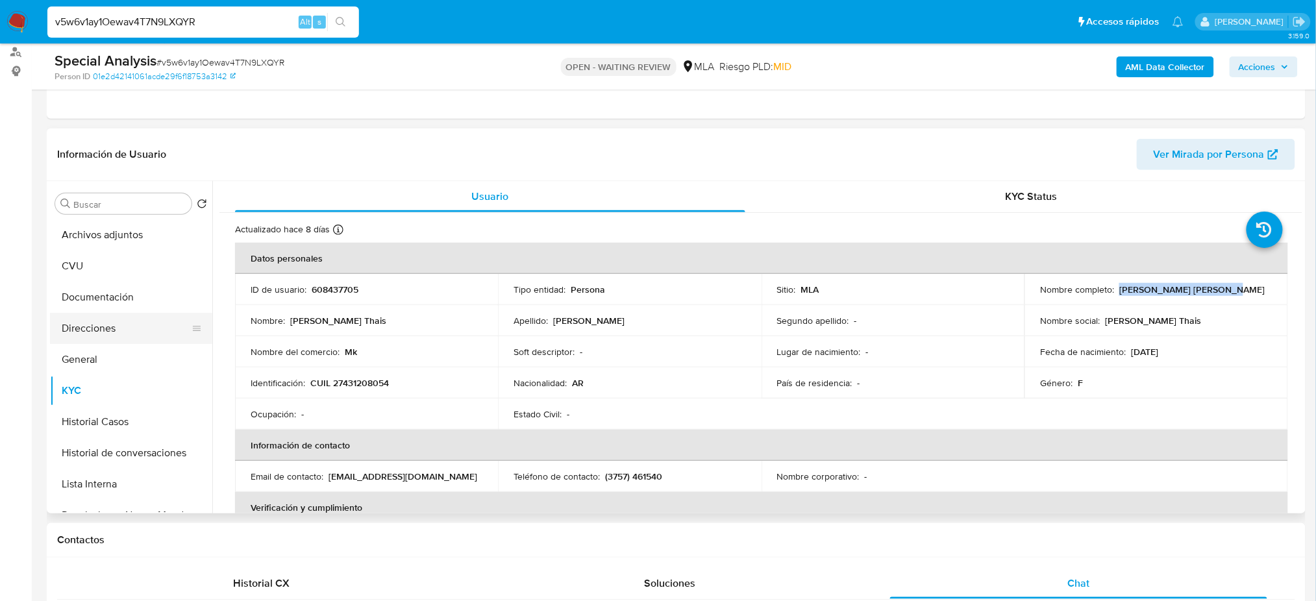
click at [106, 342] on button "Direcciones" at bounding box center [126, 328] width 152 height 31
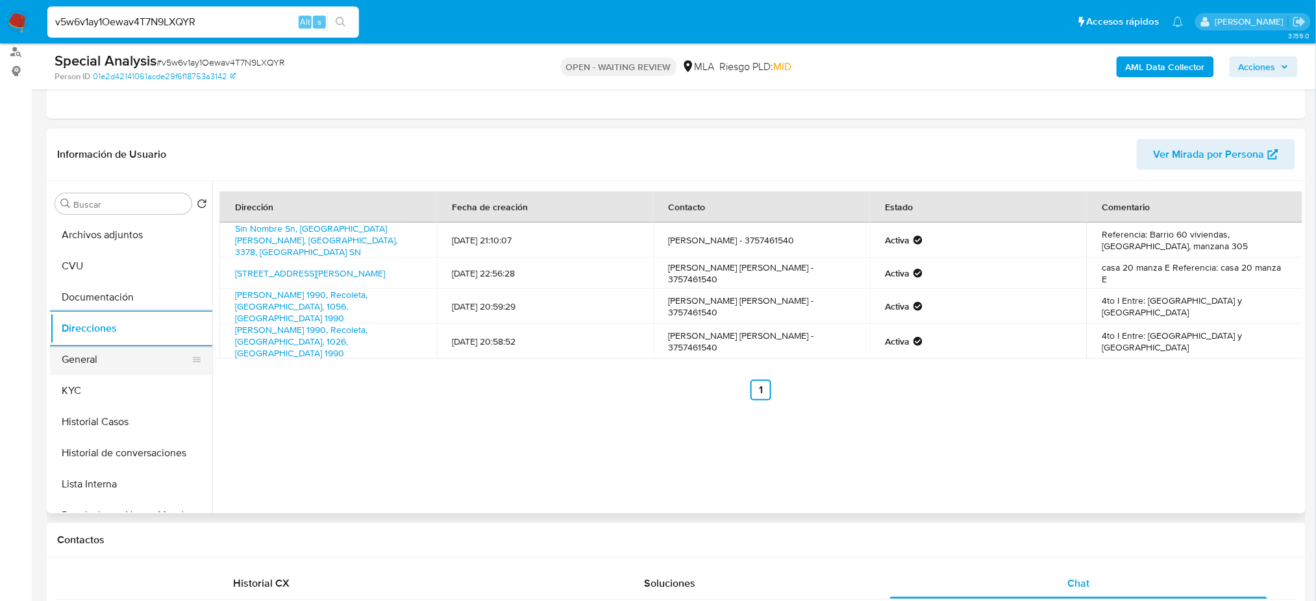
drag, startPoint x: 112, startPoint y: 390, endPoint x: 206, endPoint y: 371, distance: 95.4
click at [112, 390] on button "KYC" at bounding box center [131, 390] width 162 height 31
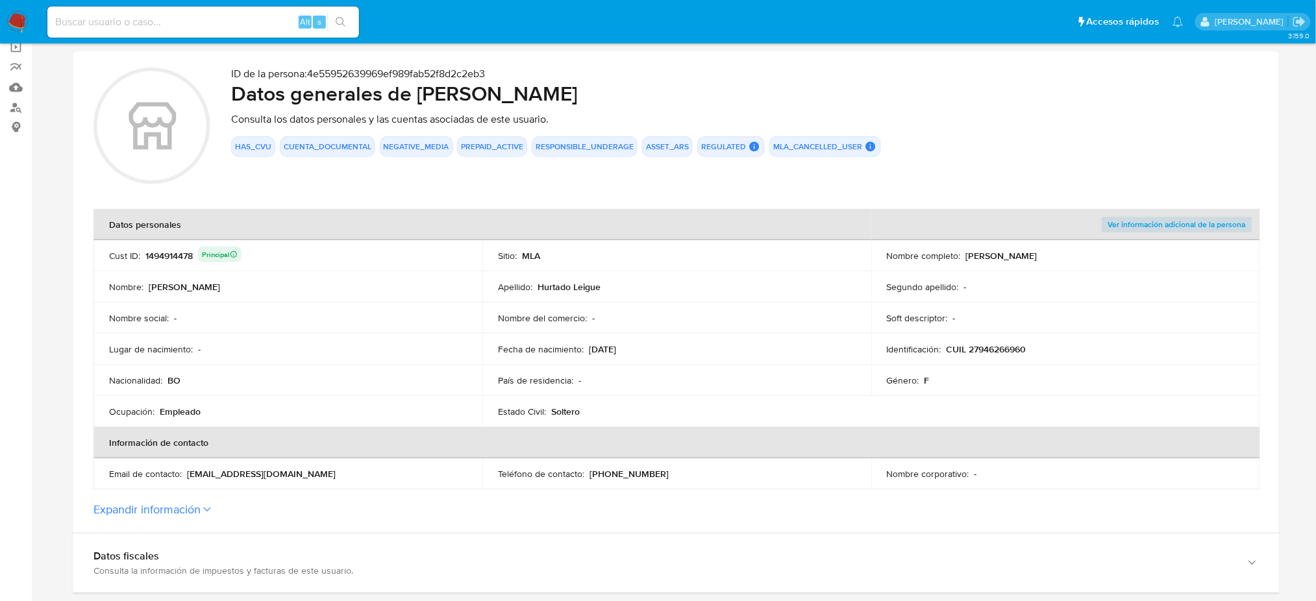
scroll to position [519, 0]
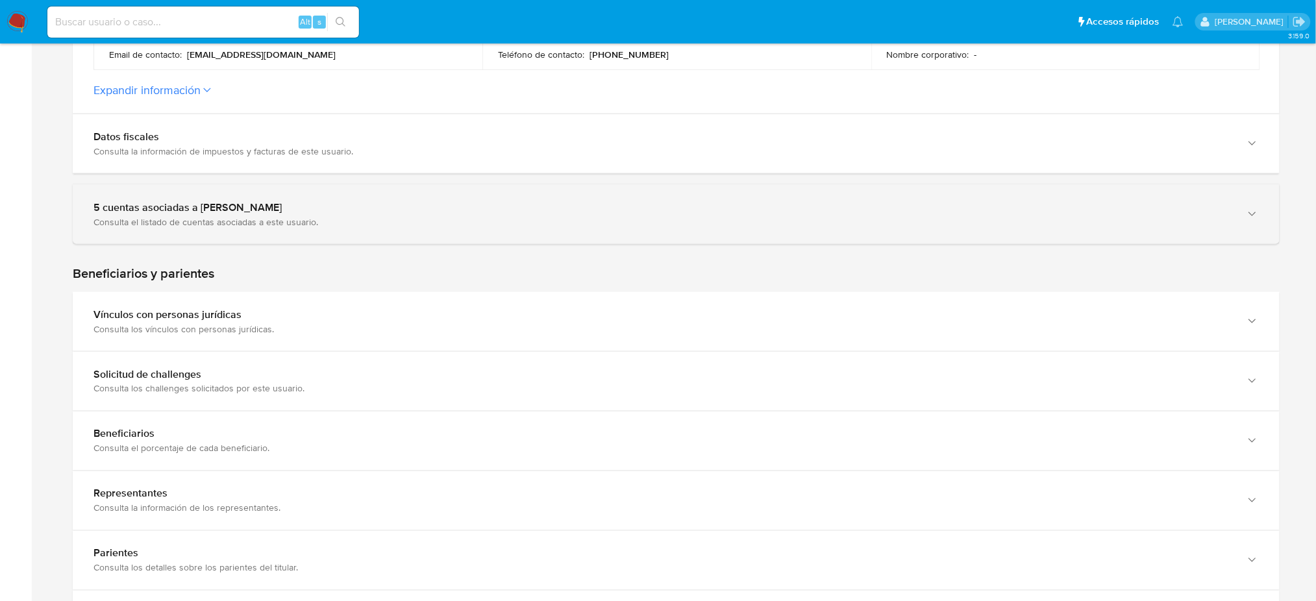
click at [227, 234] on div "5 cuentas asociadas a [PERSON_NAME] Consulta el listado de cuentas asociadas a …" at bounding box center [676, 214] width 1207 height 59
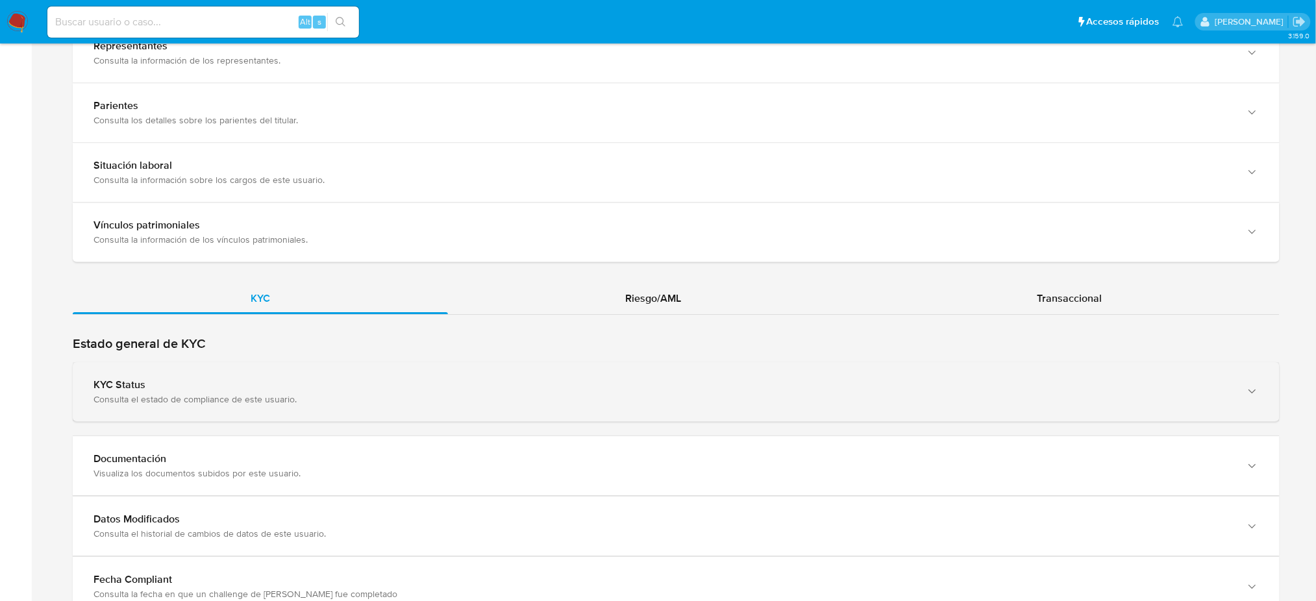
scroll to position [1299, 0]
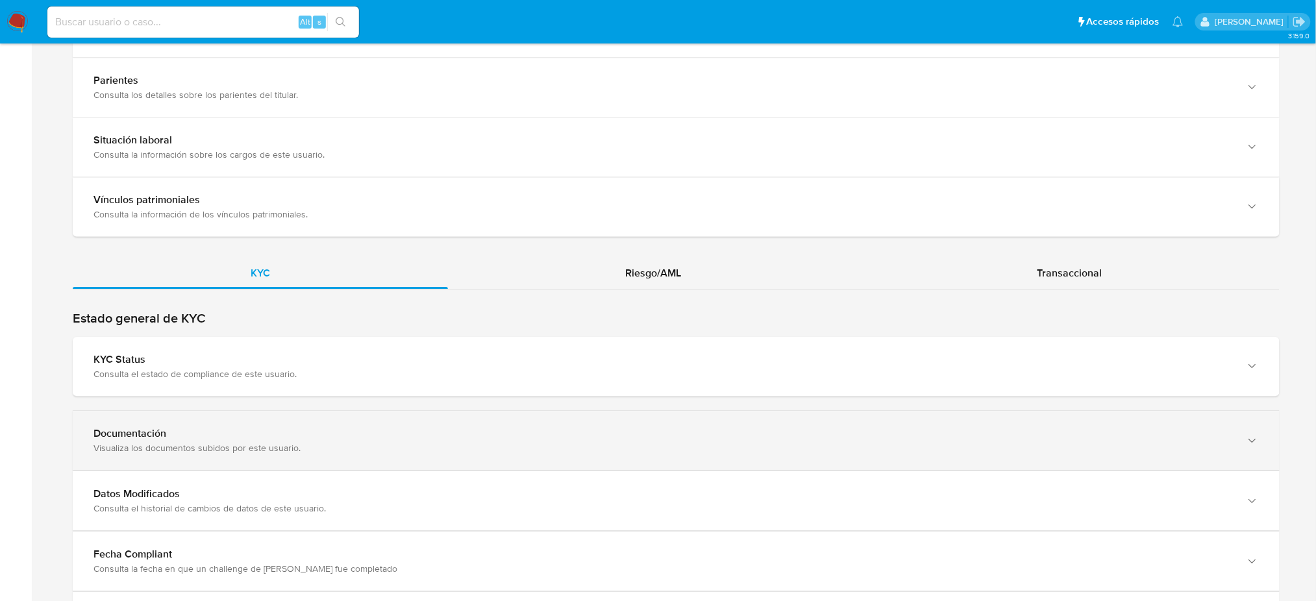
click at [190, 445] on div "Visualiza los documentos subidos por este usuario." at bounding box center [662, 448] width 1139 height 12
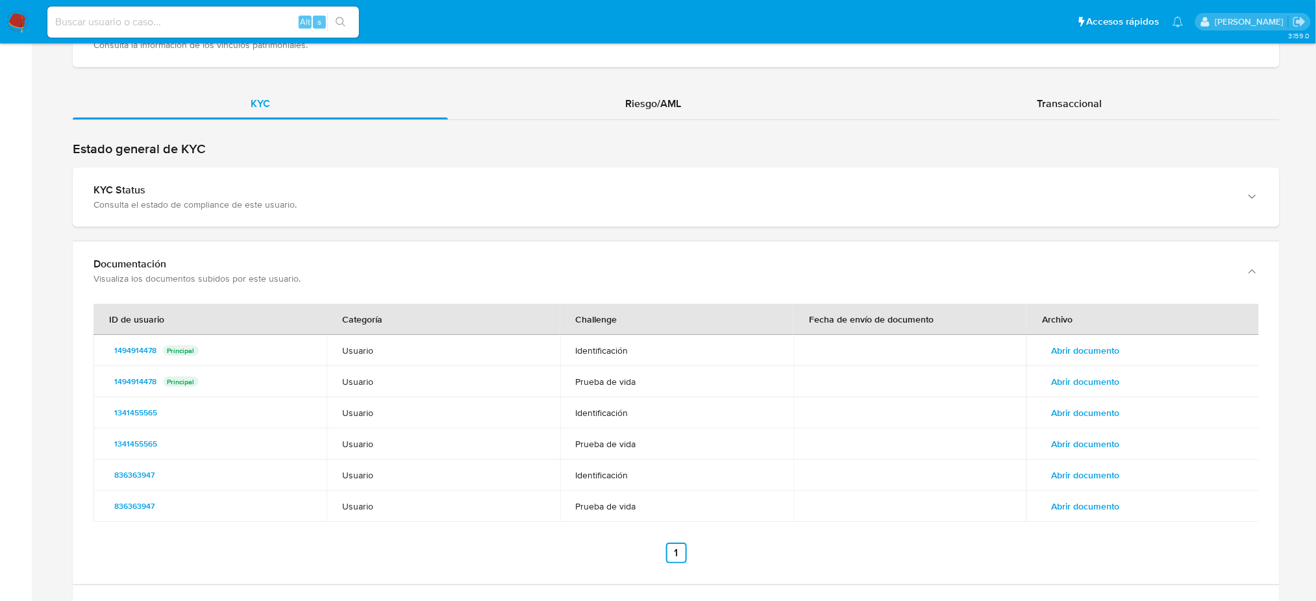
scroll to position [1471, 0]
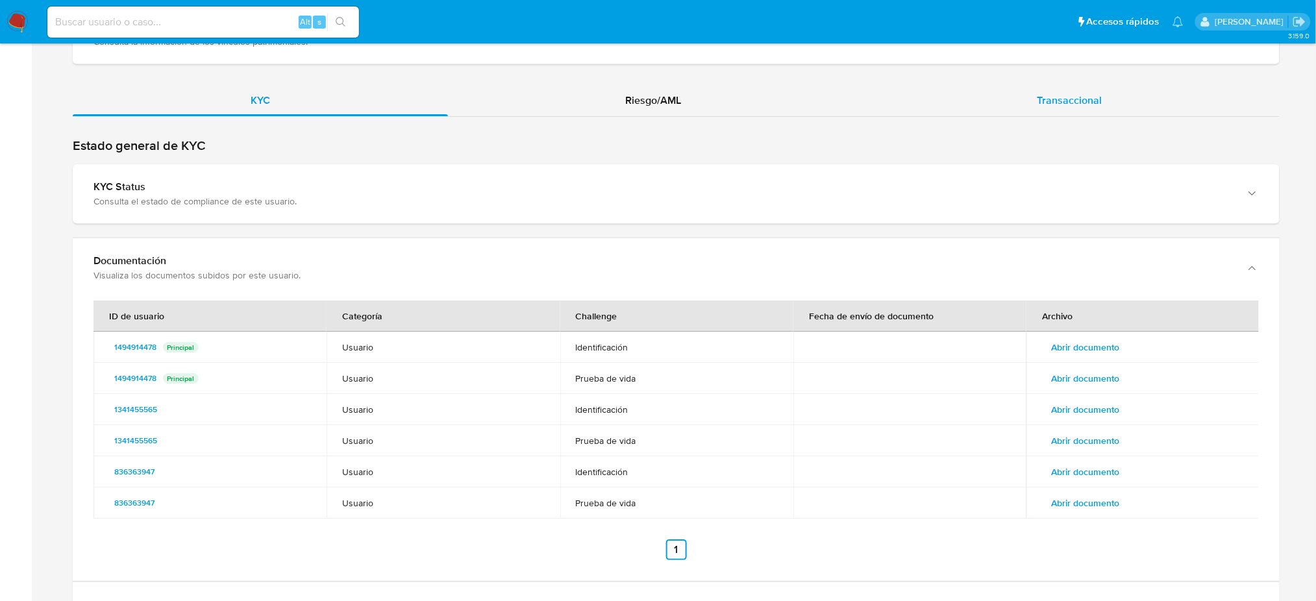
click at [1054, 108] on div "Transaccional" at bounding box center [1069, 100] width 421 height 31
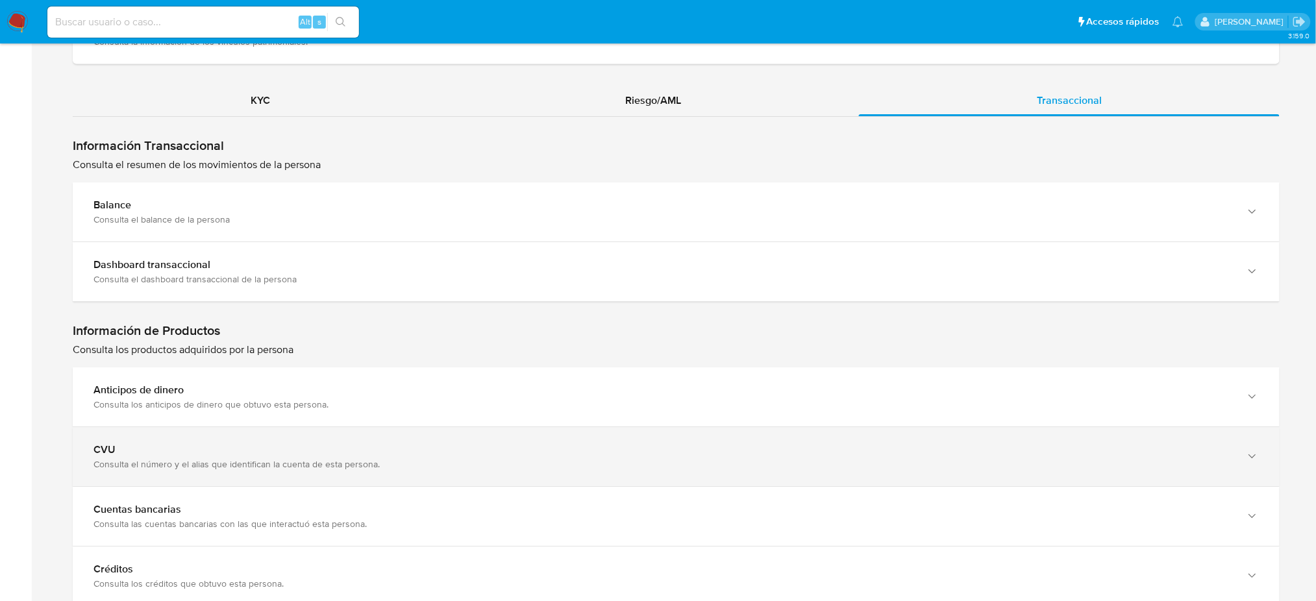
click at [116, 462] on div "Consulta el número y el alias que identifican la cuenta de esta persona." at bounding box center [662, 464] width 1139 height 12
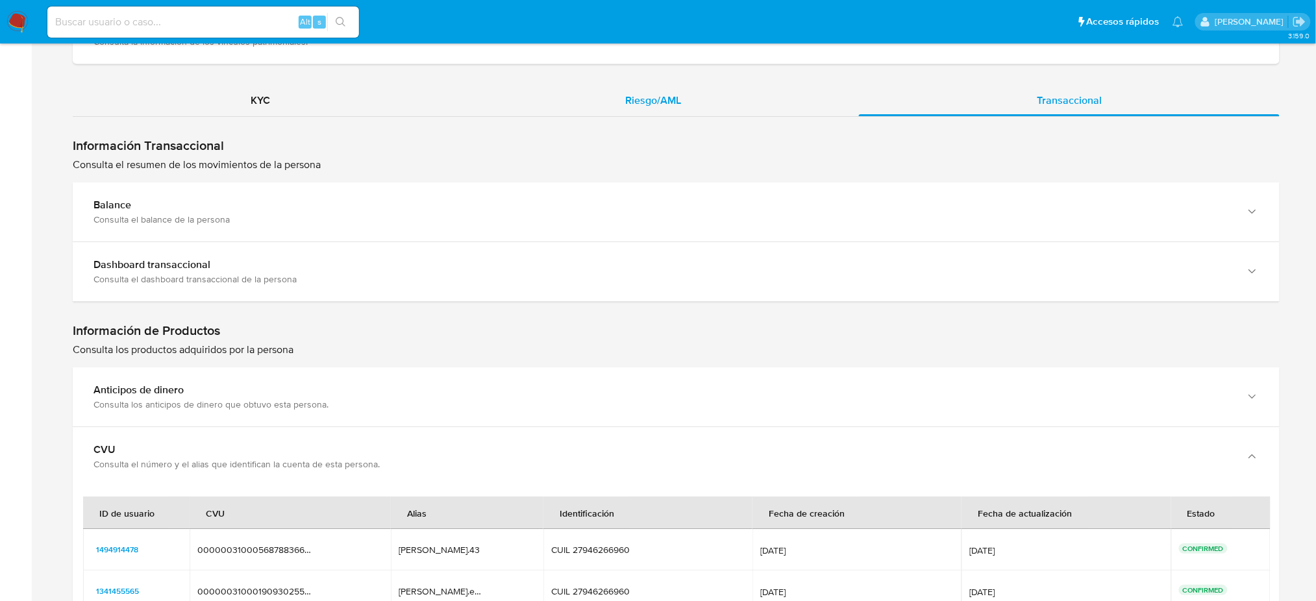
click at [678, 101] on span "Riesgo/AML" at bounding box center [654, 100] width 56 height 15
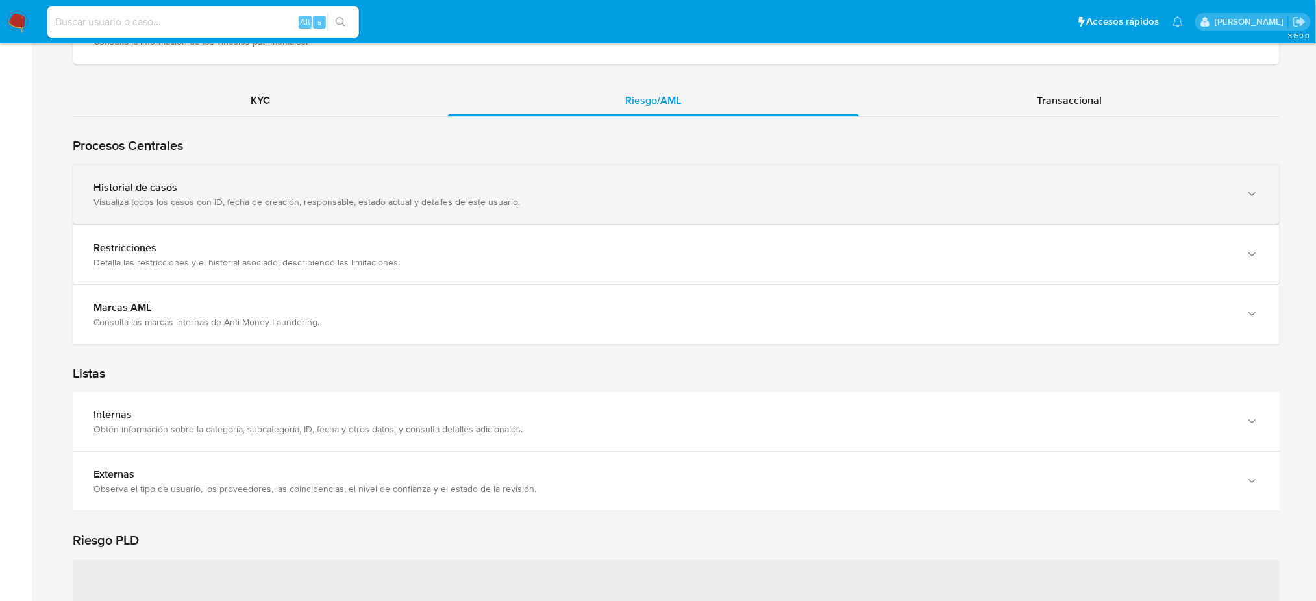
click at [261, 207] on div "Visualiza todos los casos con ID, fecha de creación, responsable, estado actual…" at bounding box center [662, 202] width 1139 height 12
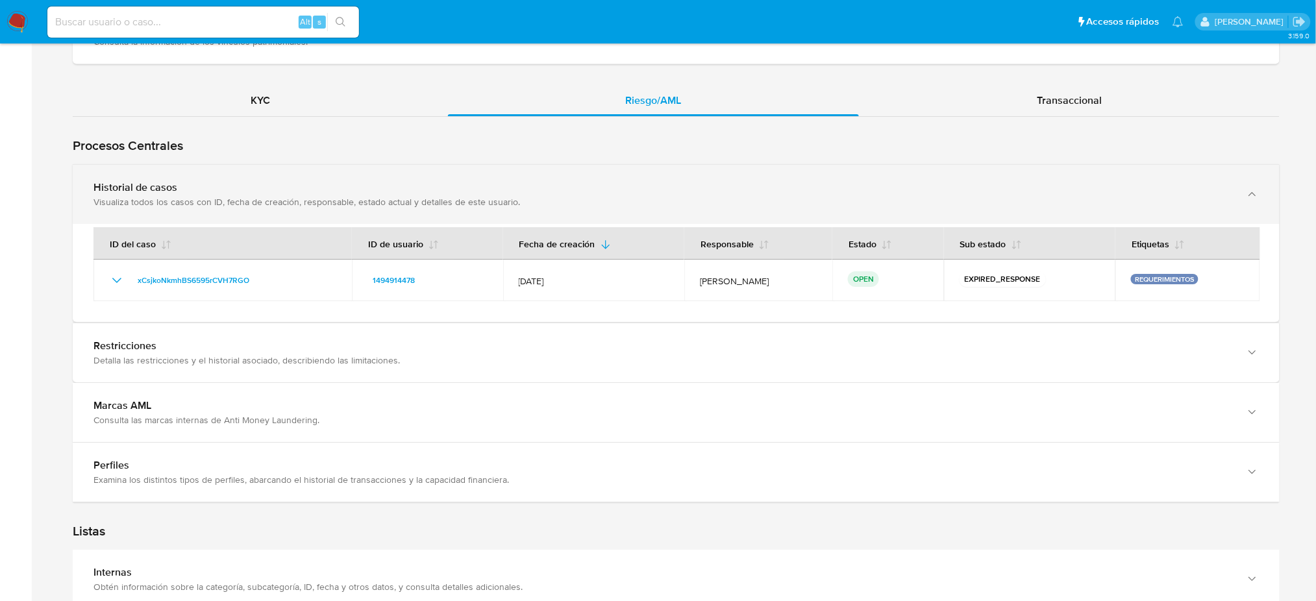
click at [261, 207] on div "Visualiza todos los casos con ID, fecha de creación, responsable, estado actual…" at bounding box center [662, 202] width 1139 height 12
